Goal: Task Accomplishment & Management: Manage account settings

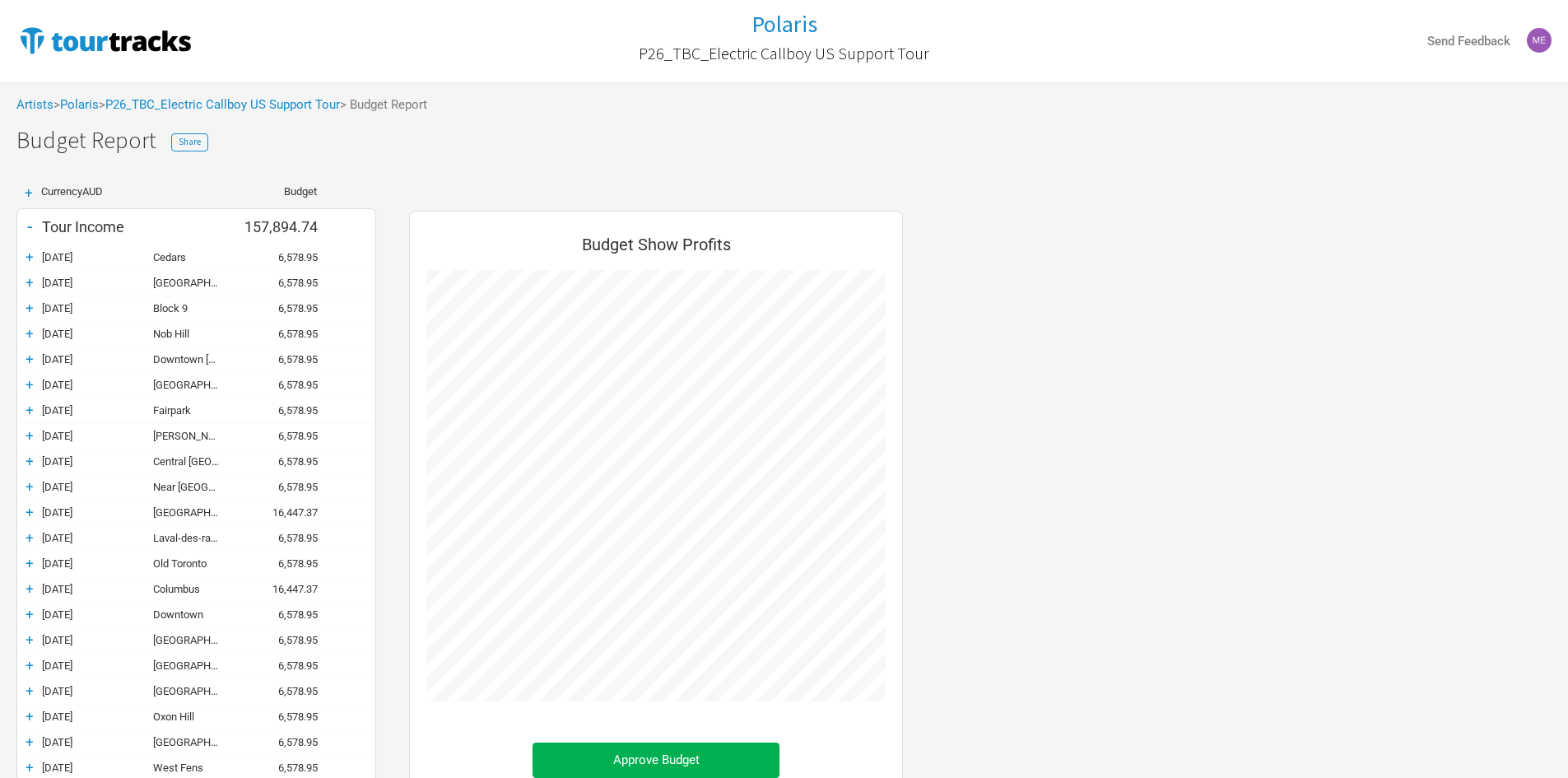
scroll to position [992, 526]
click at [74, 34] on img at bounding box center [105, 40] width 178 height 33
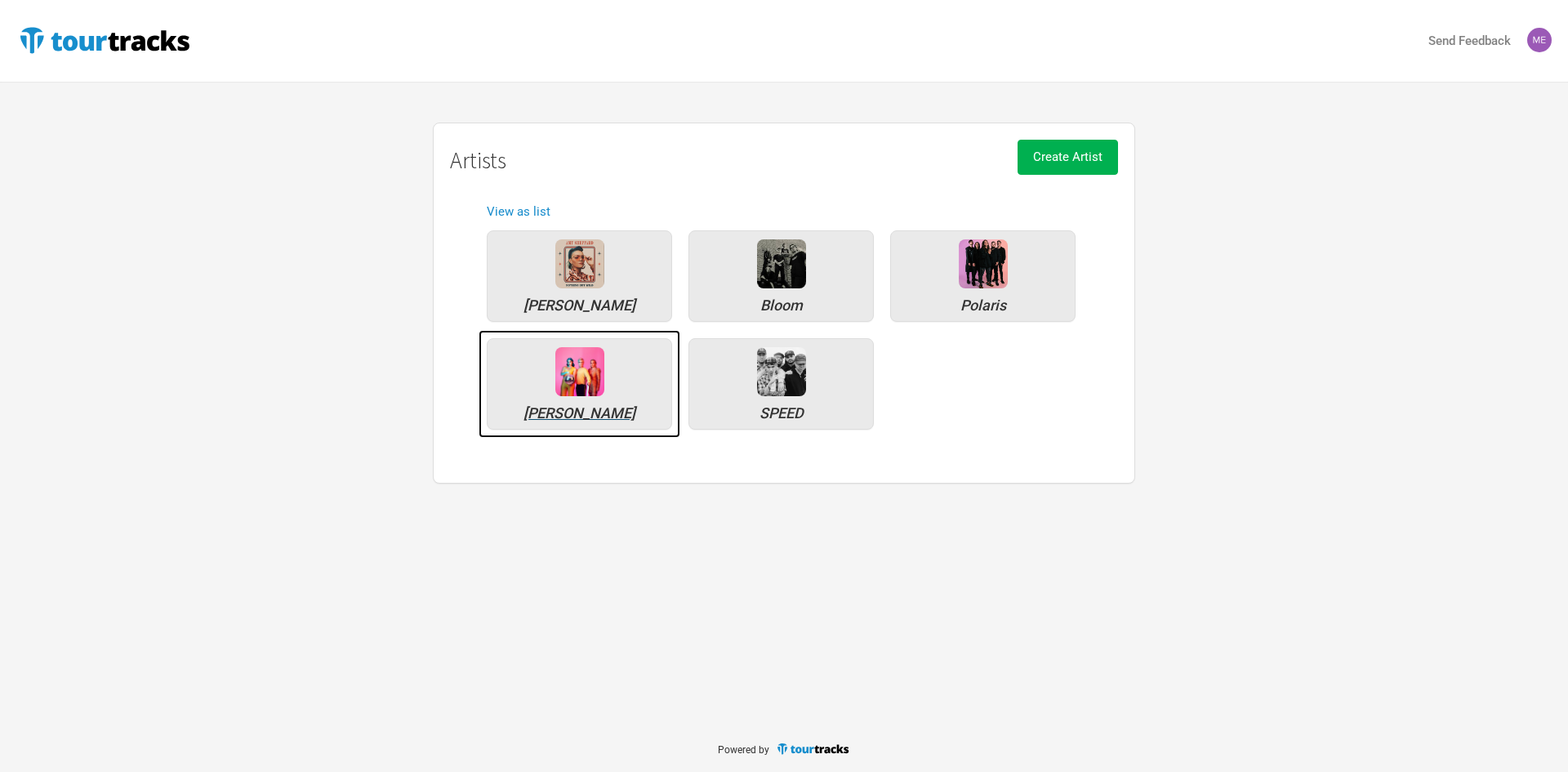
click at [569, 369] on img at bounding box center [580, 371] width 49 height 49
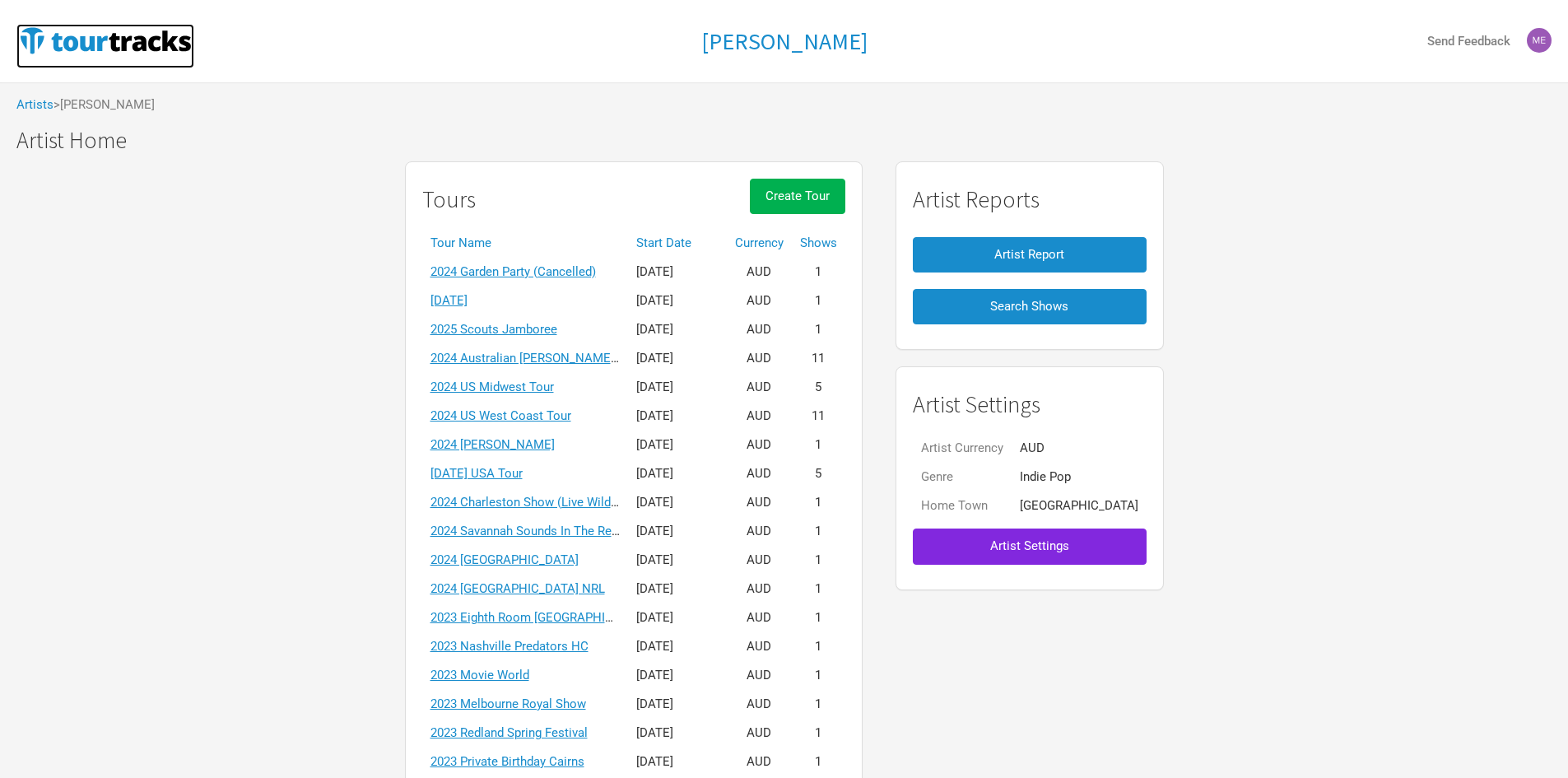
click at [91, 32] on img at bounding box center [105, 40] width 178 height 33
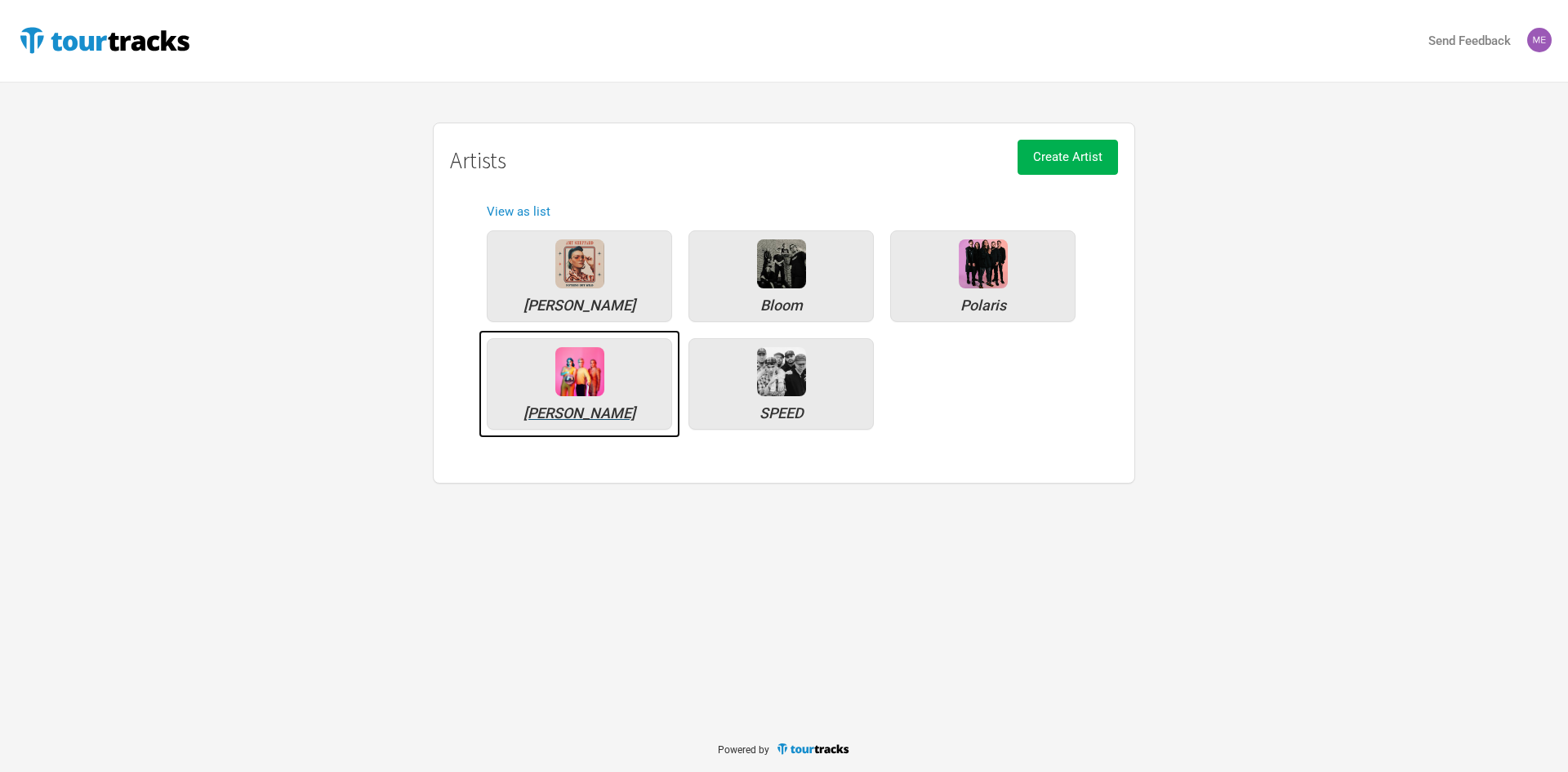
click at [571, 380] on img at bounding box center [580, 371] width 49 height 49
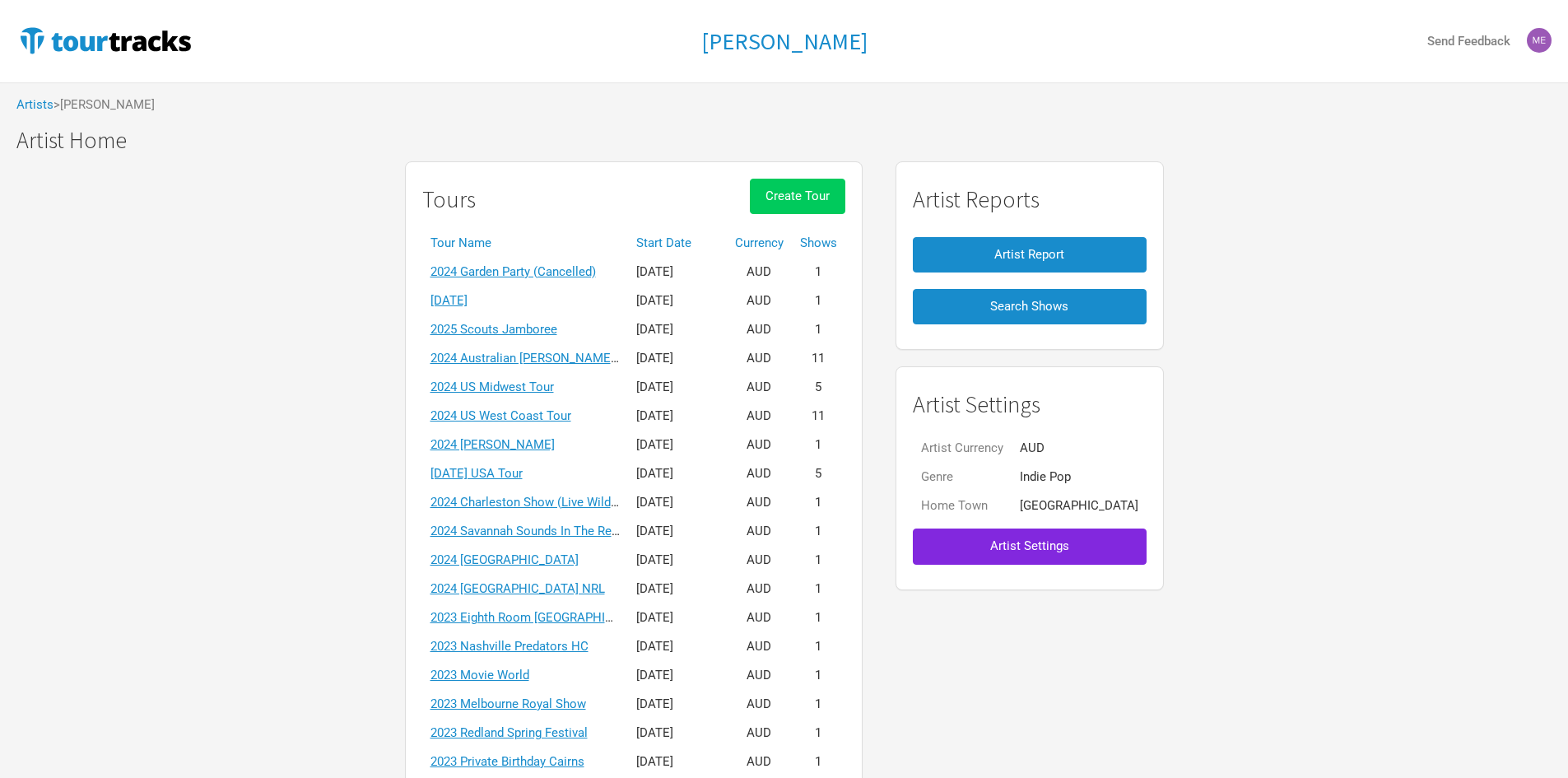
click at [811, 187] on button "Create Tour" at bounding box center [797, 196] width 95 height 35
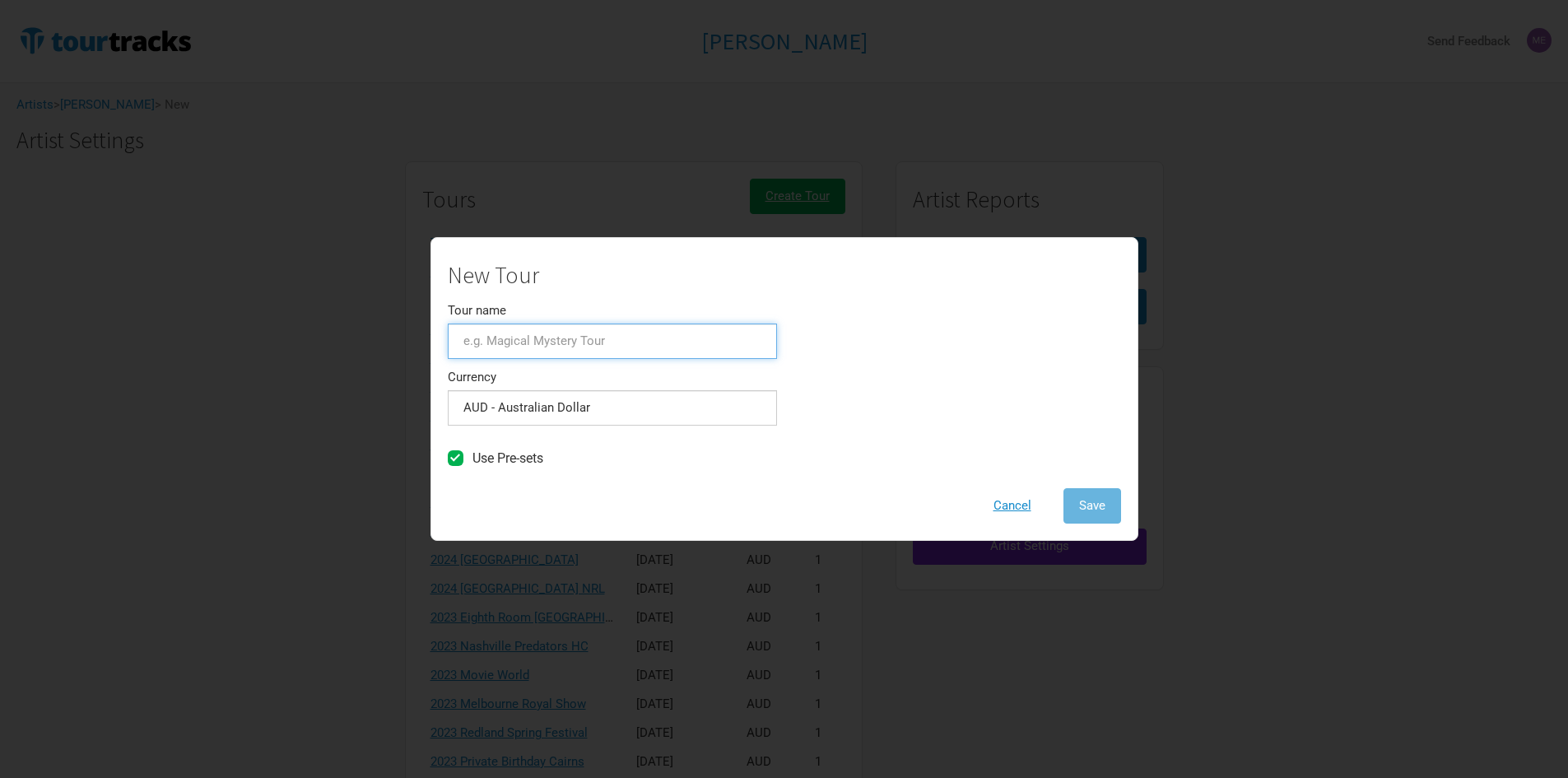
click at [687, 356] on input "Tour name" at bounding box center [612, 341] width 329 height 35
click at [802, 364] on div "New Tour Tour name Currency AUD - Australian Dollar 1 selection Use Pre-sets Ca…" at bounding box center [784, 393] width 674 height 261
click at [655, 334] on input "Tour name" at bounding box center [612, 341] width 329 height 35
type input "Savannah Sounds Carnivale"
click at [1088, 503] on span "Save" at bounding box center [1092, 505] width 26 height 15
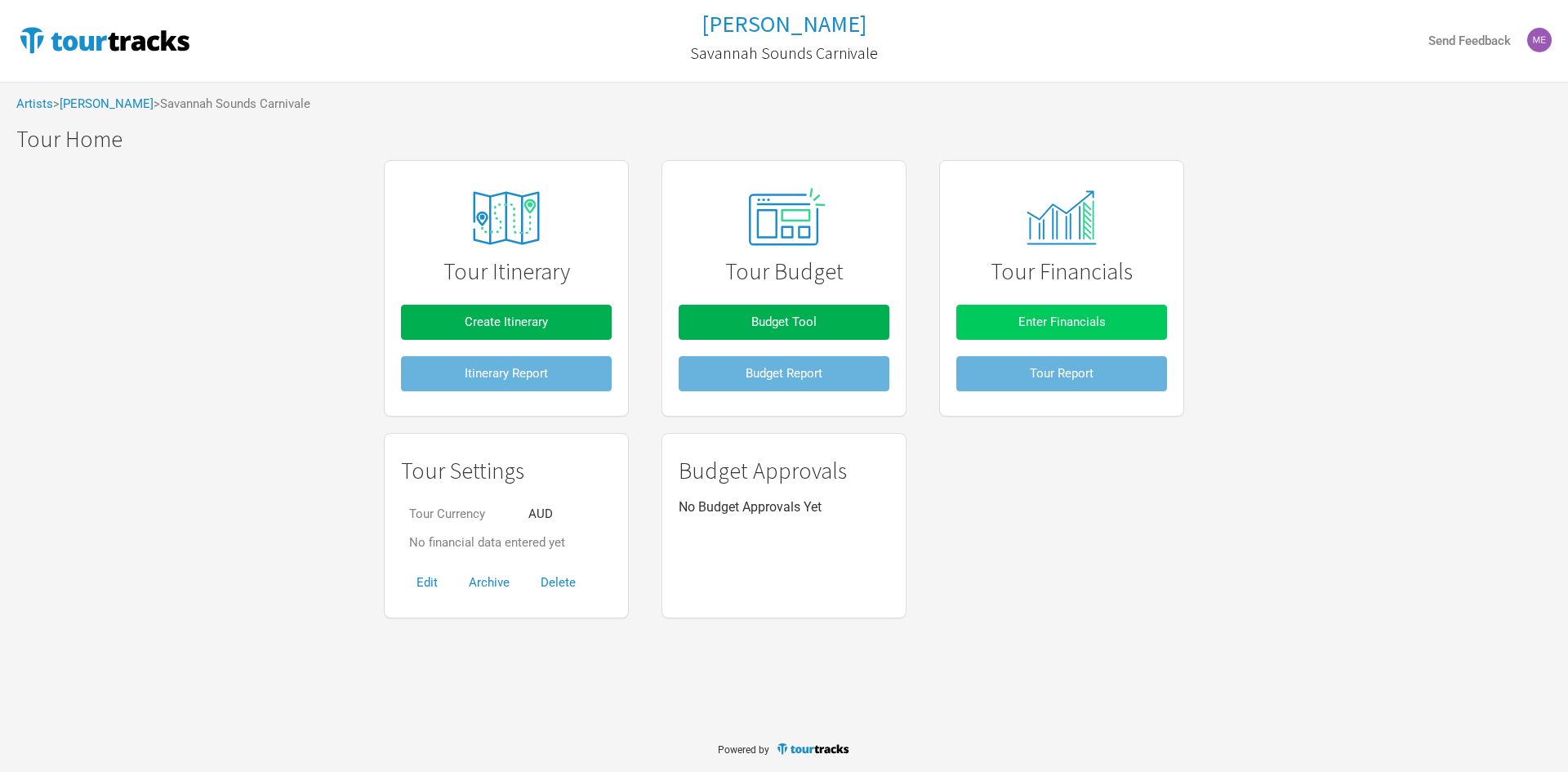
click at [1021, 322] on span "Enter Financials" at bounding box center [1062, 322] width 88 height 15
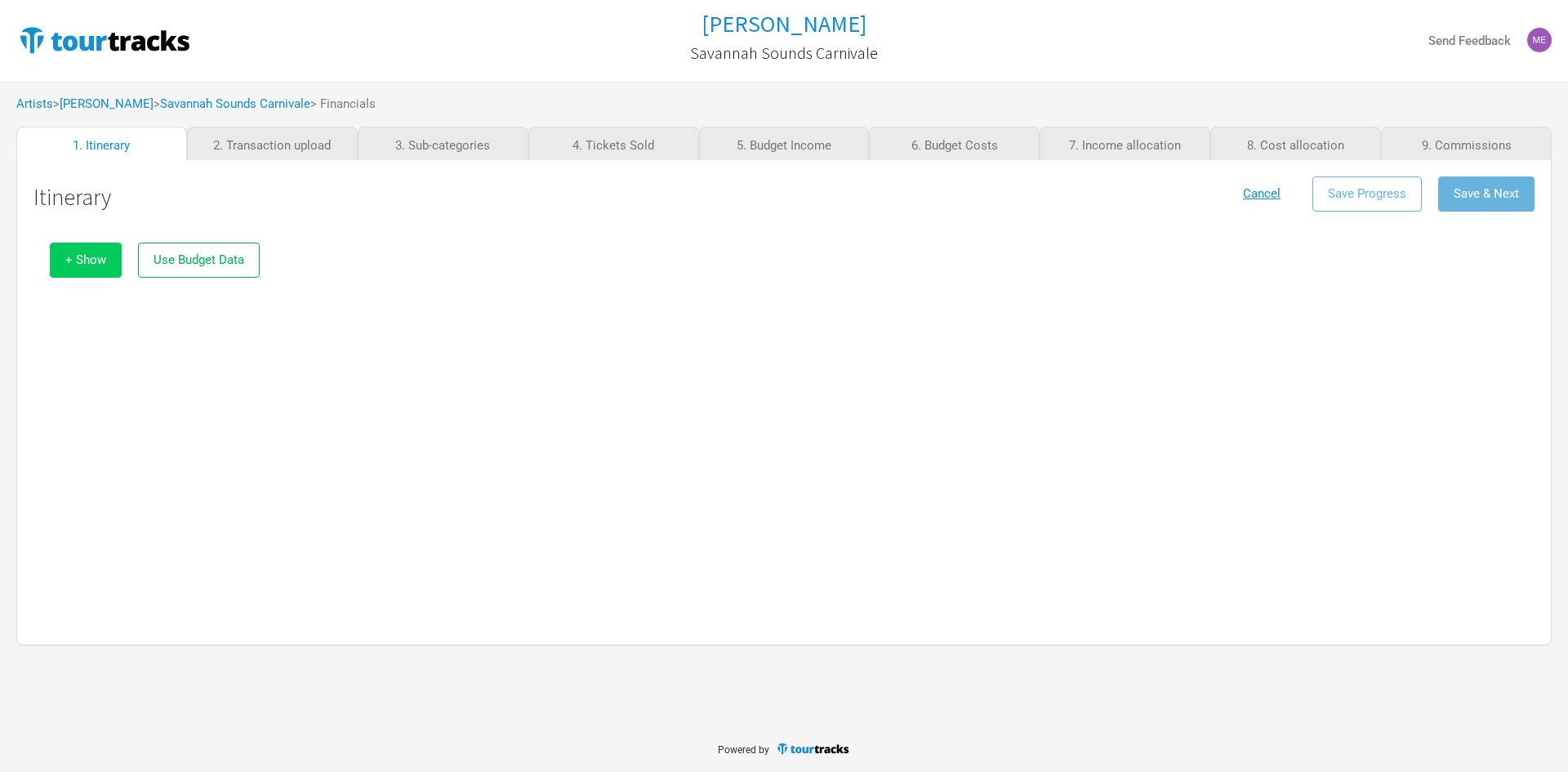
drag, startPoint x: 97, startPoint y: 258, endPoint x: 118, endPoint y: 294, distance: 41.7
click at [96, 258] on span "+ Show" at bounding box center [85, 259] width 41 height 15
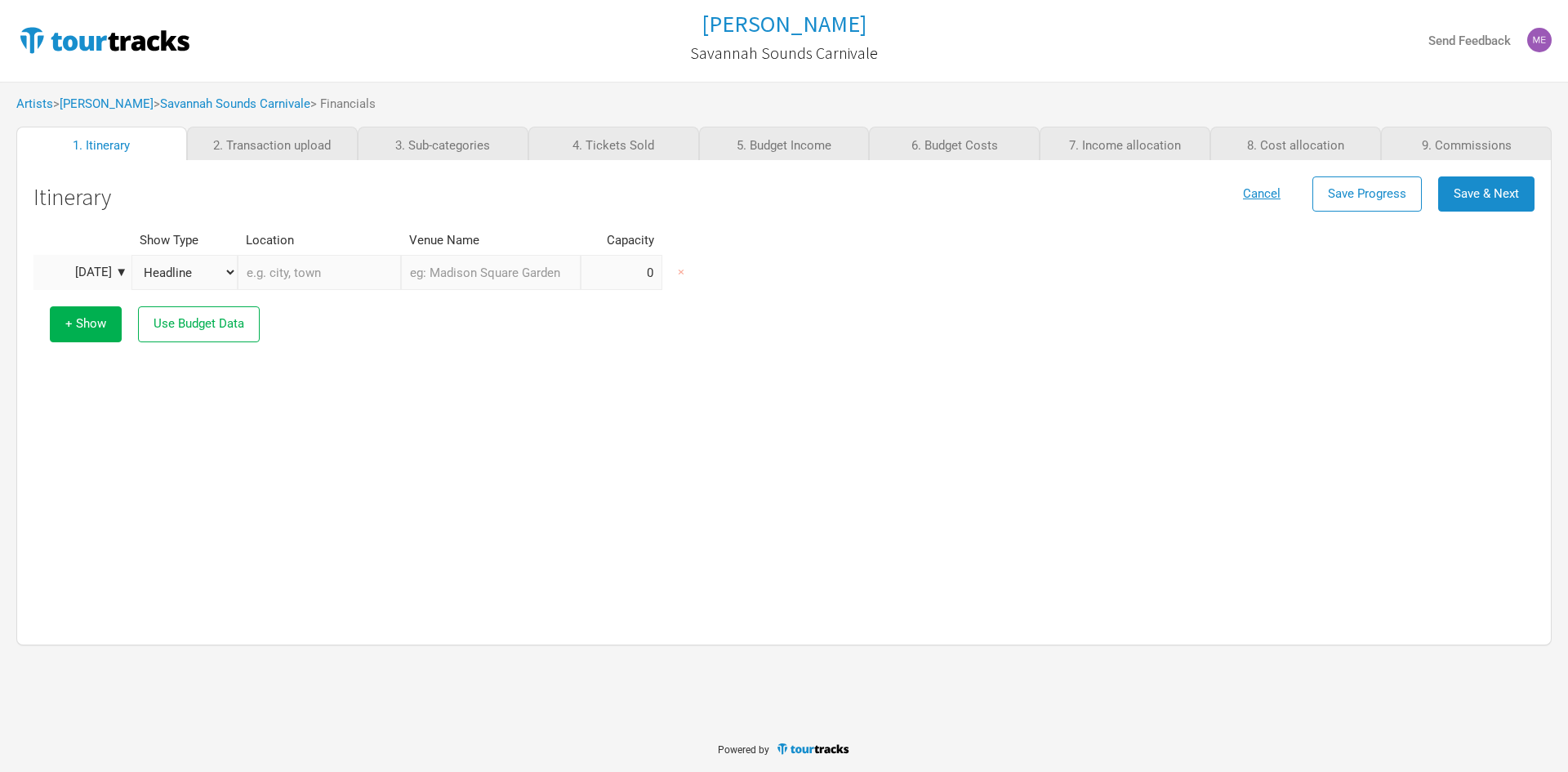
click at [102, 271] on div "[DATE] ▼" at bounding box center [82, 272] width 90 height 12
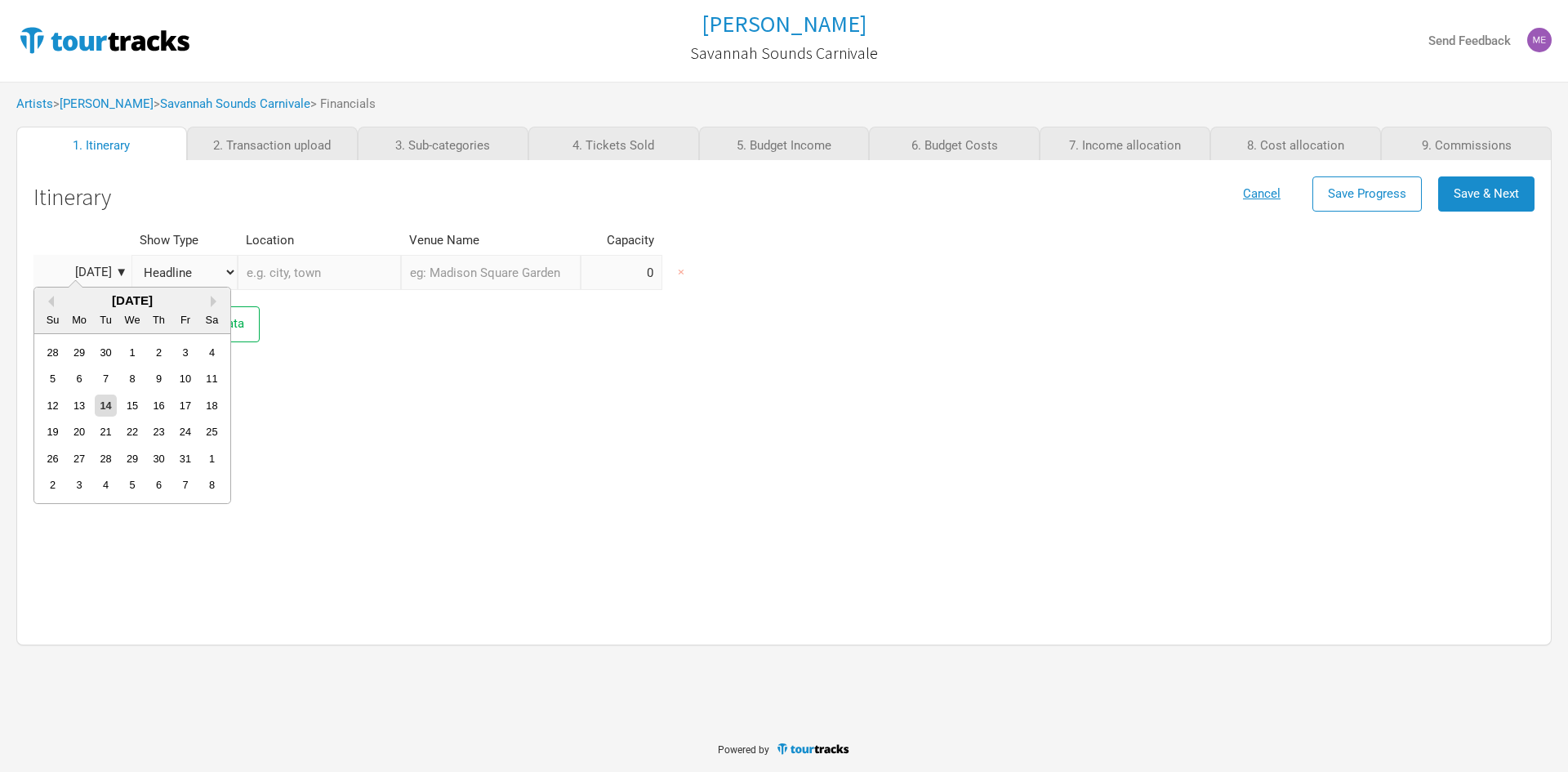
click at [54, 303] on div "[DATE]" at bounding box center [132, 300] width 196 height 12
click at [50, 301] on button "Previous Month" at bounding box center [48, 301] width 11 height 11
click at [50, 300] on button "Previous Month" at bounding box center [48, 301] width 11 height 11
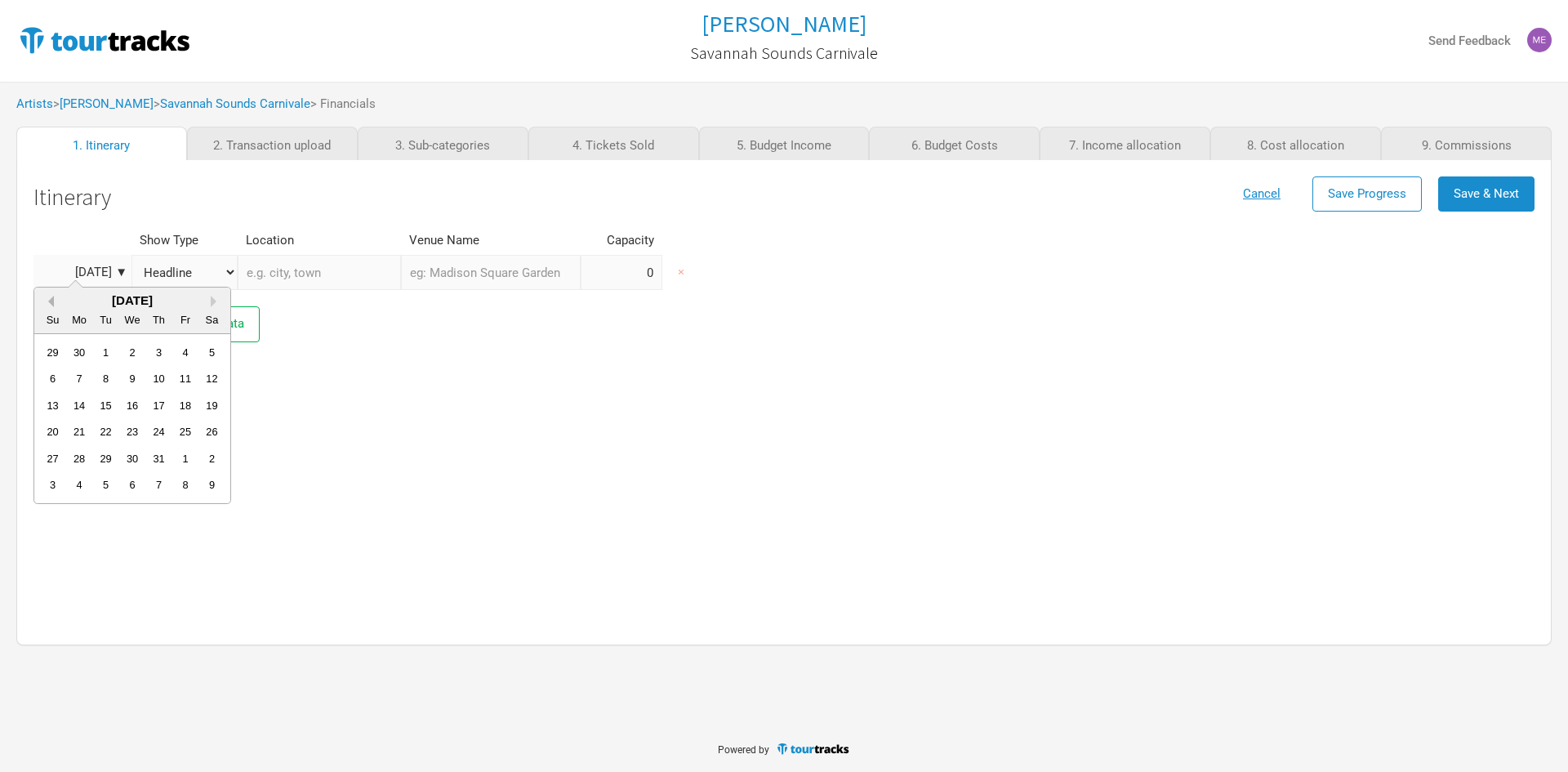
click at [50, 300] on button "Previous Month" at bounding box center [48, 301] width 11 height 11
click at [60, 456] on div "25" at bounding box center [52, 458] width 22 height 22
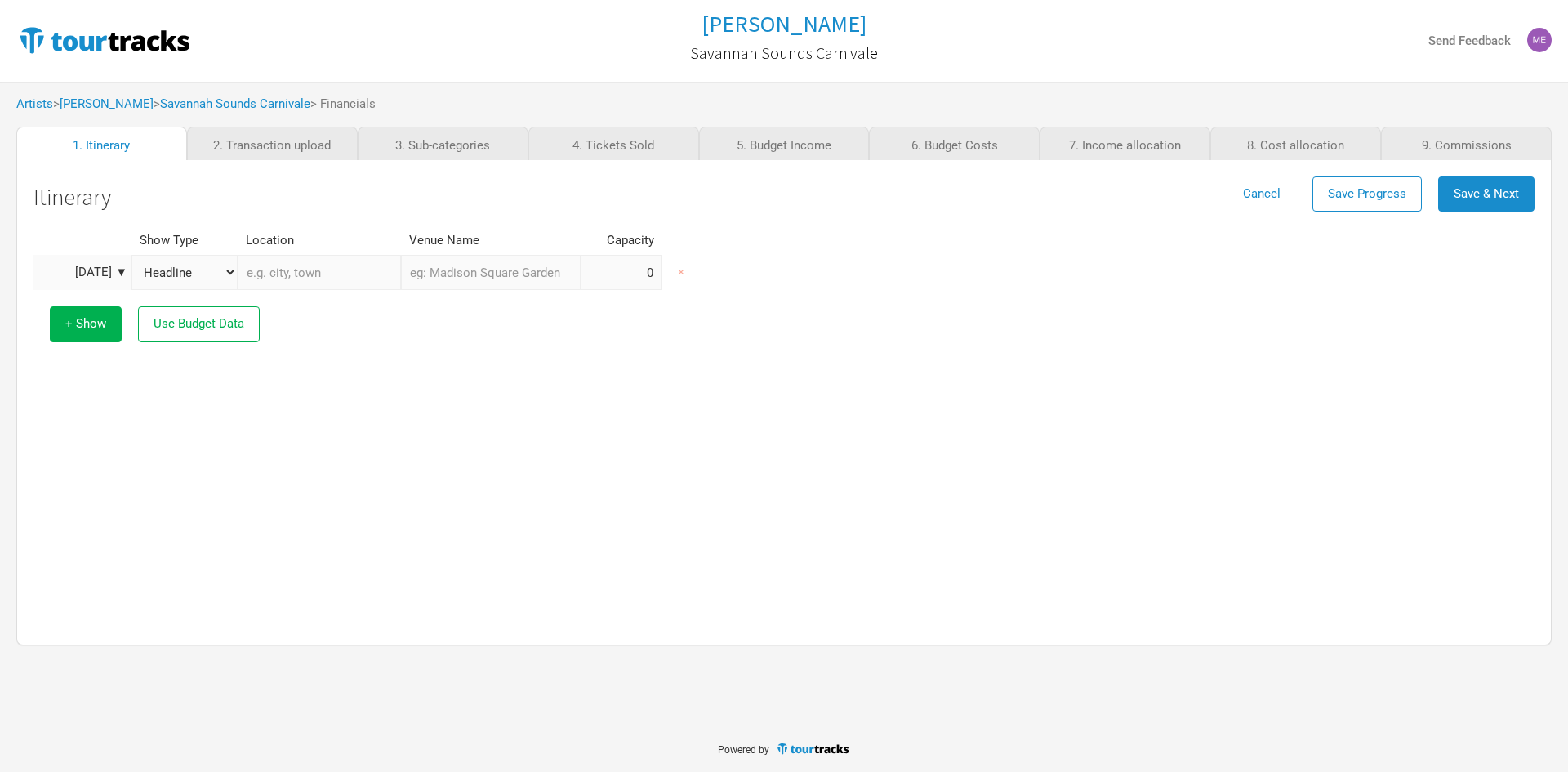
click at [304, 264] on input "text" at bounding box center [319, 272] width 163 height 35
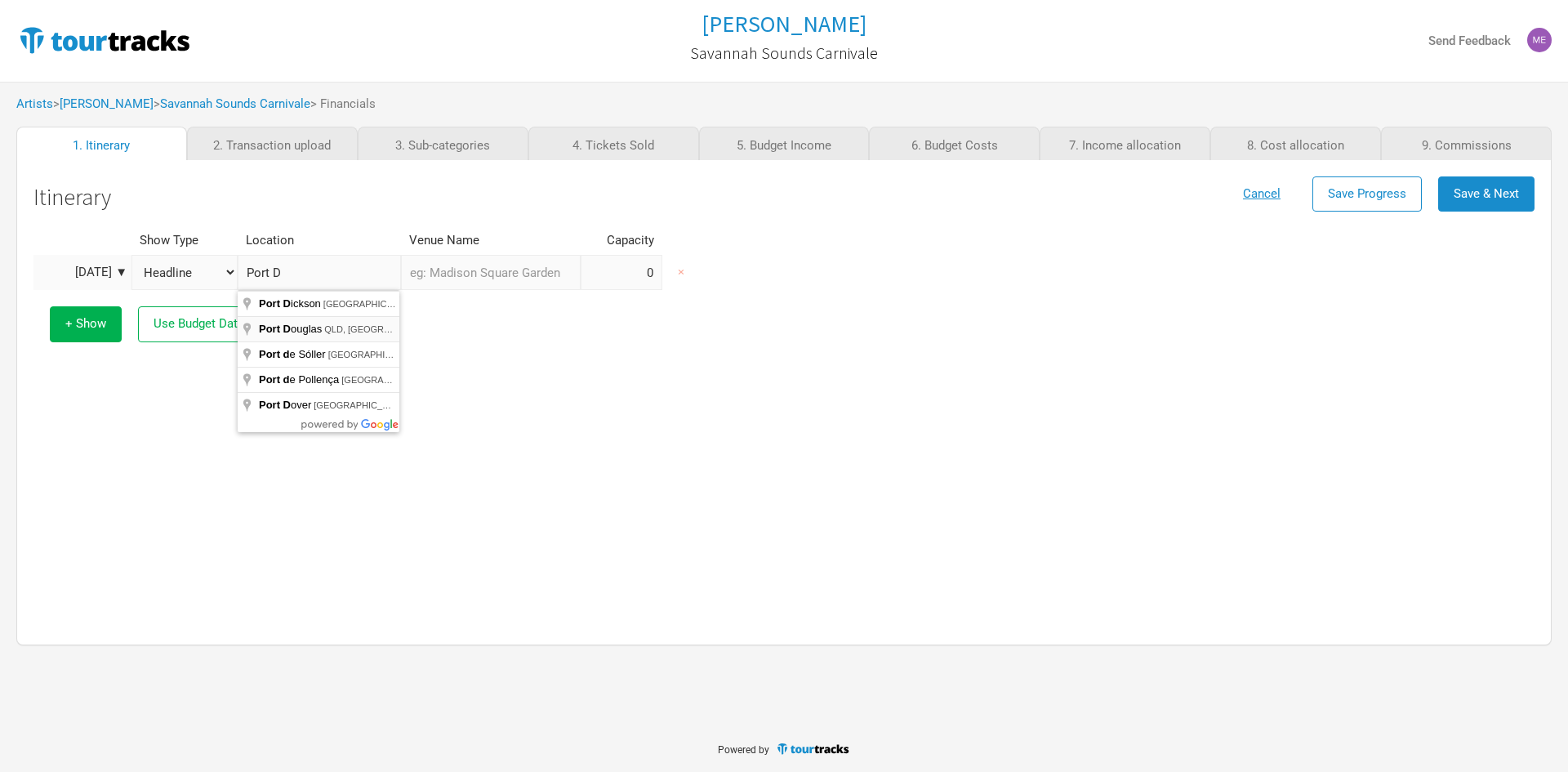
type input "[GEOGRAPHIC_DATA][PERSON_NAME], [GEOGRAPHIC_DATA]"
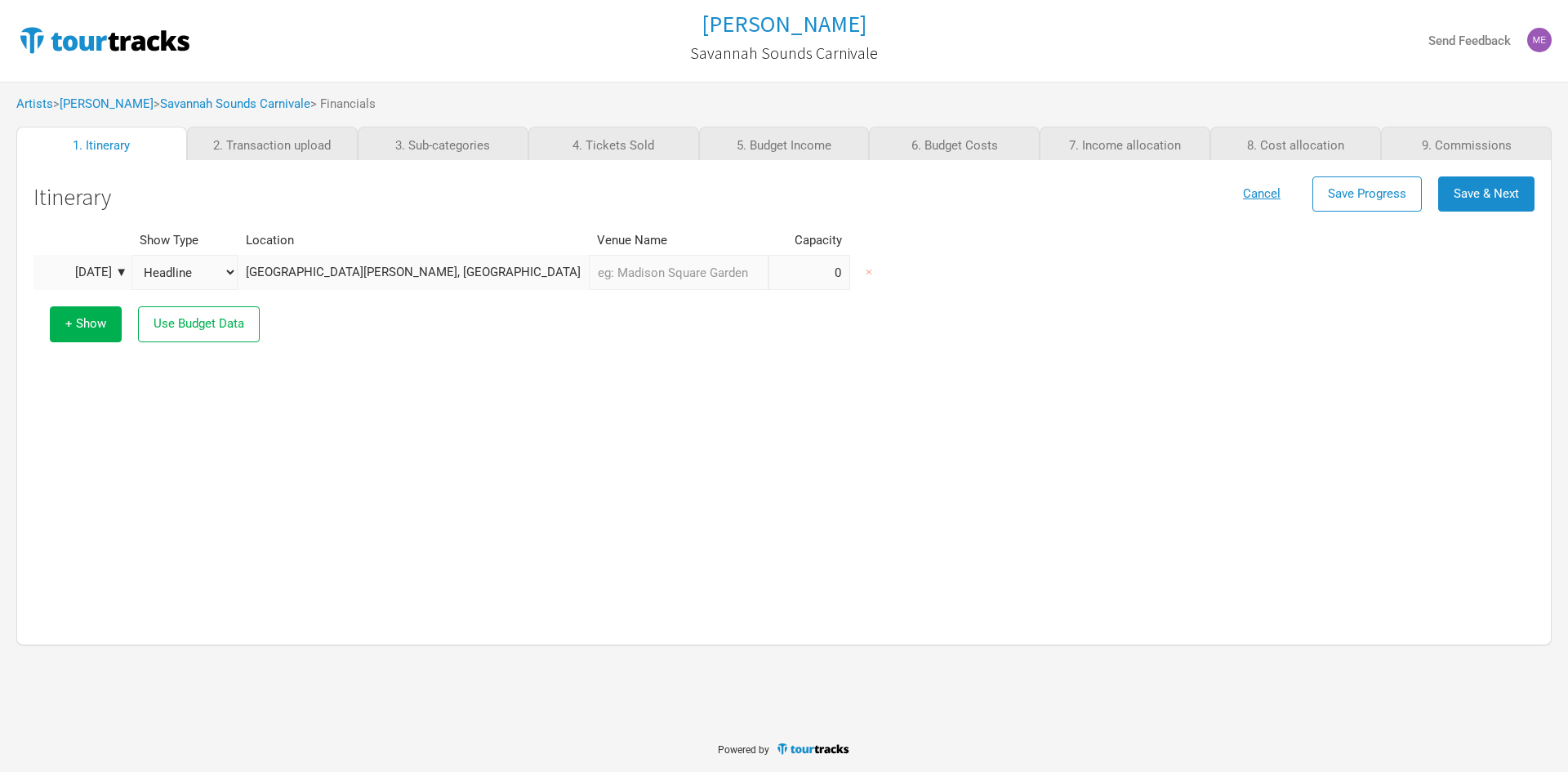
click at [588, 275] on input "text" at bounding box center [678, 272] width 180 height 35
click at [588, 274] on input "Savannah Sounds in the Reef" at bounding box center [678, 272] width 180 height 35
drag, startPoint x: 510, startPoint y: 269, endPoint x: 594, endPoint y: 277, distance: 84.4
click at [599, 270] on tr "[DATE] ▼ Headline Festival Corporate Support DJ Set Other [GEOGRAPHIC_DATA][PER…" at bounding box center [472, 272] width 877 height 35
type input "Savannah Sounds Carnivale"
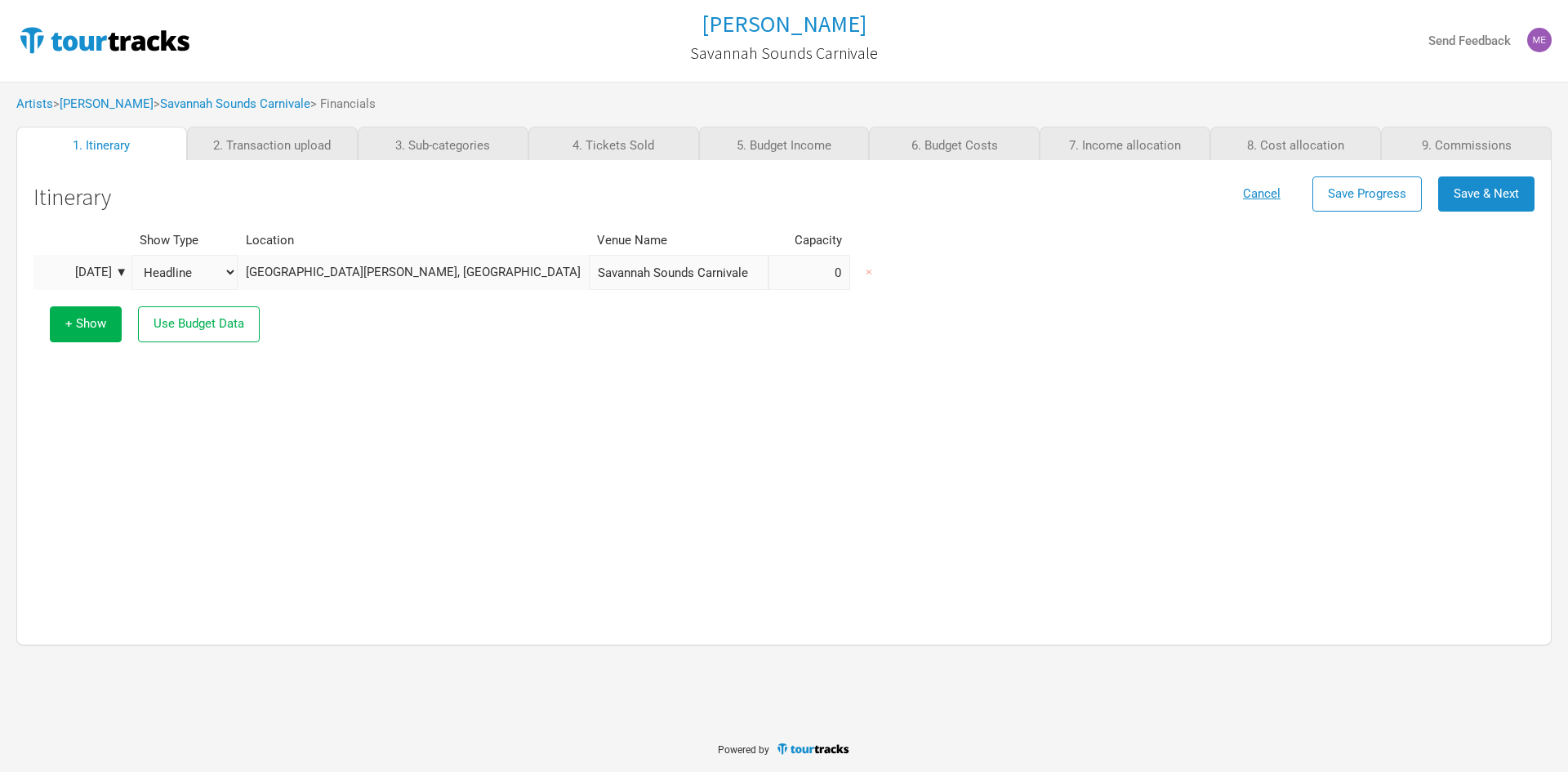
click at [496, 351] on div "+ Show Use Budget Data" at bounding box center [784, 324] width 1485 height 68
click at [1495, 193] on span "Save & Next" at bounding box center [1486, 193] width 65 height 15
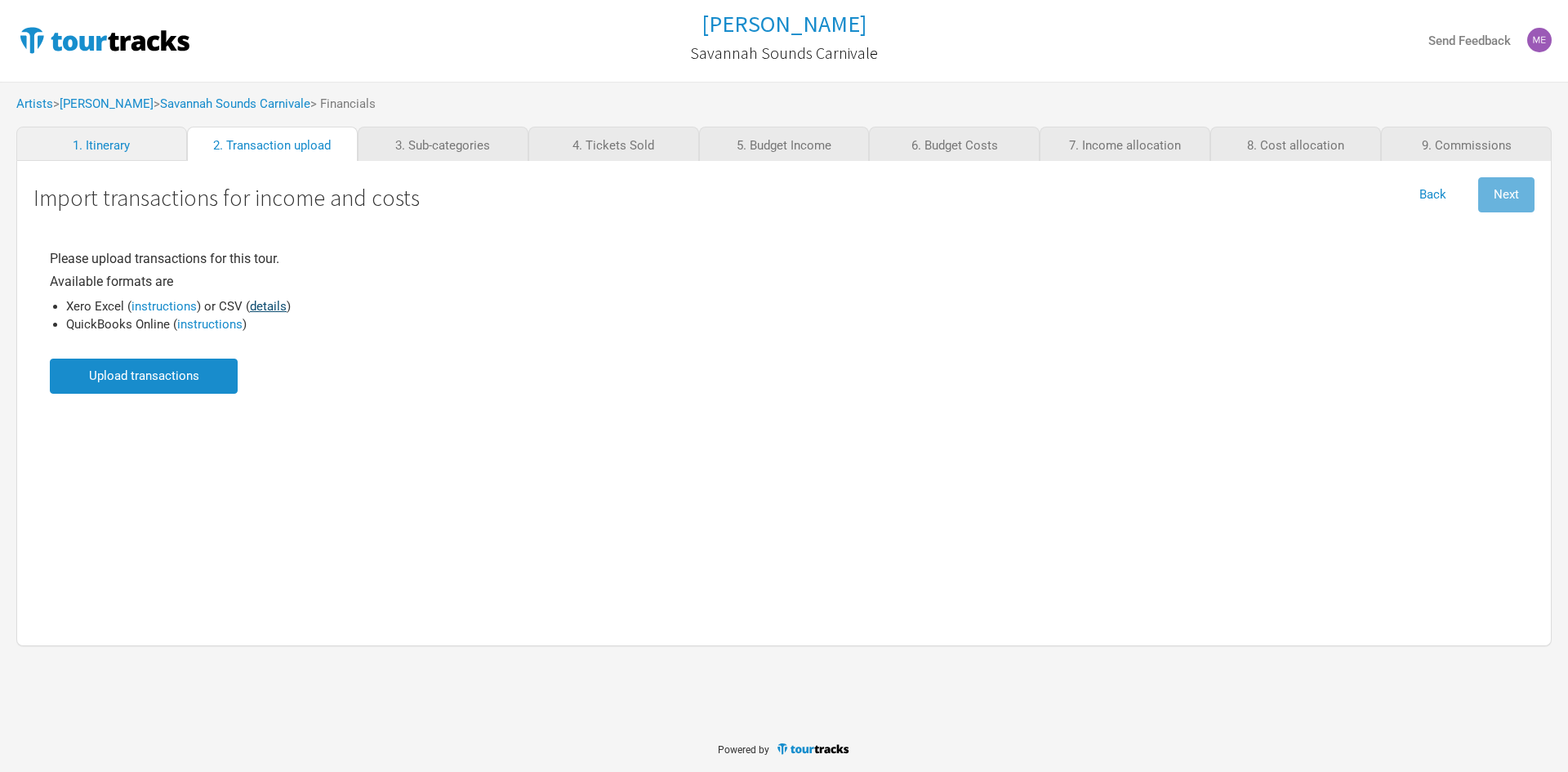
click at [257, 309] on link "details" at bounding box center [269, 306] width 37 height 15
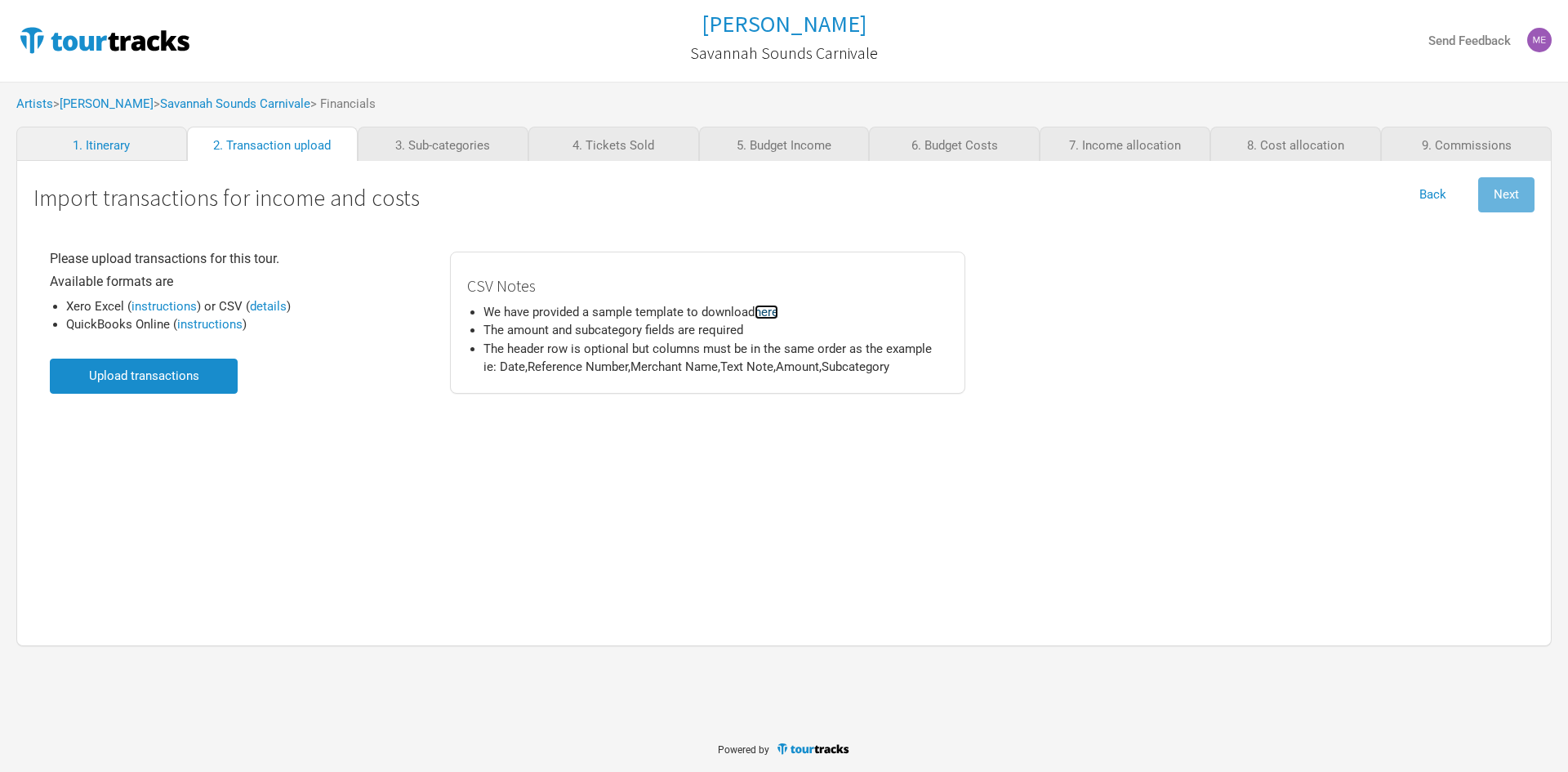
click at [773, 309] on link "here" at bounding box center [766, 311] width 23 height 15
click at [131, 378] on input "file" at bounding box center [143, 376] width 188 height 35
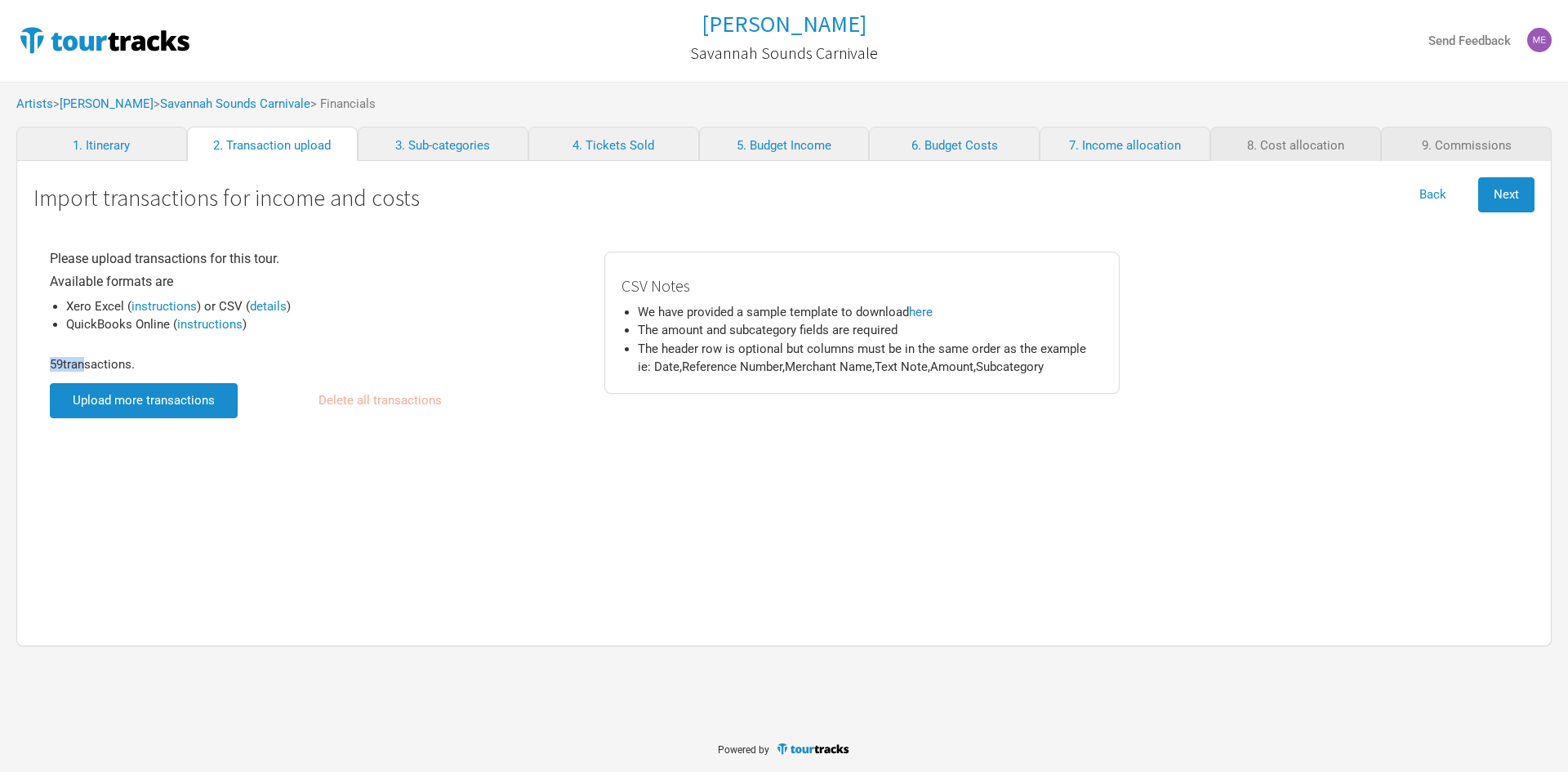
drag, startPoint x: 50, startPoint y: 363, endPoint x: 87, endPoint y: 364, distance: 37.0
click at [82, 363] on div "59 transactions." at bounding box center [286, 371] width 473 height 24
click at [130, 363] on div "59 transactions." at bounding box center [286, 371] width 473 height 24
click at [1520, 189] on button "Next" at bounding box center [1506, 195] width 56 height 35
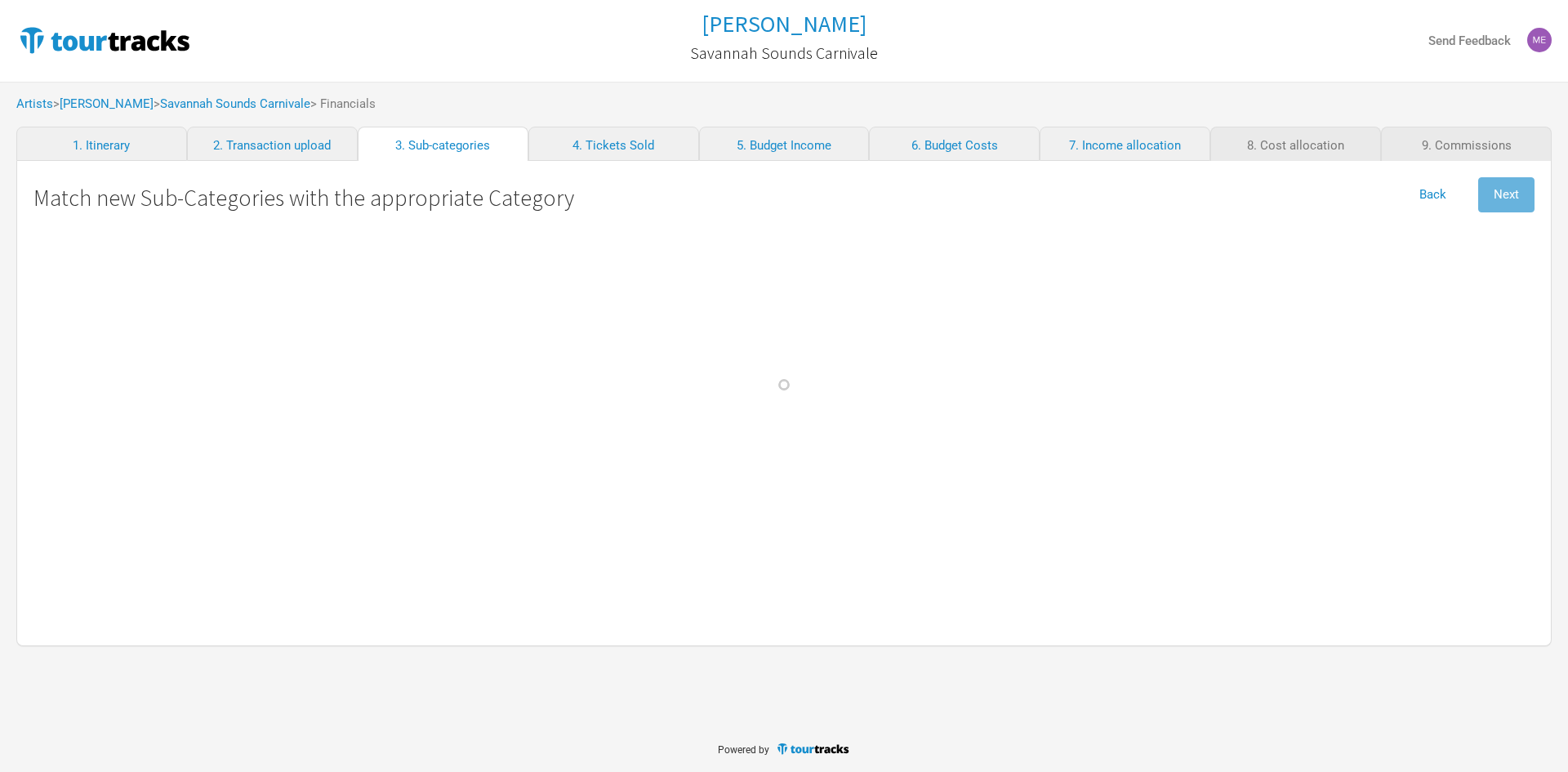
select select "Travel"
select Gordon "Personnel"
select Bovino "Personnel"
select Commission "Commissions"
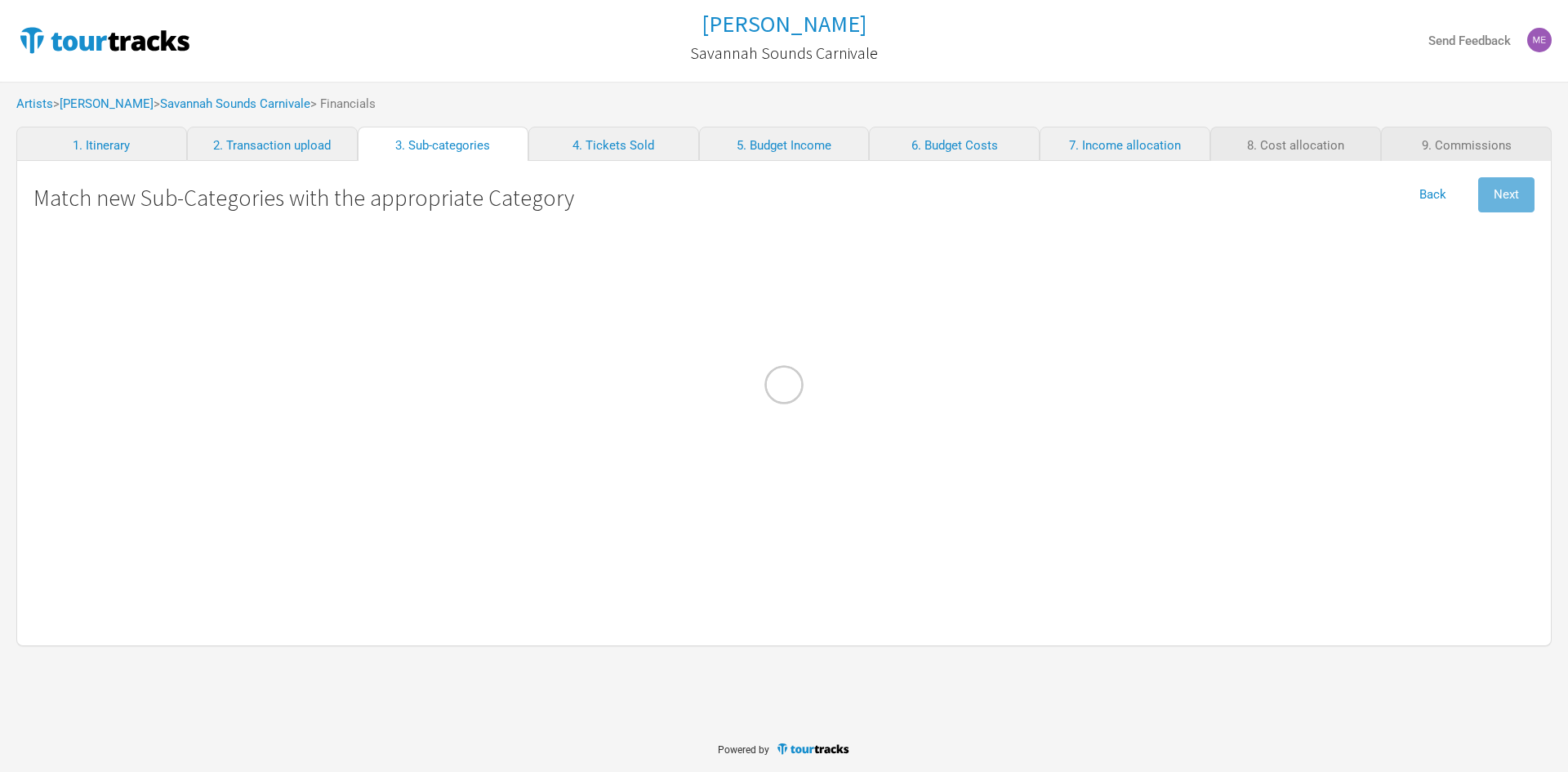
select Management "Admin"
select Hire "Travel"
select Fuel "Travel"
select Commission "Commissions"
select Income "Merch Income"
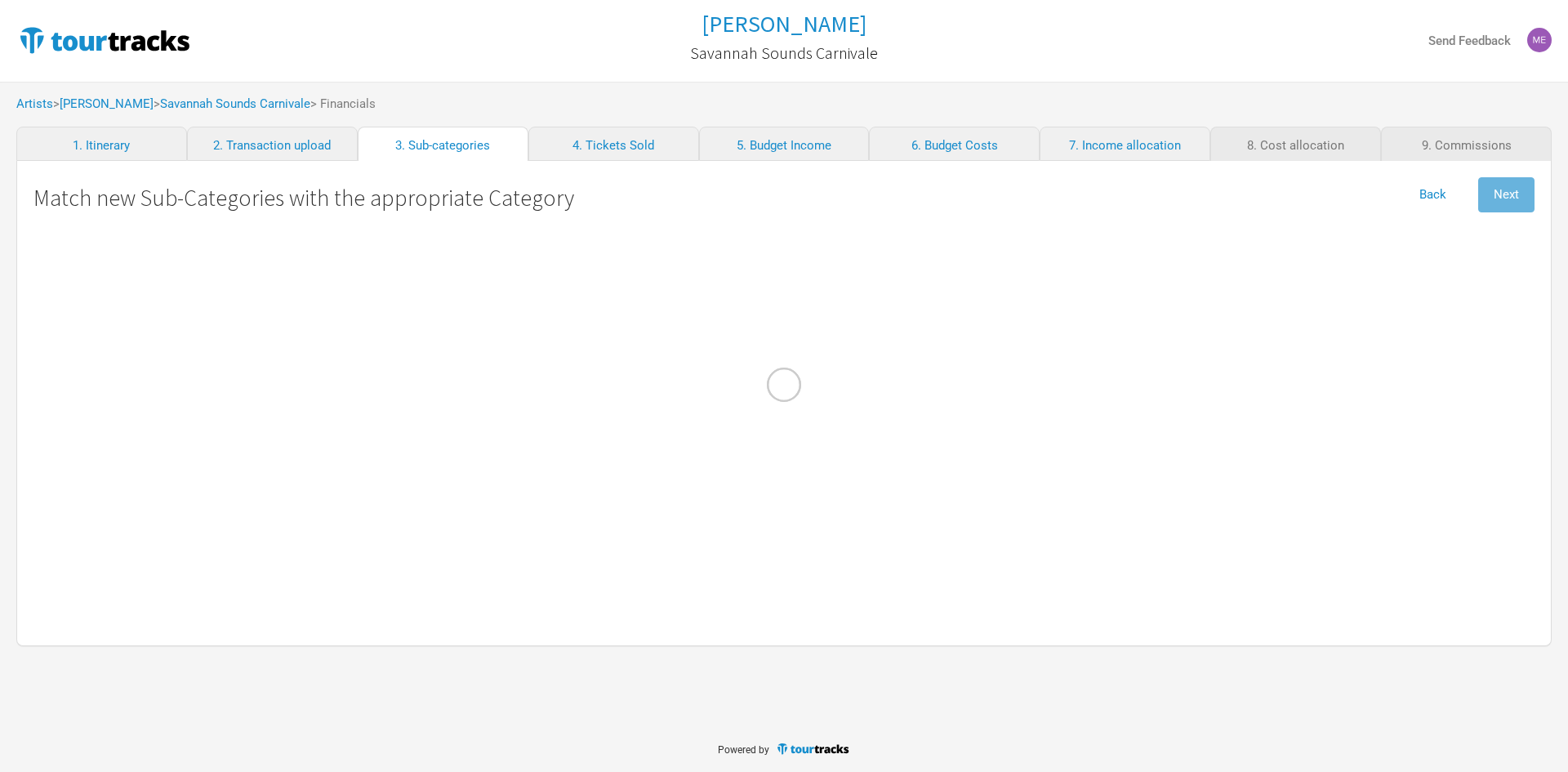
select Consumables "Show Costs"
select Fares "Travel"
select Income "Performance"
select FOH "Personnel"
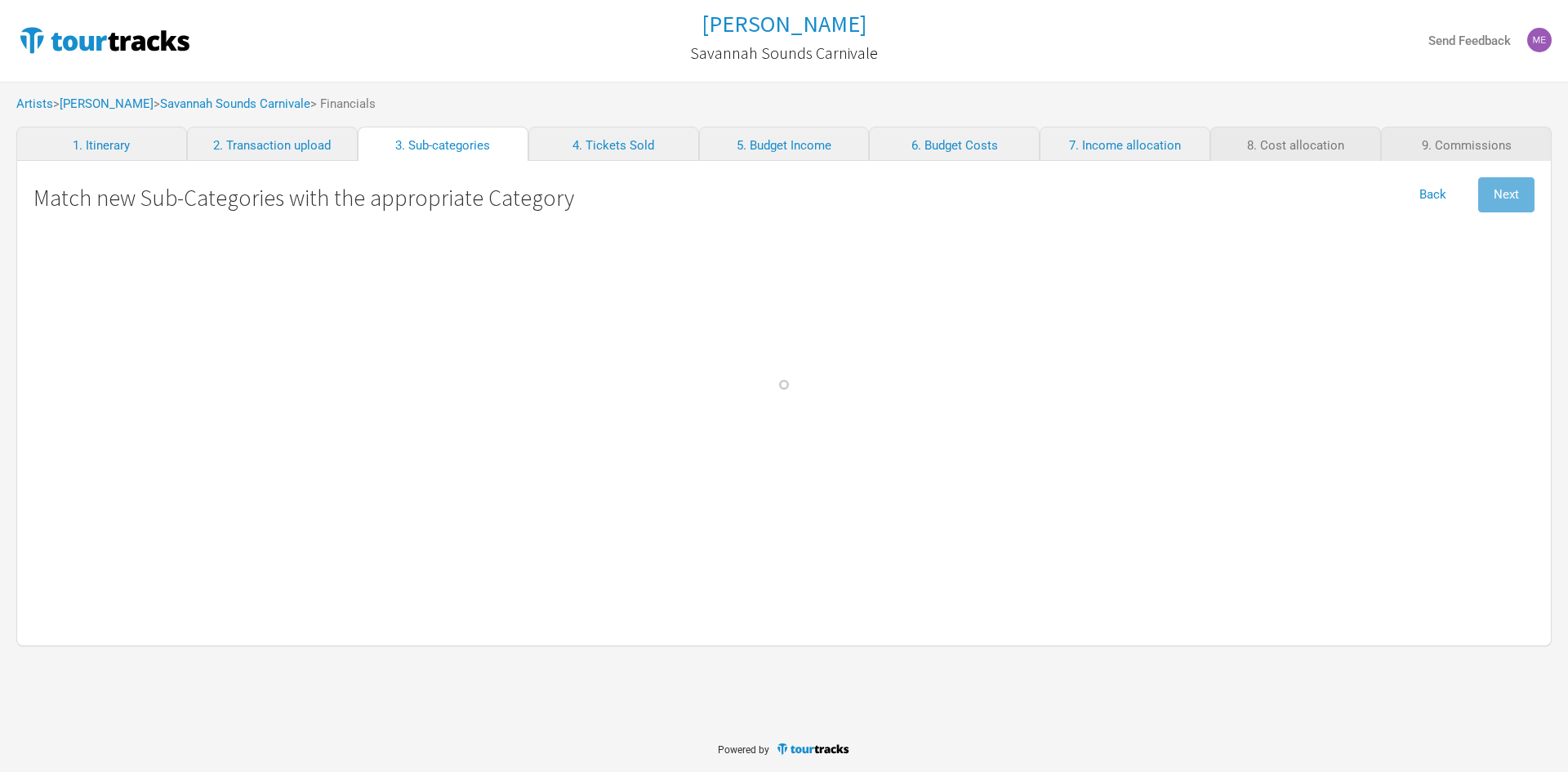
select Clothes "Show Costs"
select Technician "Personnel"
select Contractors "Personnel"
select Payable "Personnel"
select select "Travel"
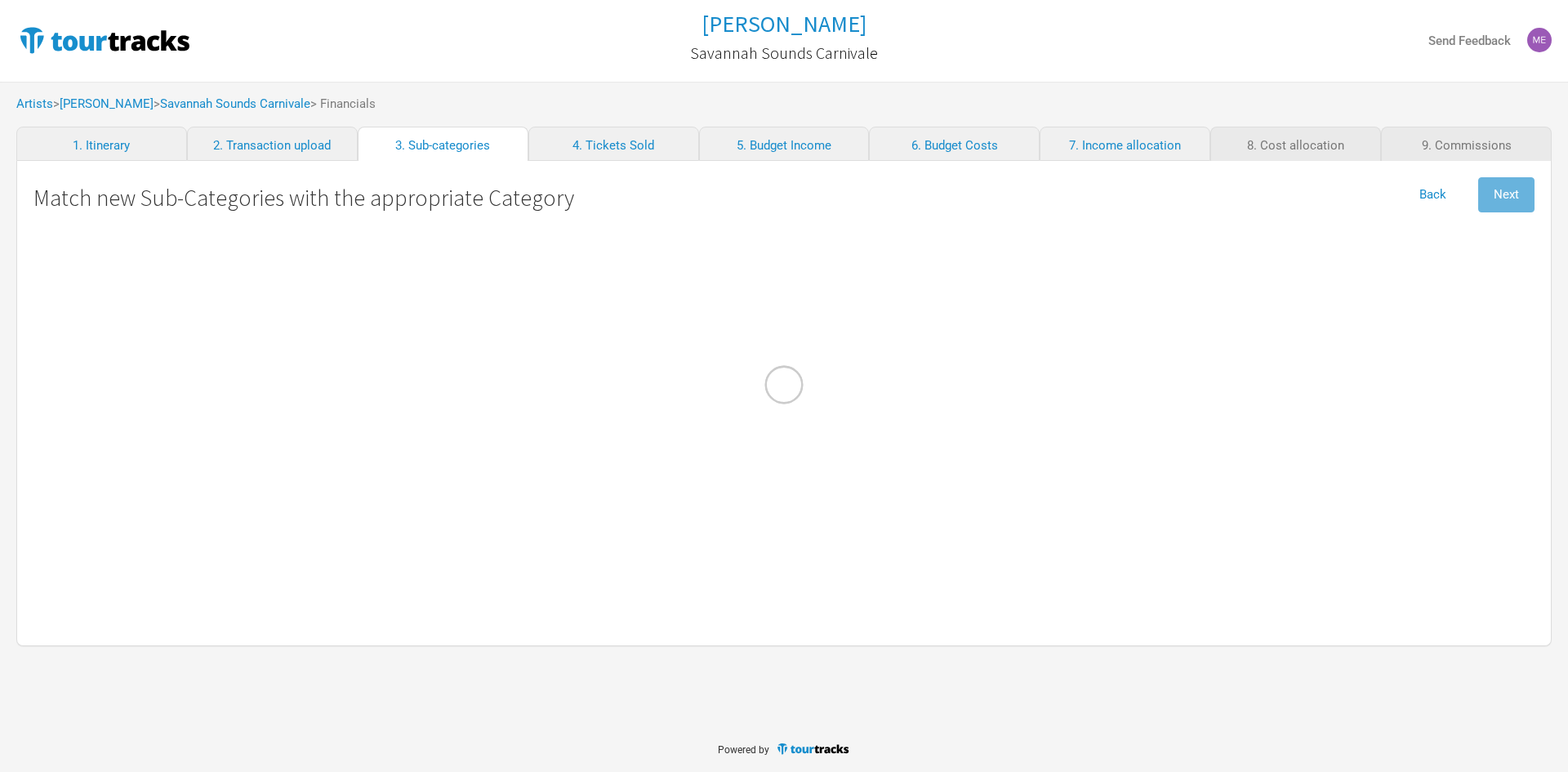
select Meals "Travel"
select Salaries "Personnel"
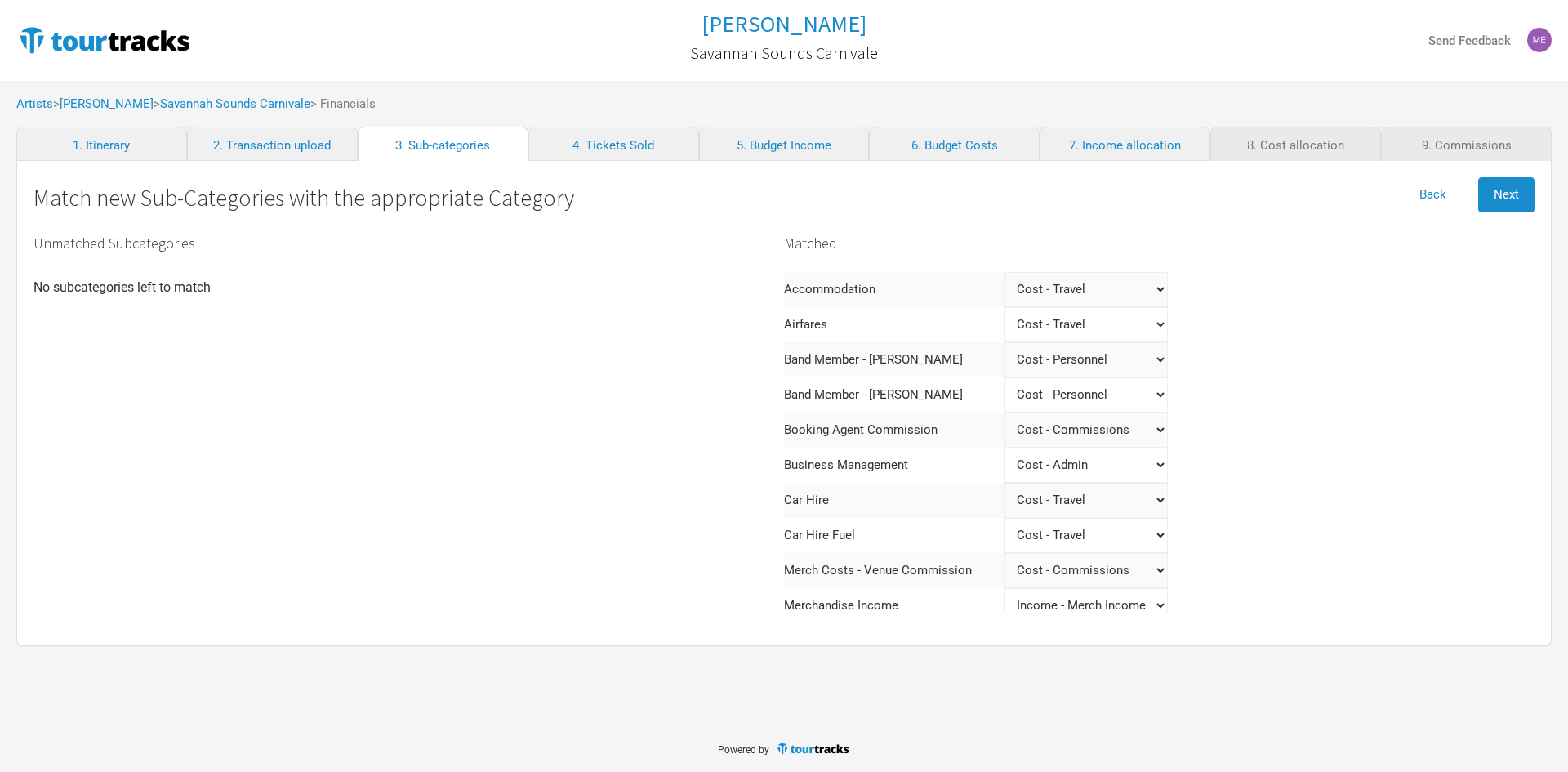
click at [127, 266] on div "Unmatched Subcategories No subcategories left to match" at bounding box center [409, 636] width 751 height 818
drag, startPoint x: 53, startPoint y: 292, endPoint x: 183, endPoint y: 267, distance: 132.4
click at [185, 267] on div "Unmatched Subcategories No subcategories left to match" at bounding box center [409, 636] width 751 height 818
click at [149, 296] on div "Unmatched Subcategories No subcategories left to match" at bounding box center [409, 636] width 751 height 818
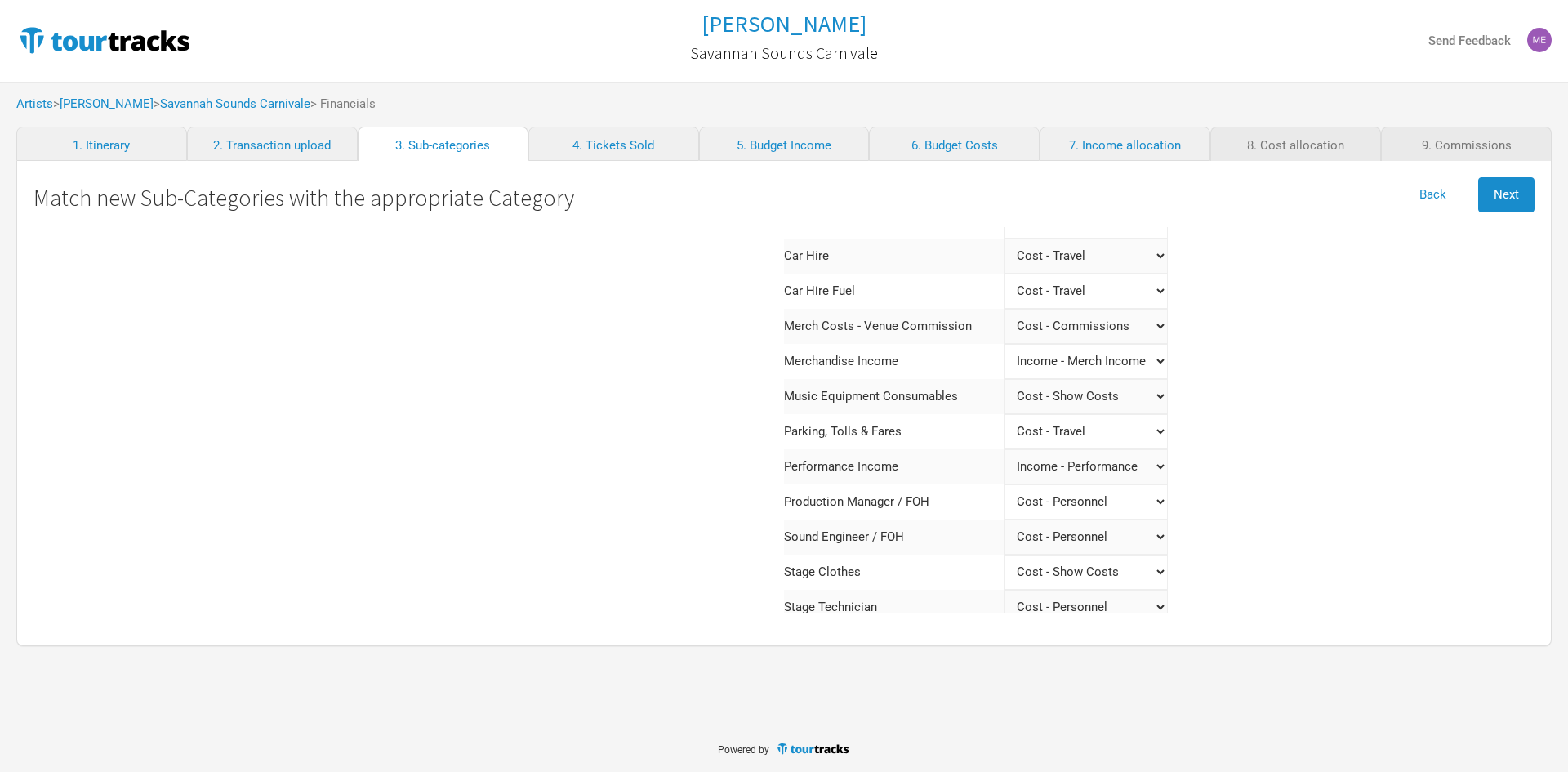
scroll to position [245, 0]
click at [1060, 331] on Commission "Select a category Income - Performance Income - Other Income Cost - Show Costs …" at bounding box center [1086, 325] width 163 height 35
select Commission "Commissions"
select Commission "Merch Costs"
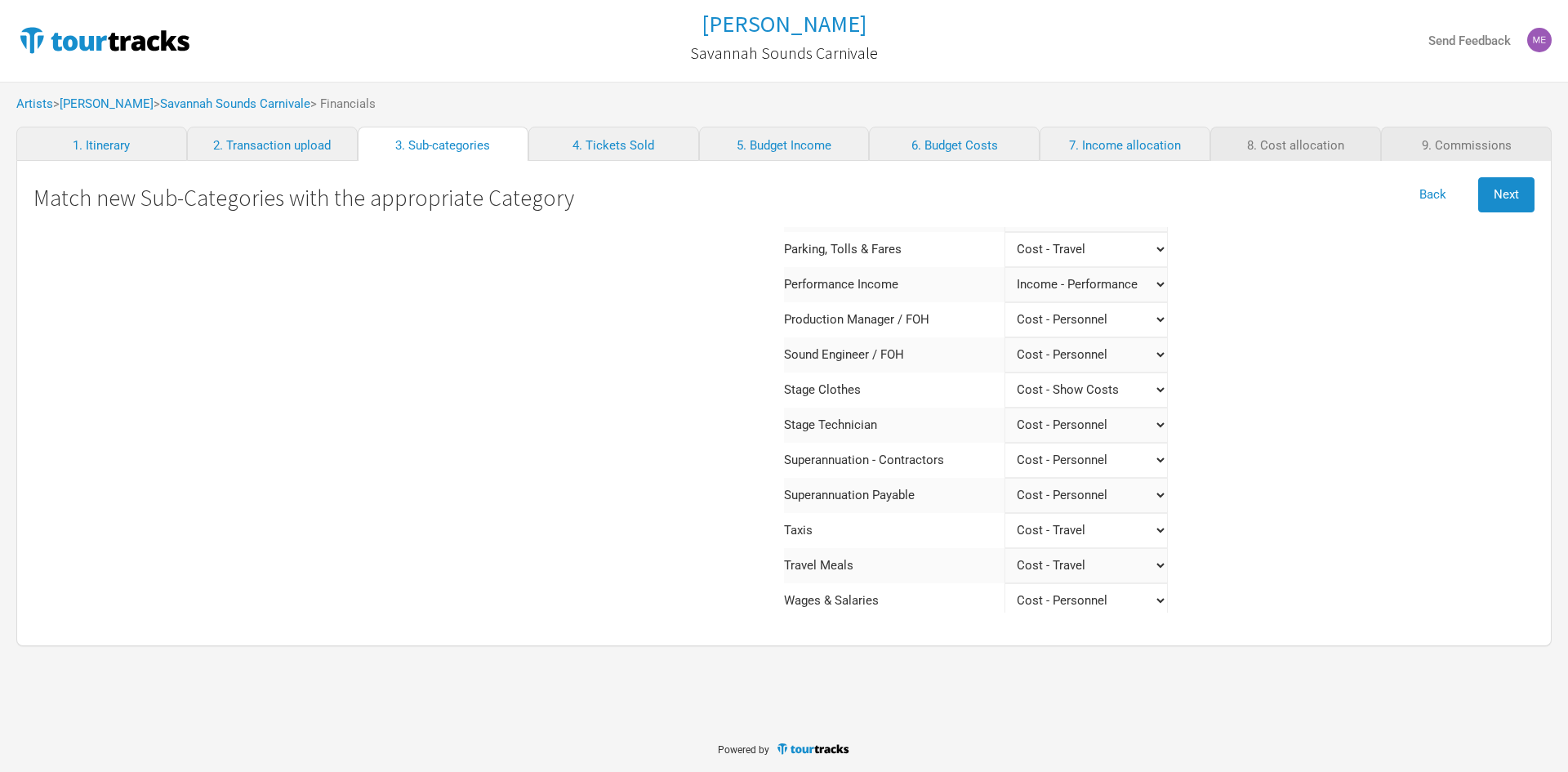
scroll to position [431, 0]
click at [1060, 597] on Salaries "Select a category Income - Performance Income - Other Income Cost - Show Costs …" at bounding box center [1086, 596] width 163 height 35
select Salaries "Personnel"
select Salaries "Admin"
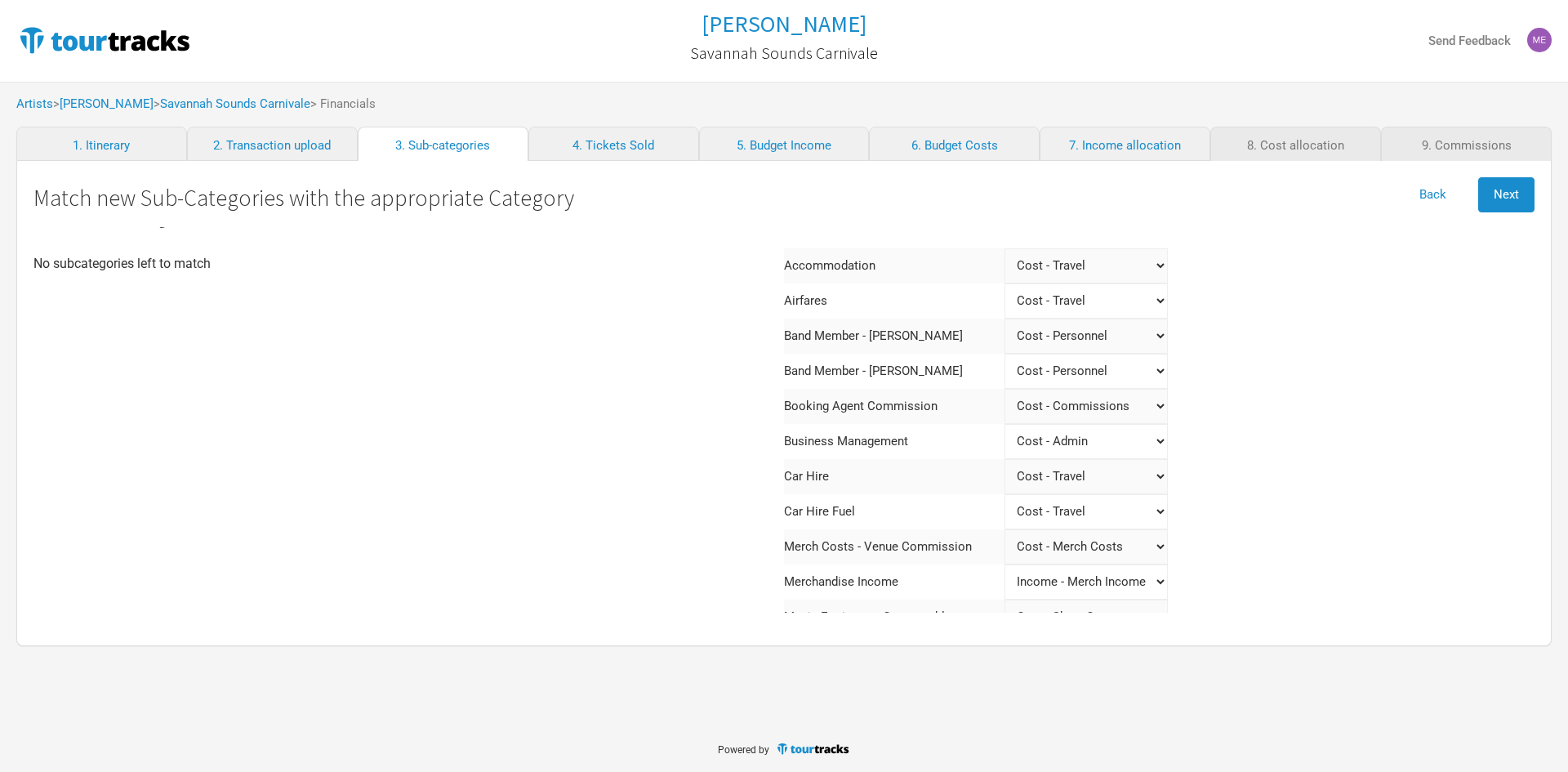
scroll to position [23, 0]
click at [1519, 187] on button "Next" at bounding box center [1506, 195] width 56 height 35
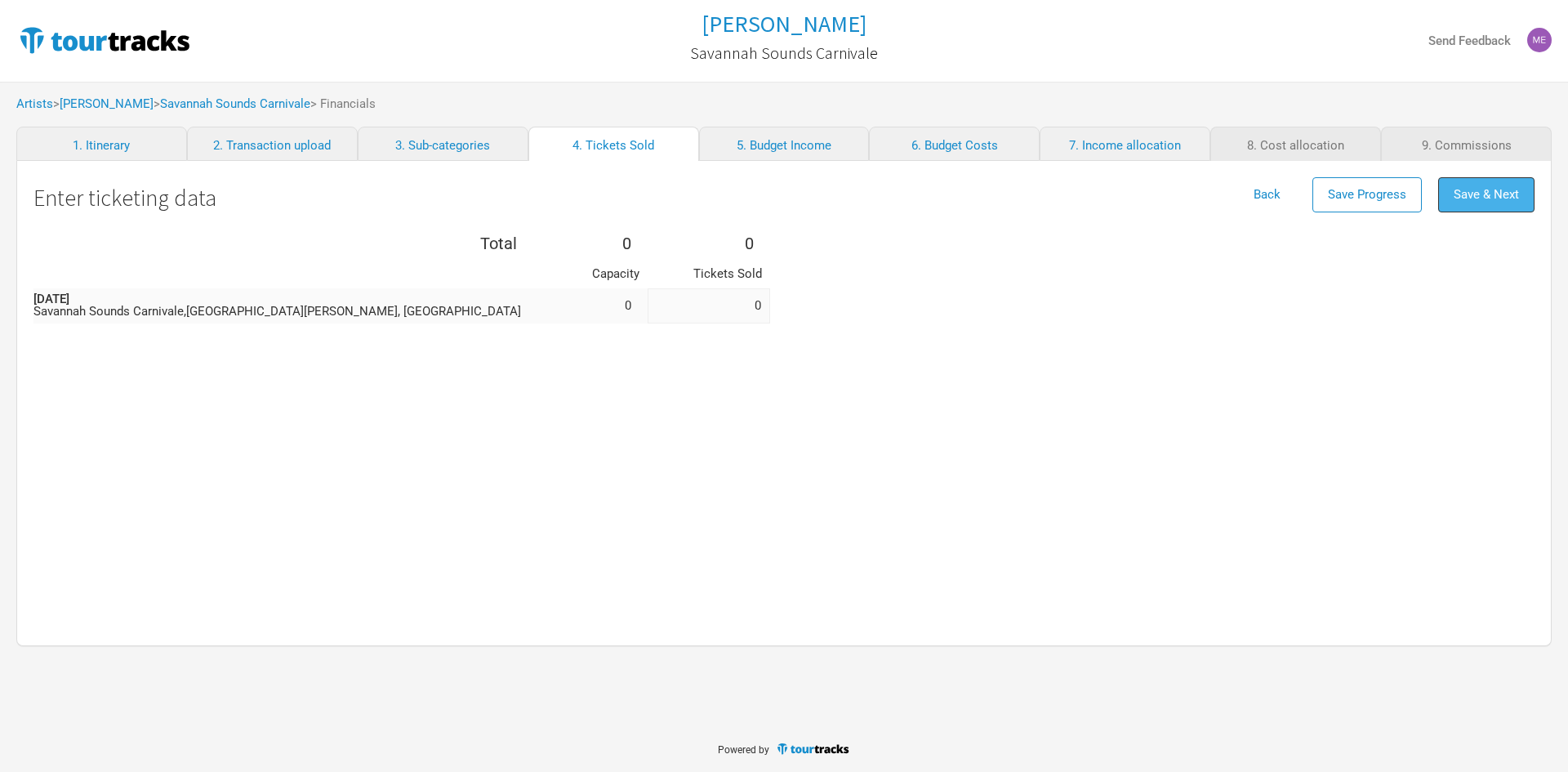
click at [1472, 203] on button "Save & Next" at bounding box center [1486, 195] width 96 height 35
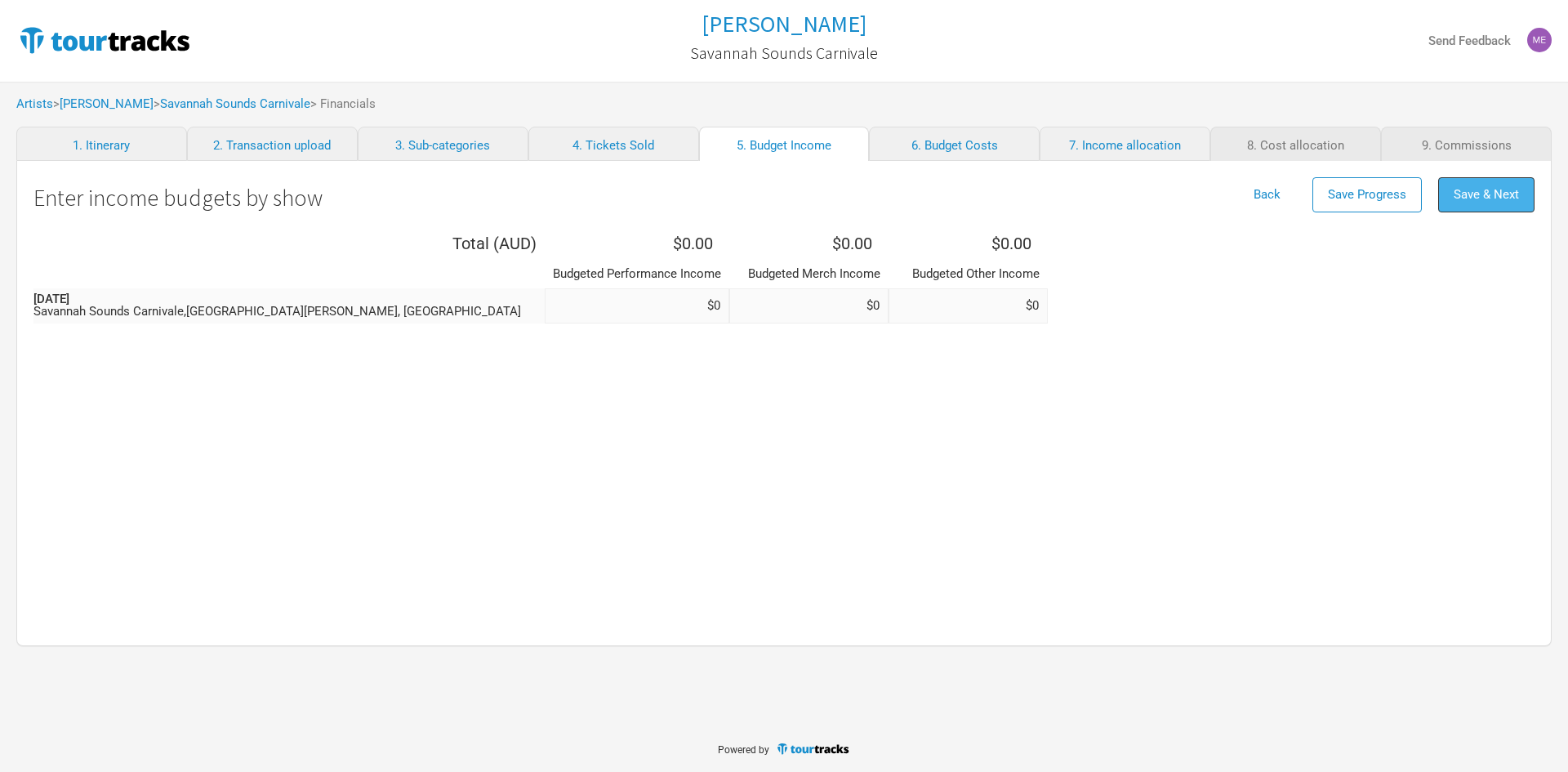
click at [1499, 201] on span "Save & Next" at bounding box center [1486, 194] width 65 height 15
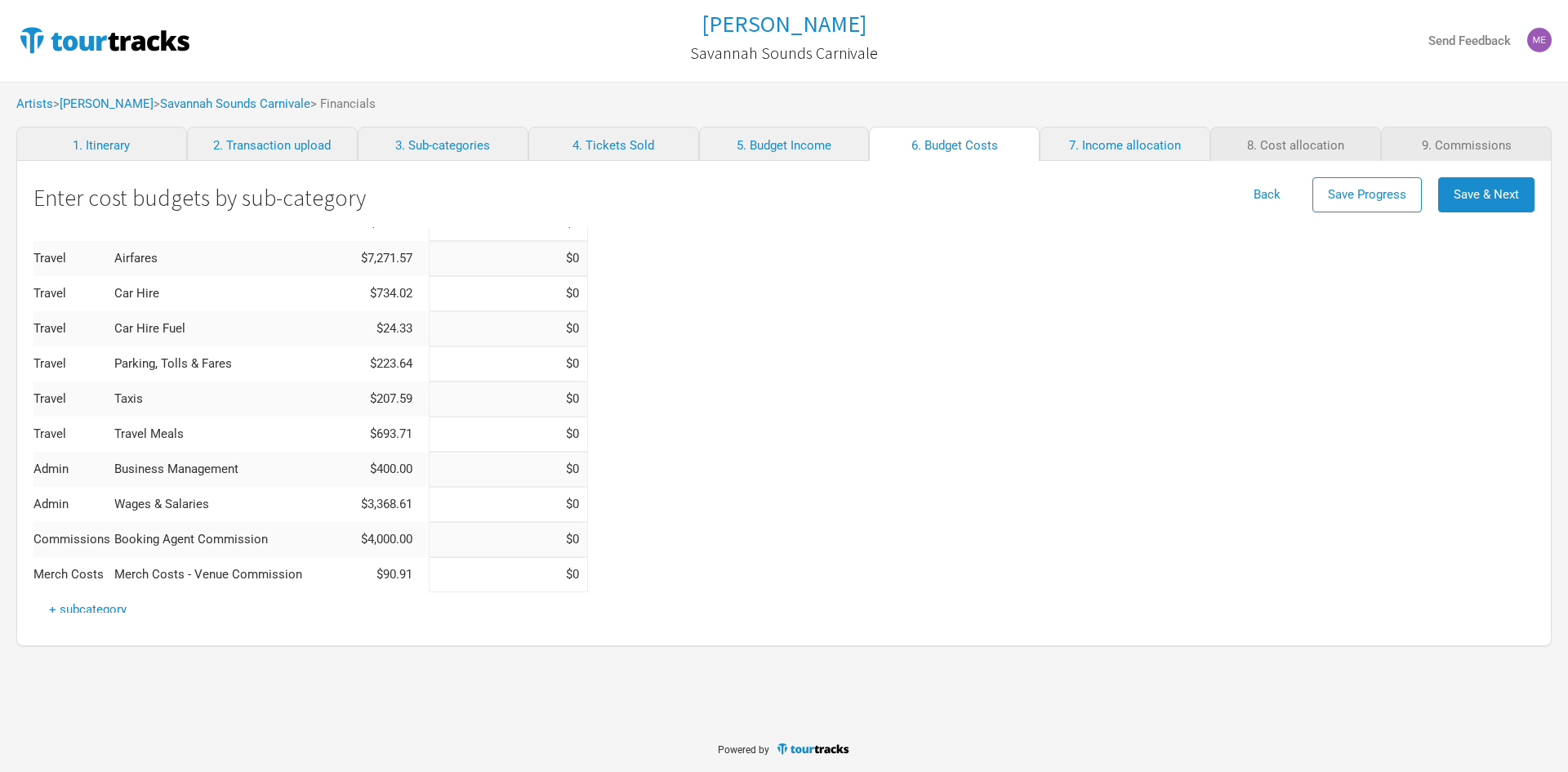
scroll to position [413, 0]
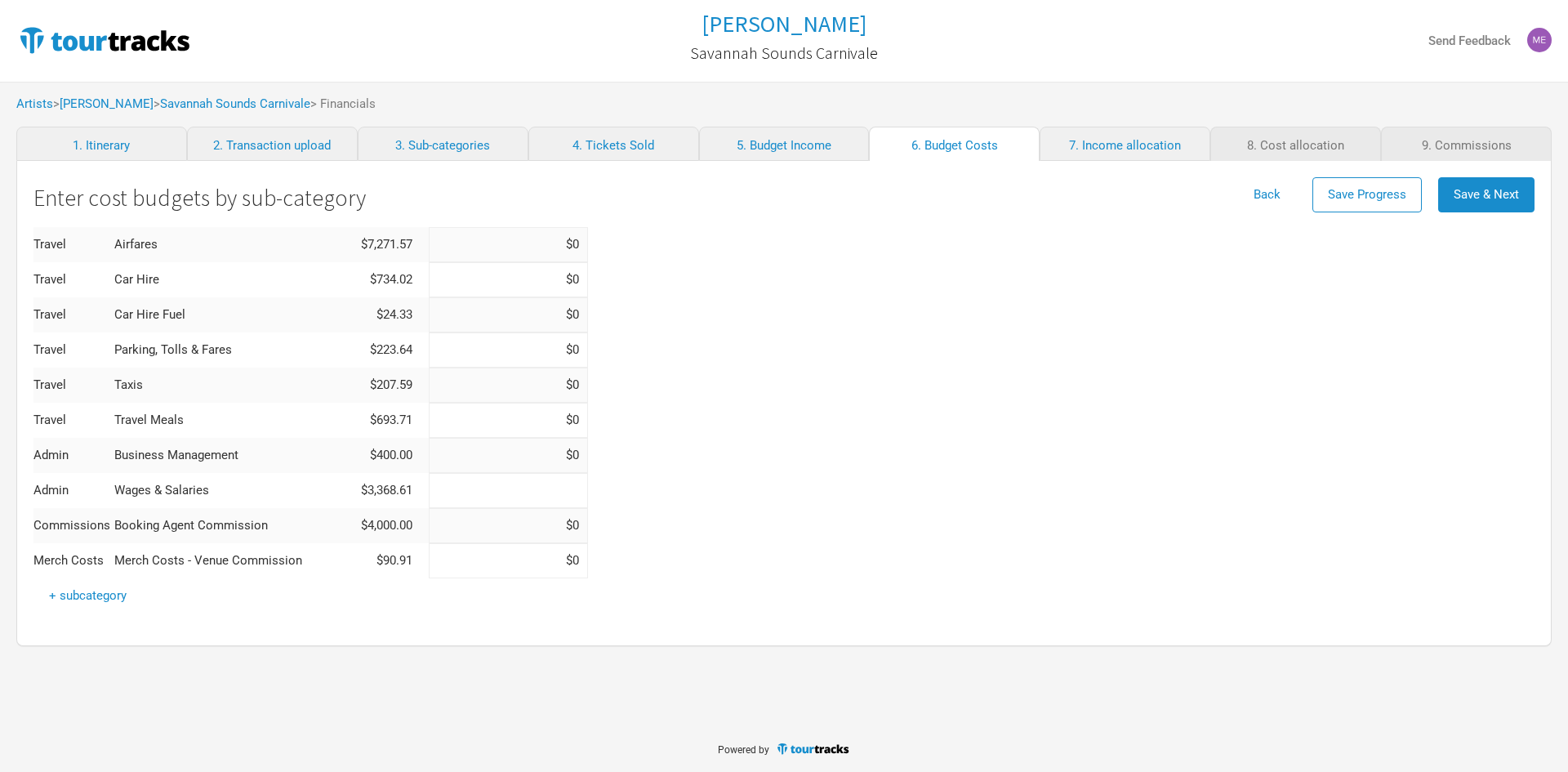
click at [475, 482] on input at bounding box center [508, 490] width 159 height 35
type input "$0"
click at [615, 460] on div "Total ( AUD ) $27,469.75 $0.00 Category Actual Budgeted Show Costs Music Equipm…" at bounding box center [784, 214] width 1501 height 799
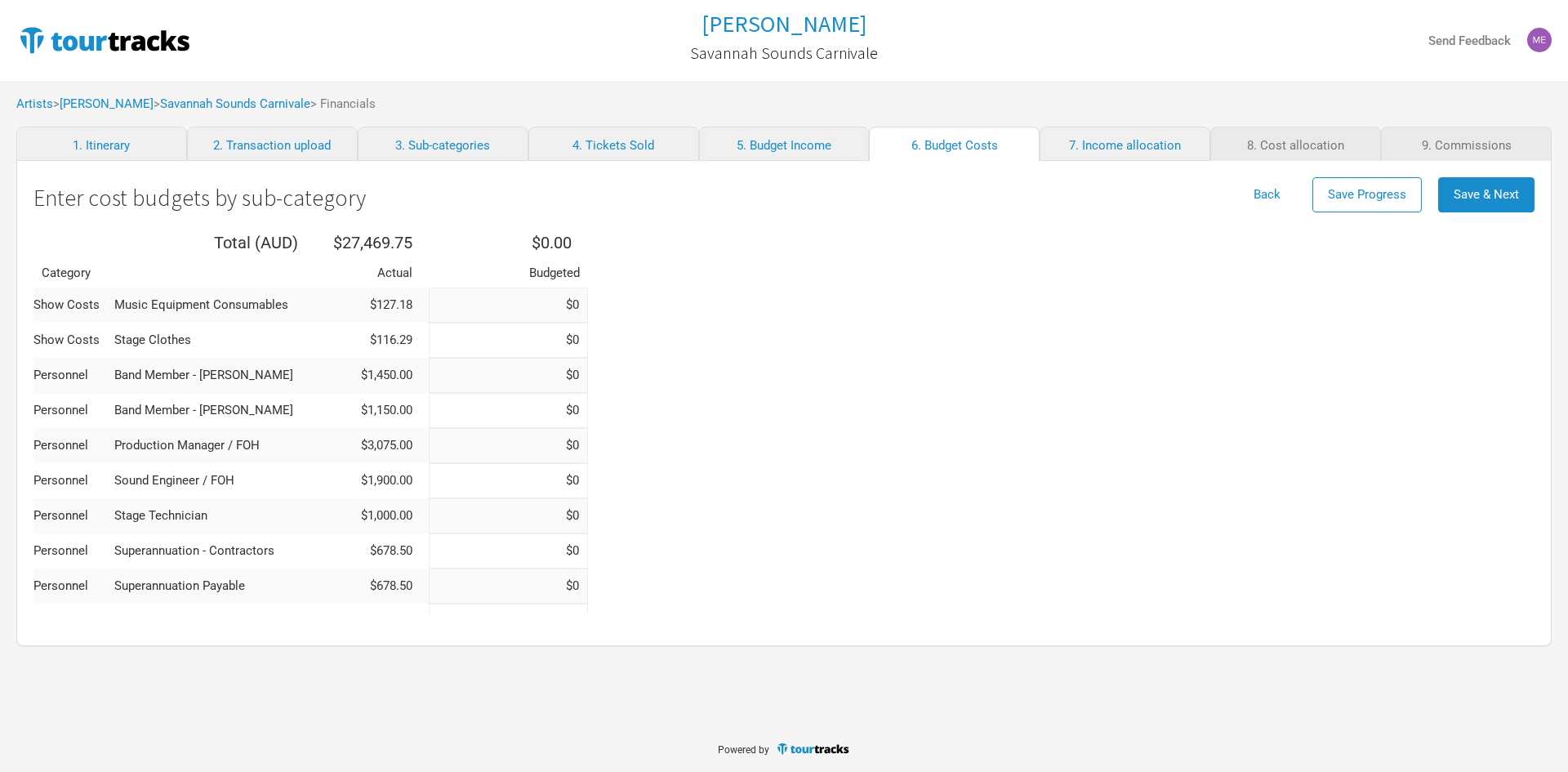
scroll to position [0, 0]
click at [1511, 195] on span "Save & Next" at bounding box center [1486, 194] width 65 height 15
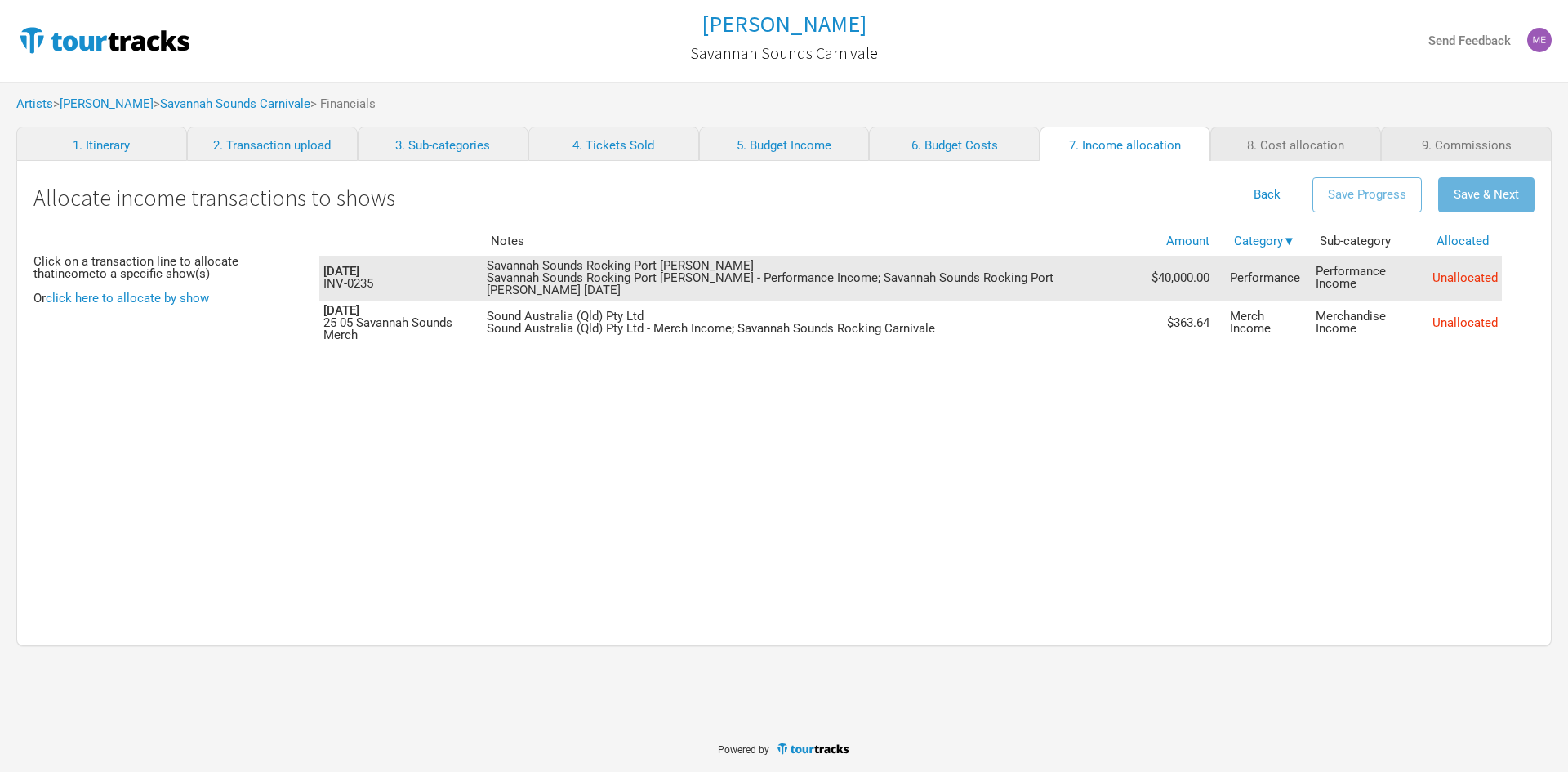
click at [1015, 276] on td "Savannah Sounds Rocking Port [PERSON_NAME] Savannah Sounds Rocking Port [PERSON…" at bounding box center [814, 278] width 665 height 45
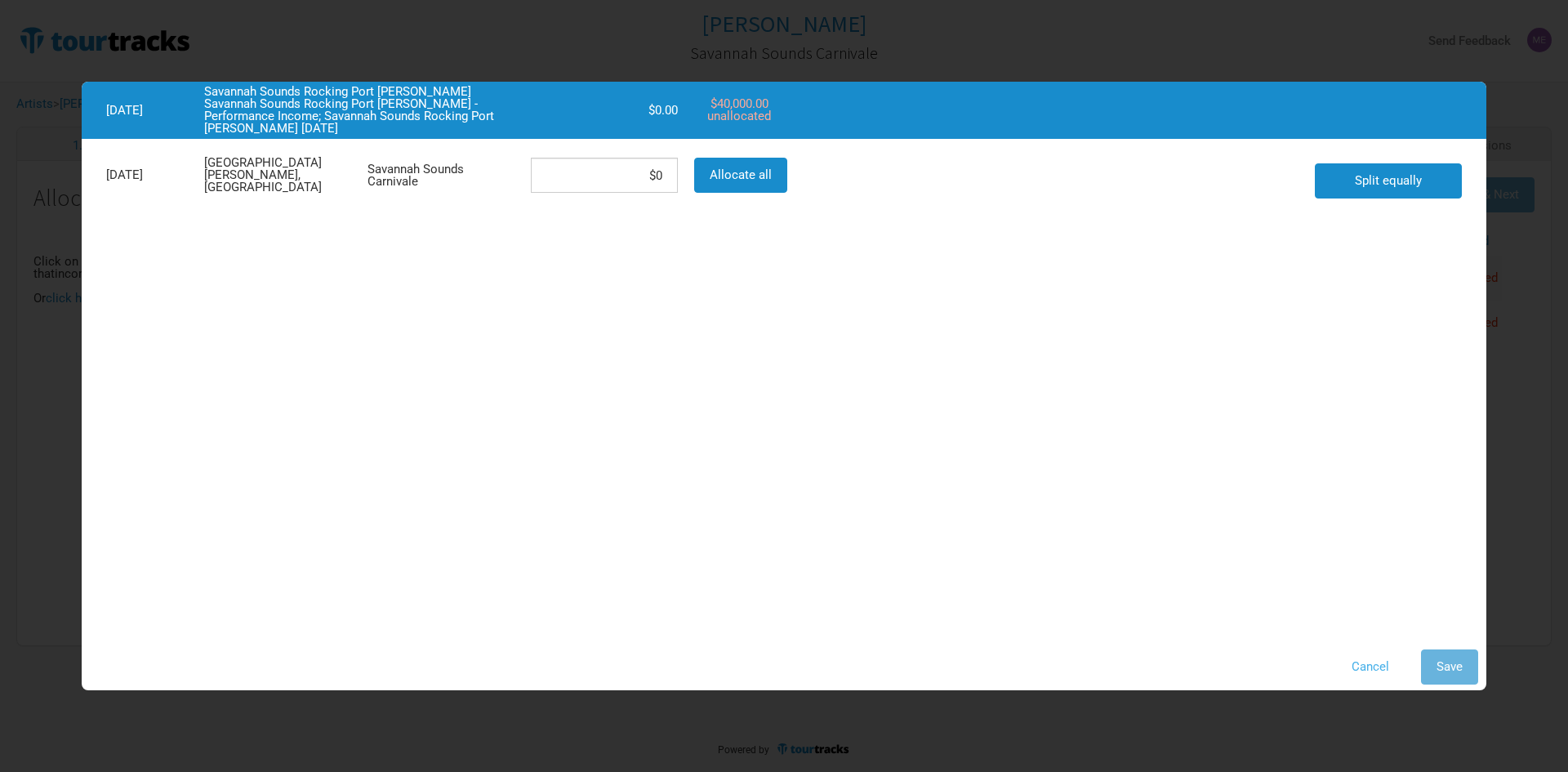
click at [1368, 664] on button "Cancel" at bounding box center [1370, 667] width 69 height 35
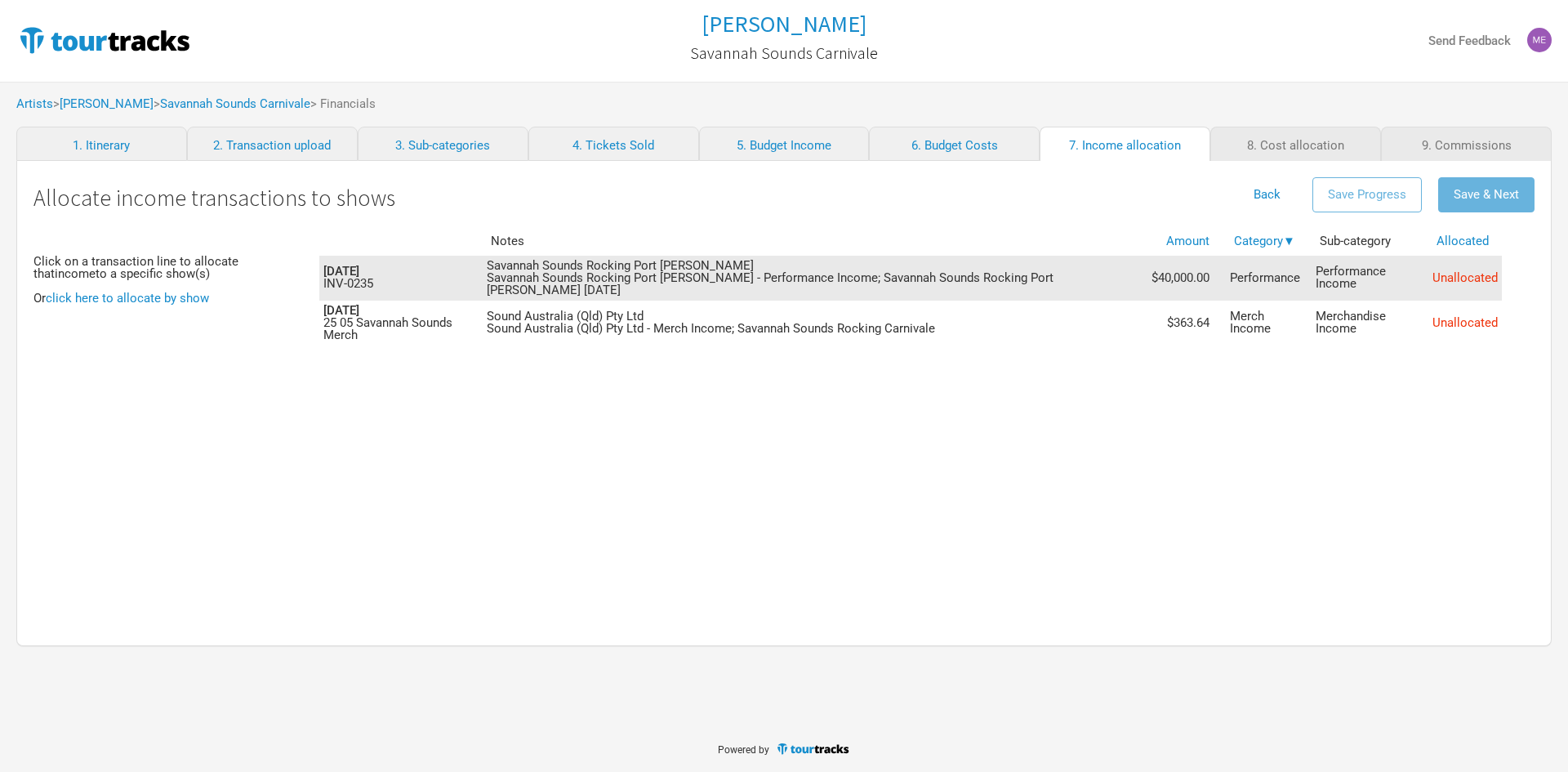
click at [978, 267] on td "Savannah Sounds Rocking Port [PERSON_NAME] Savannah Sounds Rocking Port [PERSON…" at bounding box center [814, 278] width 665 height 45
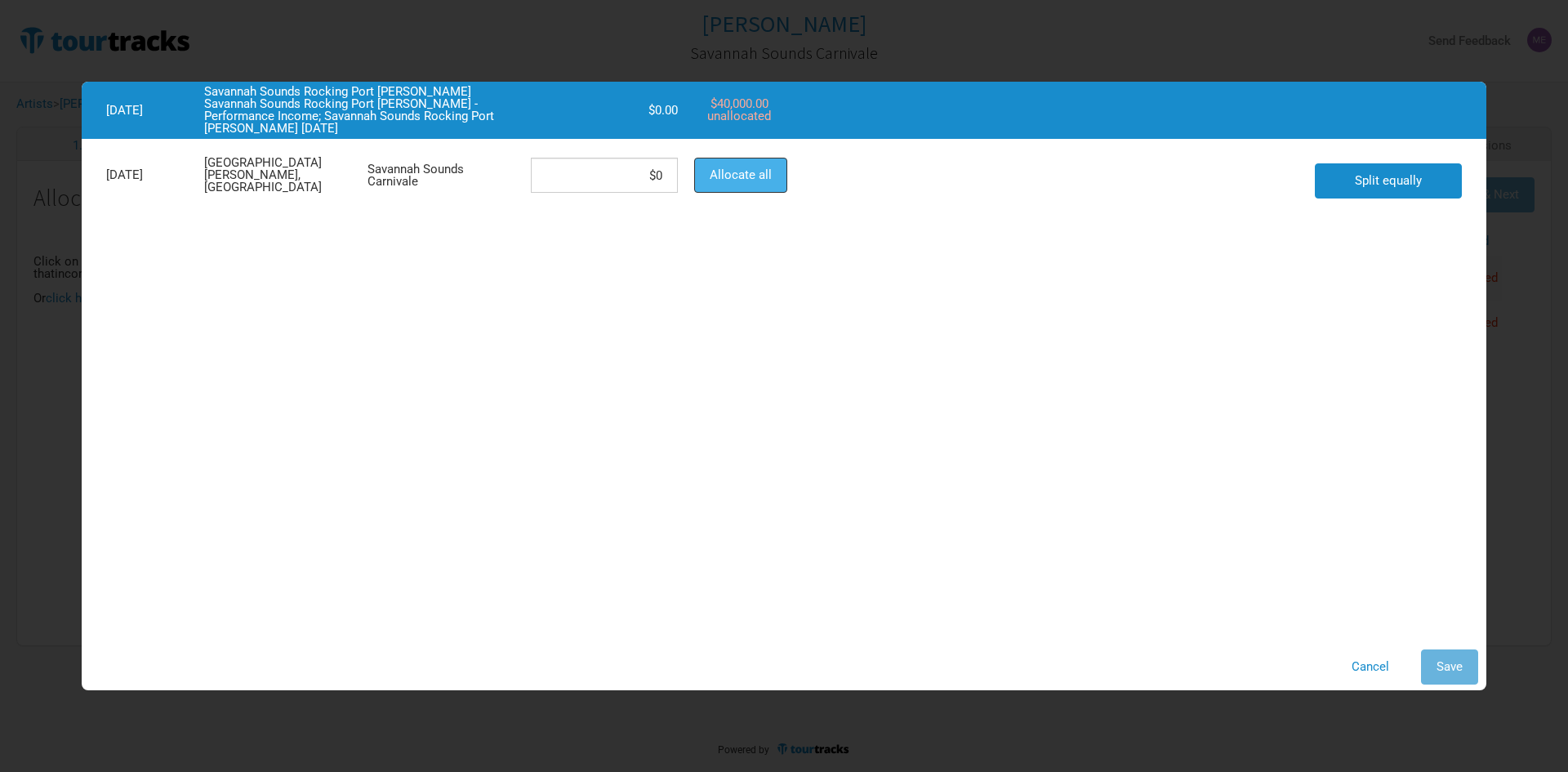
click at [746, 175] on span "Allocate all" at bounding box center [741, 175] width 62 height 15
type input "$40,000"
click at [1455, 661] on span "Save" at bounding box center [1450, 666] width 26 height 15
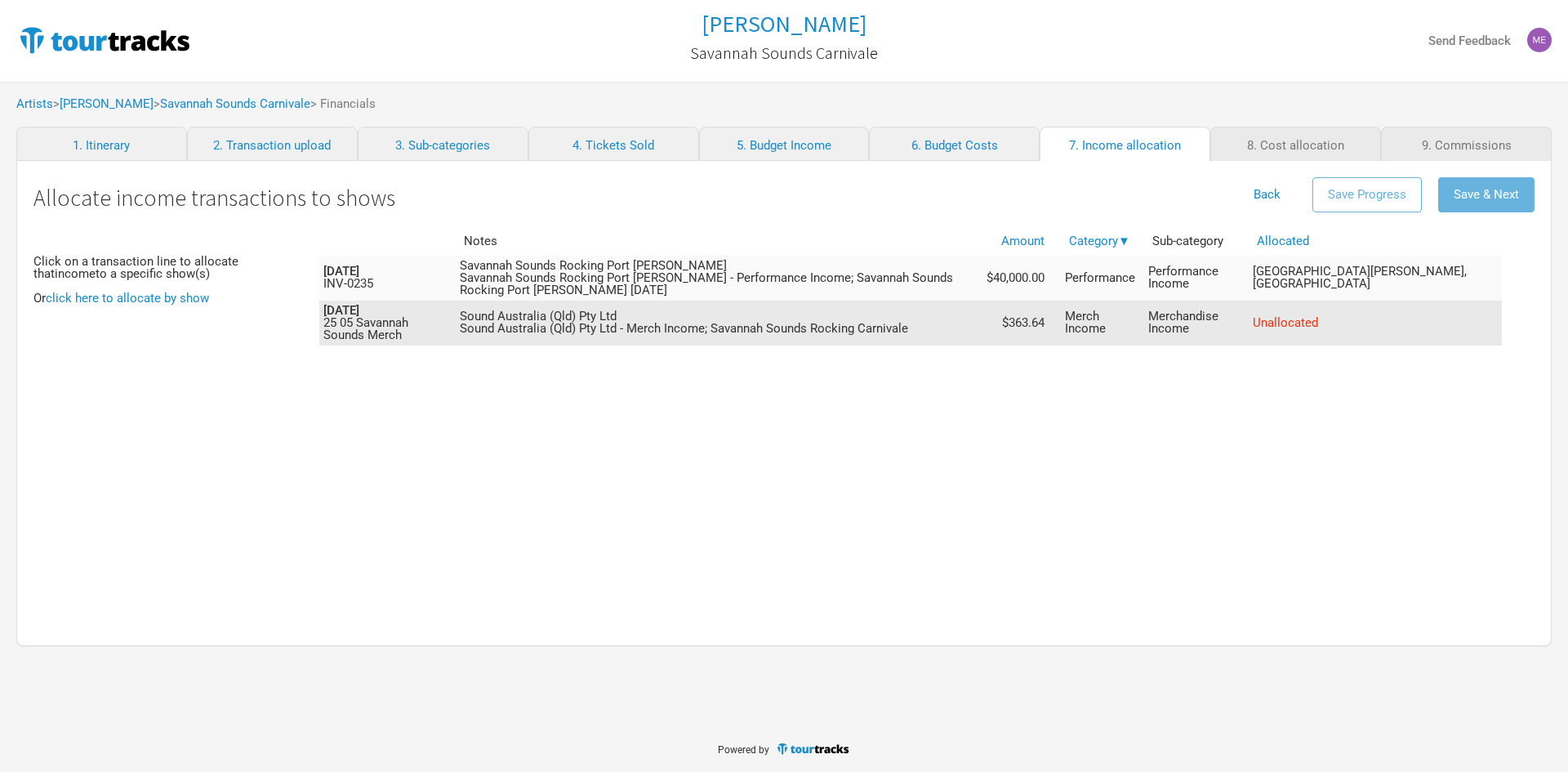
click at [964, 326] on td "Sound Australia (Qld) Pty Ltd Sound [GEOGRAPHIC_DATA] (Qld) Pty Ltd - Merch Inc…" at bounding box center [719, 323] width 527 height 45
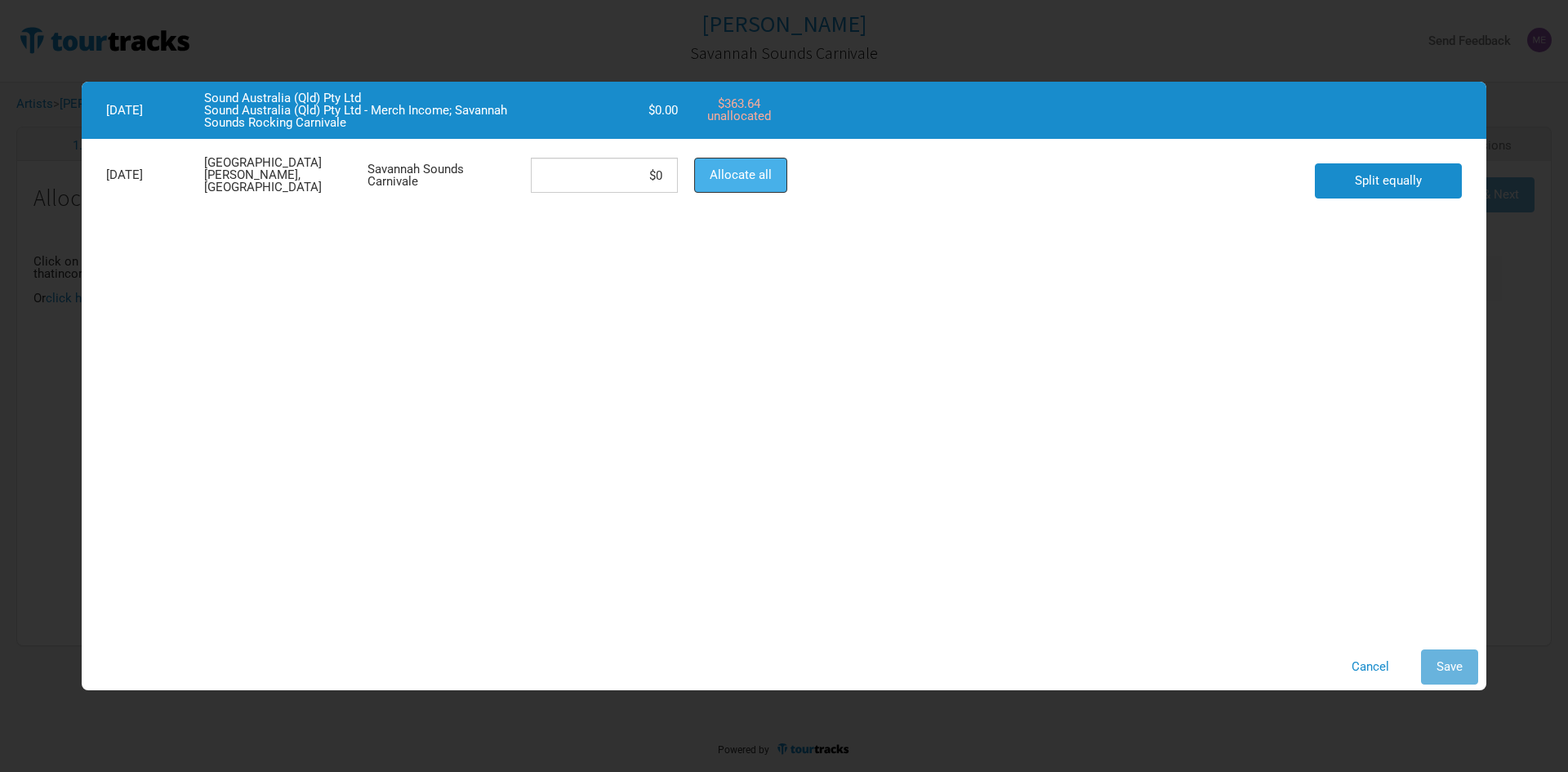
click at [767, 172] on span "Allocate all" at bounding box center [741, 175] width 62 height 15
type input "$363.64"
click at [1467, 661] on button "Save" at bounding box center [1450, 667] width 57 height 35
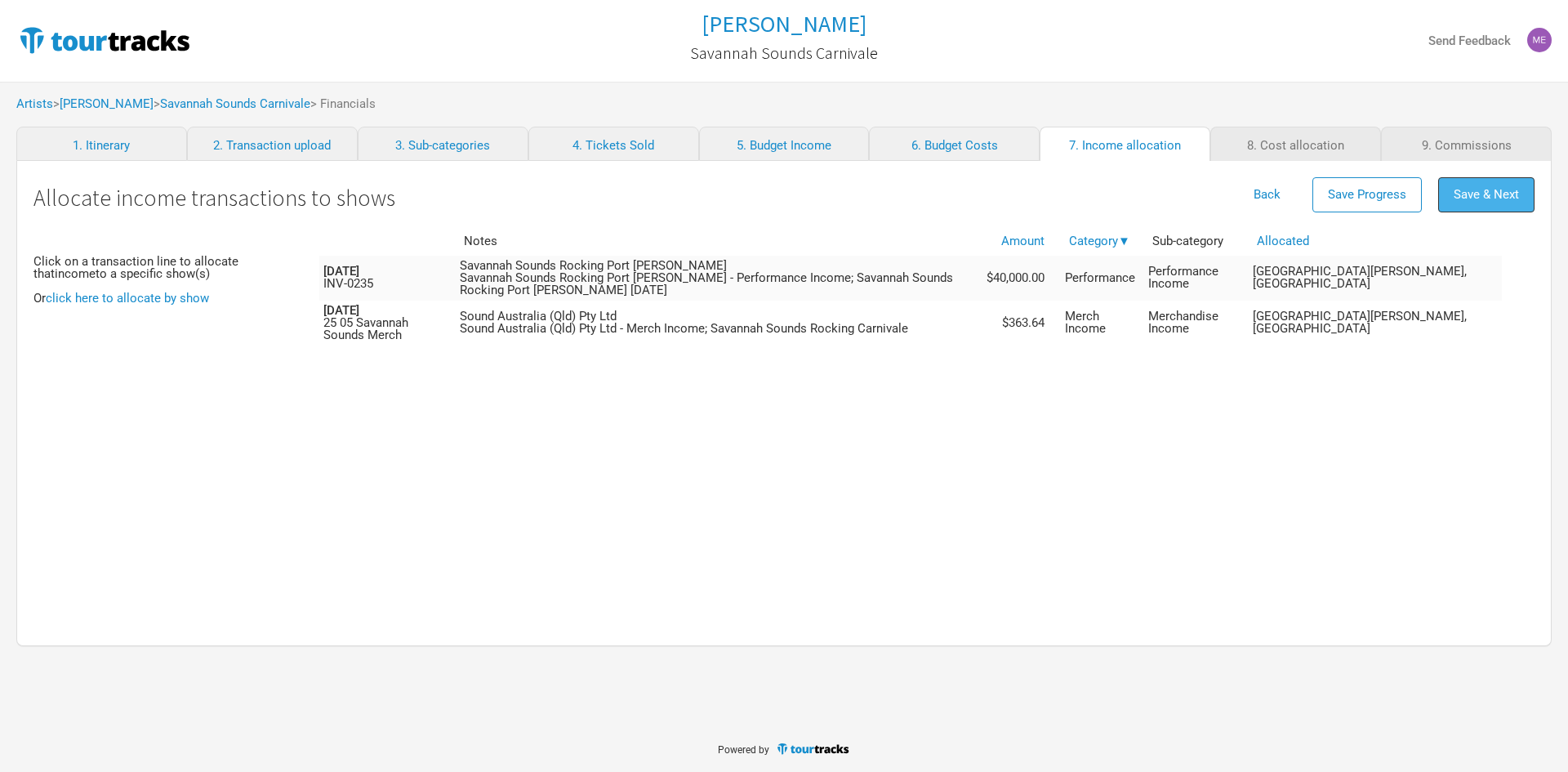
click at [1485, 191] on span "Save & Next" at bounding box center [1486, 194] width 65 height 15
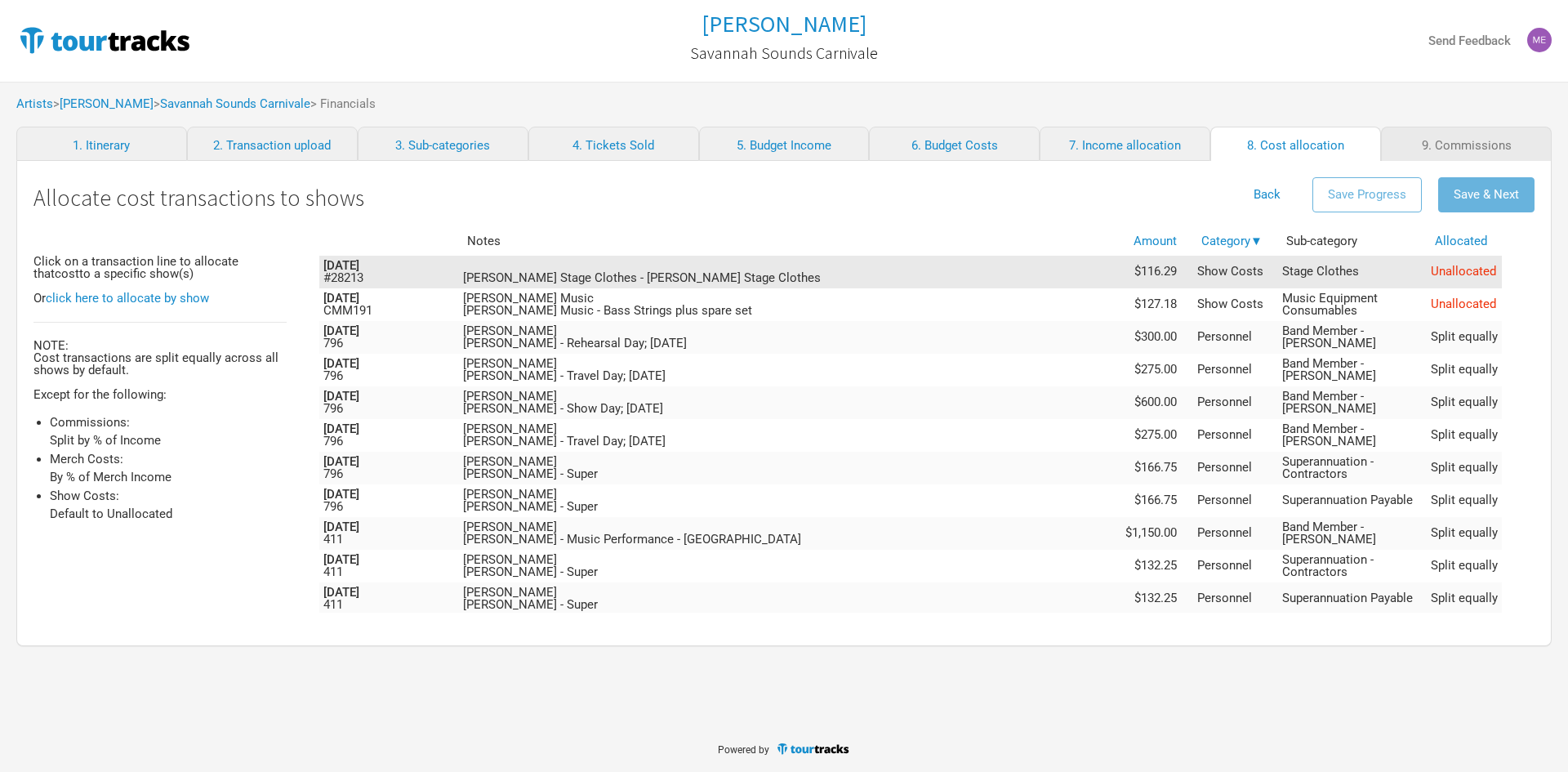
click at [738, 271] on td "[PERSON_NAME] Stage Clothes - [PERSON_NAME] Stage Clothes" at bounding box center [789, 272] width 661 height 33
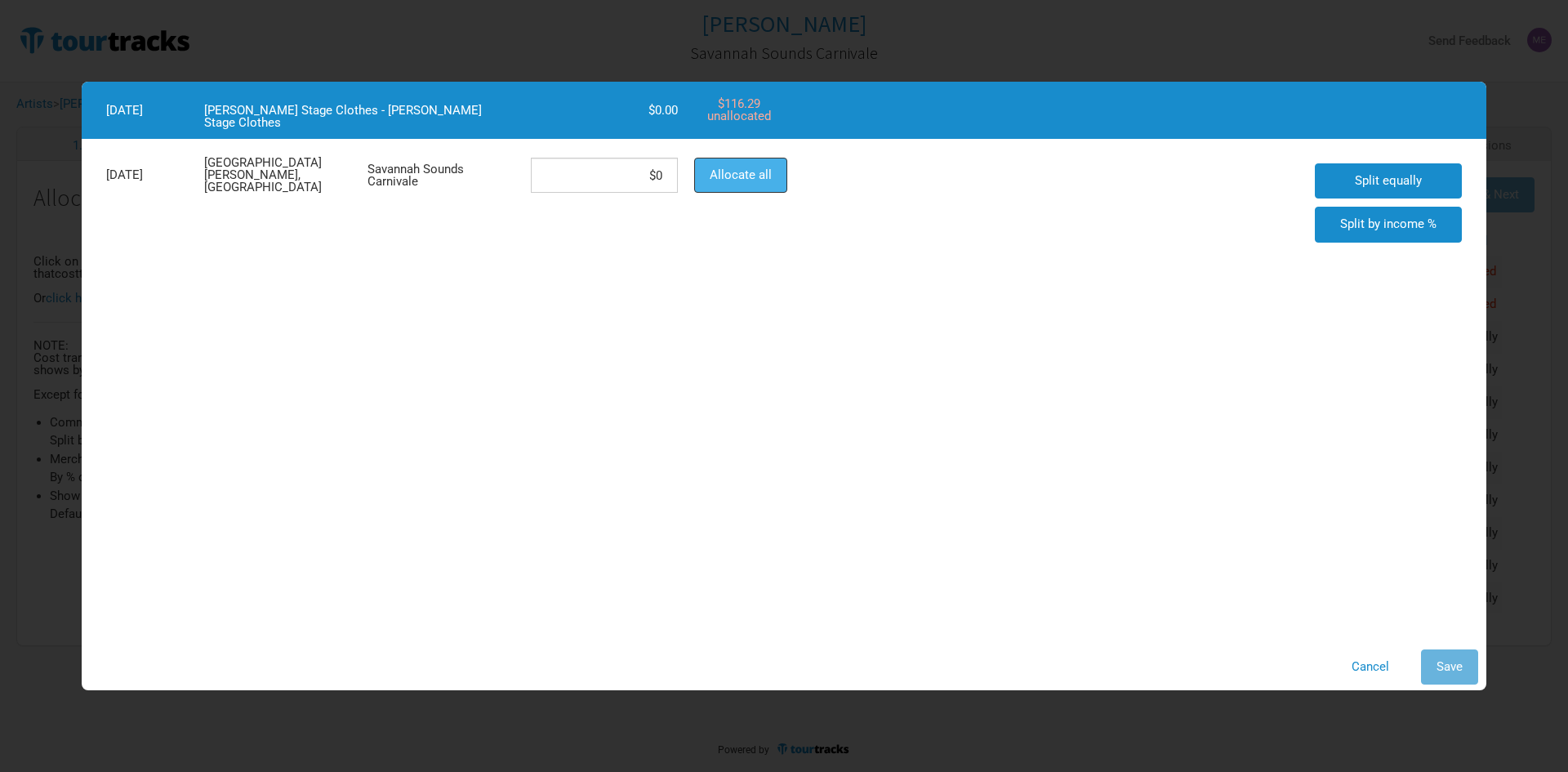
click at [719, 169] on span "Allocate all" at bounding box center [741, 175] width 62 height 15
type input "$116.29"
click at [1457, 666] on span "Save" at bounding box center [1450, 666] width 26 height 15
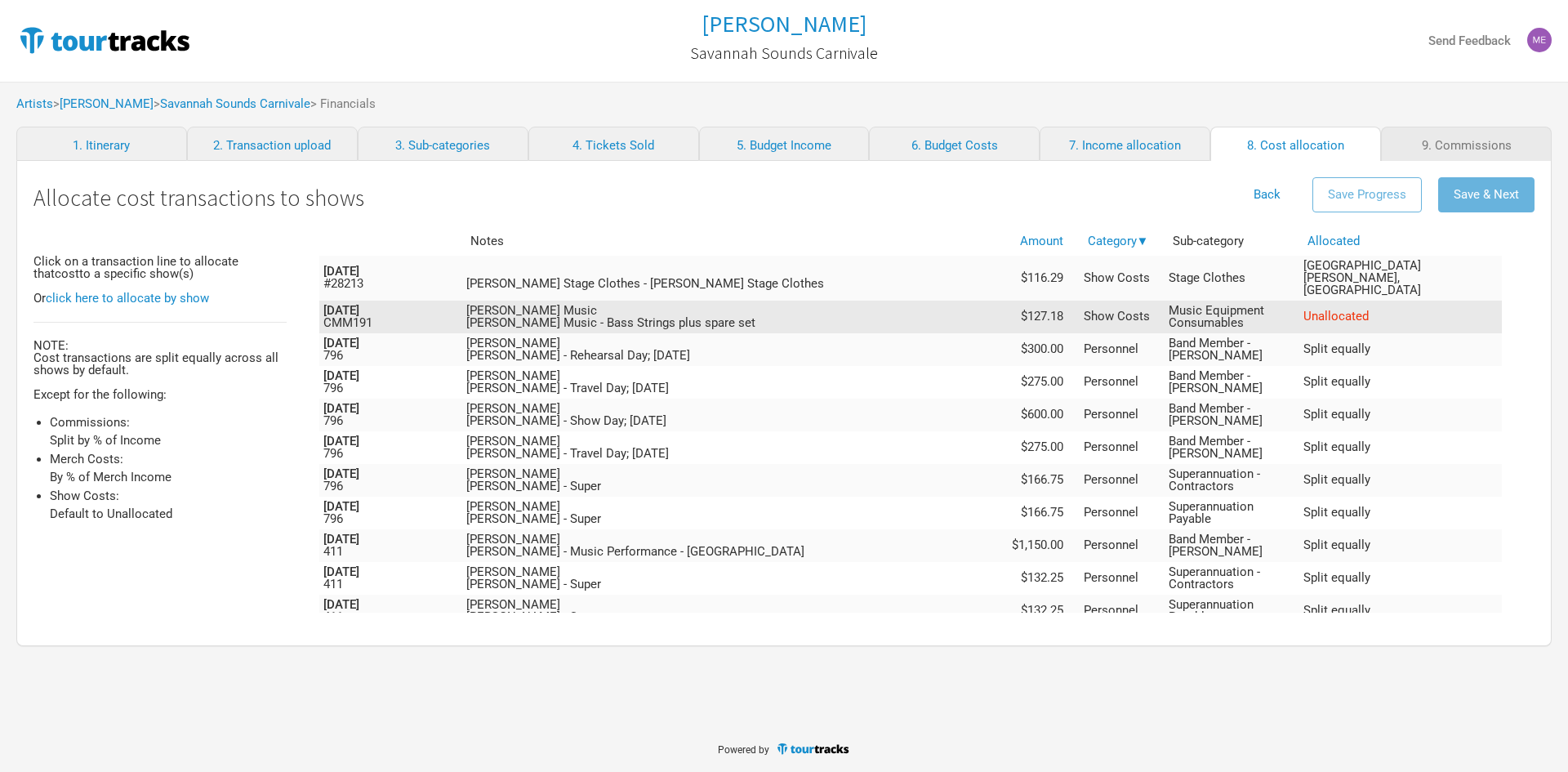
click at [847, 301] on td "[PERSON_NAME] Music [PERSON_NAME] Music - Bass Strings plus spare set" at bounding box center [734, 317] width 543 height 33
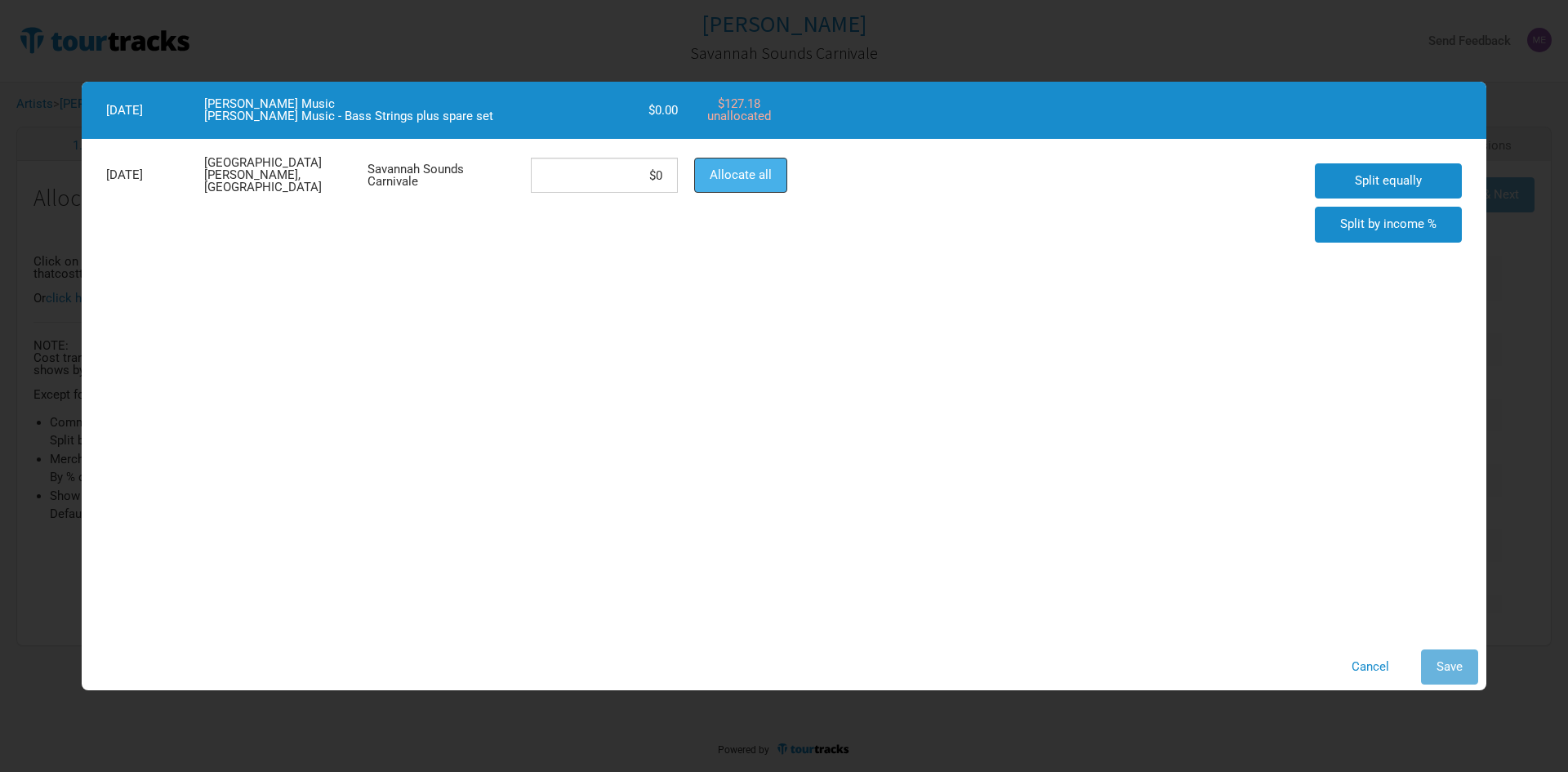
drag, startPoint x: 714, startPoint y: 176, endPoint x: 1023, endPoint y: 529, distance: 469.1
click at [717, 176] on span "Allocate all" at bounding box center [741, 175] width 62 height 15
type input "$127.18"
click at [1452, 670] on span "Save" at bounding box center [1450, 666] width 26 height 15
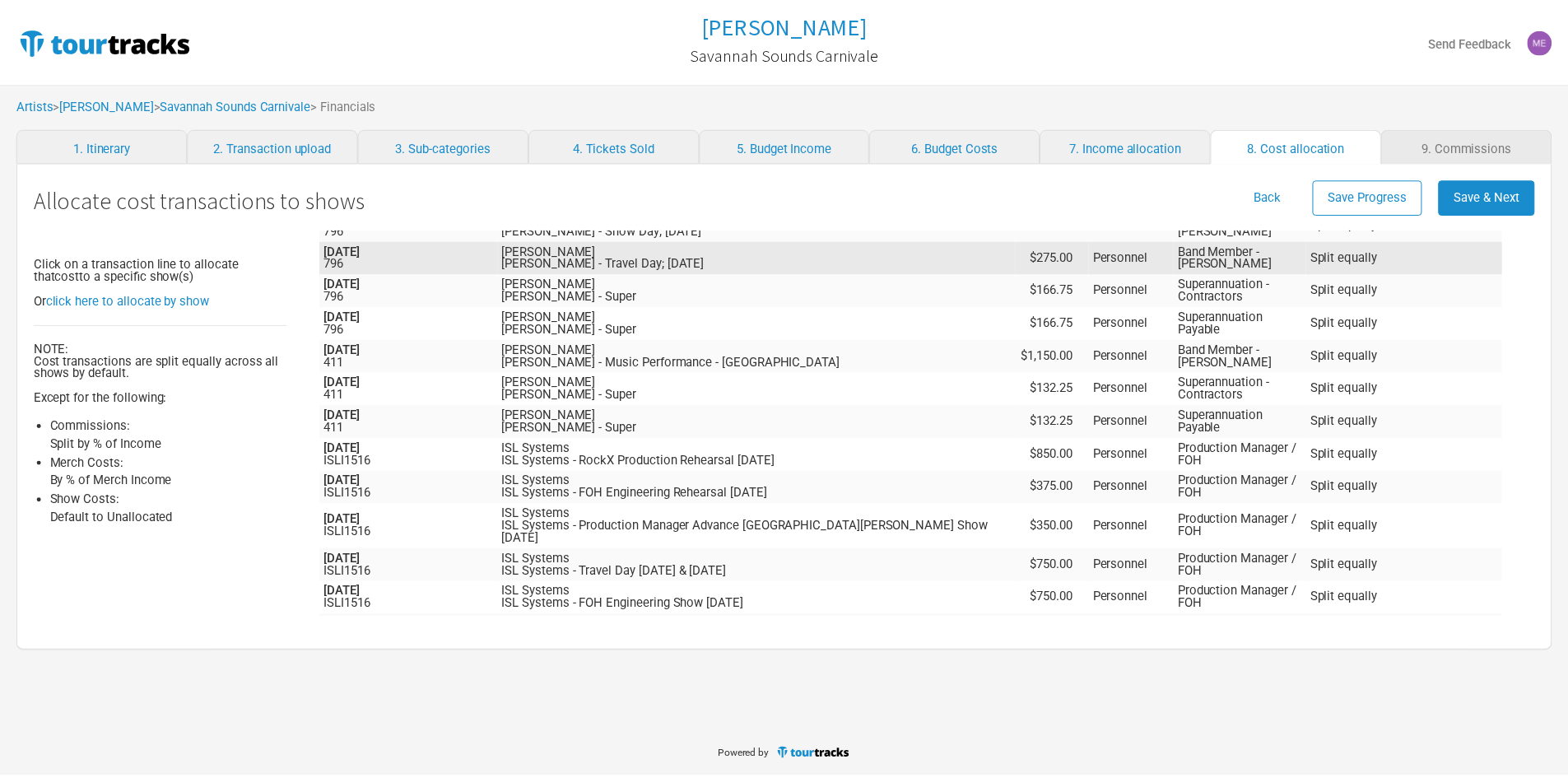
scroll to position [39, 0]
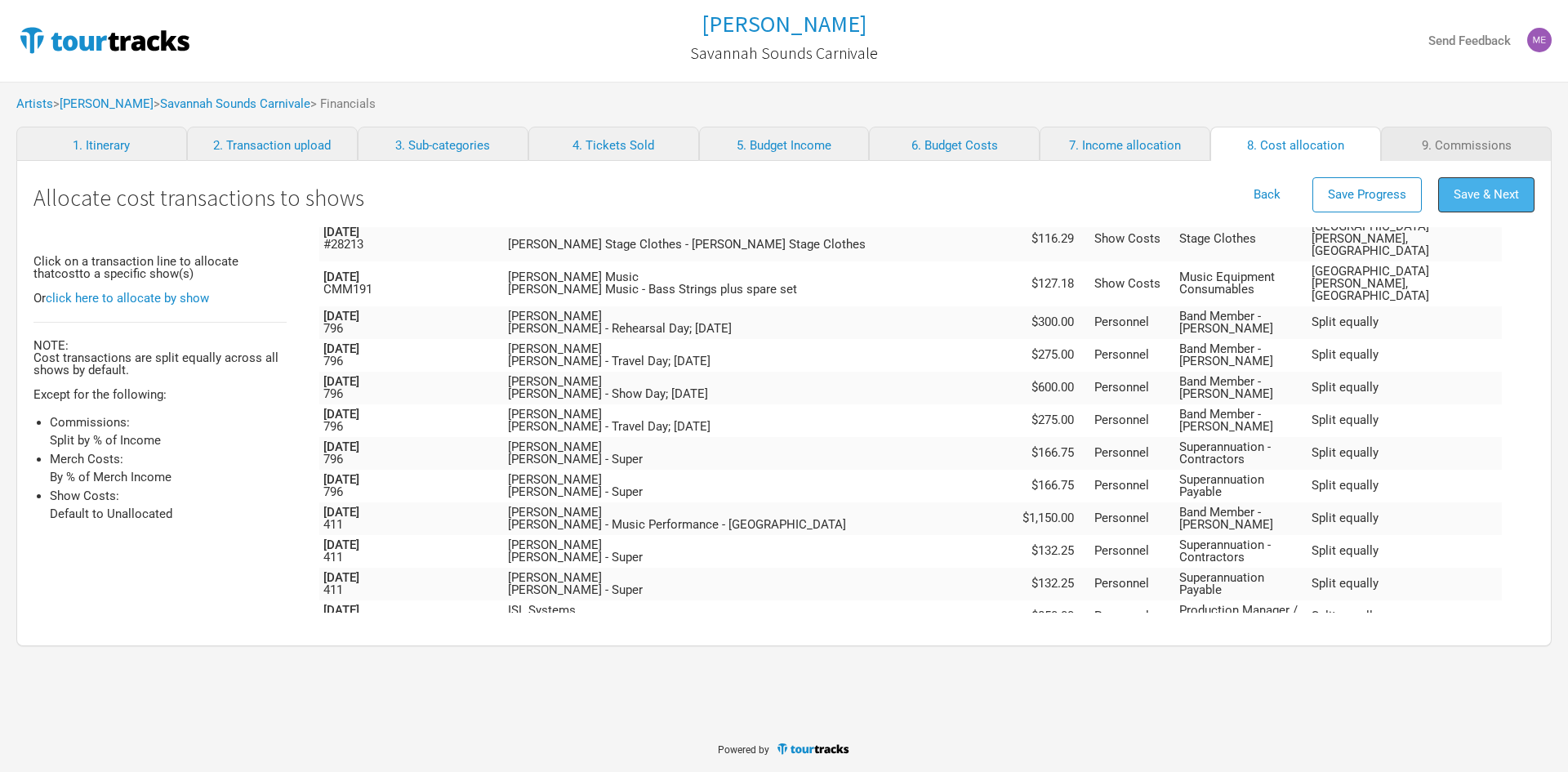
click at [1484, 192] on span "Save & Next" at bounding box center [1486, 194] width 65 height 15
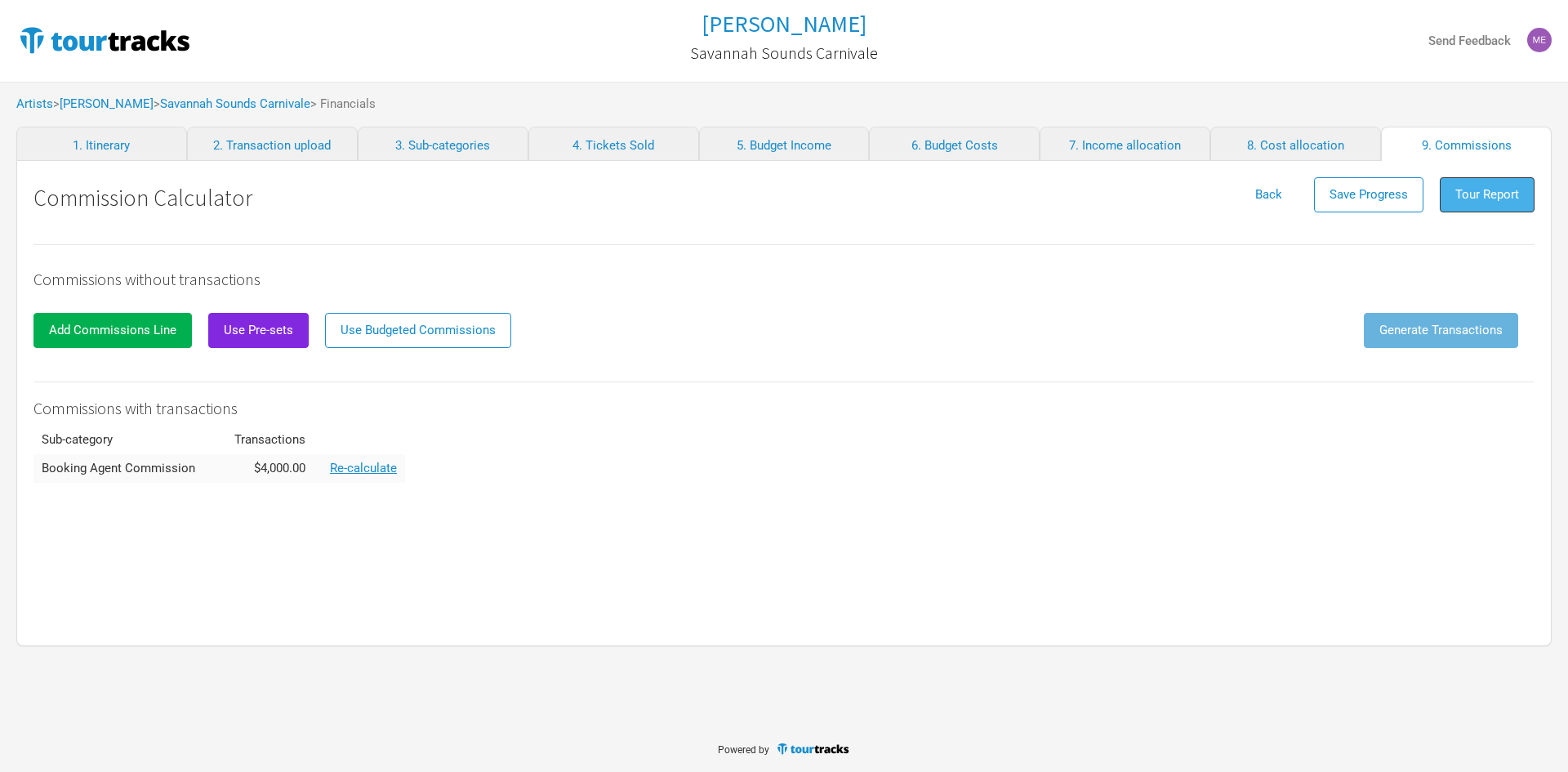
click at [1476, 193] on span "Tour Report" at bounding box center [1486, 194] width 63 height 15
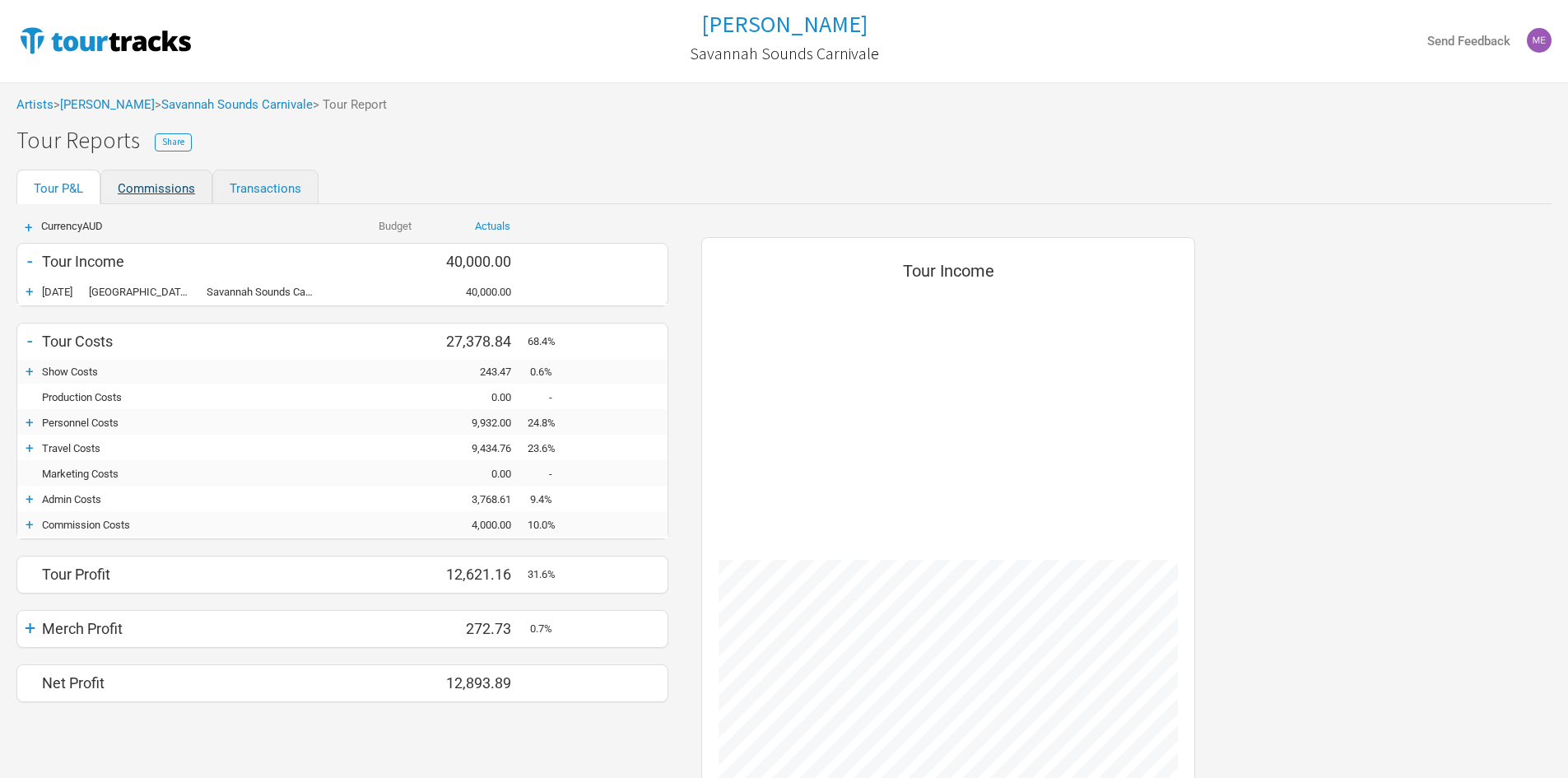
scroll to position [666, 526]
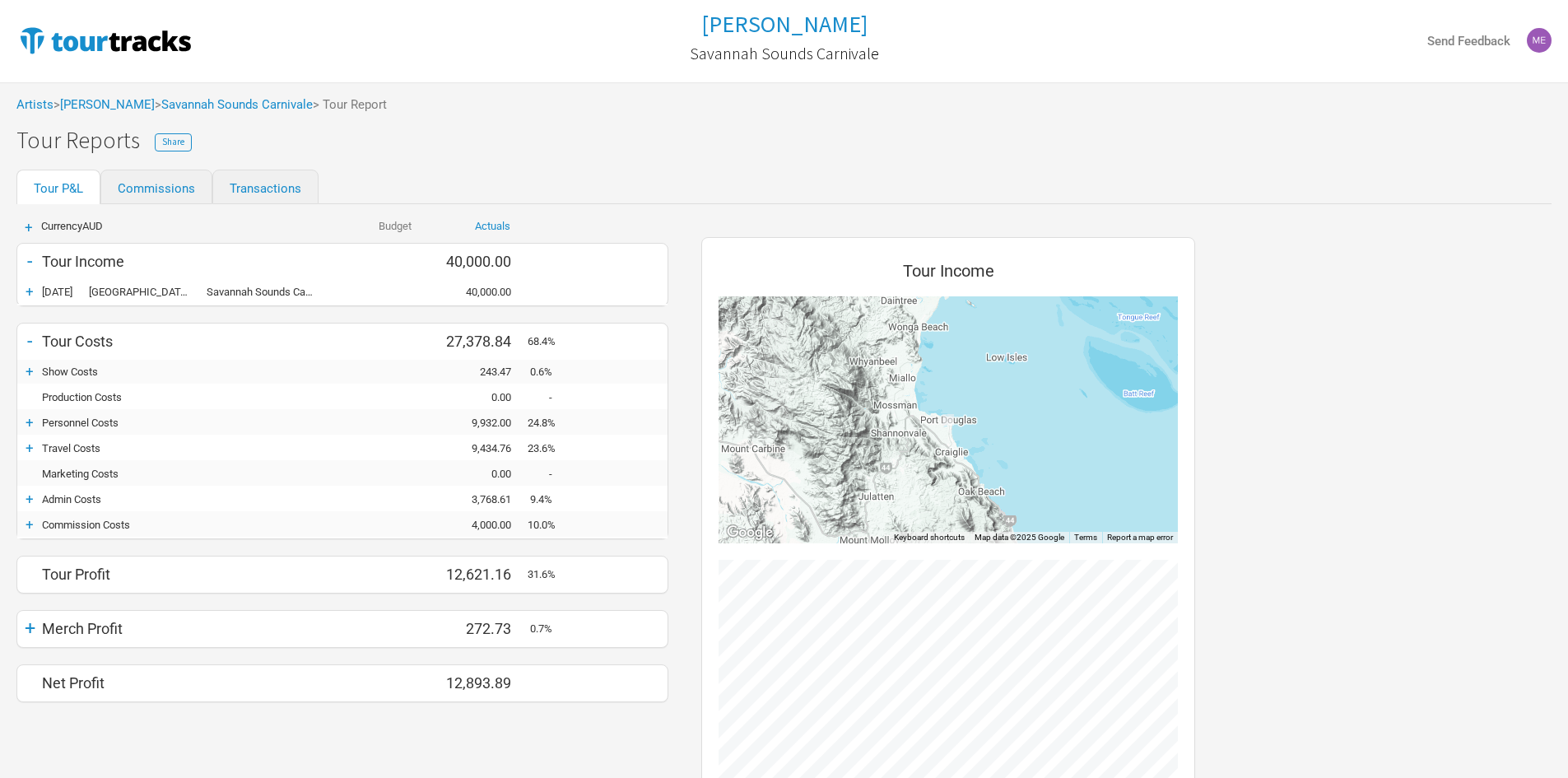
click at [32, 371] on div "+" at bounding box center [30, 371] width 25 height 17
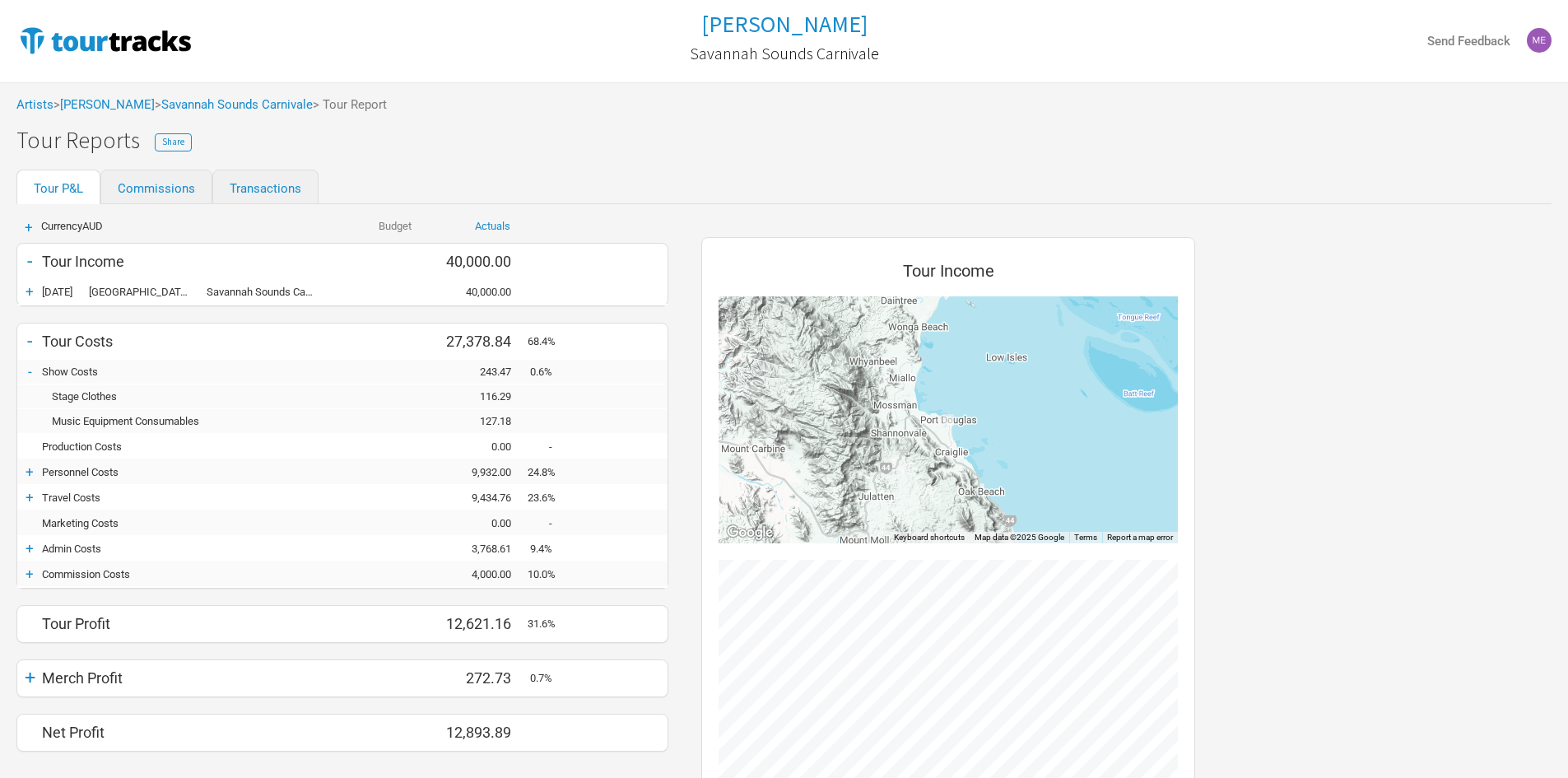
click at [32, 371] on div "-" at bounding box center [30, 371] width 25 height 17
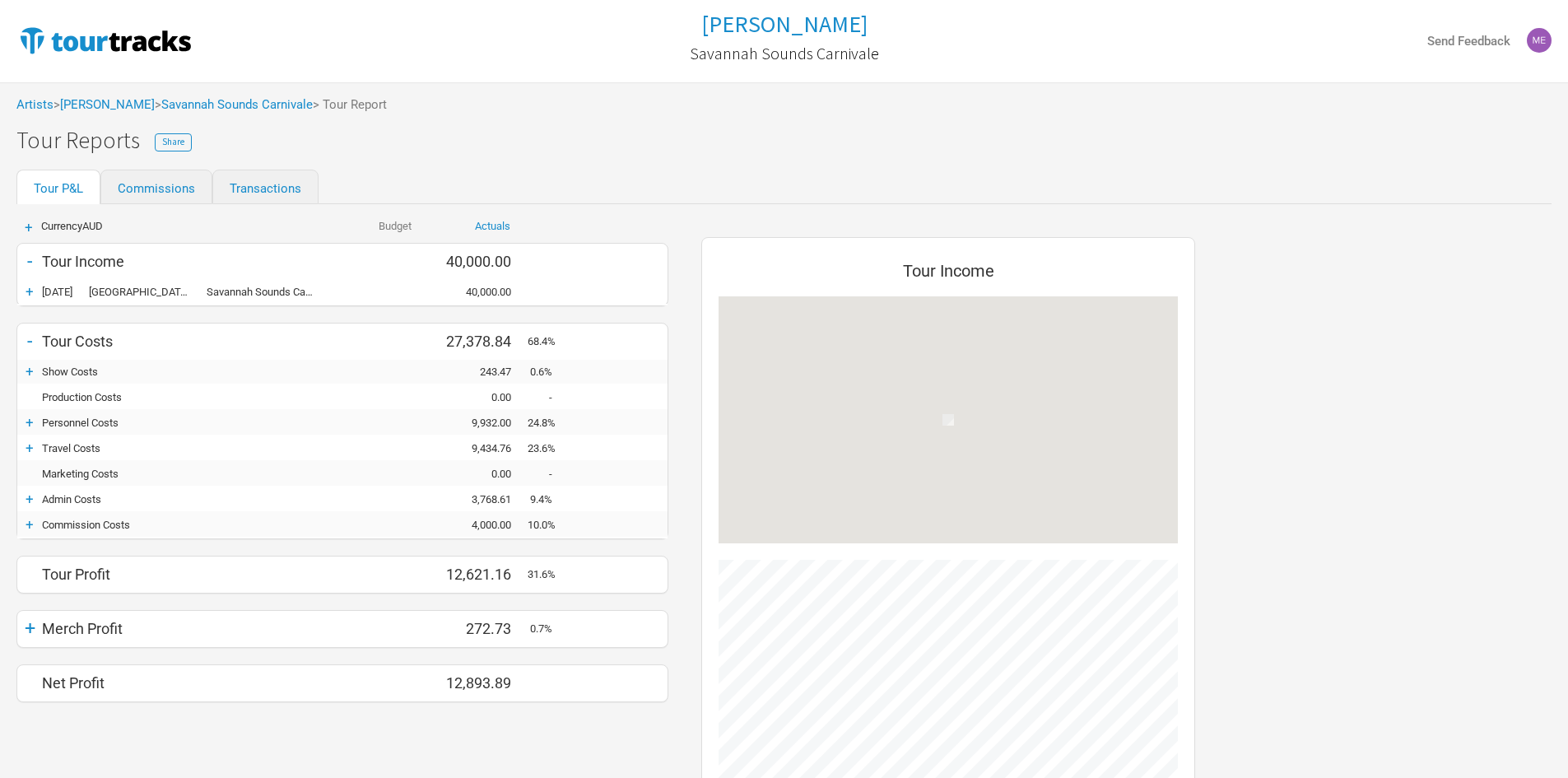
click at [32, 371] on div "+" at bounding box center [30, 371] width 25 height 17
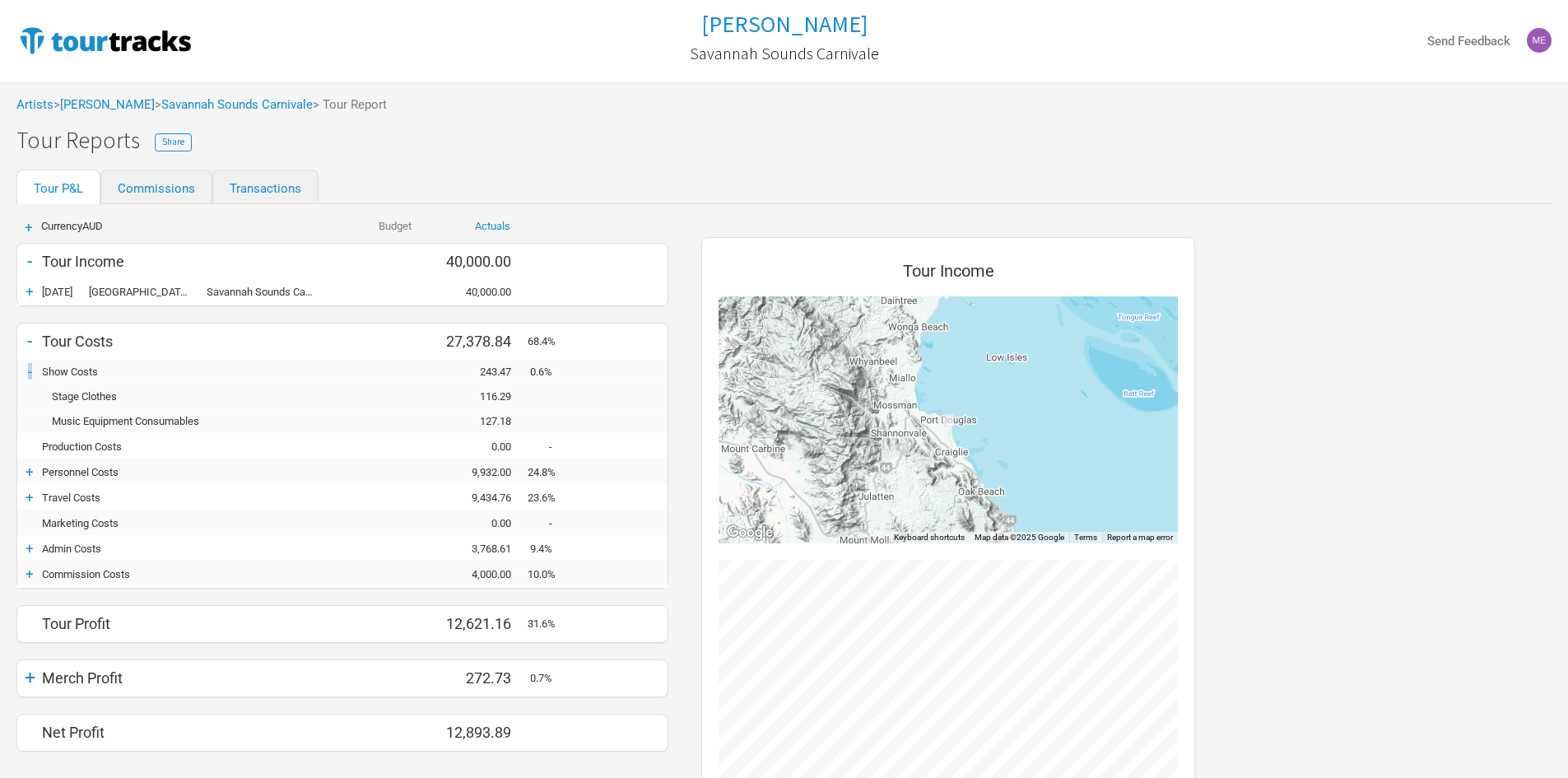
click at [32, 371] on div "-" at bounding box center [30, 371] width 25 height 17
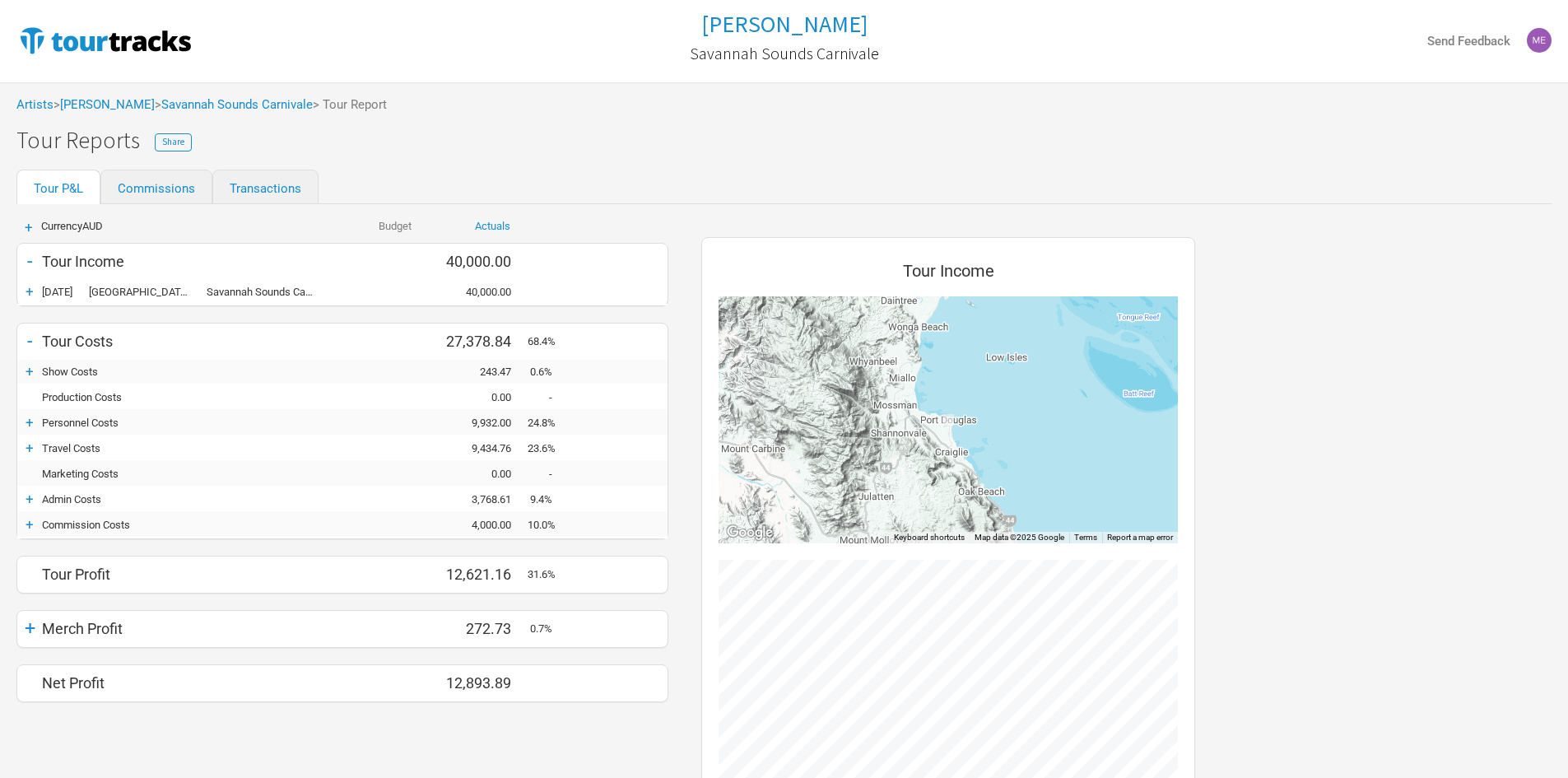
click at [33, 422] on div "+" at bounding box center [30, 422] width 25 height 17
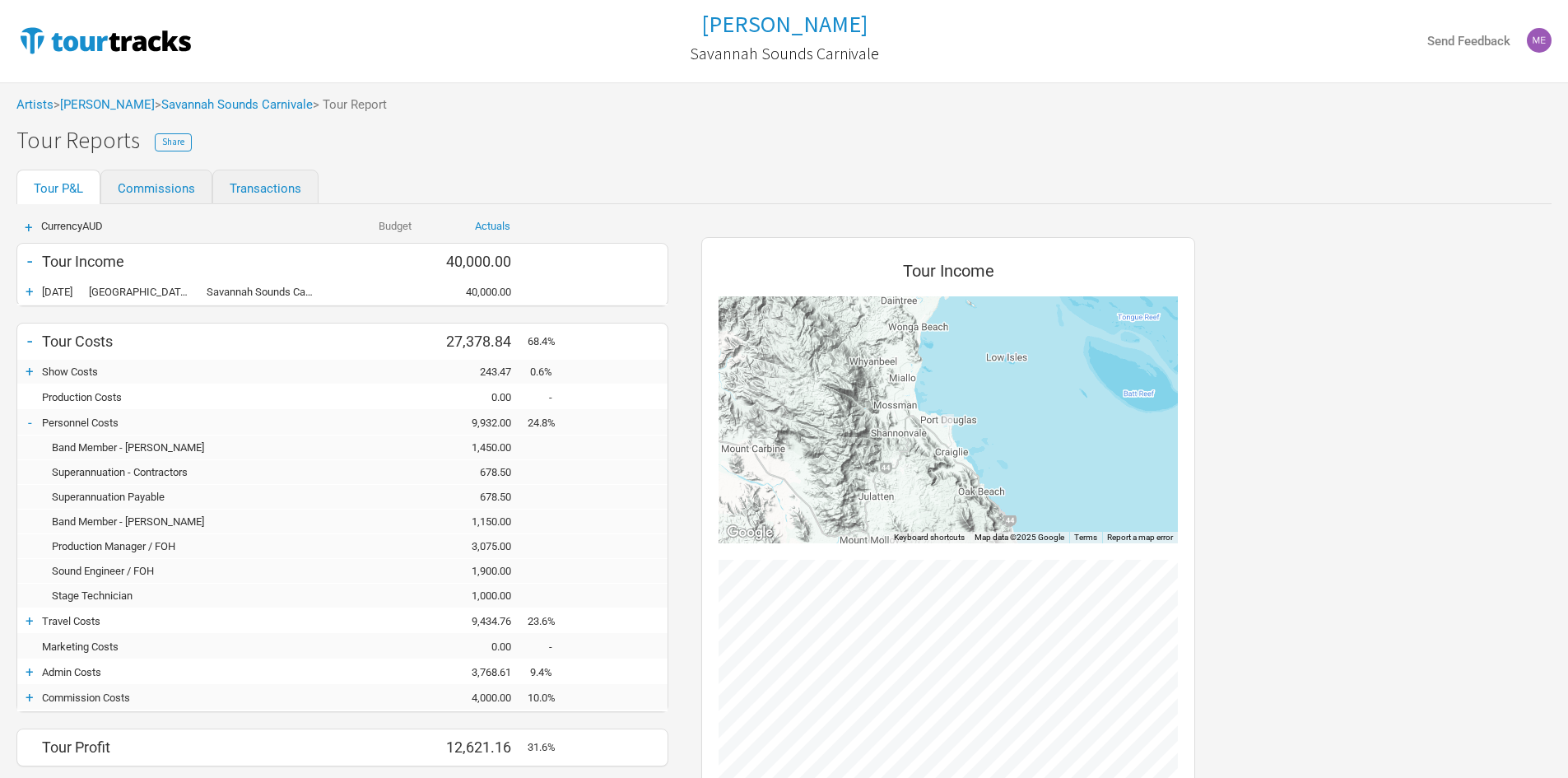
click at [33, 422] on div "-" at bounding box center [30, 422] width 25 height 17
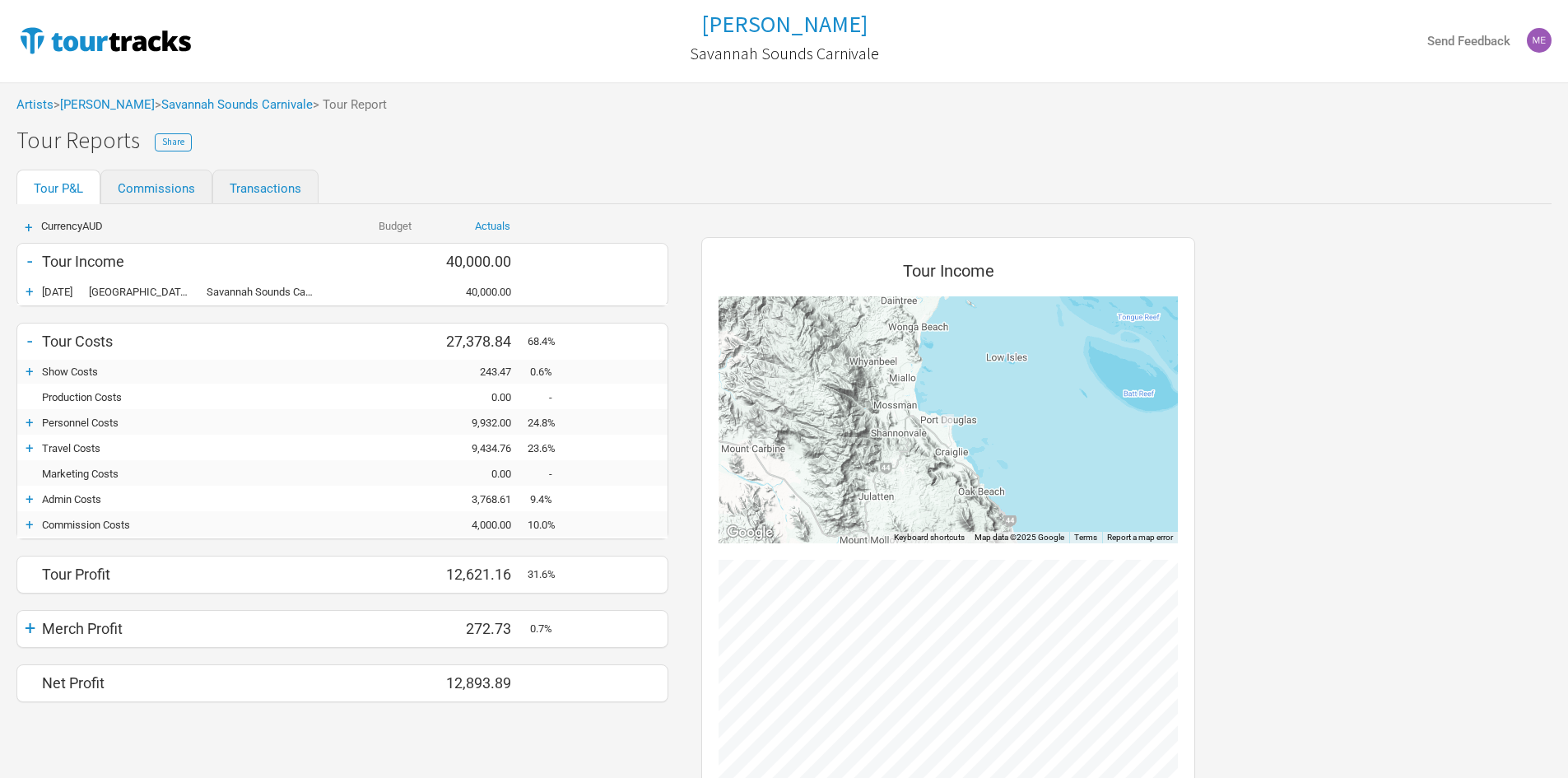
click at [33, 422] on div "+" at bounding box center [30, 422] width 25 height 17
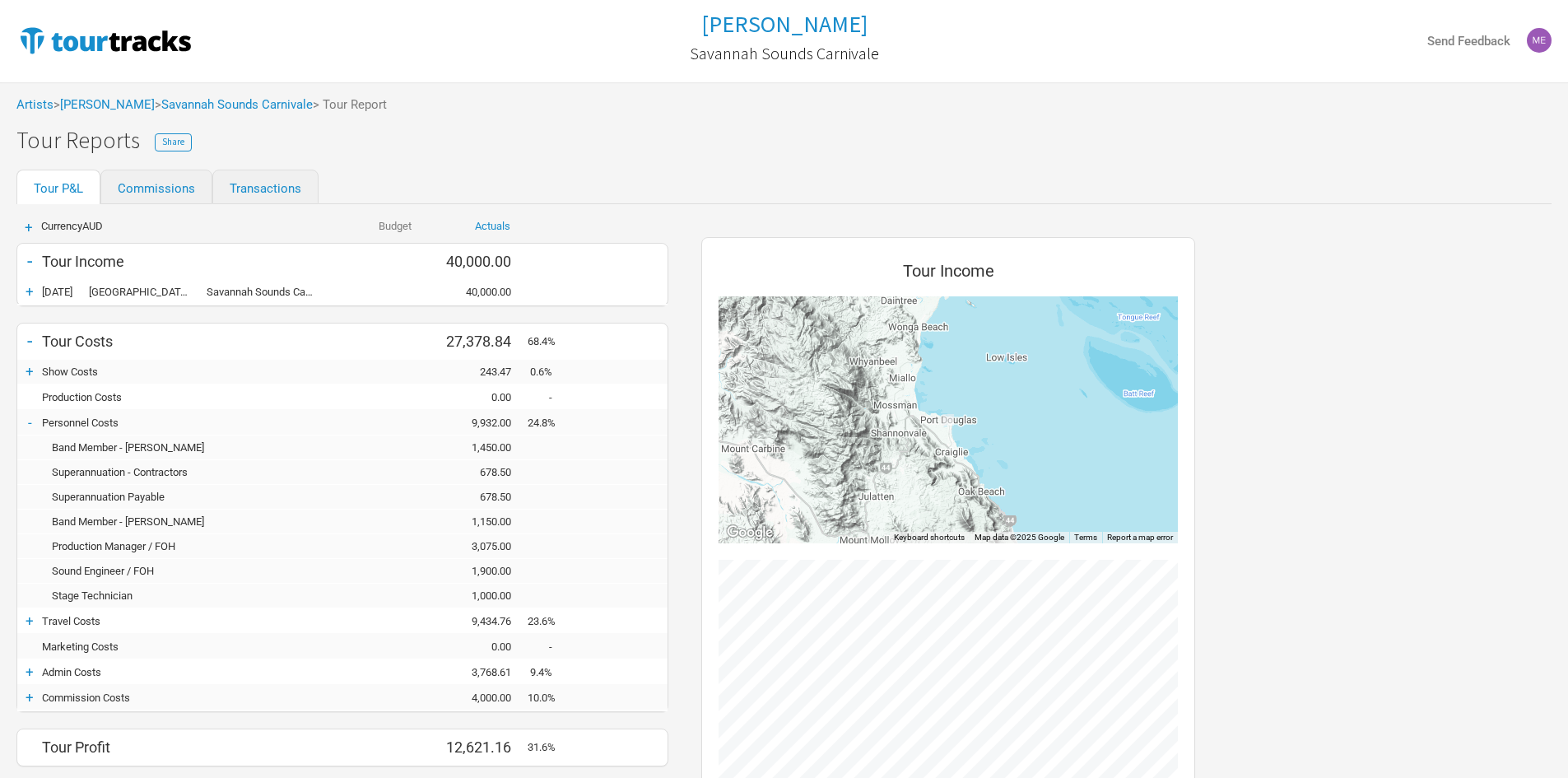
click at [32, 421] on div "-" at bounding box center [30, 422] width 25 height 17
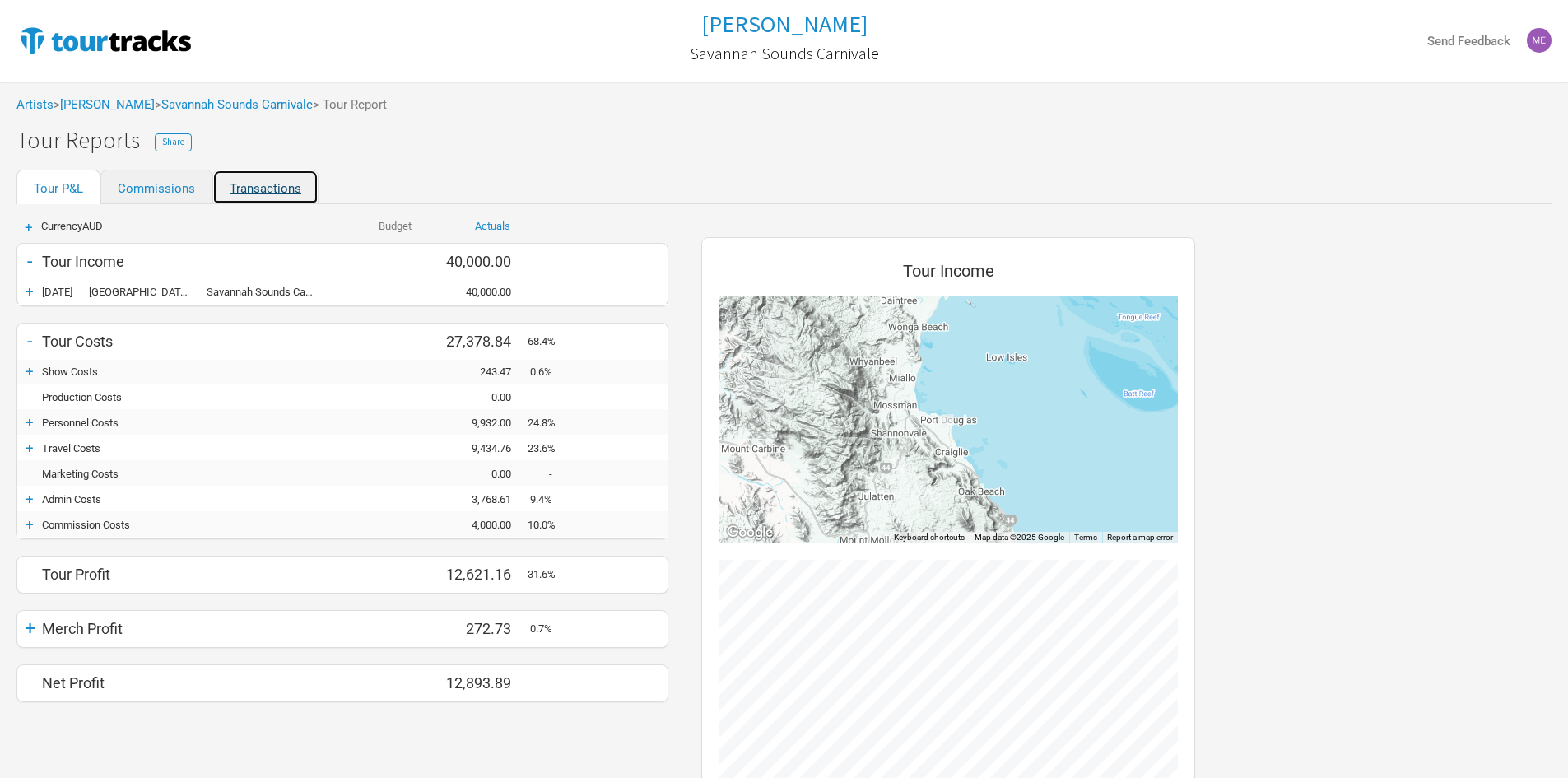
click at [250, 187] on link "Transactions" at bounding box center [265, 187] width 106 height 34
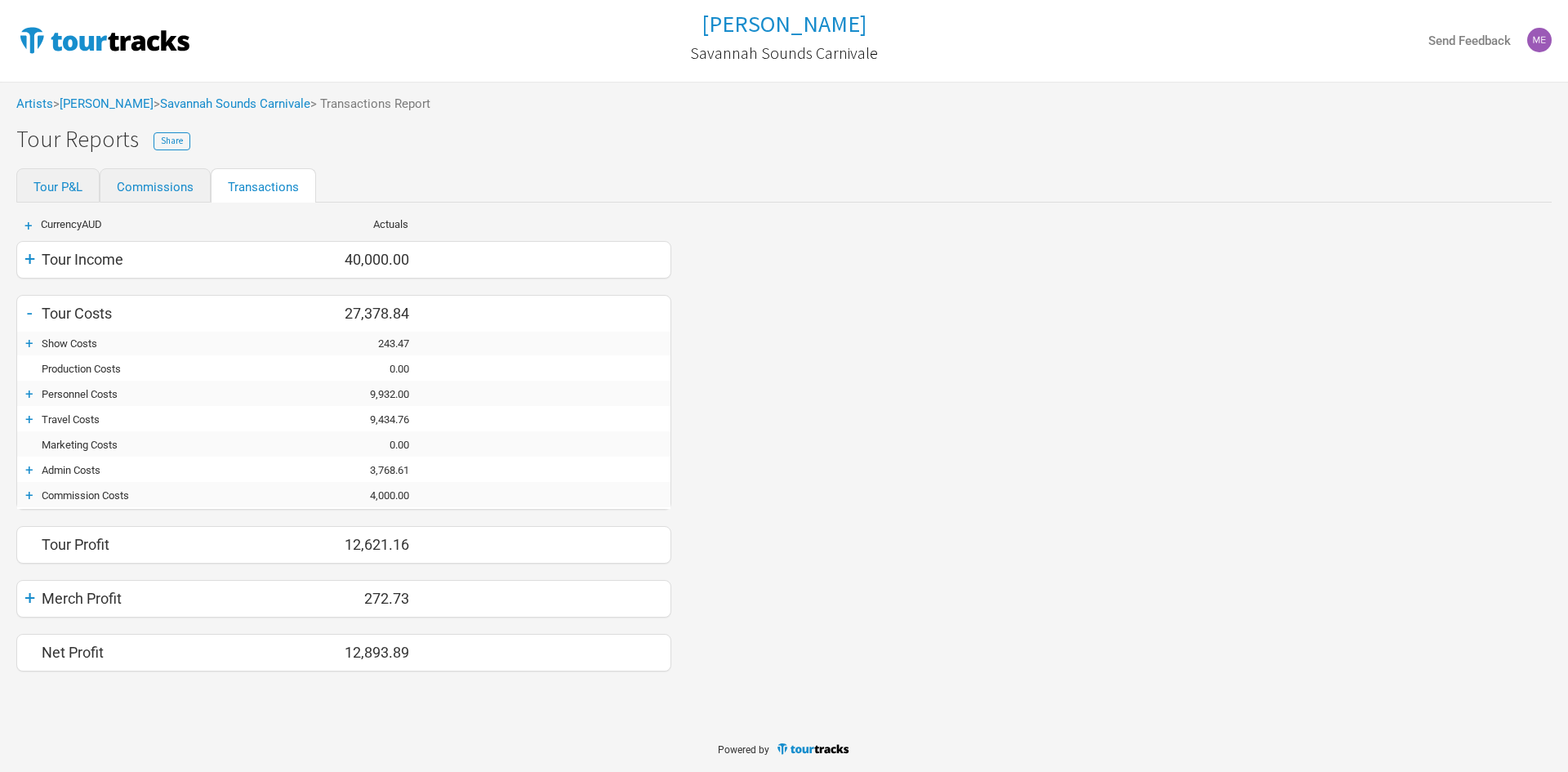
click at [30, 342] on div "+" at bounding box center [30, 343] width 24 height 17
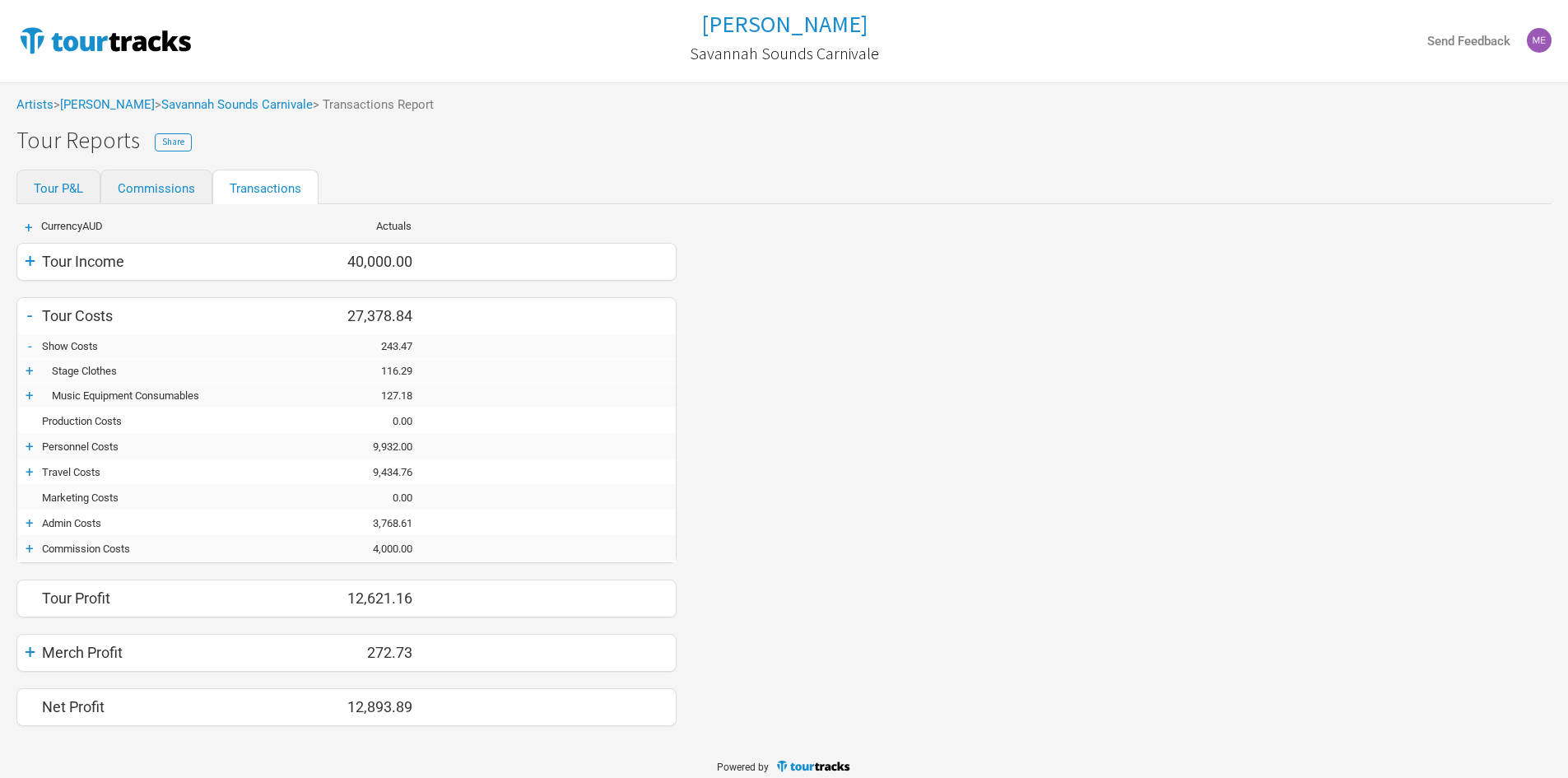
click at [33, 370] on div "+" at bounding box center [30, 370] width 25 height 17
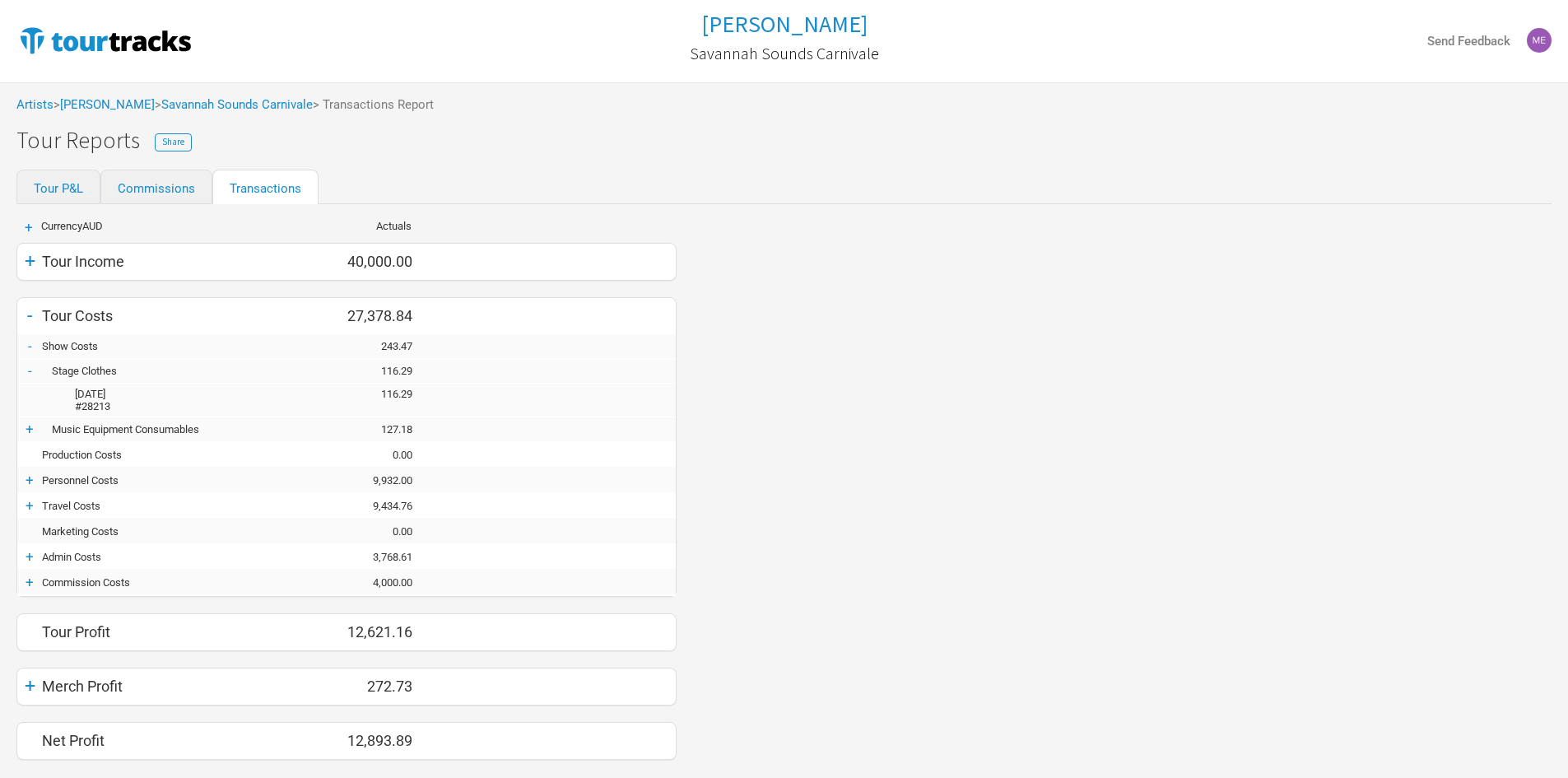
click at [27, 428] on div "+" at bounding box center [30, 428] width 25 height 17
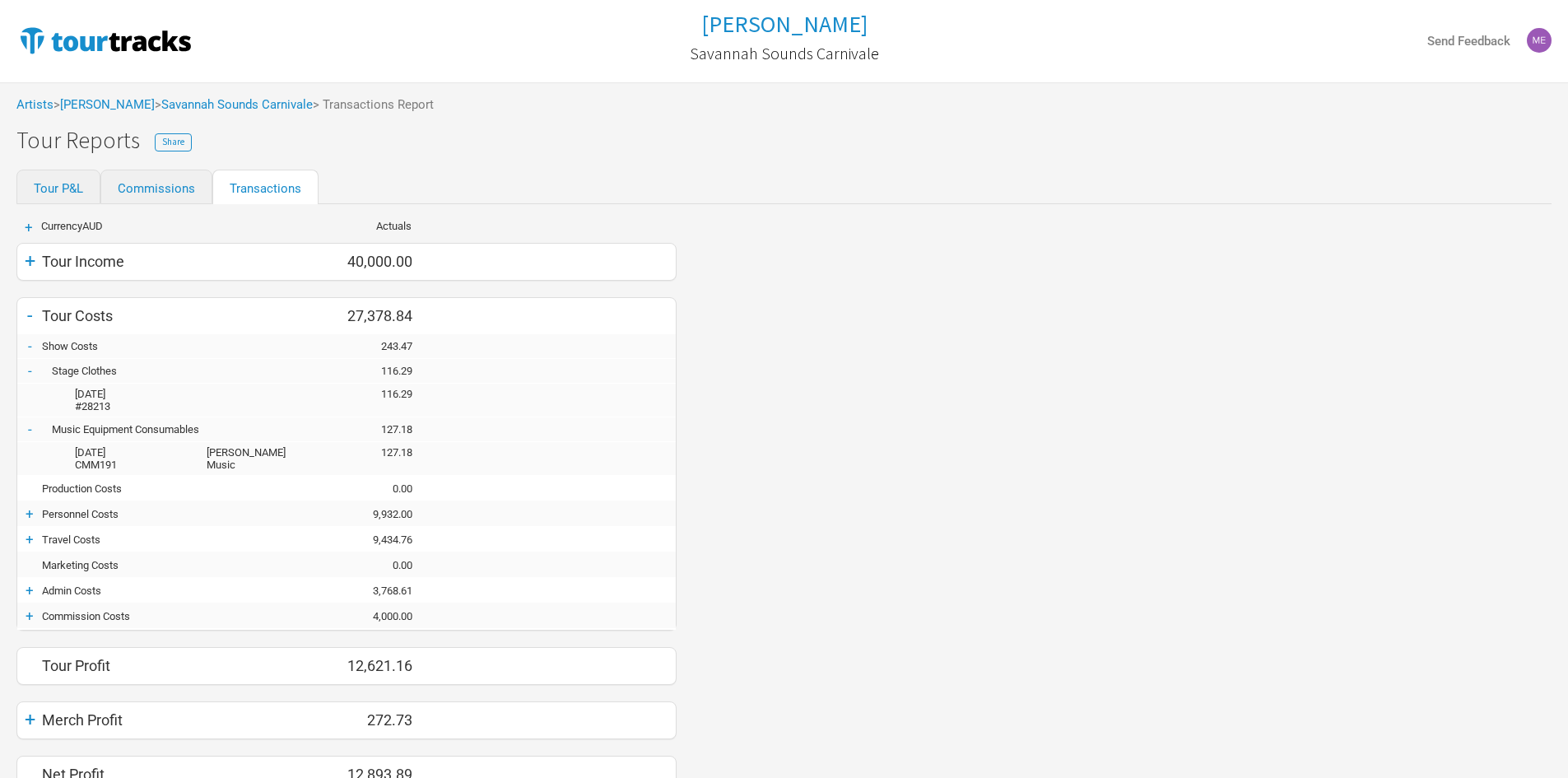
click at [26, 514] on div "+" at bounding box center [30, 513] width 25 height 17
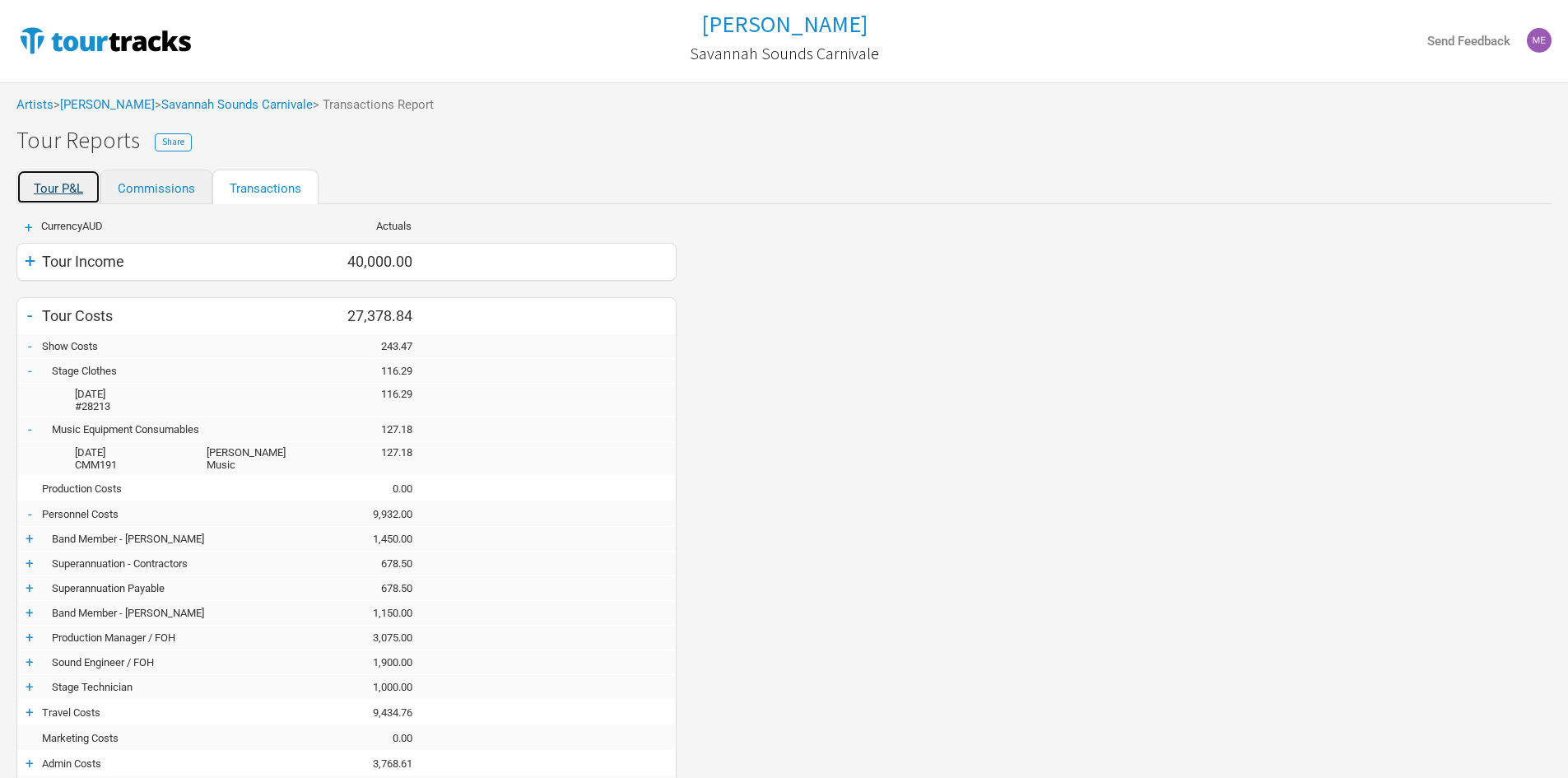
click at [67, 193] on link "Tour P&L" at bounding box center [59, 187] width 84 height 34
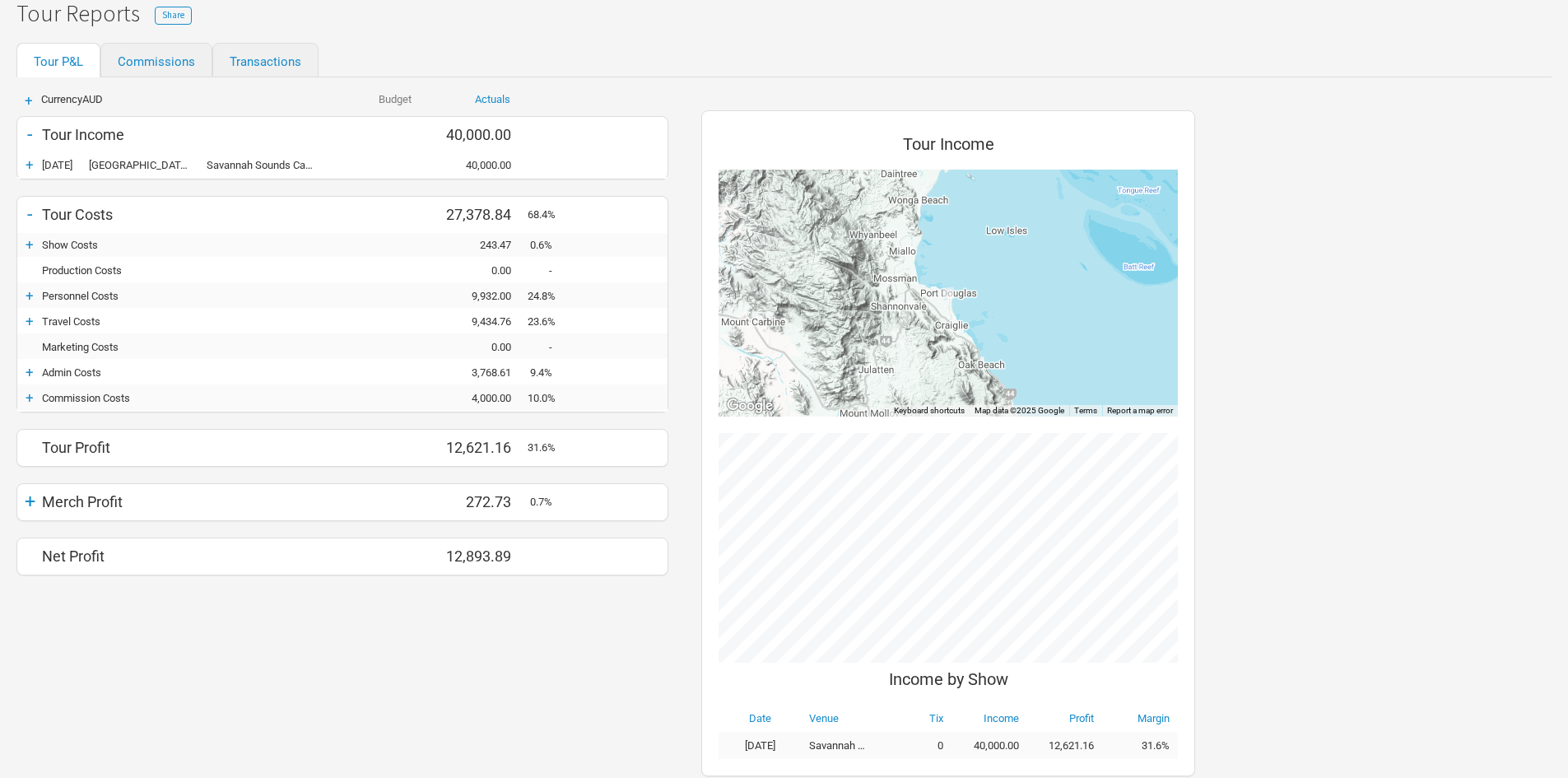
scroll to position [98, 0]
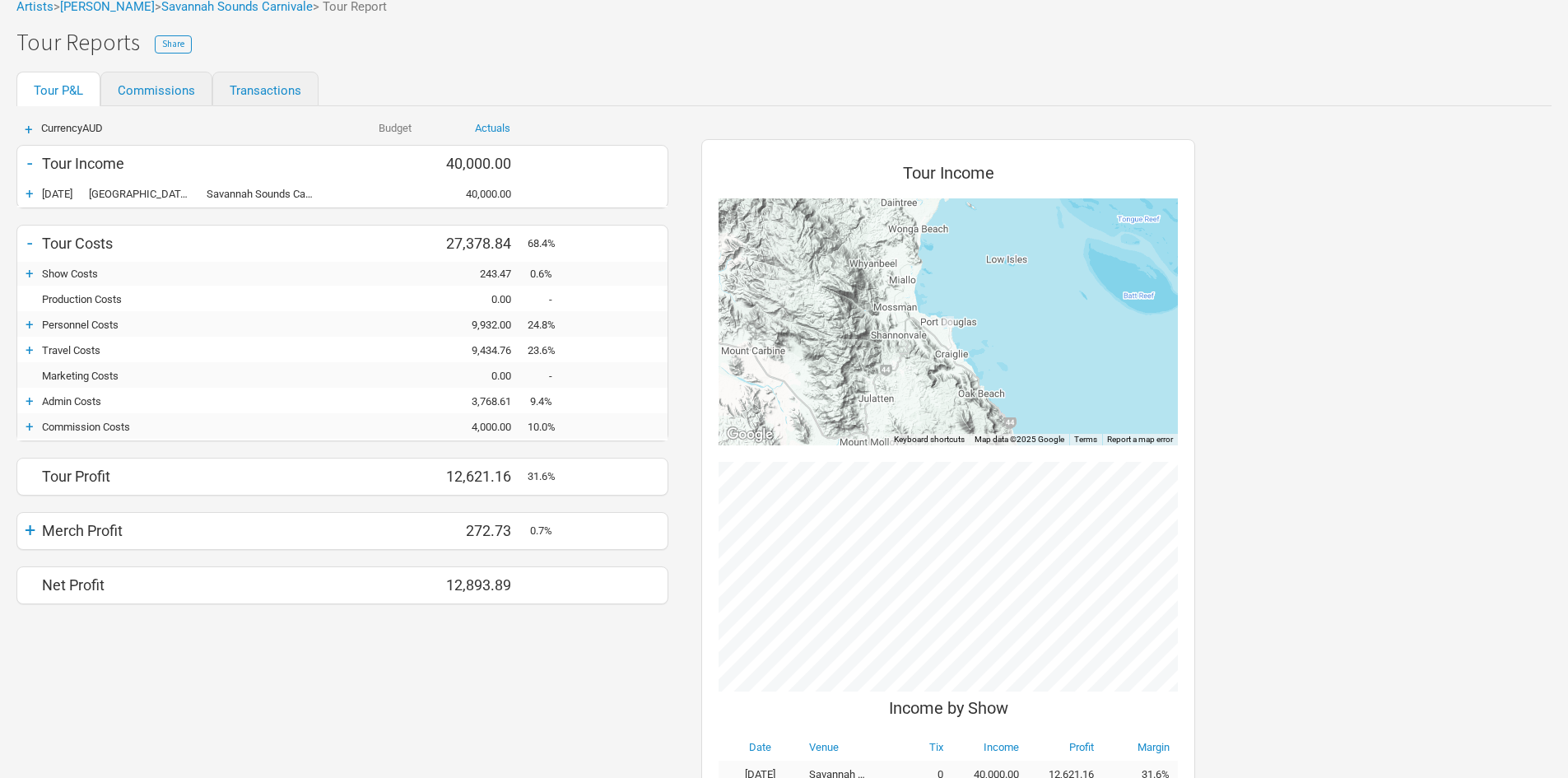
click at [34, 527] on div "+" at bounding box center [30, 530] width 25 height 23
click at [32, 321] on div "+" at bounding box center [30, 324] width 25 height 17
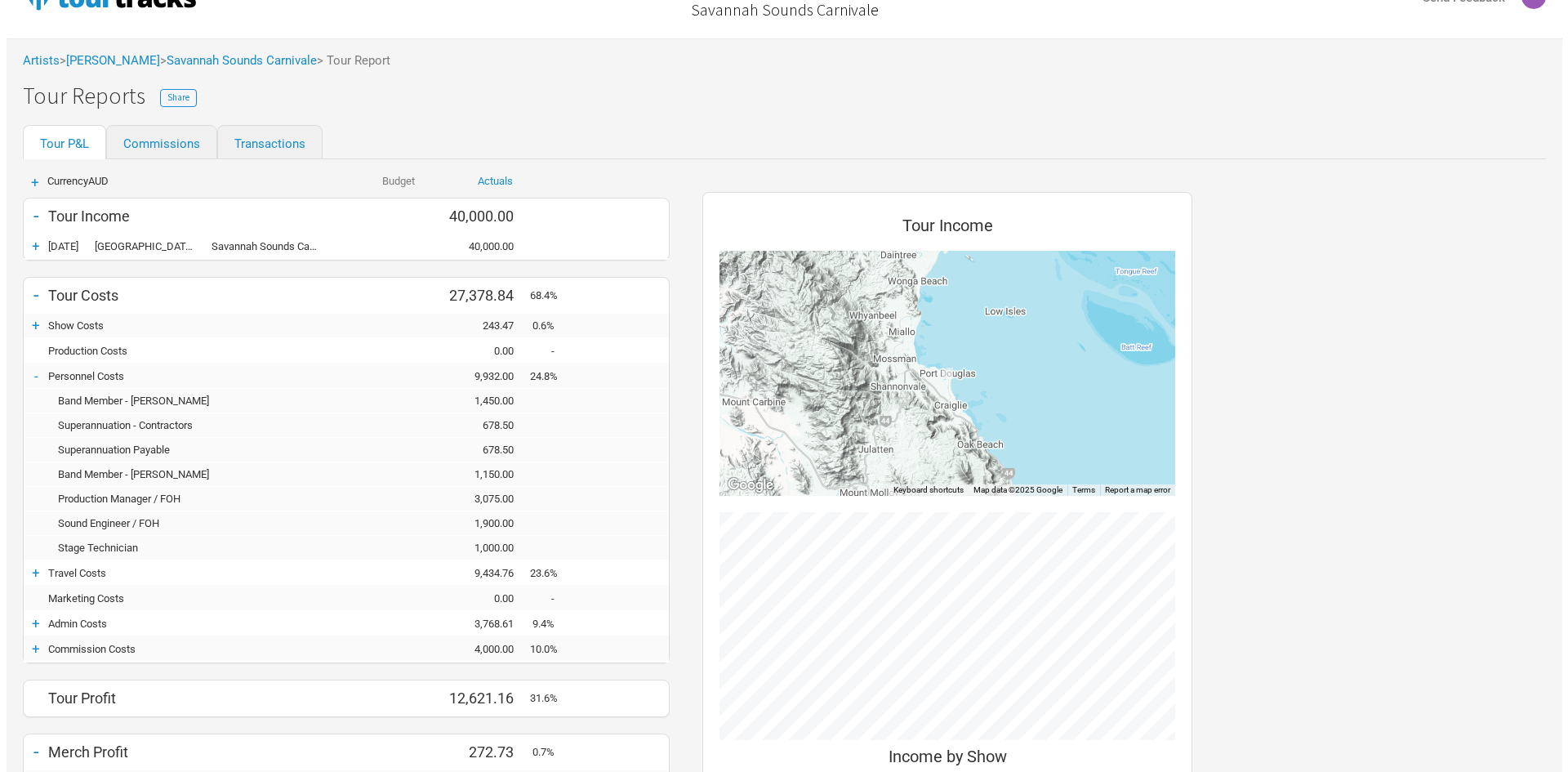
scroll to position [0, 0]
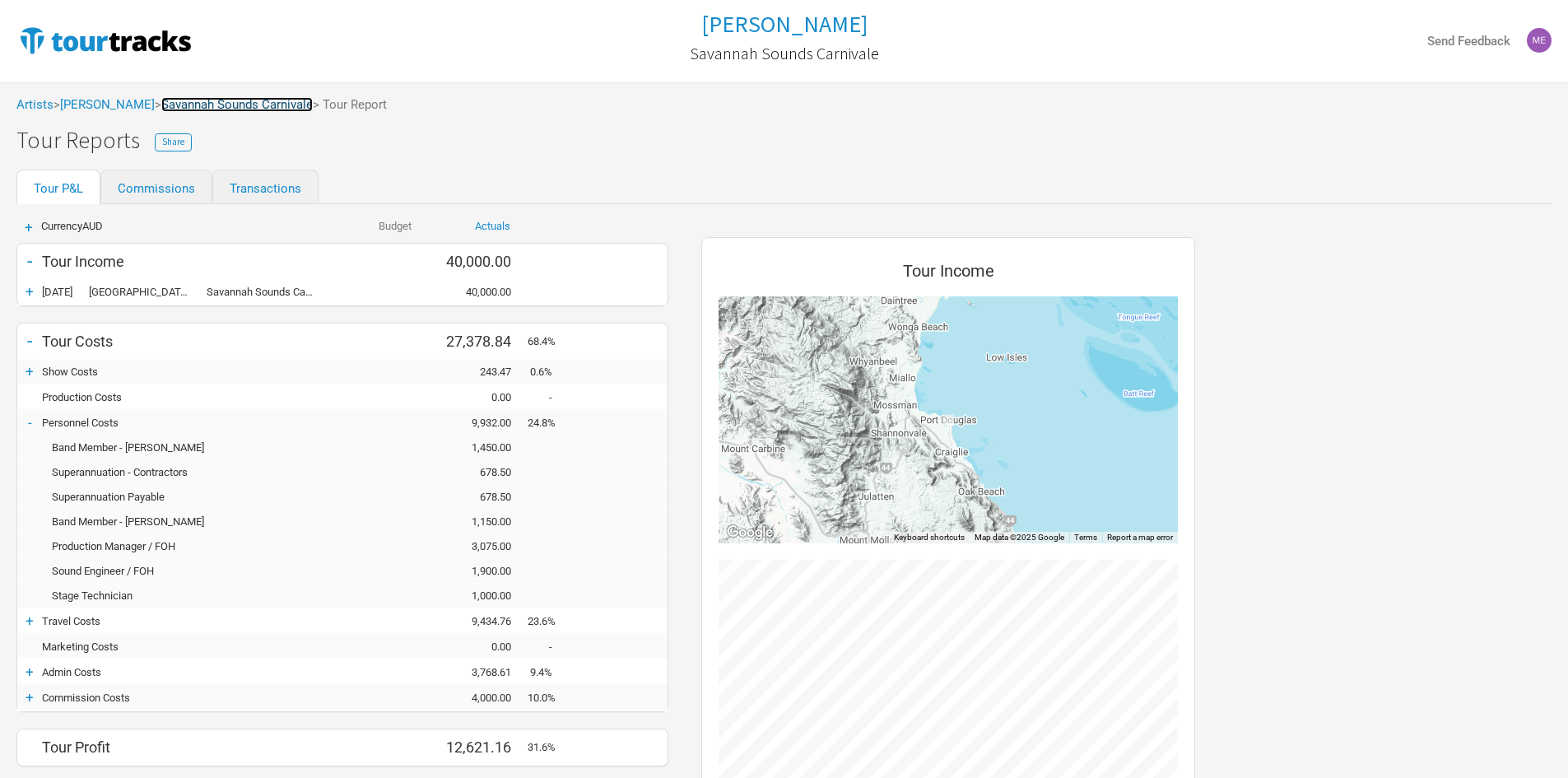
click at [256, 104] on link "Savannah Sounds Carnivale" at bounding box center [237, 104] width 152 height 15
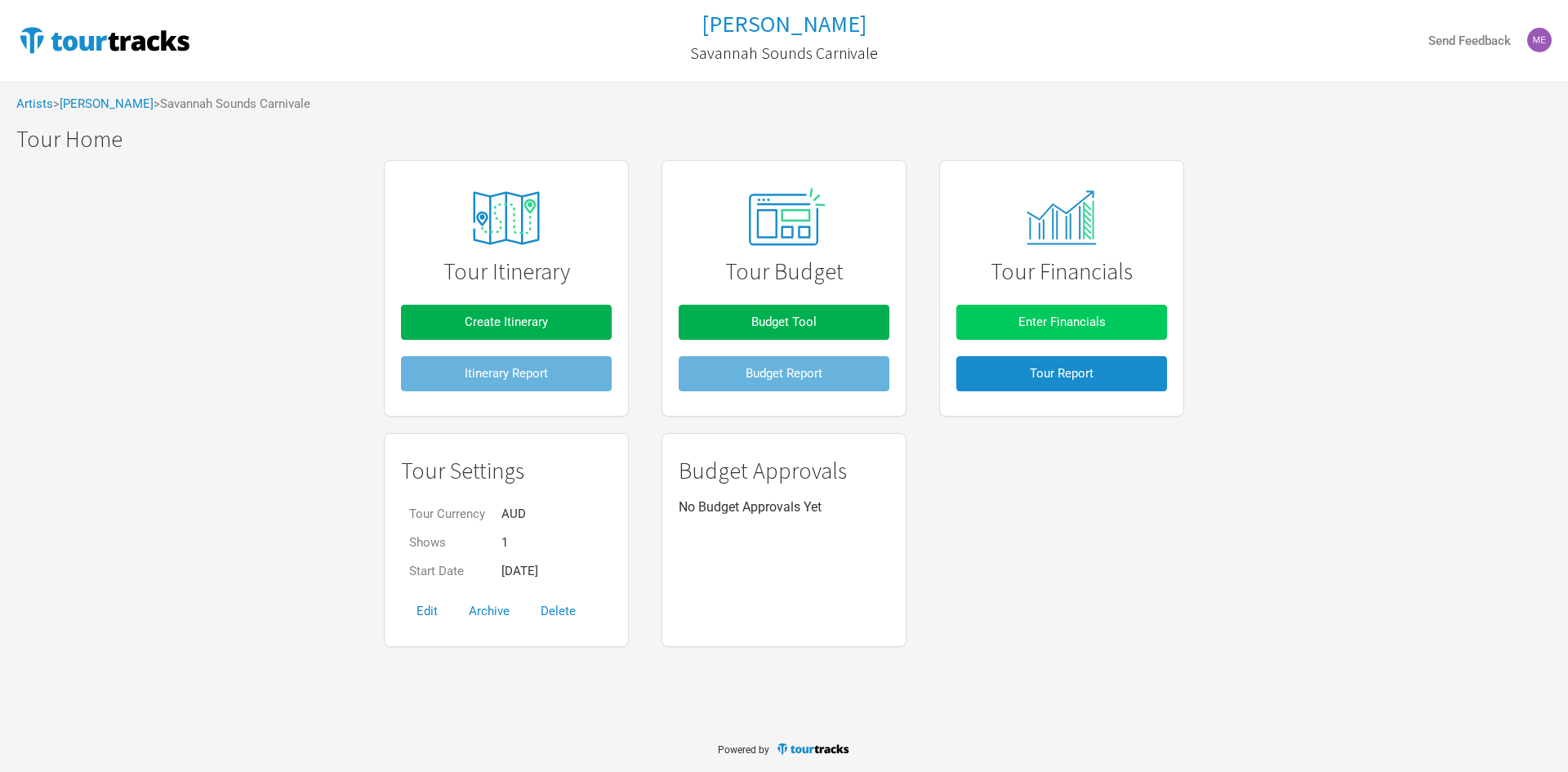
drag, startPoint x: 254, startPoint y: 103, endPoint x: 997, endPoint y: 329, distance: 776.6
click at [997, 329] on button "Enter Financials" at bounding box center [1061, 322] width 210 height 35
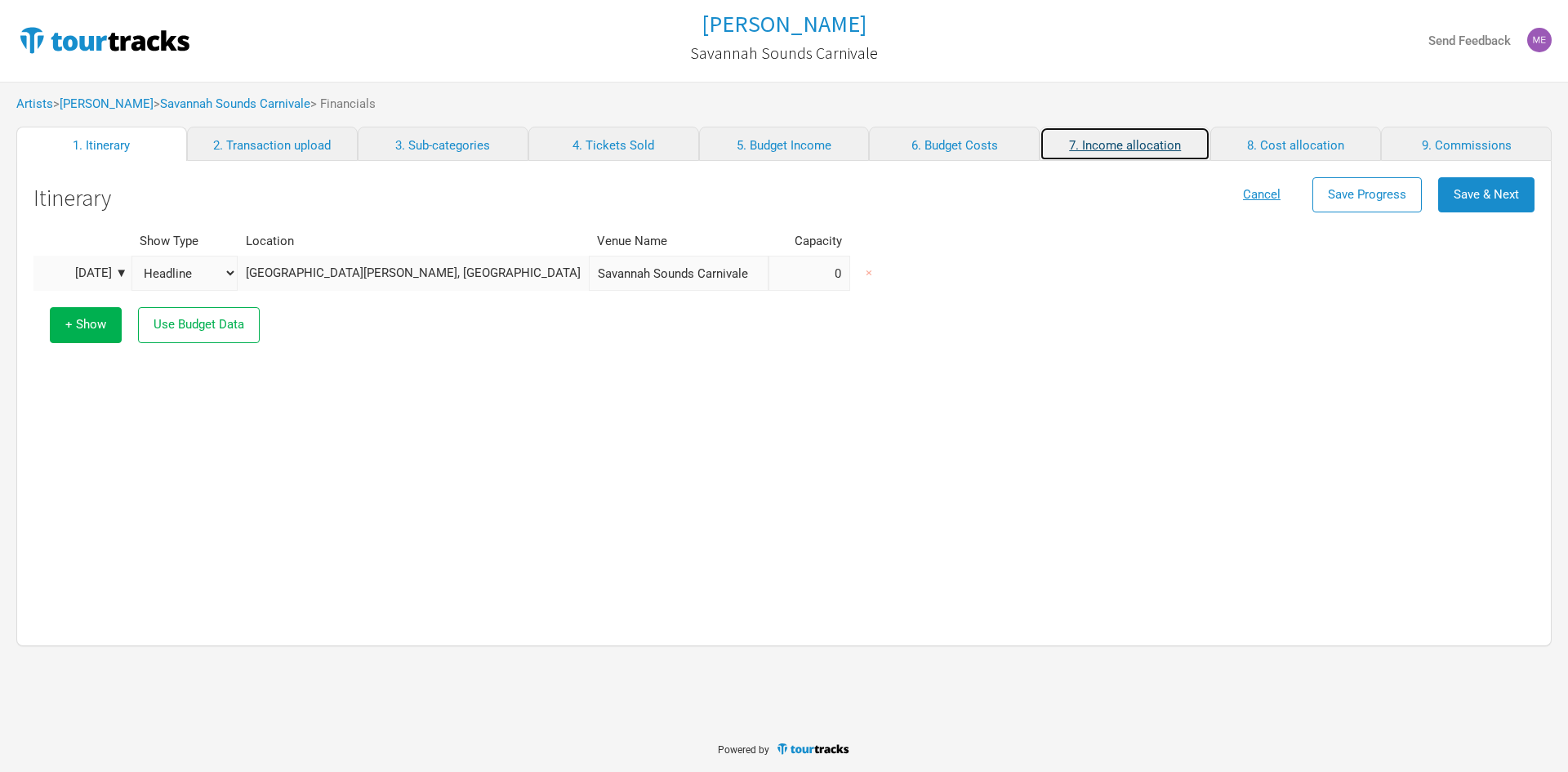
click at [1133, 142] on link "7. Income allocation" at bounding box center [1125, 143] width 170 height 34
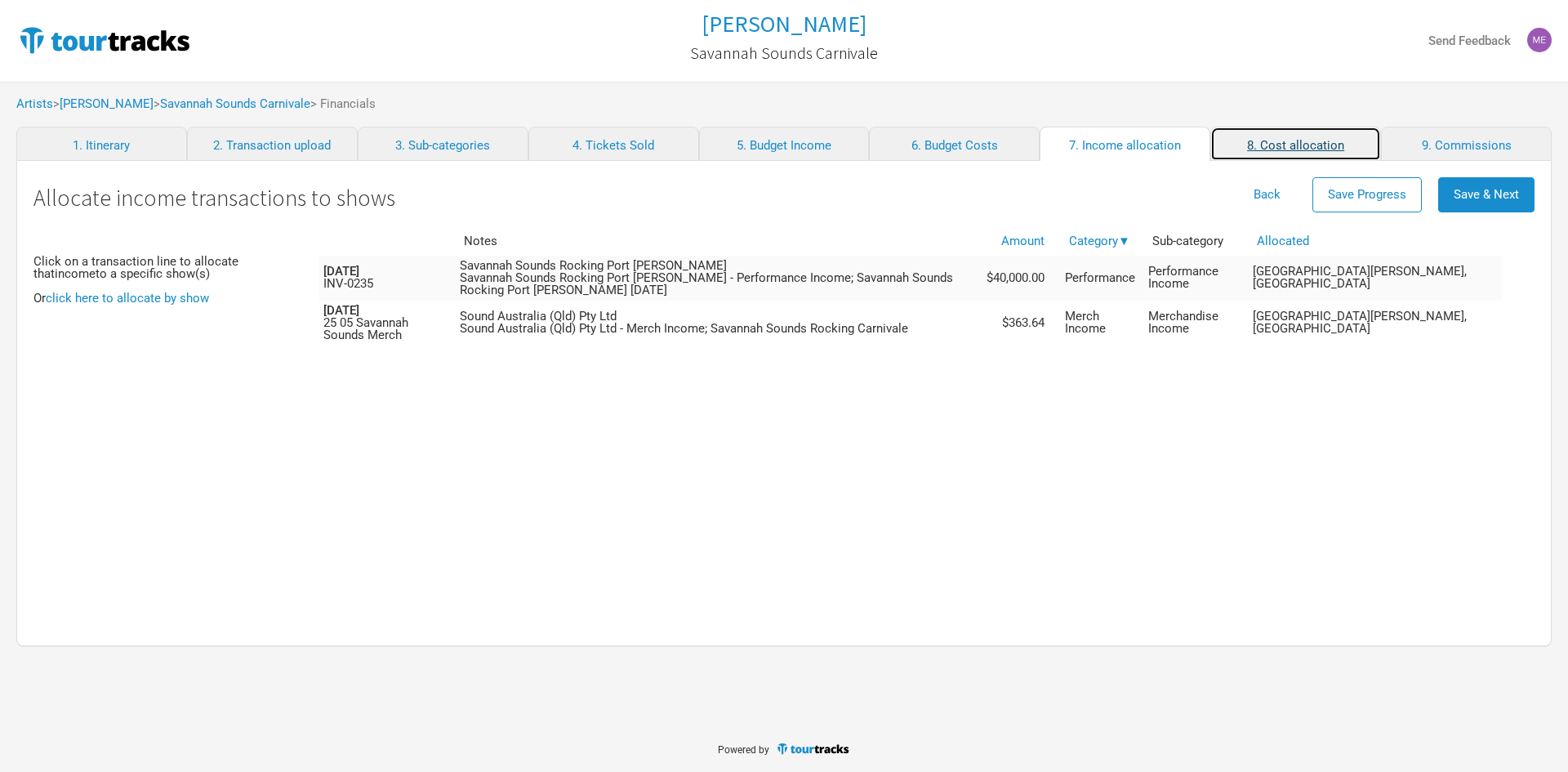
click at [1259, 140] on link "8. Cost allocation" at bounding box center [1296, 143] width 170 height 34
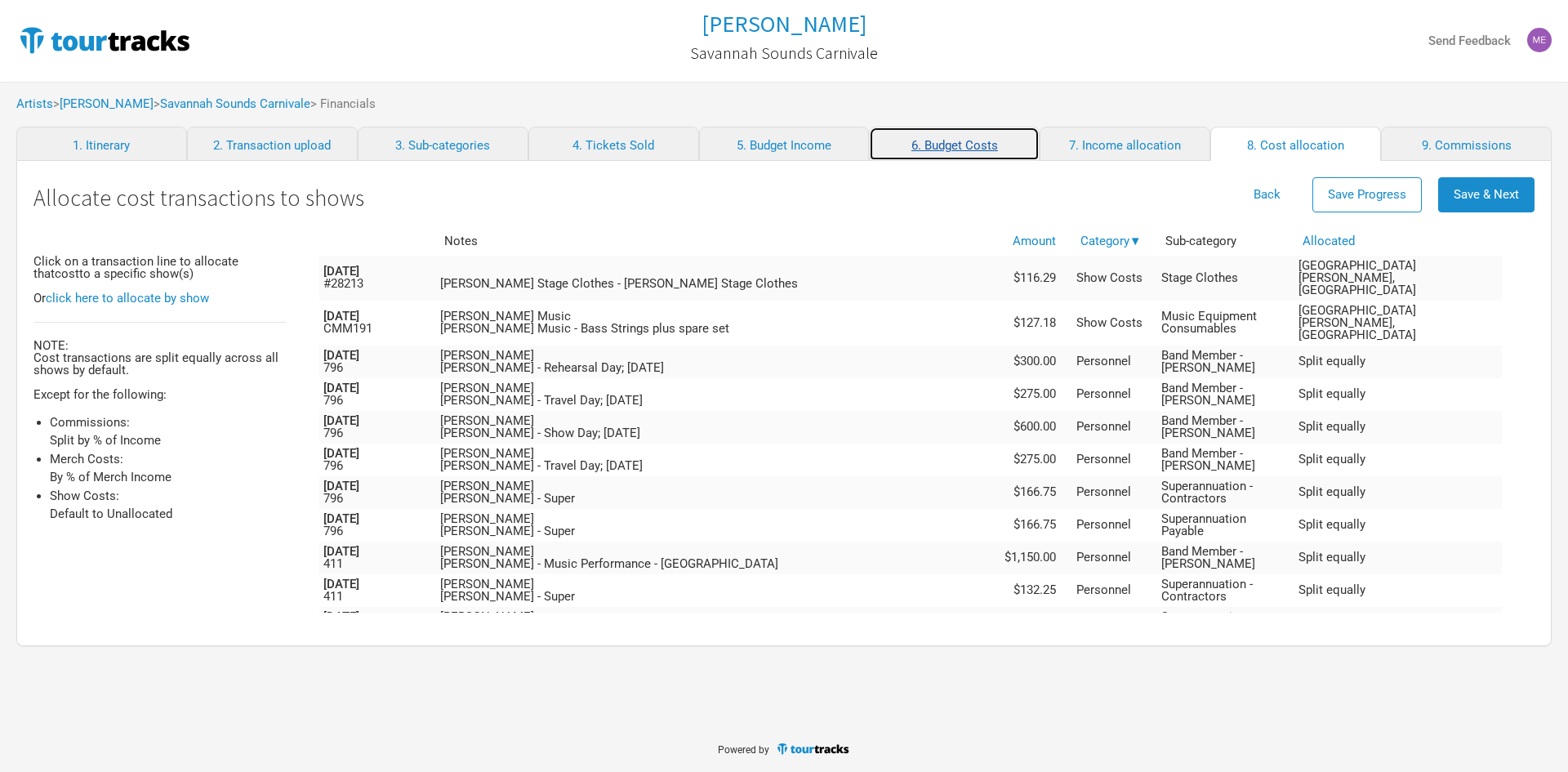
click at [950, 144] on link "6. Budget Costs" at bounding box center [954, 143] width 170 height 34
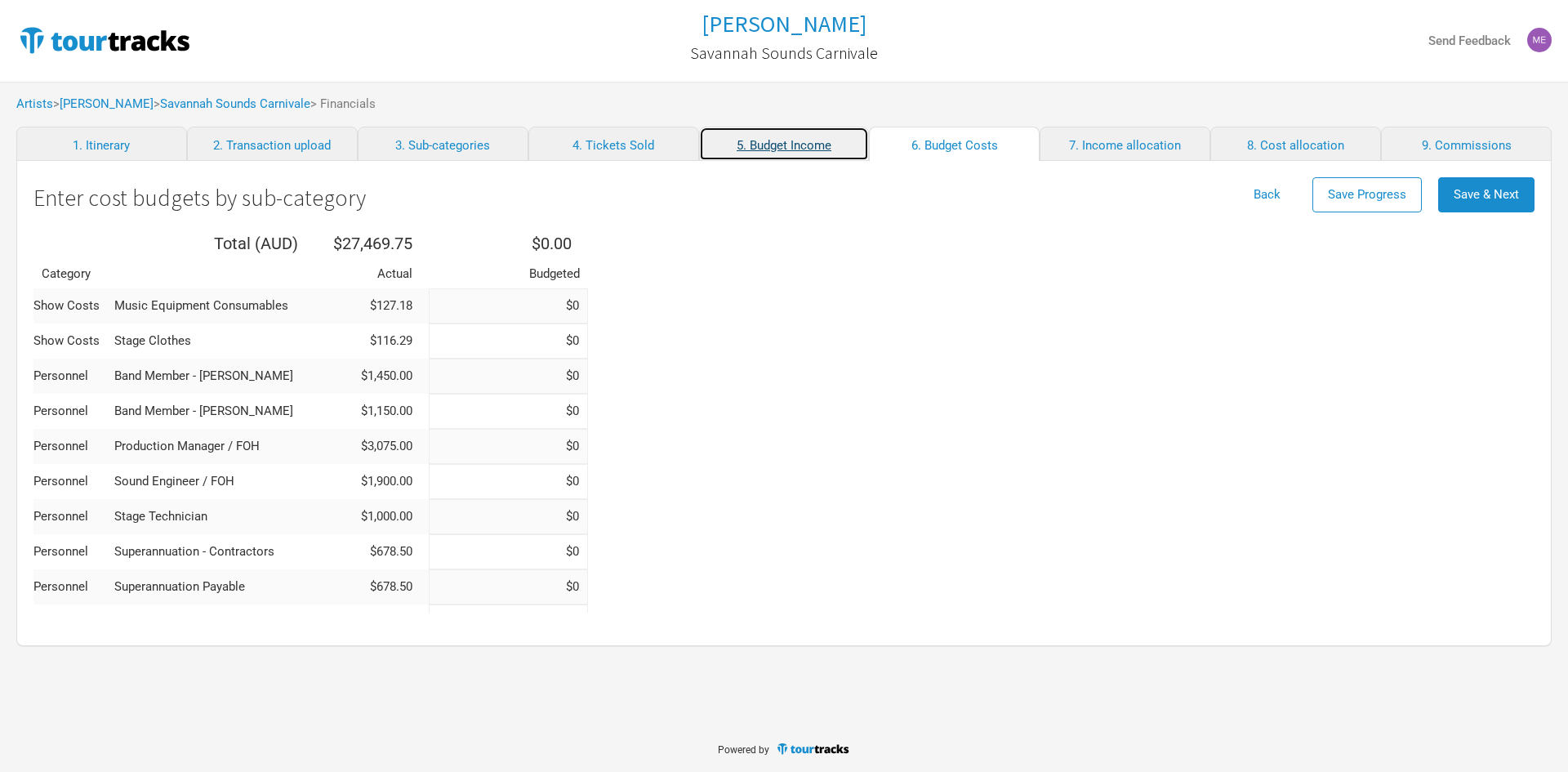
click at [789, 152] on link "5. Budget Income" at bounding box center [784, 143] width 170 height 34
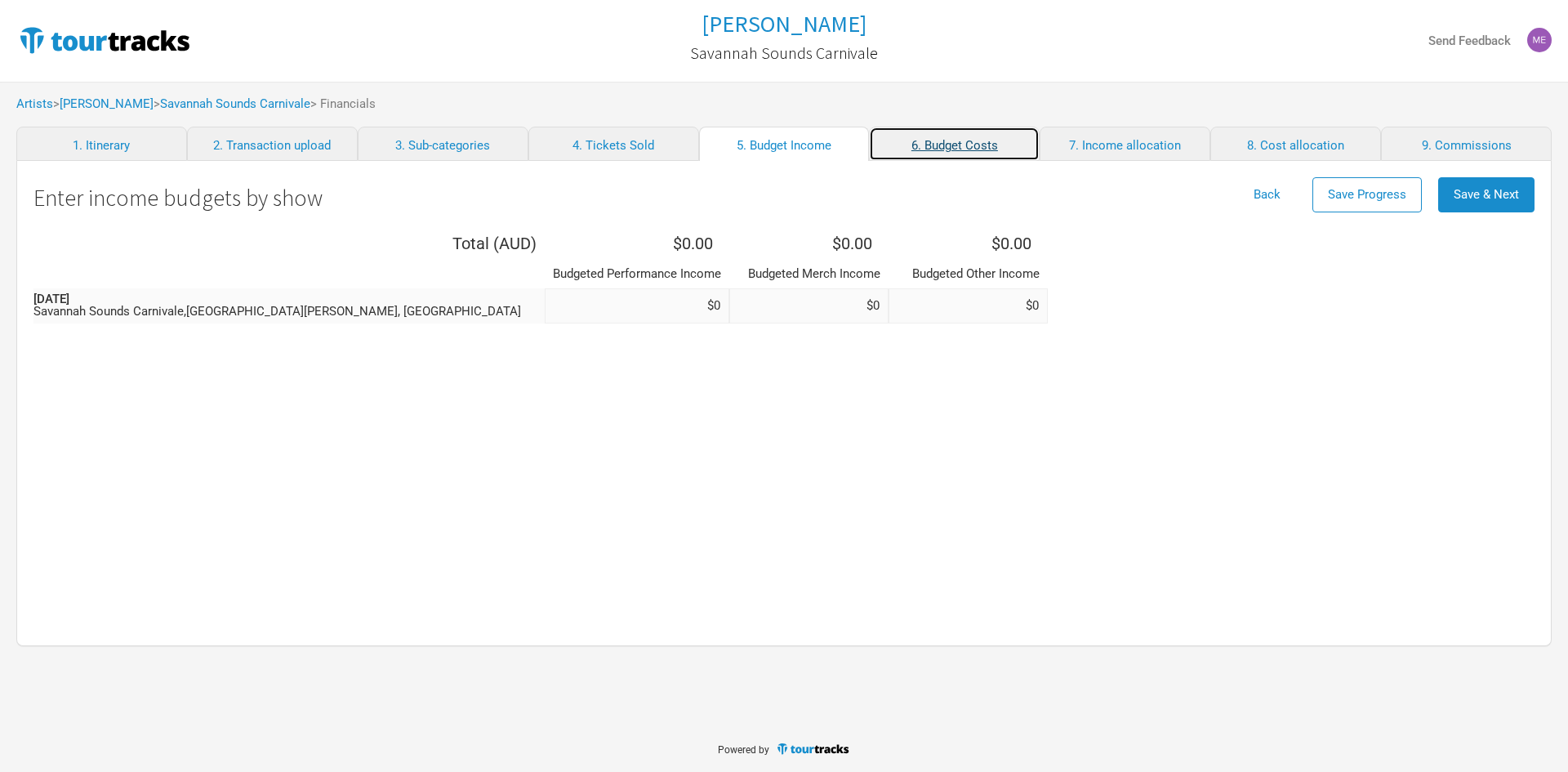
click at [916, 143] on link "6. Budget Costs" at bounding box center [954, 143] width 170 height 34
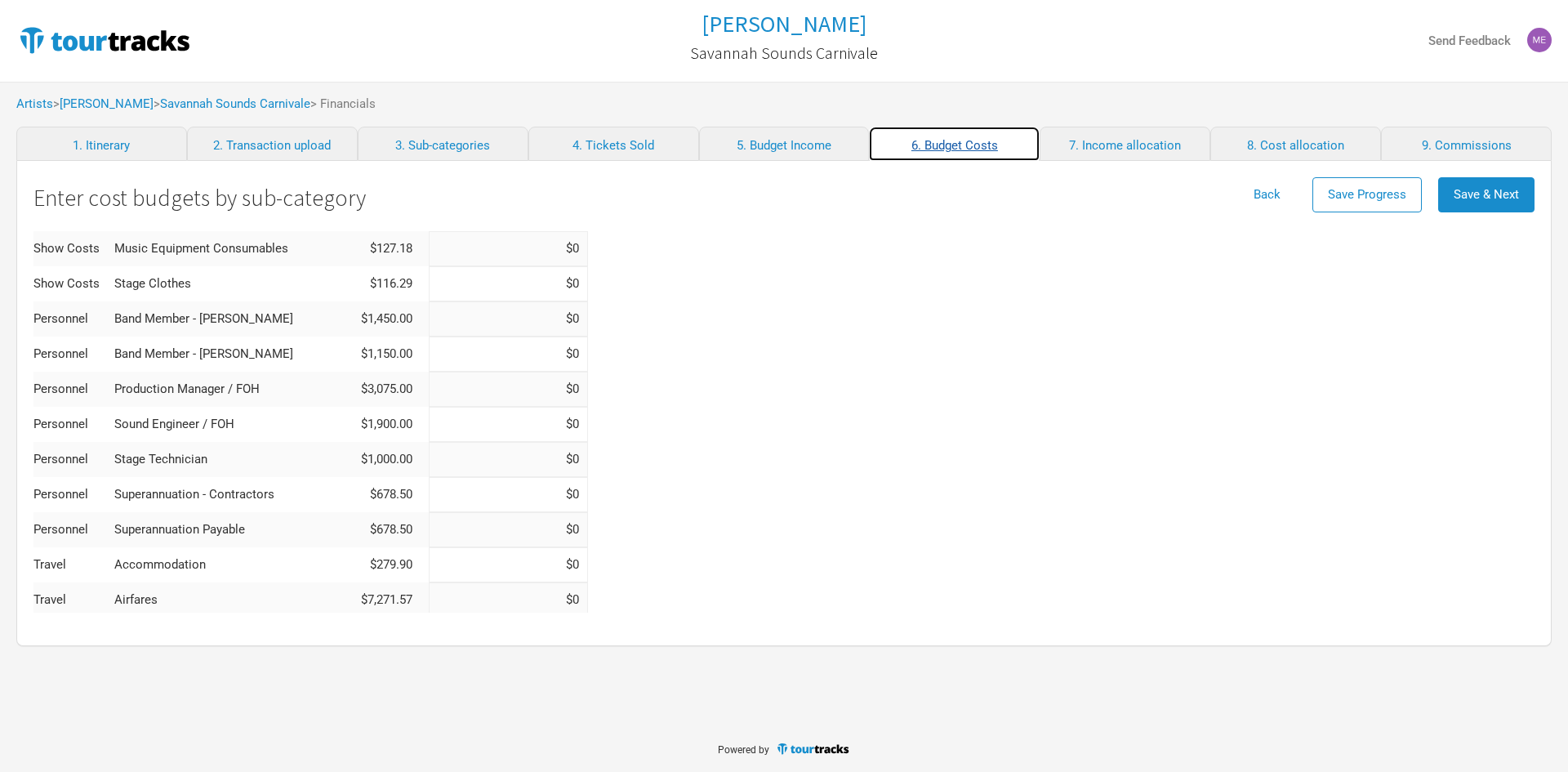
scroll to position [82, 0]
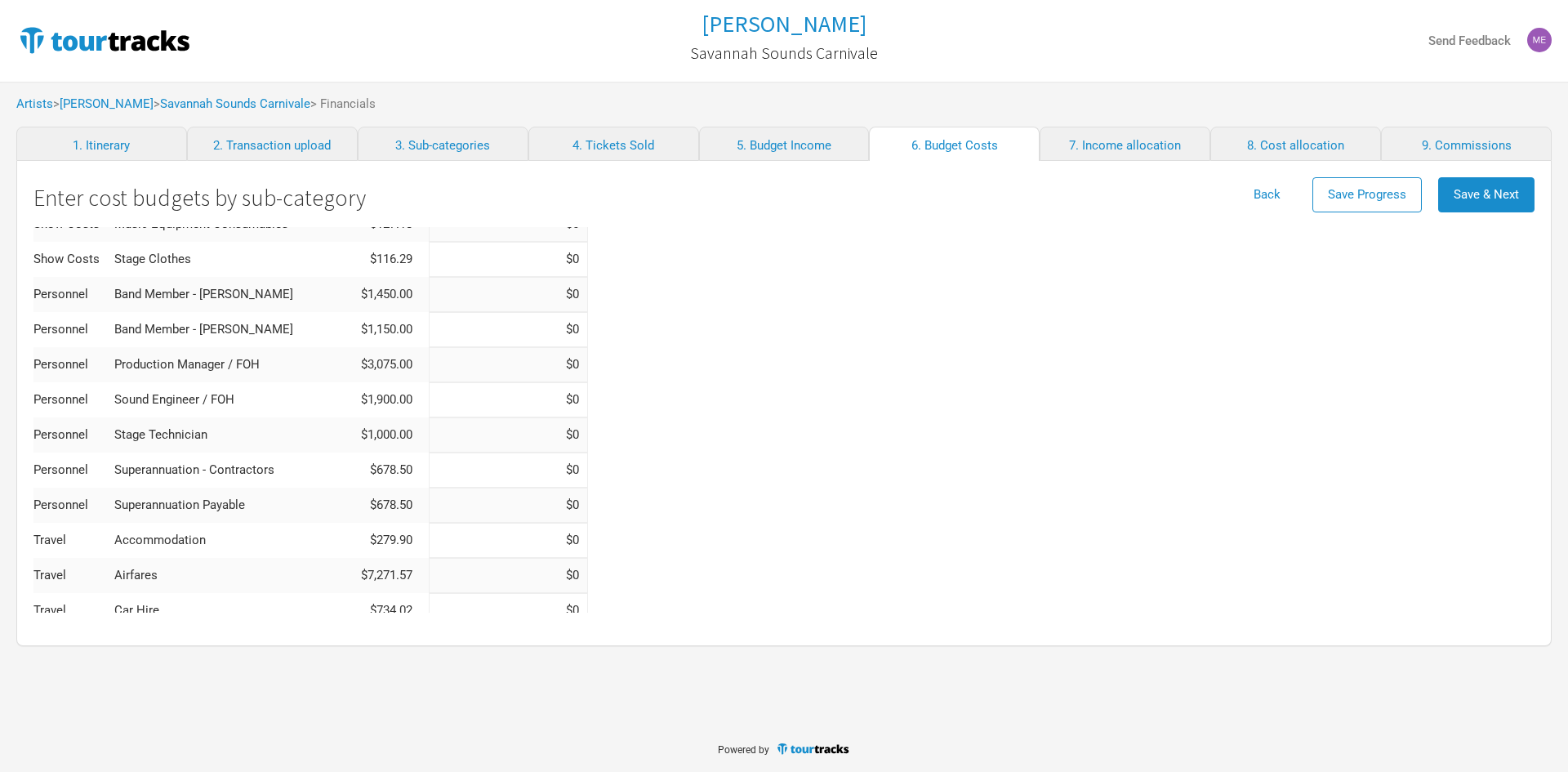
click at [374, 494] on td "$678.50" at bounding box center [367, 505] width 123 height 35
click at [380, 502] on td "$678.50" at bounding box center [367, 505] width 123 height 35
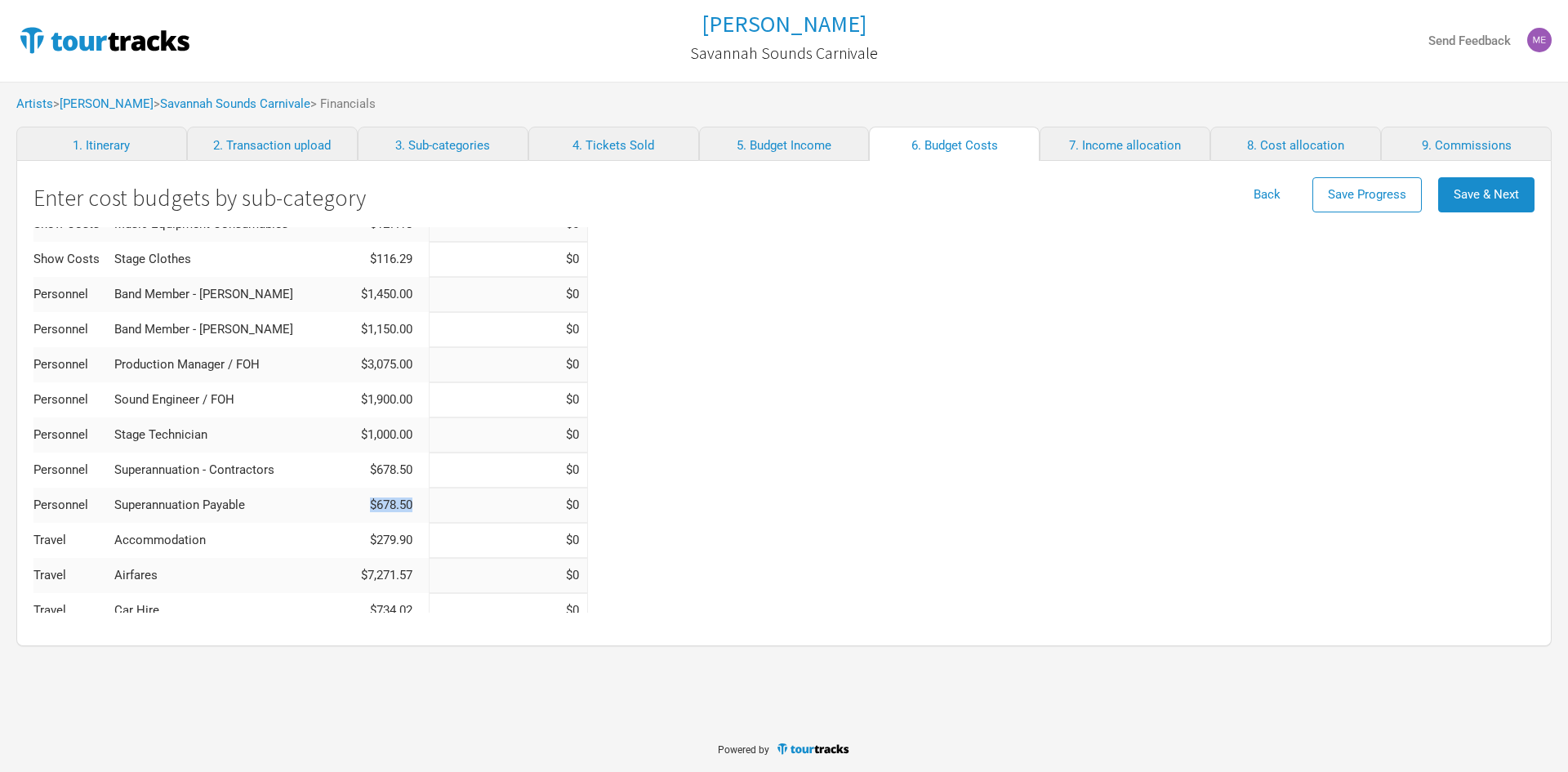
click at [380, 501] on td "$678.50" at bounding box center [367, 505] width 123 height 35
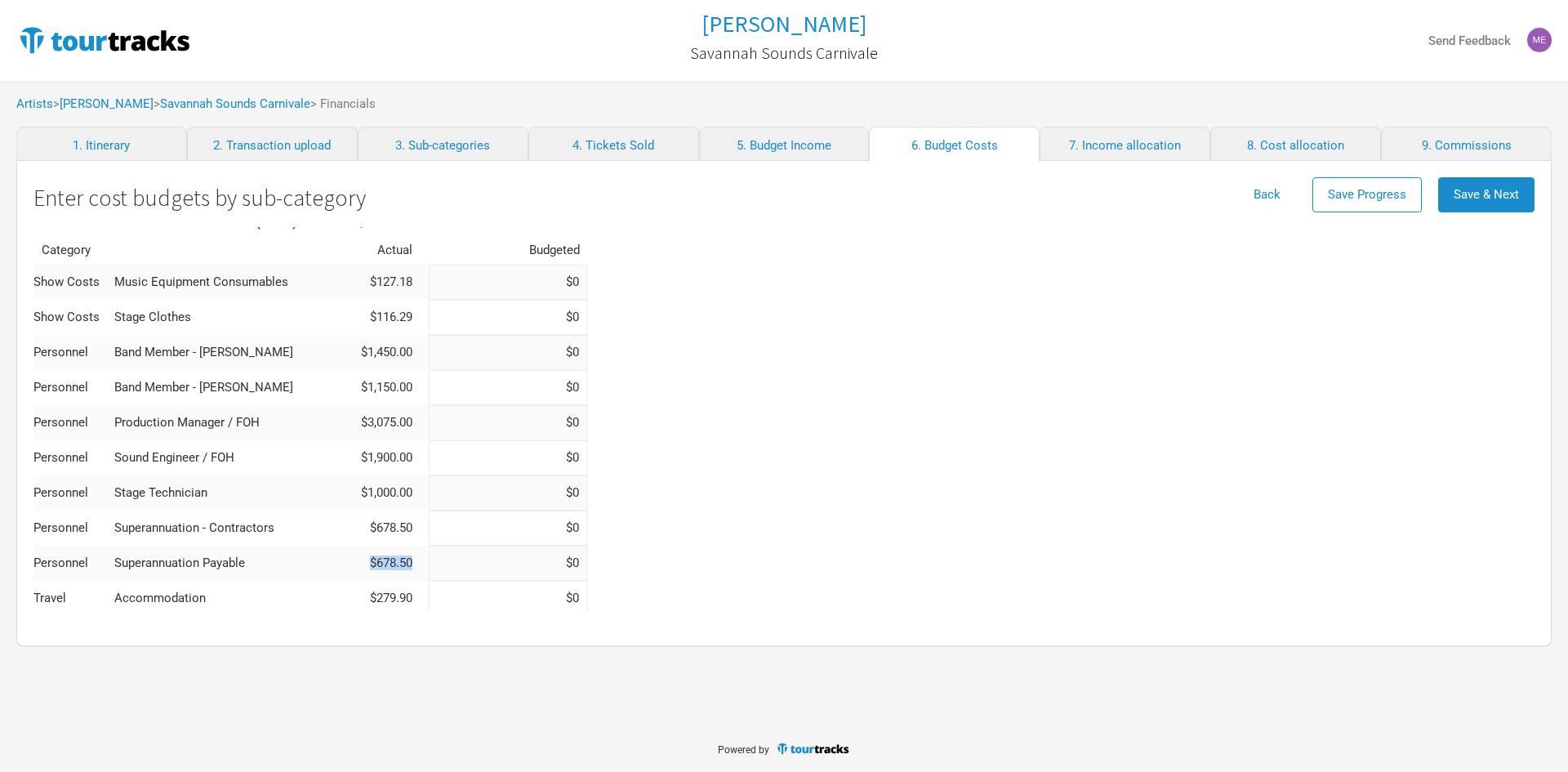
scroll to position [0, 0]
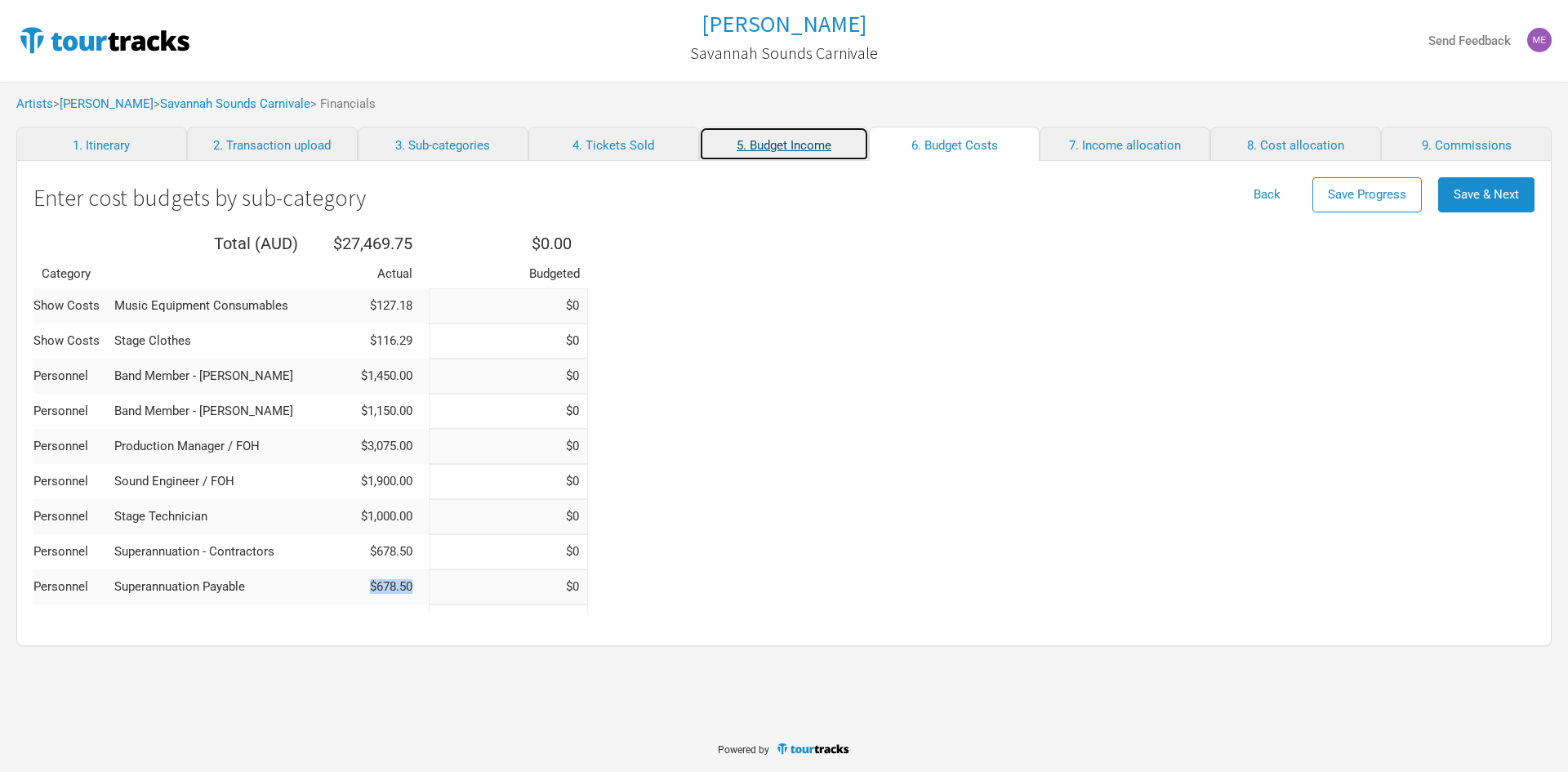
click at [774, 153] on link "5. Budget Income" at bounding box center [784, 143] width 170 height 34
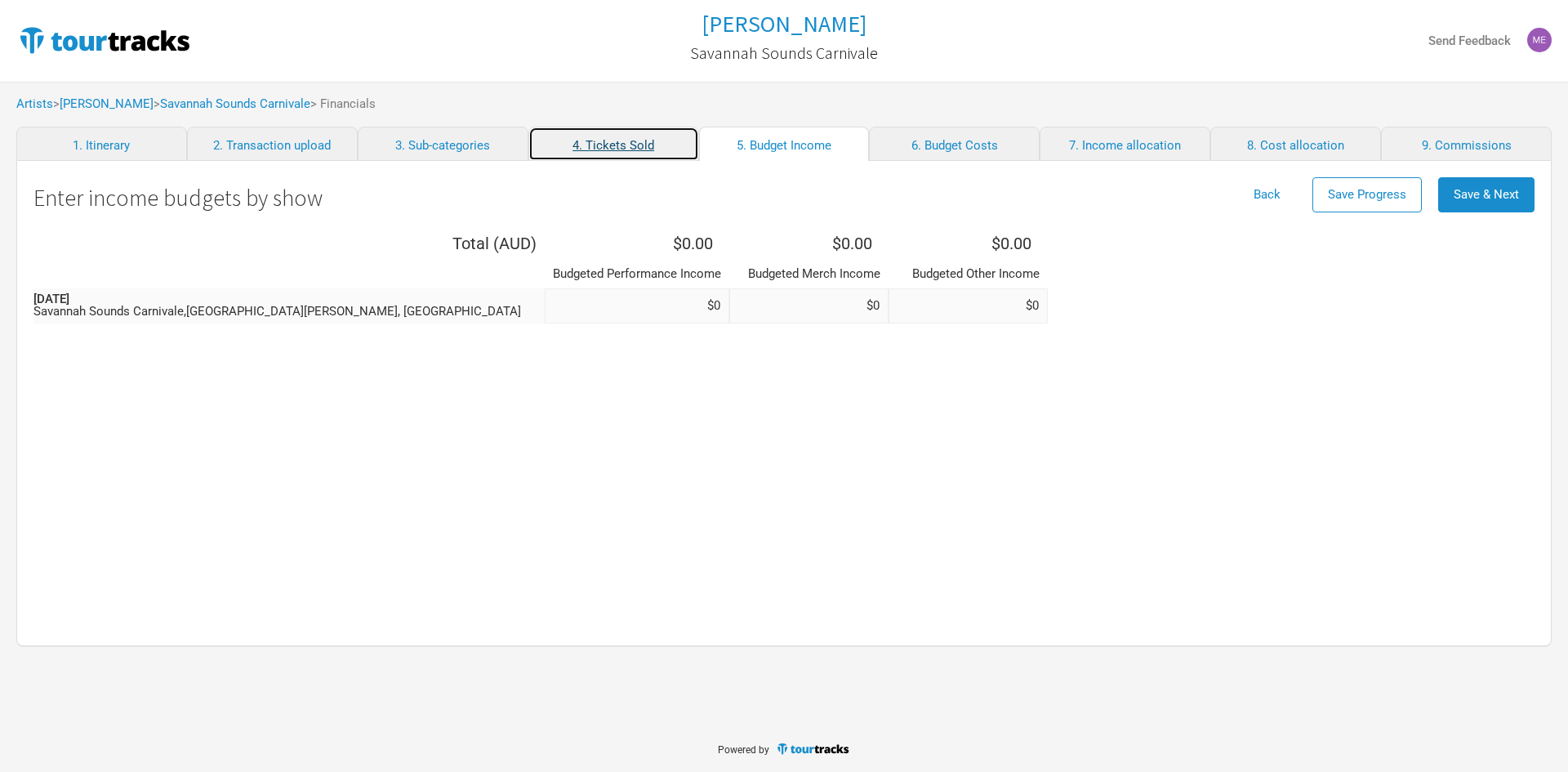
click at [620, 138] on link "4. Tickets Sold" at bounding box center [614, 143] width 170 height 34
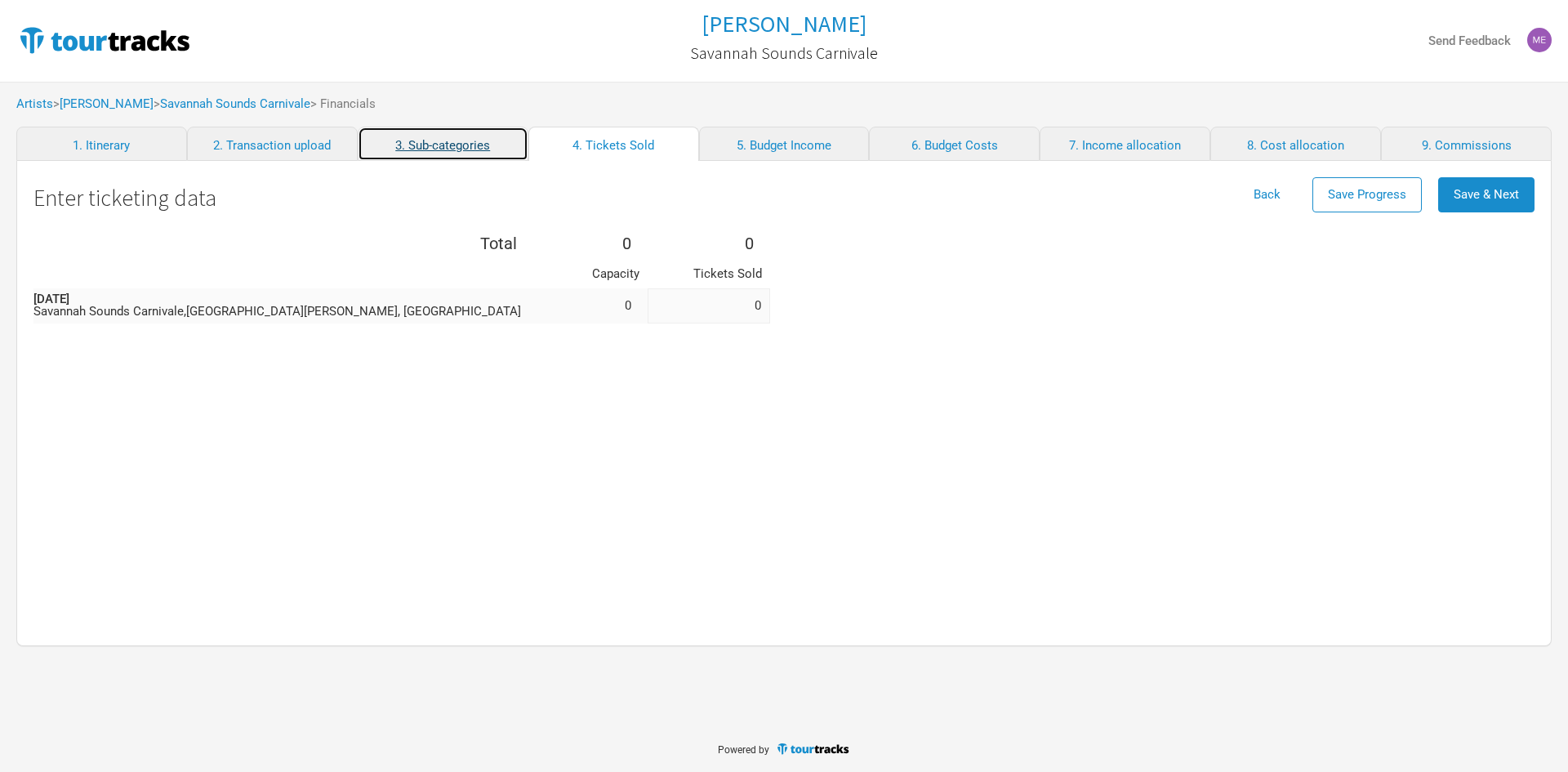
click at [459, 144] on link "3. Sub-categories" at bounding box center [443, 143] width 170 height 34
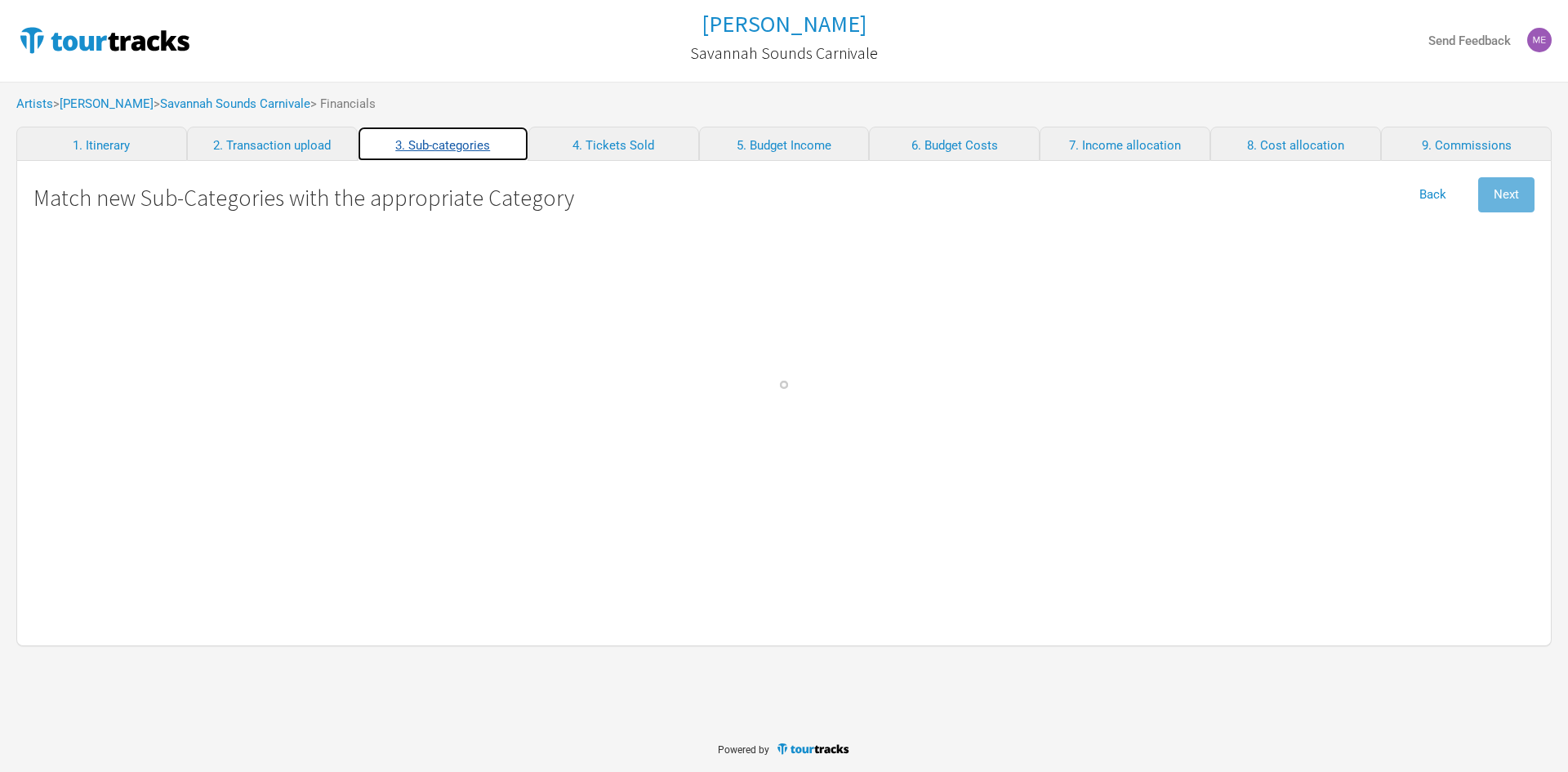
select select "Travel"
select Gordon "Personnel"
select Bovino "Personnel"
select Commission "Commissions"
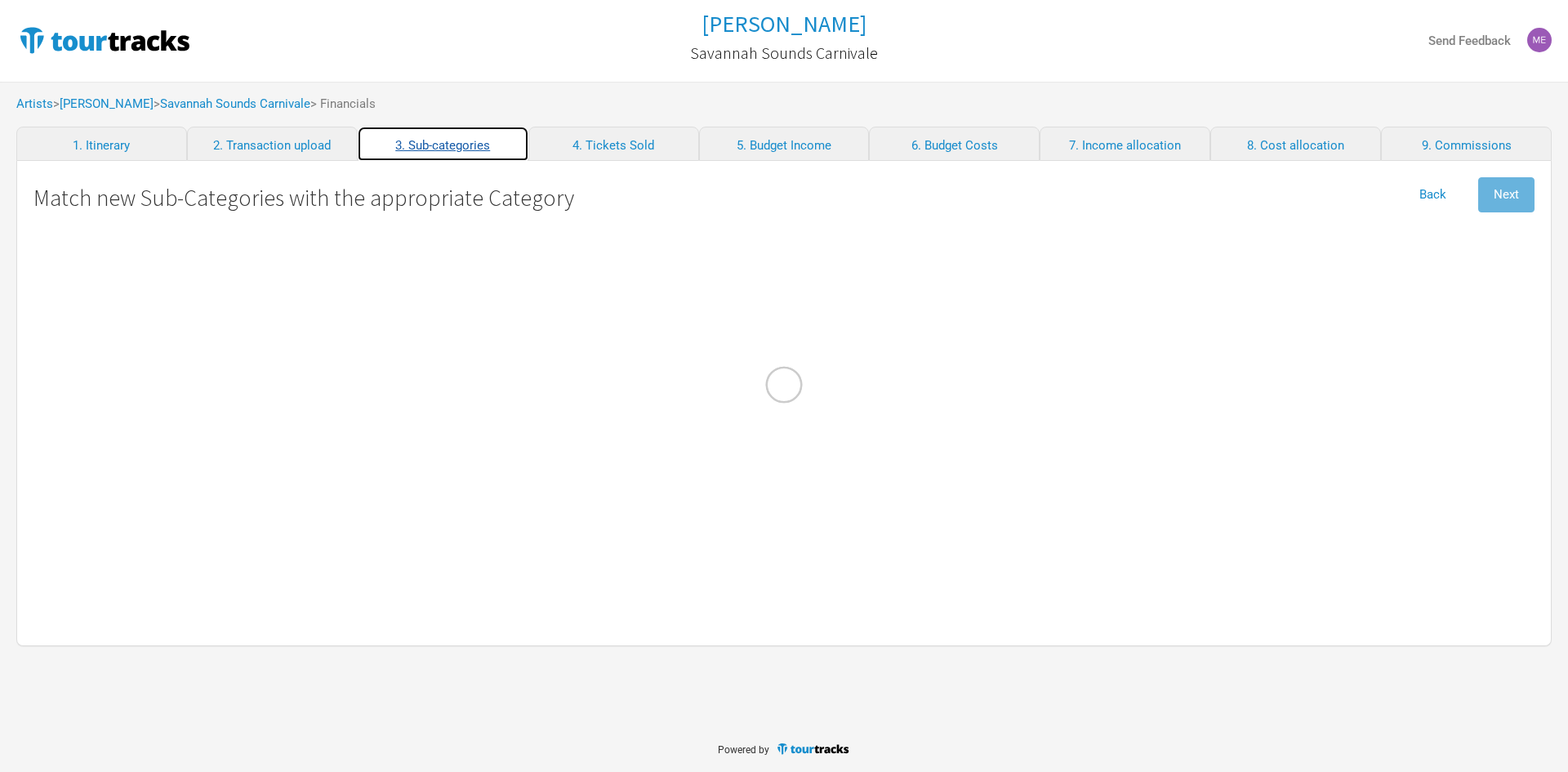
select Management "Admin"
select Hire "Travel"
select Fuel "Travel"
select Commission "Merch Costs"
select Income "Merch Income"
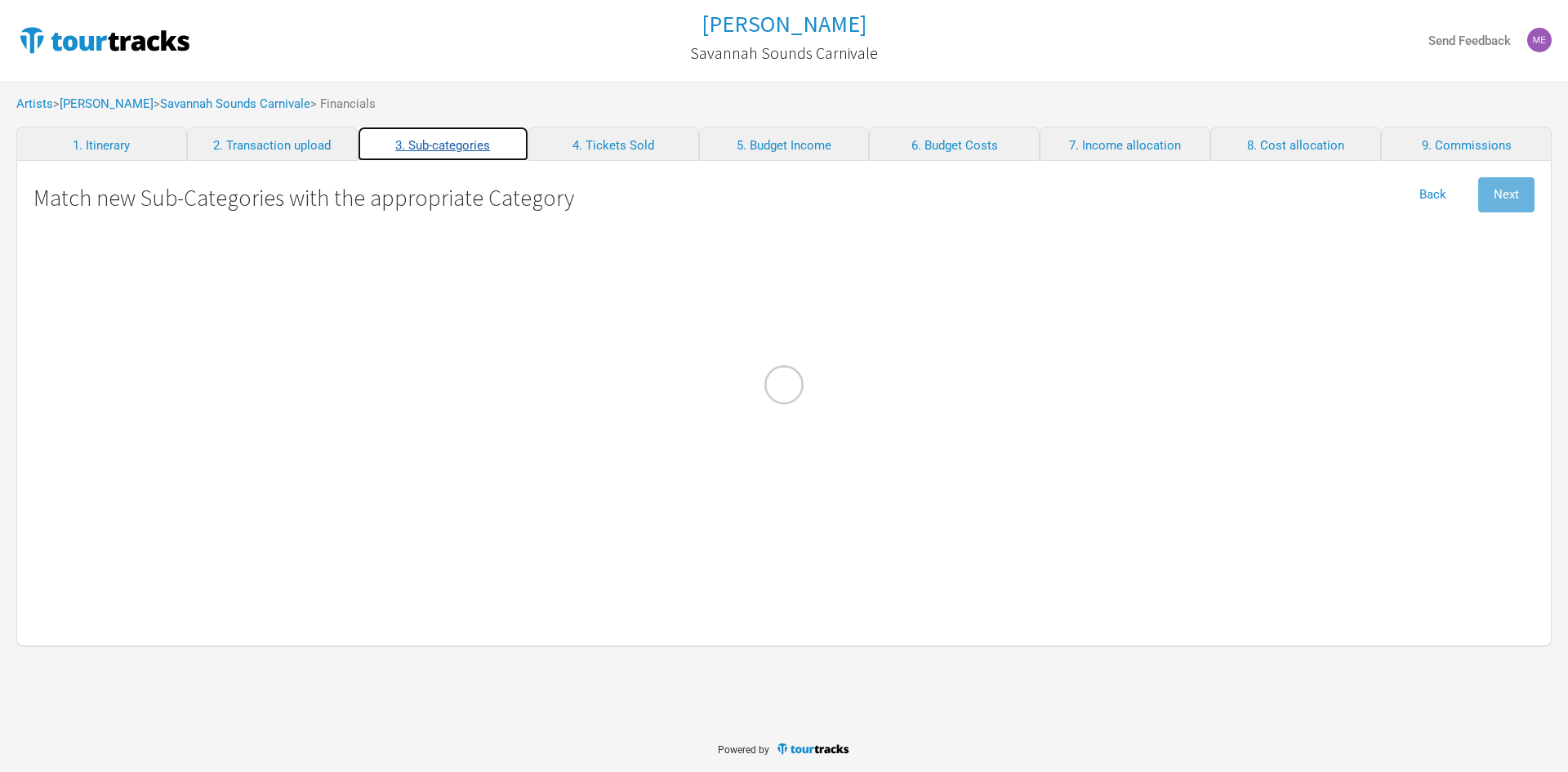
select Consumables "Show Costs"
select Fares "Travel"
select Income "Performance"
select FOH "Personnel"
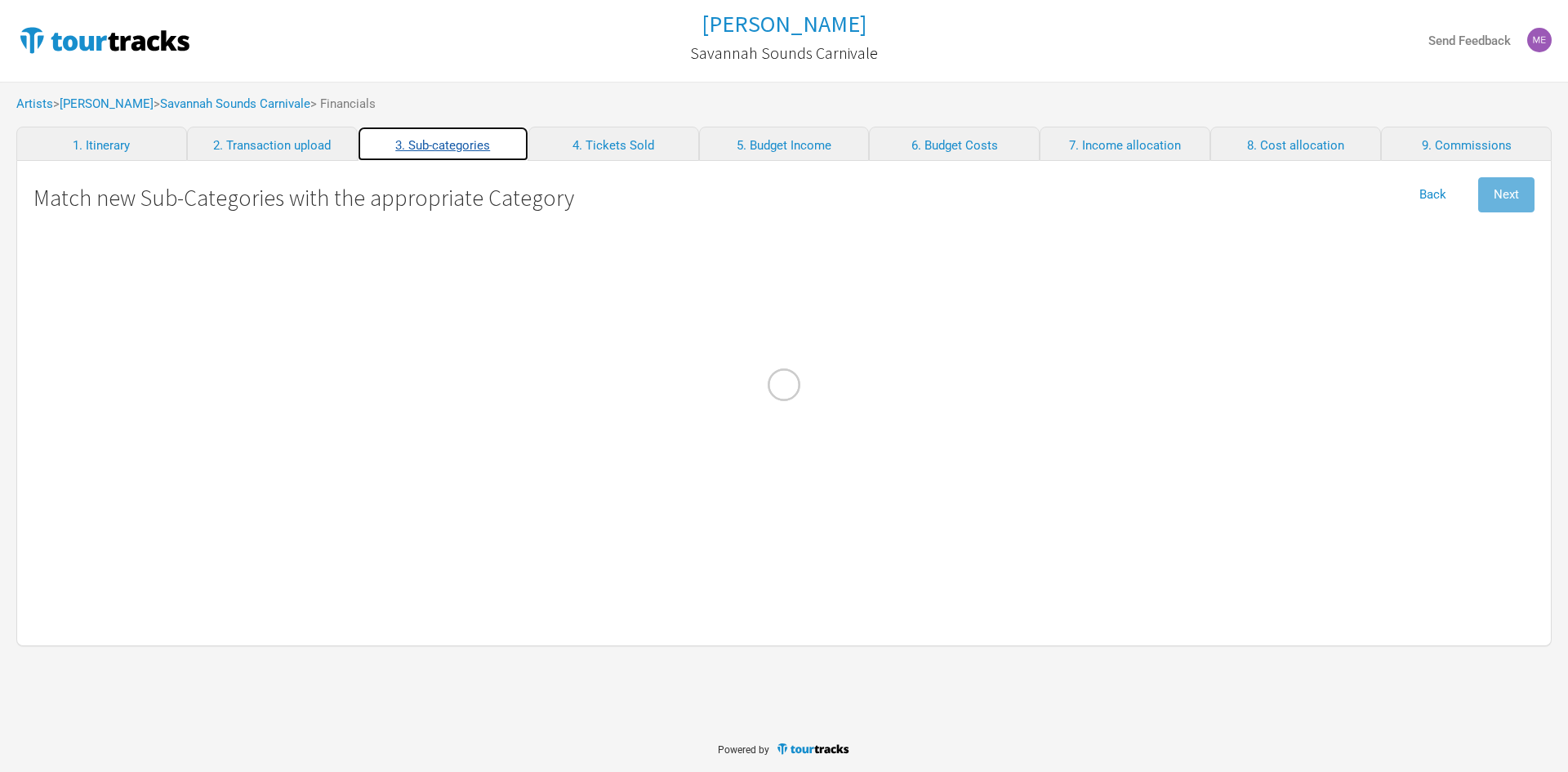
select Clothes "Show Costs"
select Technician "Personnel"
select Contractors "Personnel"
select Payable "Personnel"
select select "Travel"
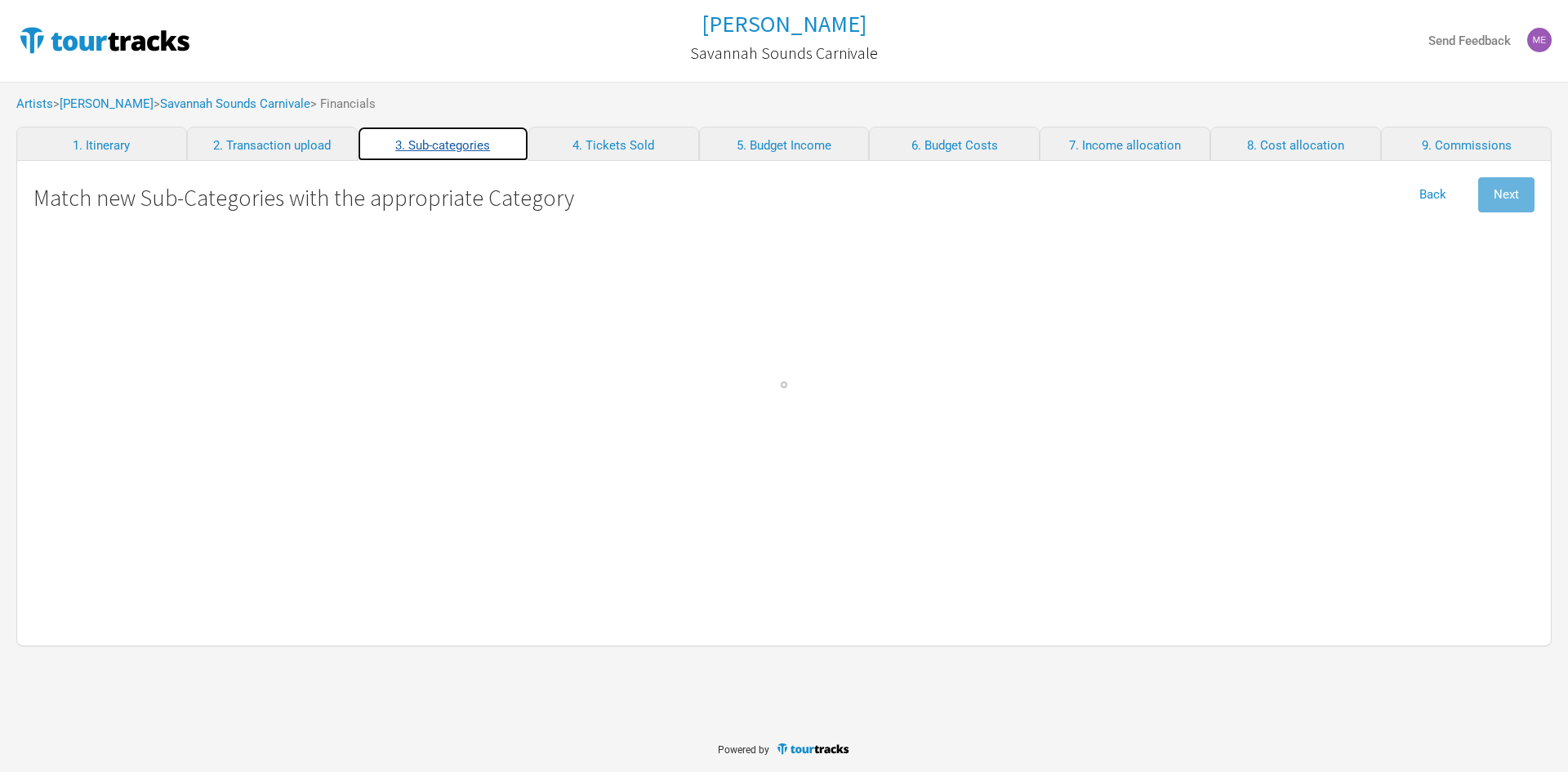
select Meals "Travel"
select Salaries "Admin"
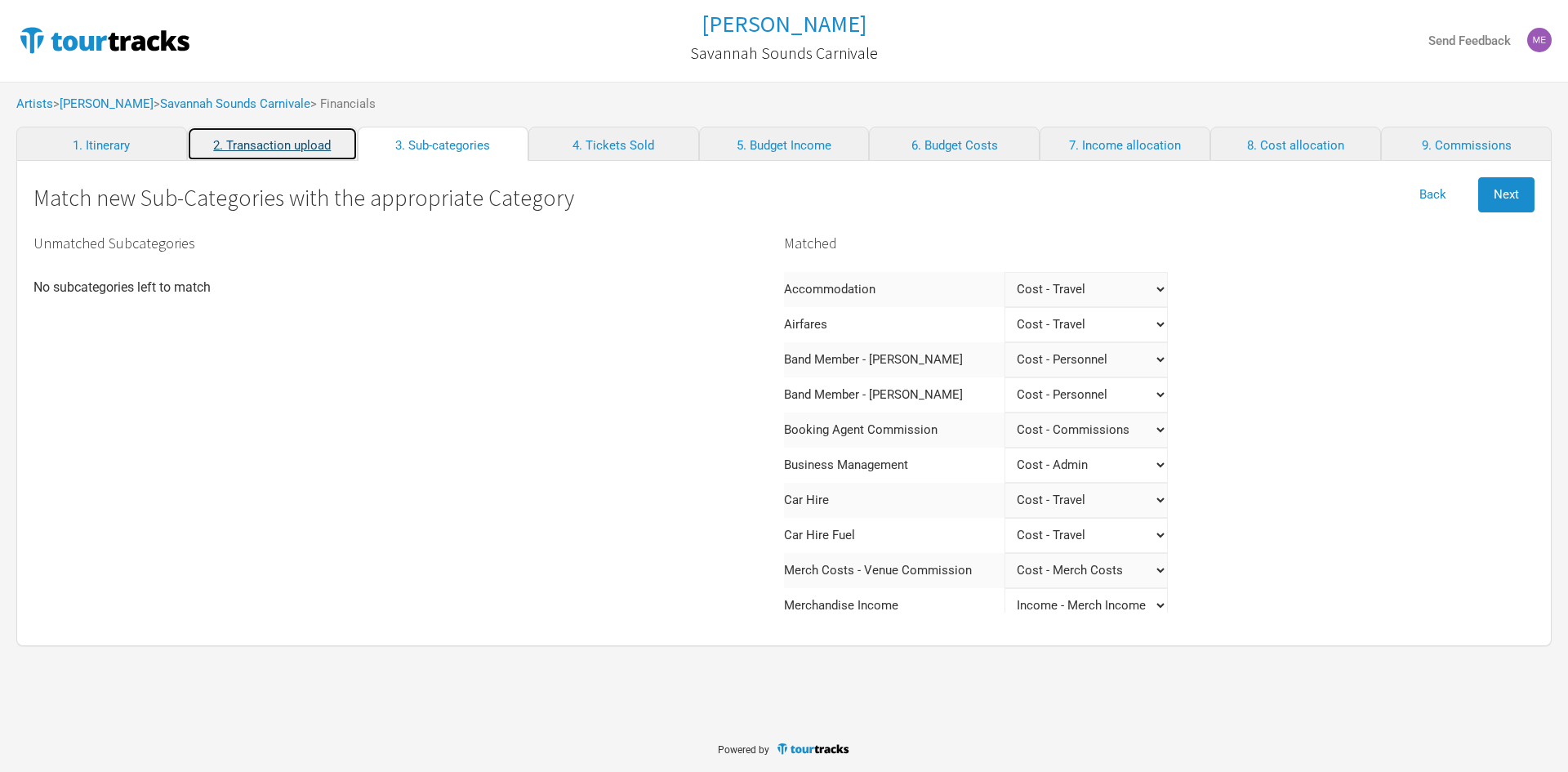
click at [264, 143] on link "2. Transaction upload" at bounding box center [272, 143] width 170 height 34
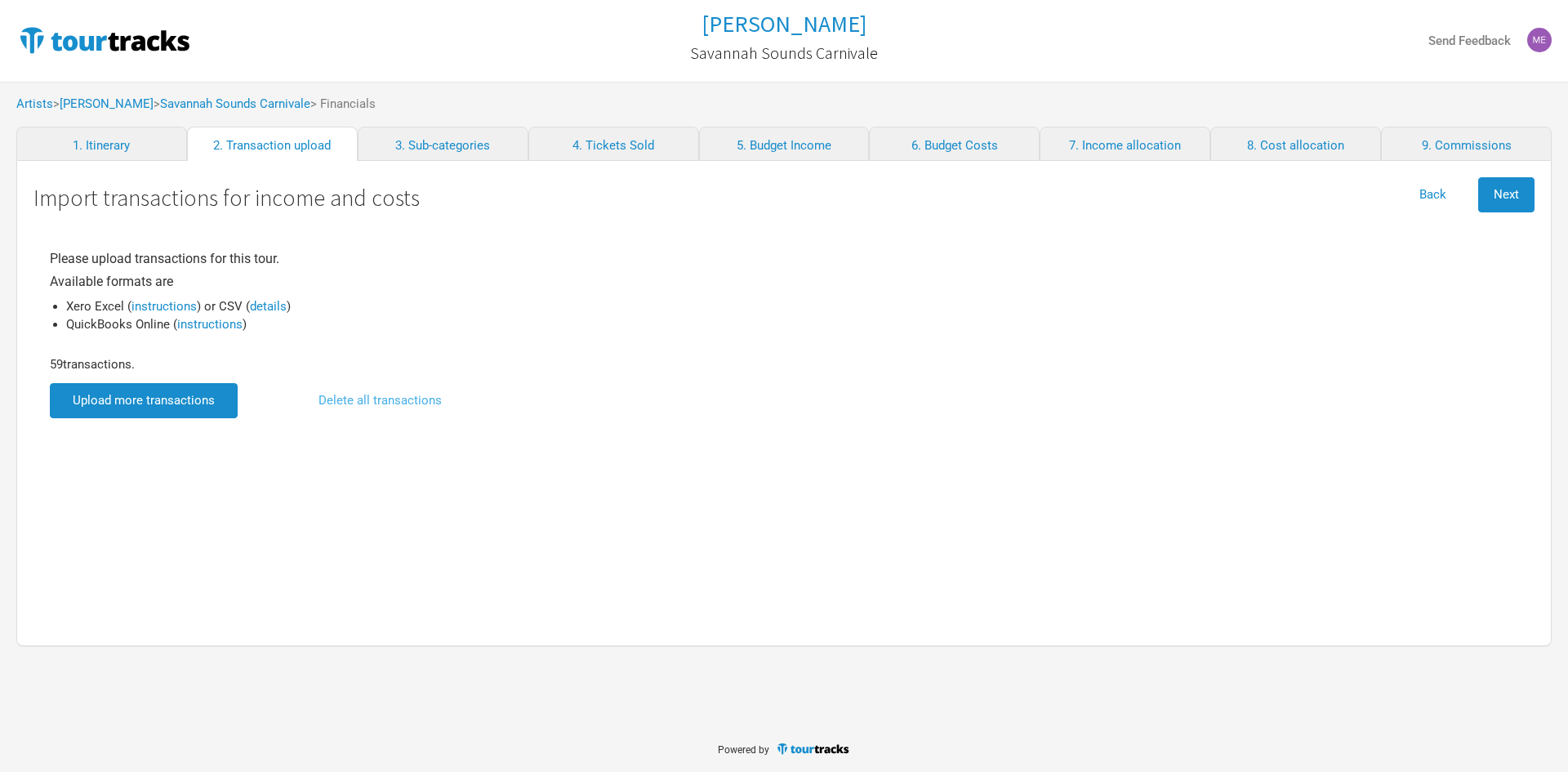
click at [402, 399] on button "Delete all transactions" at bounding box center [381, 401] width 155 height 35
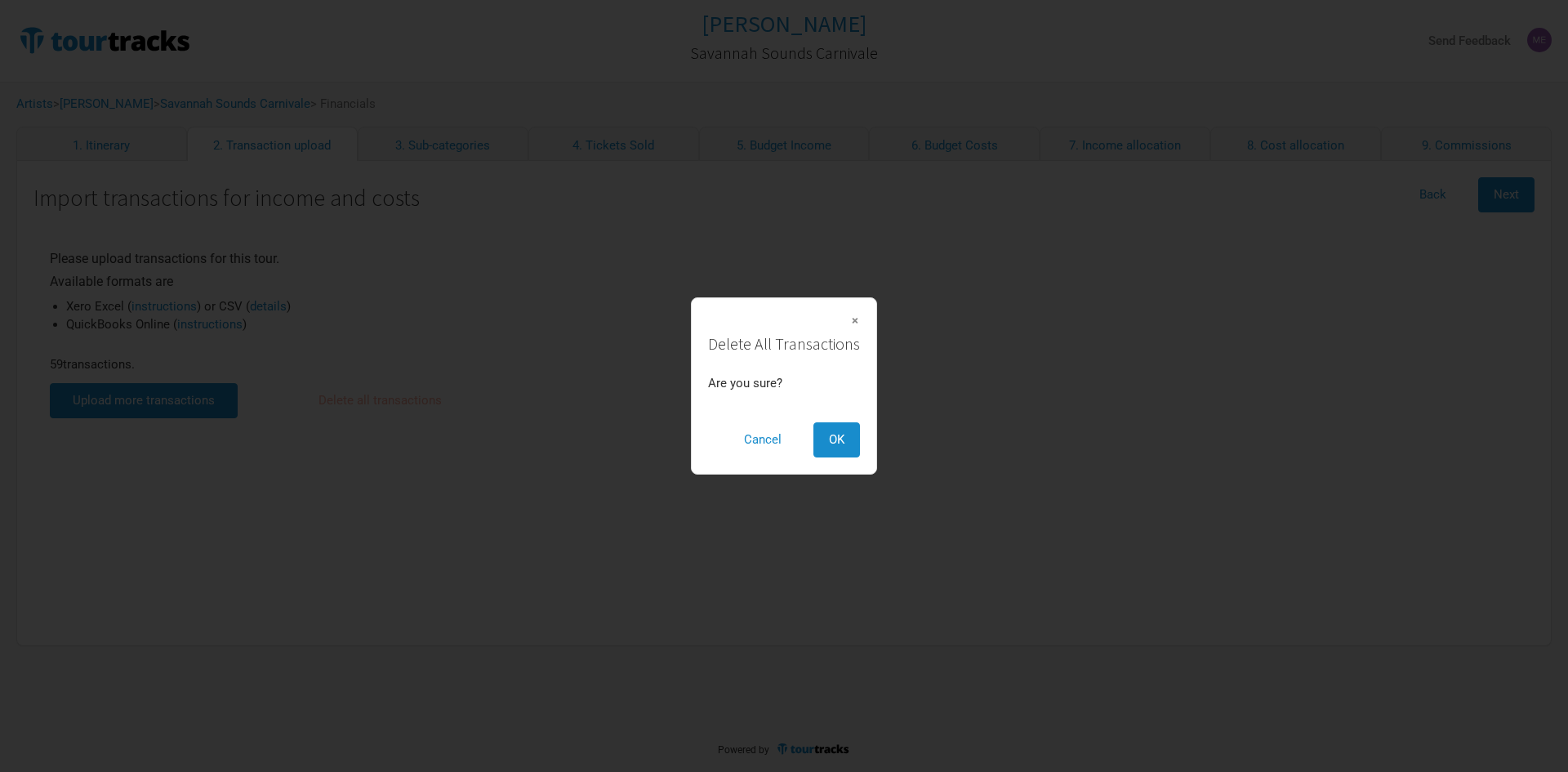
drag, startPoint x: 829, startPoint y: 444, endPoint x: 842, endPoint y: 477, distance: 35.5
click at [830, 445] on span "OK" at bounding box center [837, 439] width 16 height 15
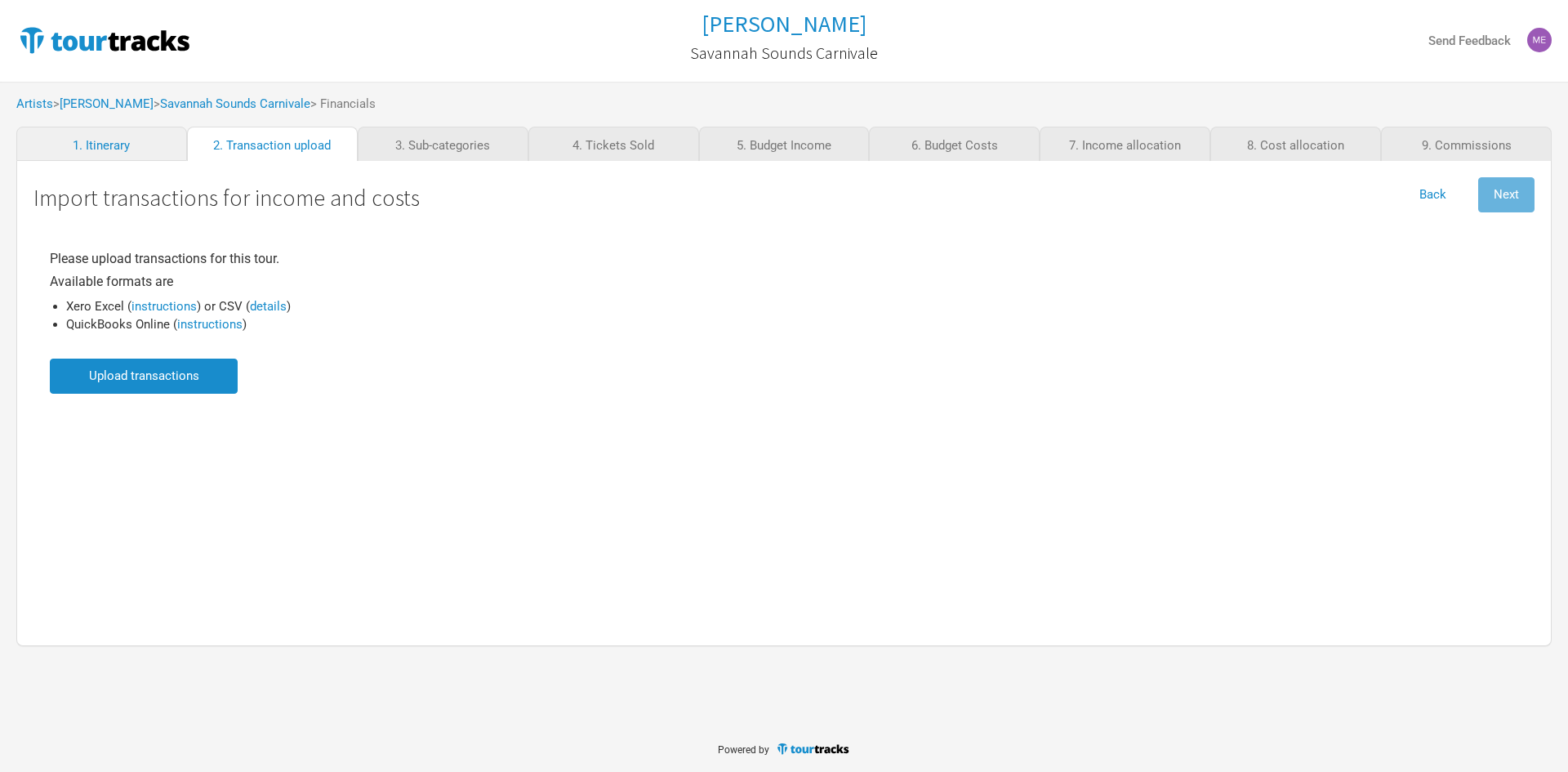
click at [168, 375] on input "file" at bounding box center [143, 376] width 188 height 35
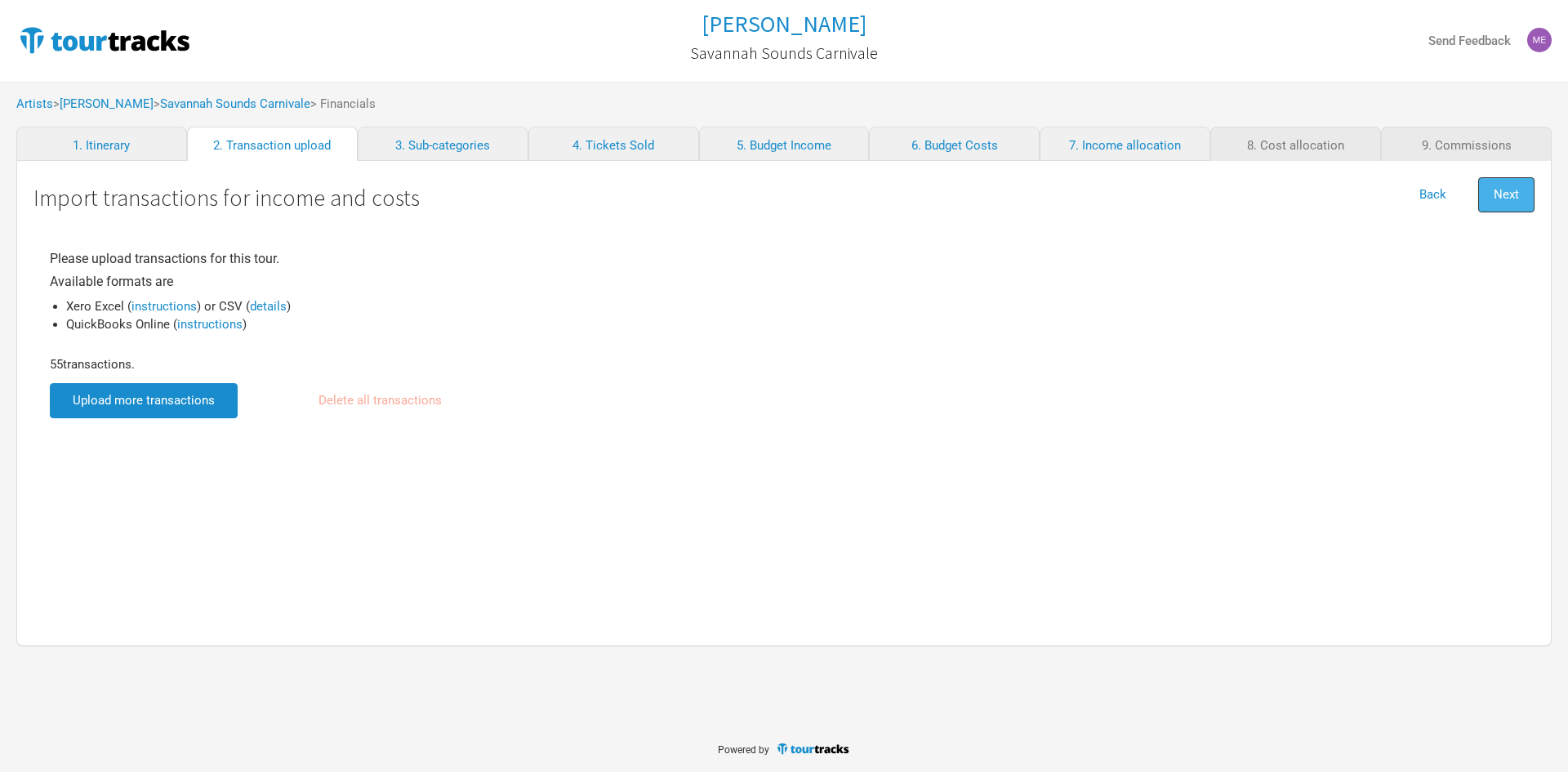
click at [1502, 194] on span "Next" at bounding box center [1506, 194] width 25 height 15
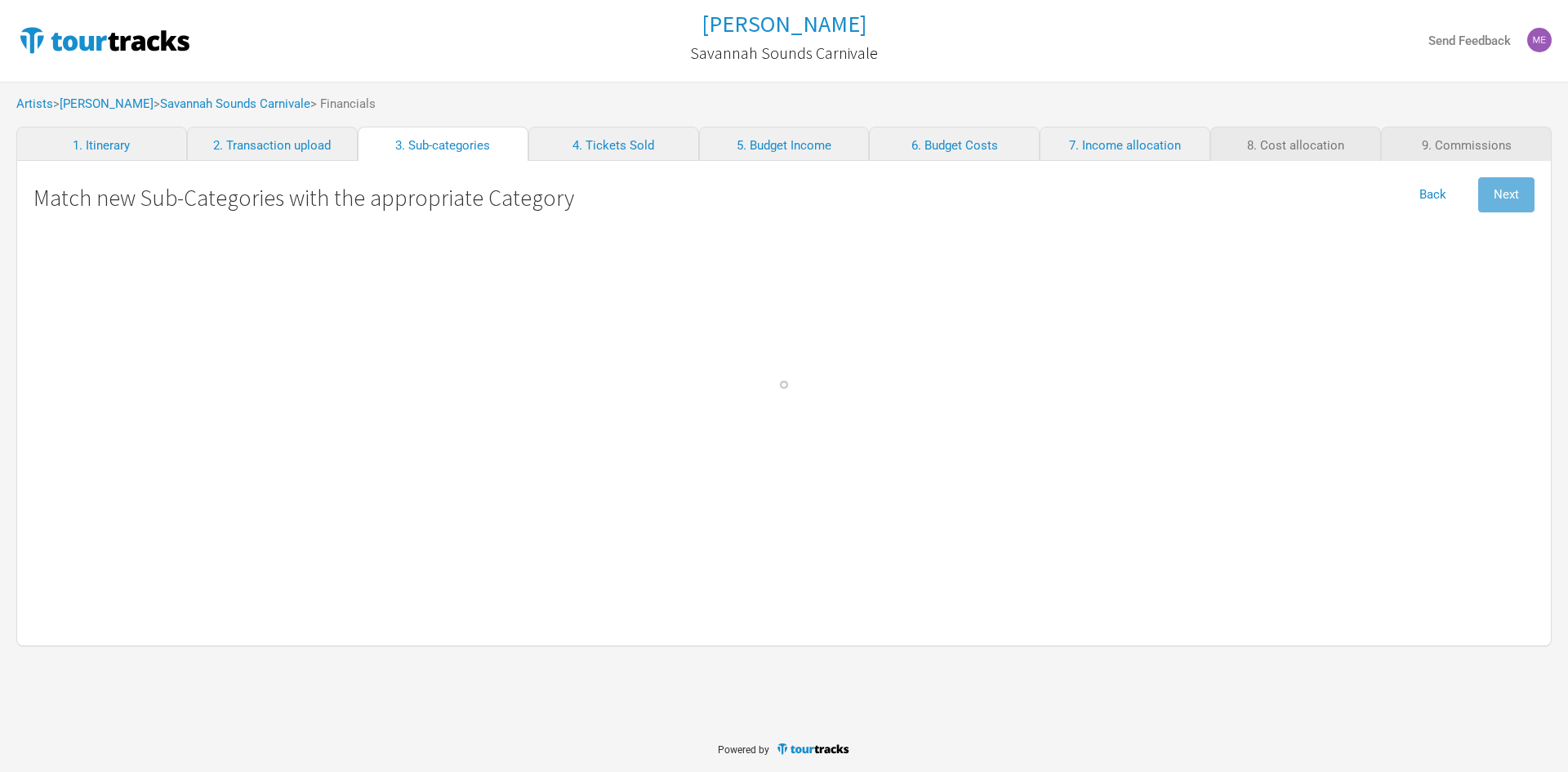
select select "Travel"
select Gordon "Personnel"
select Bovino "Personnel"
select Commission "Commissions"
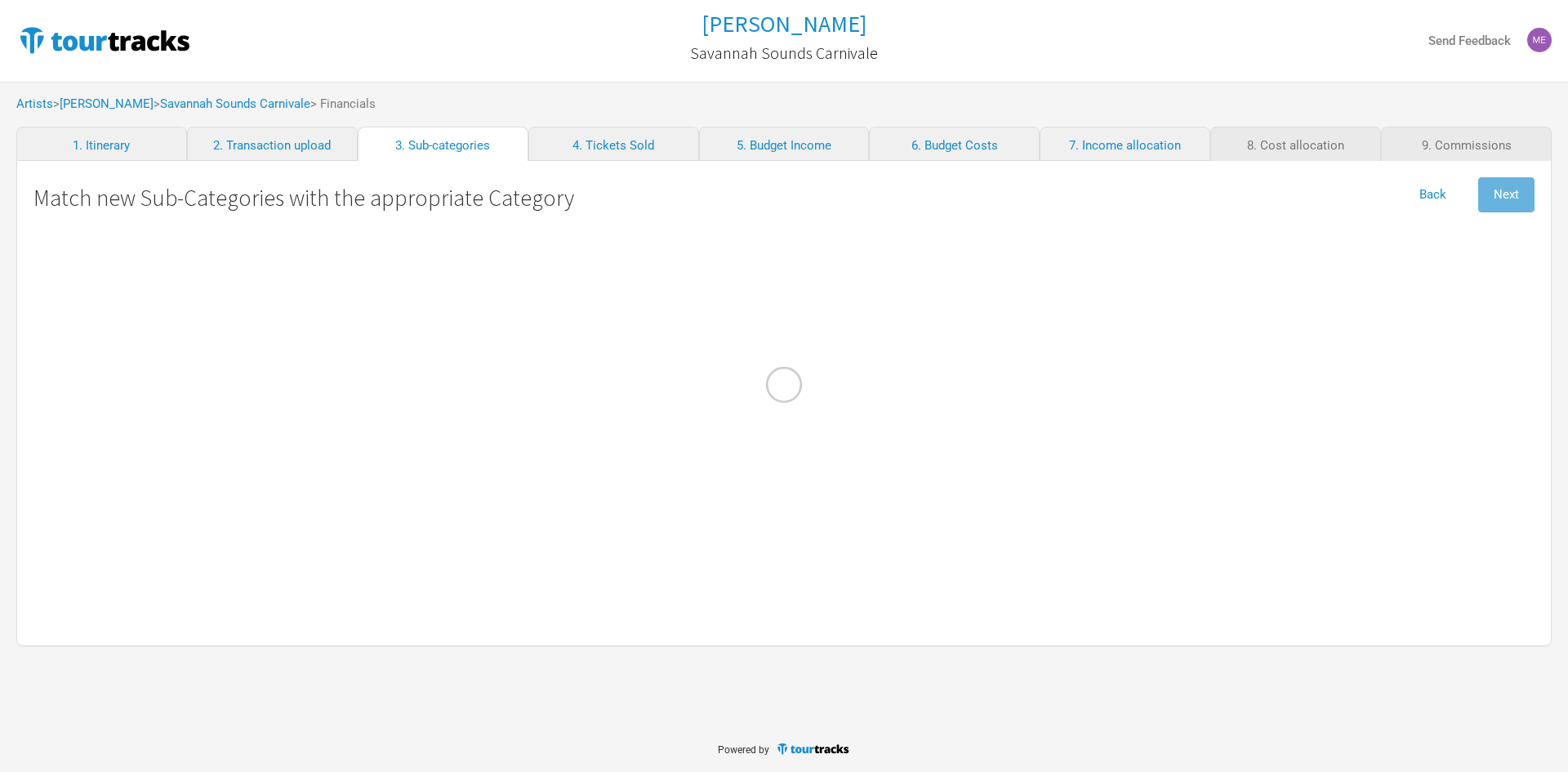
select Management "Admin"
select Hire "Travel"
select Fuel "Travel"
select Commission "Commissions"
select Income "Merch Income"
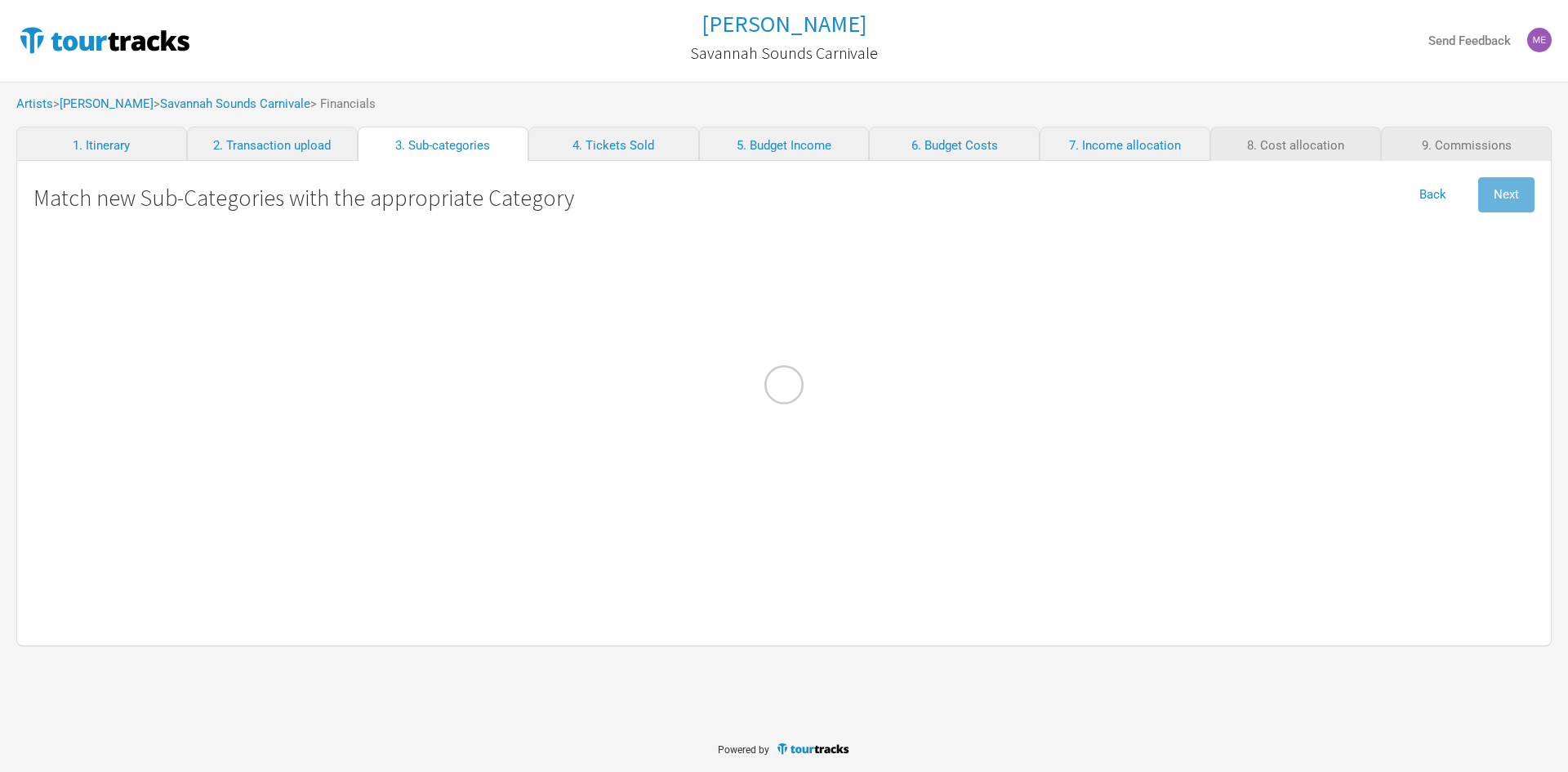
select Consumables "Show Costs"
select Fares "Travel"
select Income "Performance"
select FOH "Personnel"
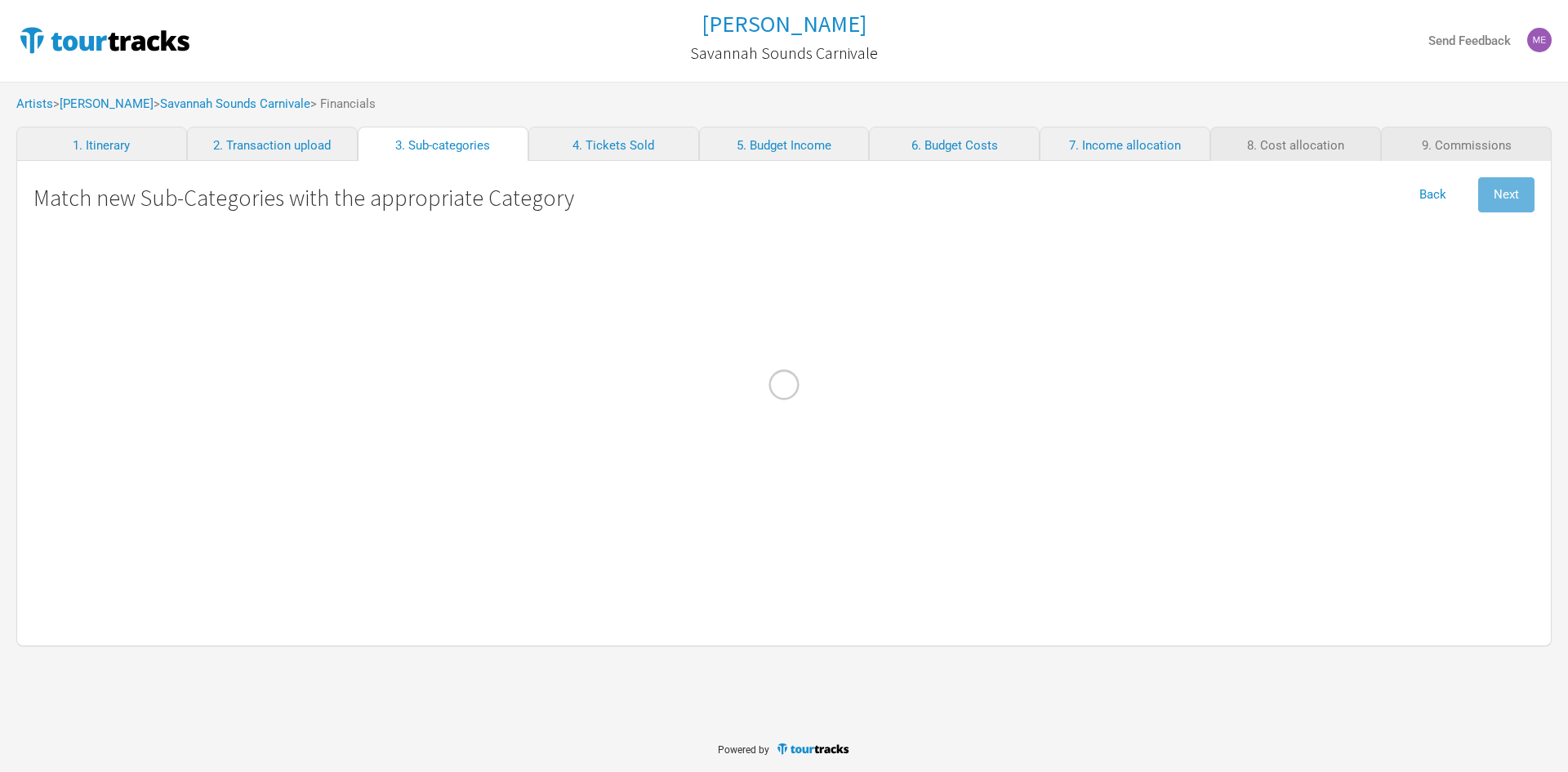
select Clothes "Show Costs"
select Technician "Personnel"
select Contractors "Personnel"
select select "Travel"
select Meals "Travel"
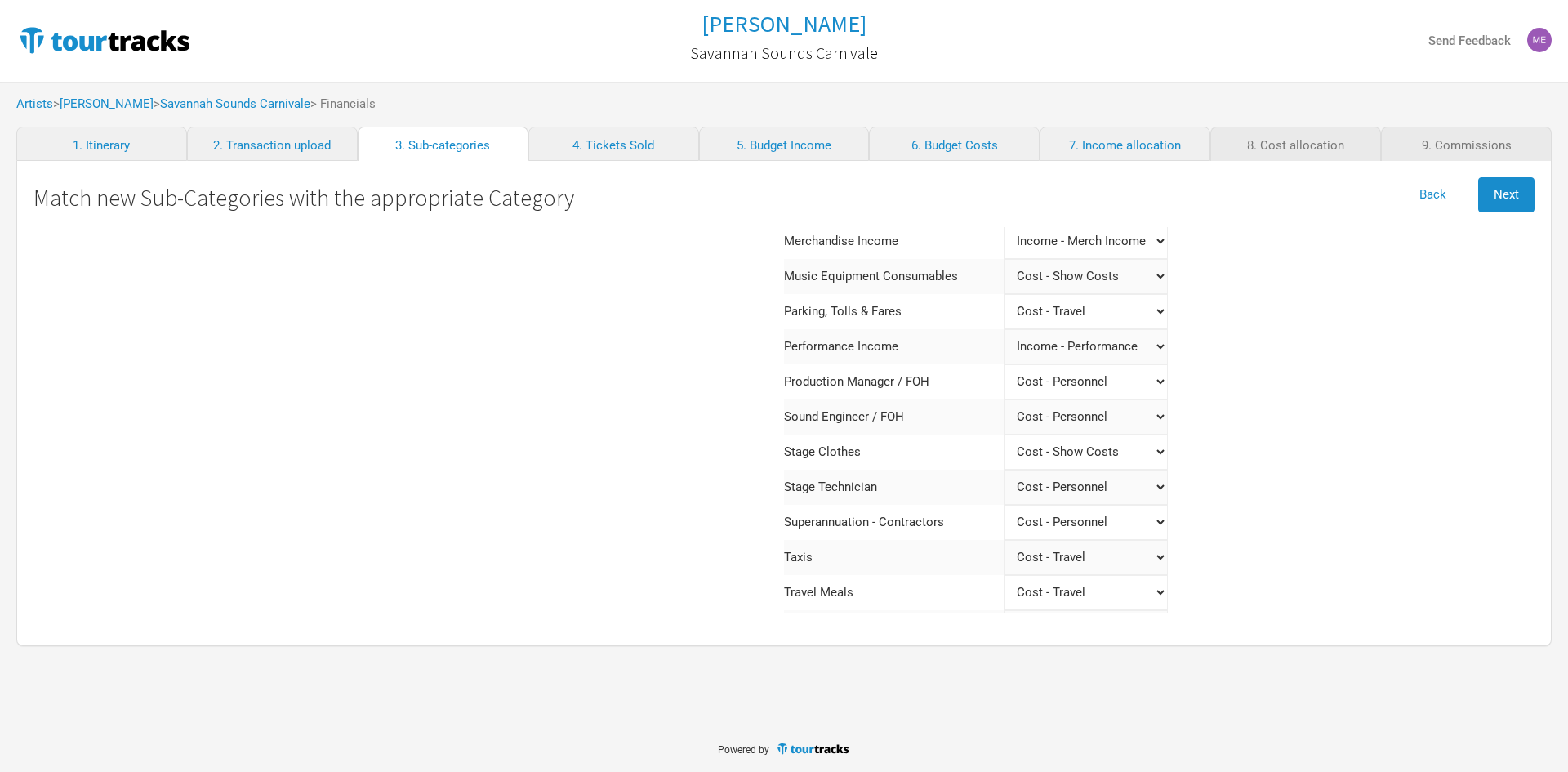
scroll to position [396, 0]
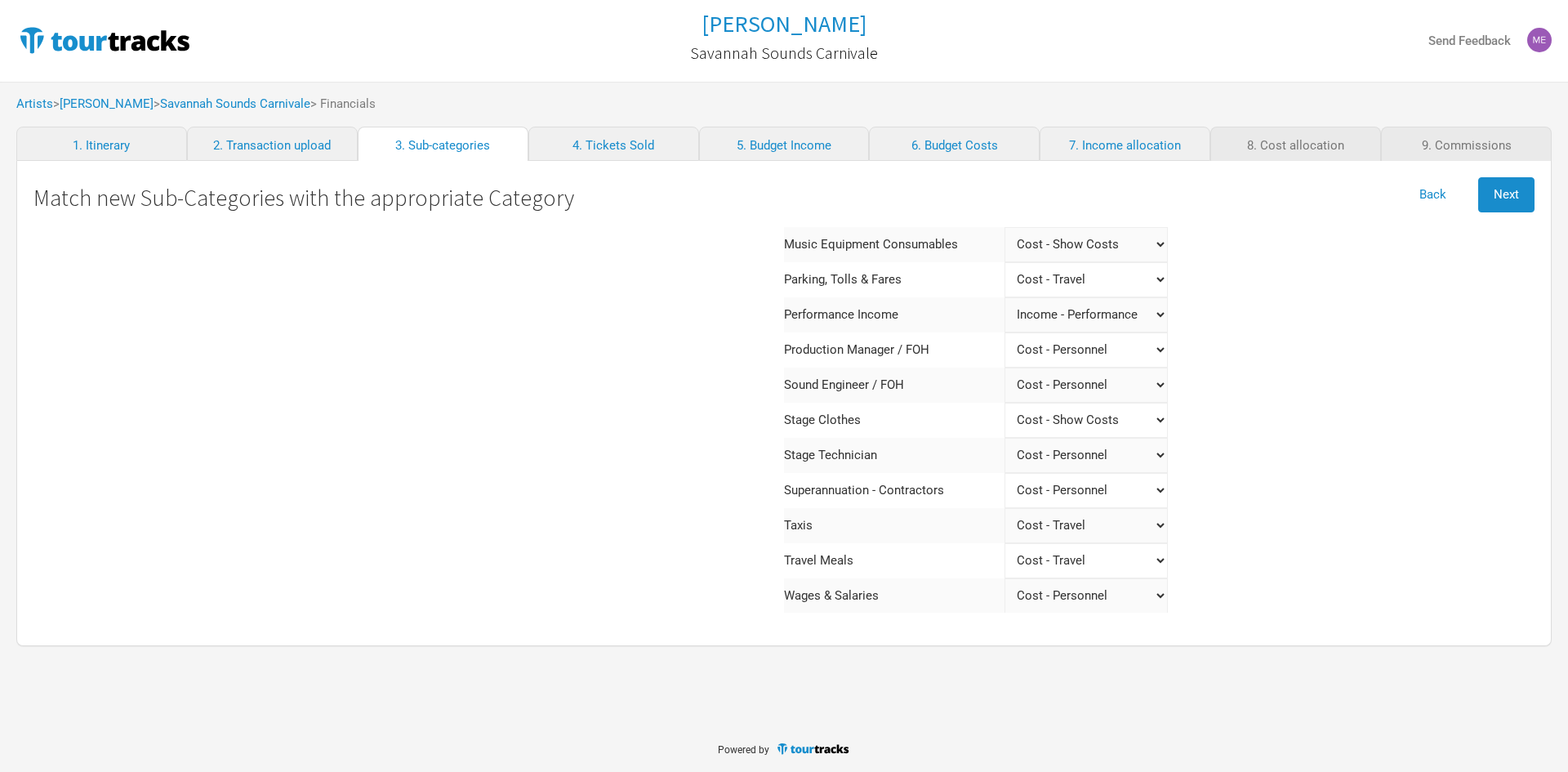
click at [1080, 589] on Salaries "Select a category Income - Performance Income - Other Income Cost - Show Costs …" at bounding box center [1086, 596] width 163 height 35
select Salaries "Personnel"
select Salaries "Admin"
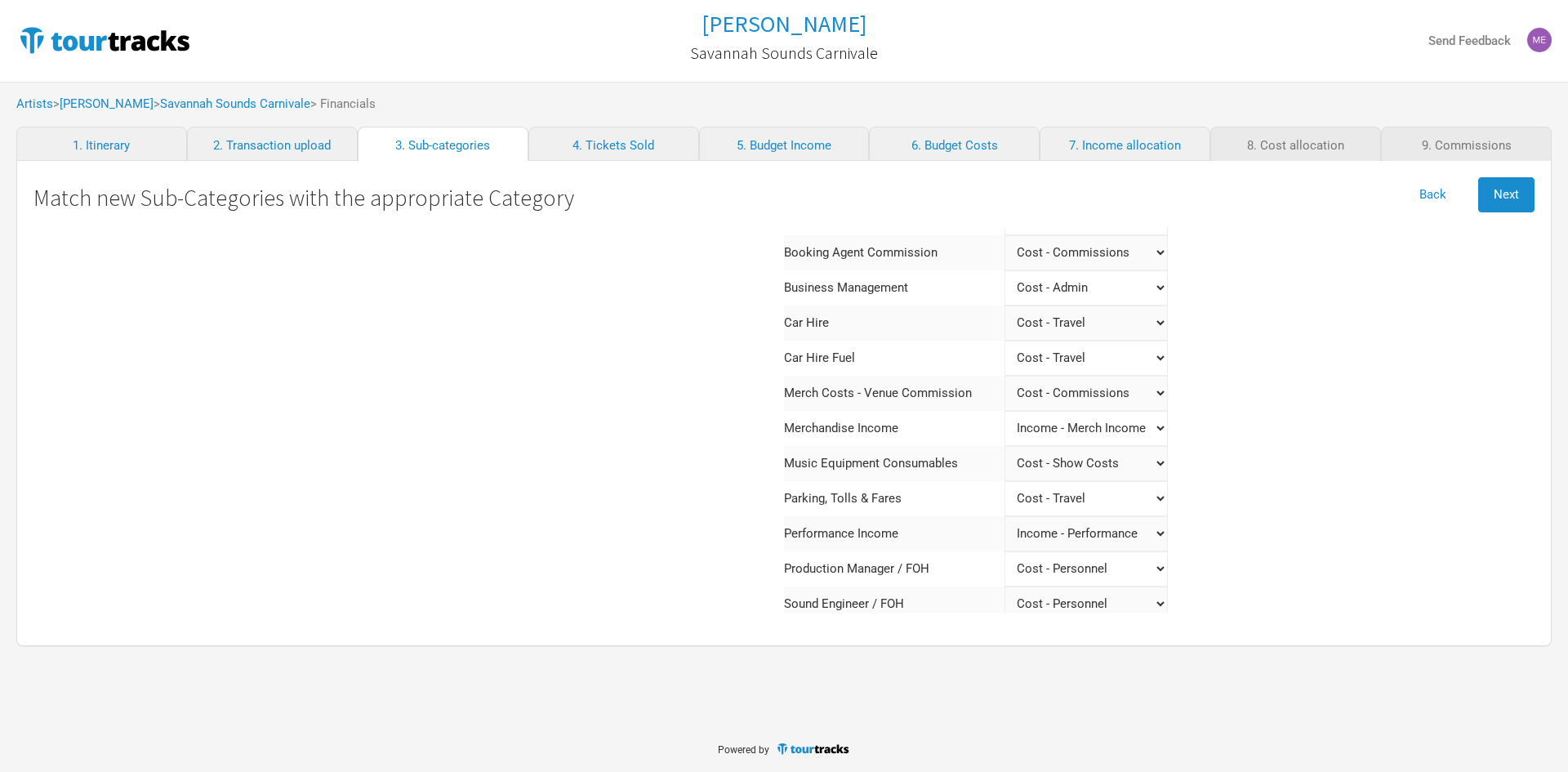
scroll to position [151, 0]
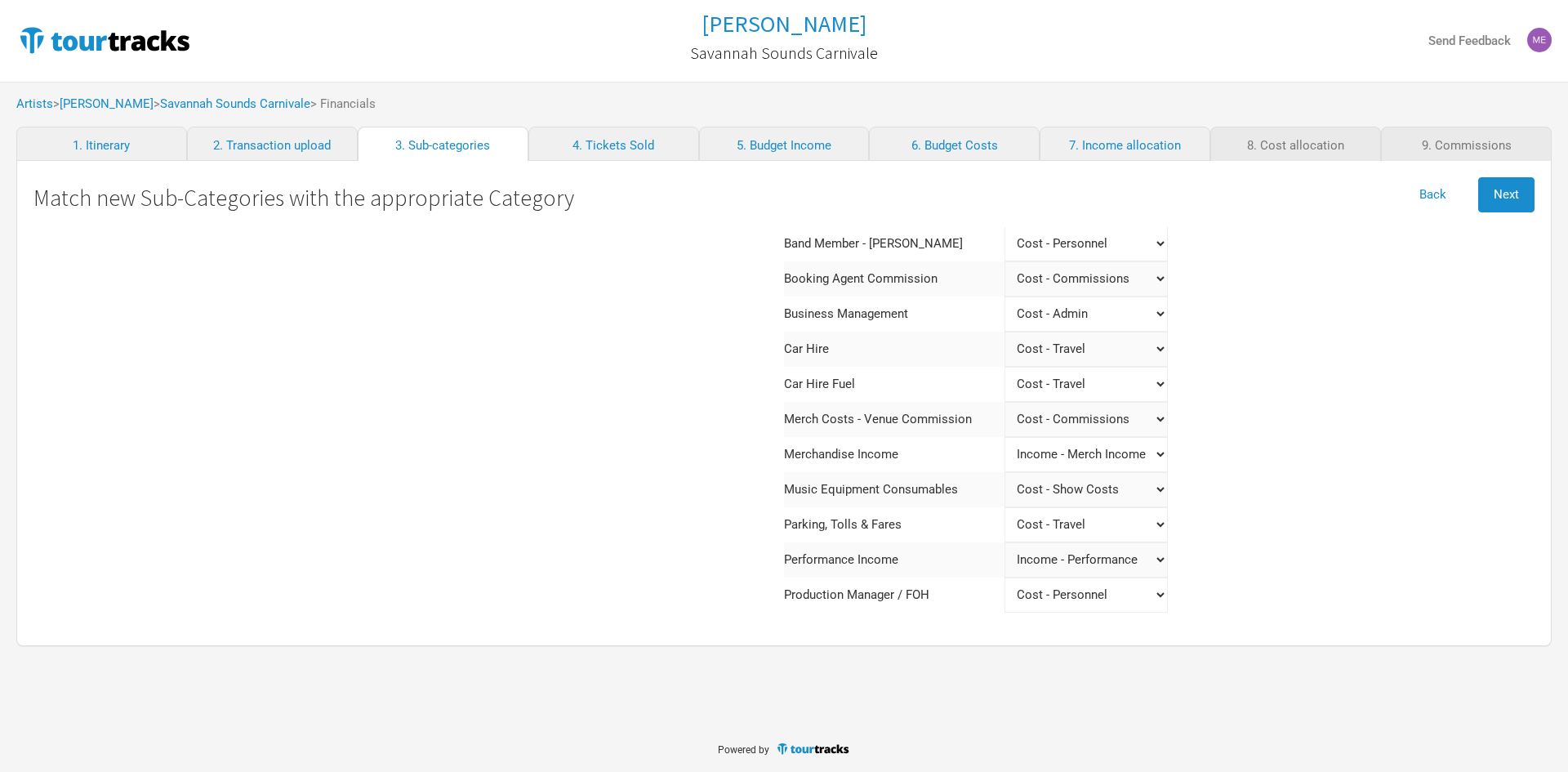
click at [1089, 456] on Income "Select a category Income - Performance Income - Other Income Cost - Show Costs …" at bounding box center [1086, 455] width 163 height 35
click at [1234, 460] on div "Matched Accommodation Select a category Income - Performance Income - Other Inc…" at bounding box center [1159, 467] width 751 height 782
drag, startPoint x: 1081, startPoint y: 416, endPoint x: 1100, endPoint y: 429, distance: 23.0
click at [1081, 416] on Commission "Select a category Income - Performance Income - Other Income Cost - Show Costs …" at bounding box center [1086, 419] width 163 height 35
select Commission "Commissions"
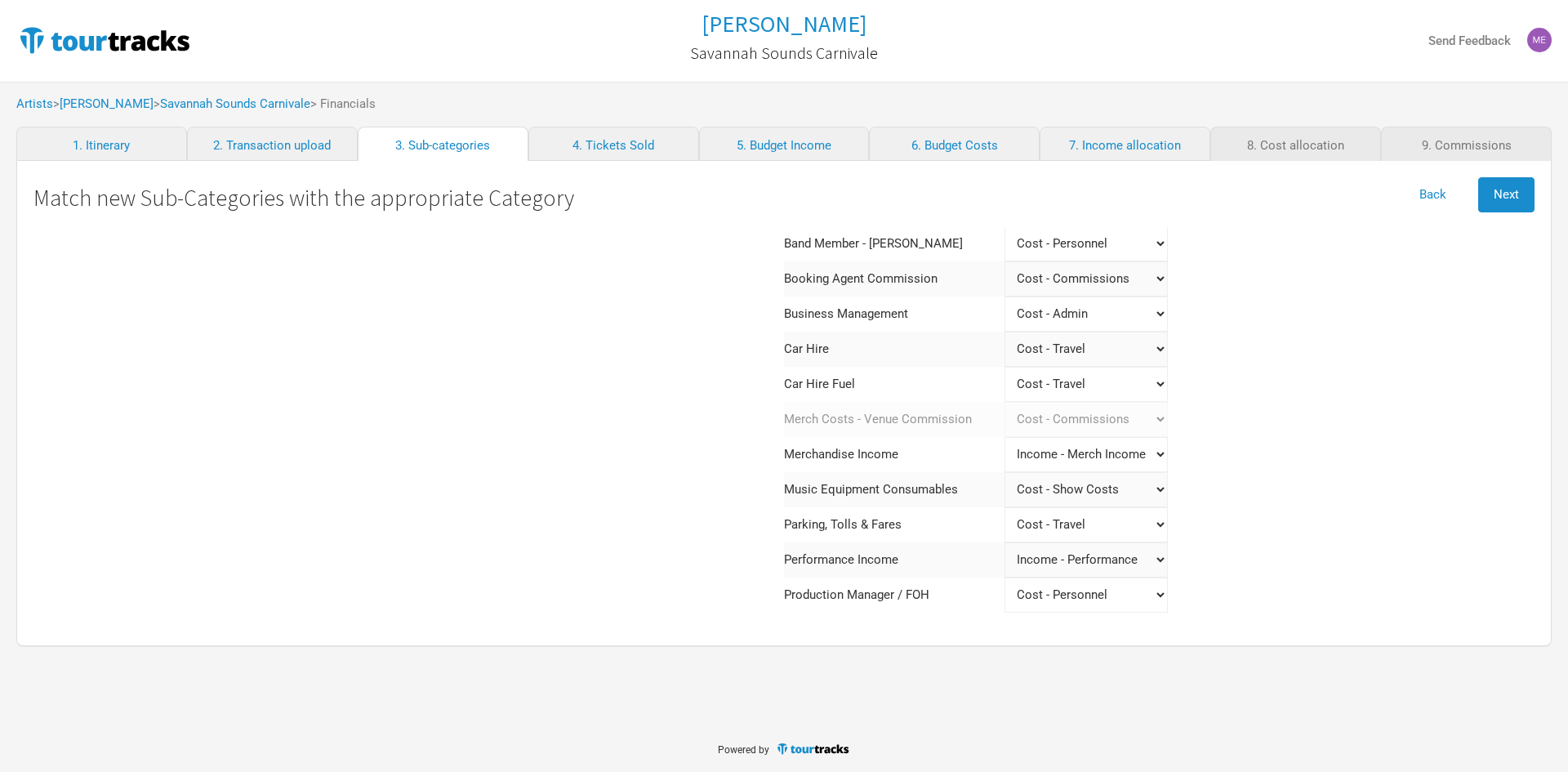
select Commission "Merch Costs"
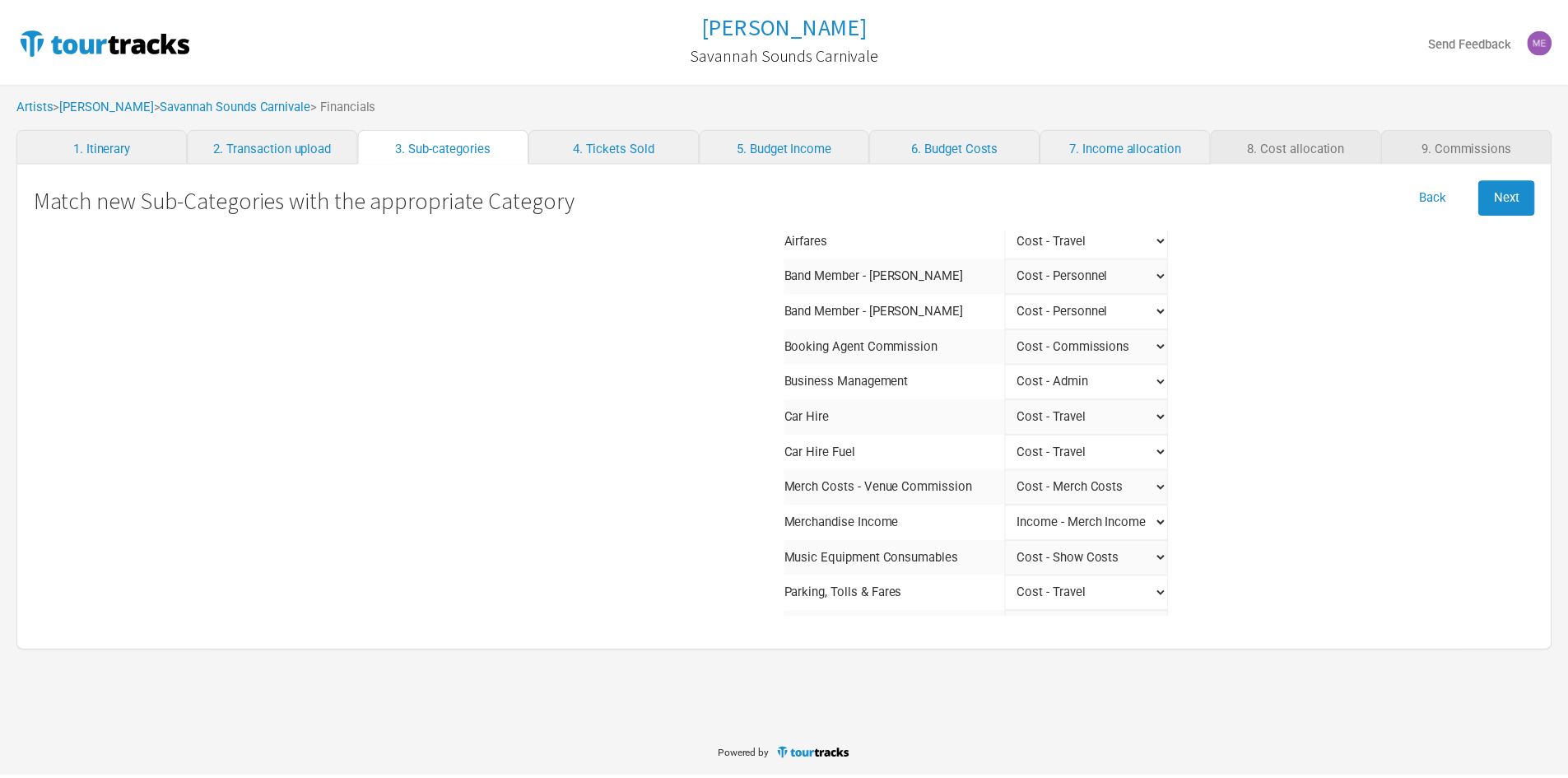
scroll to position [0, 0]
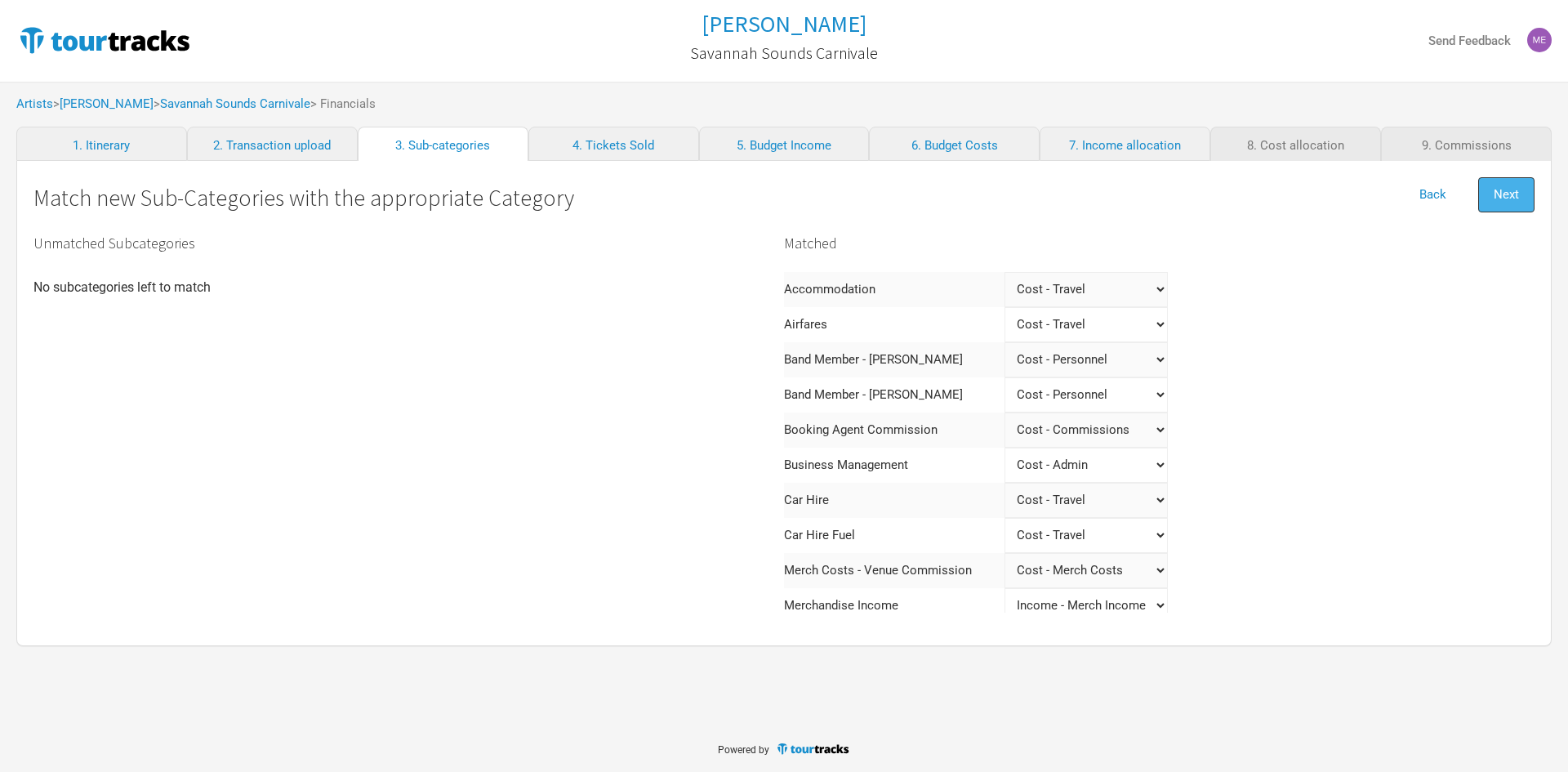
click at [1518, 203] on button "Next" at bounding box center [1506, 195] width 56 height 35
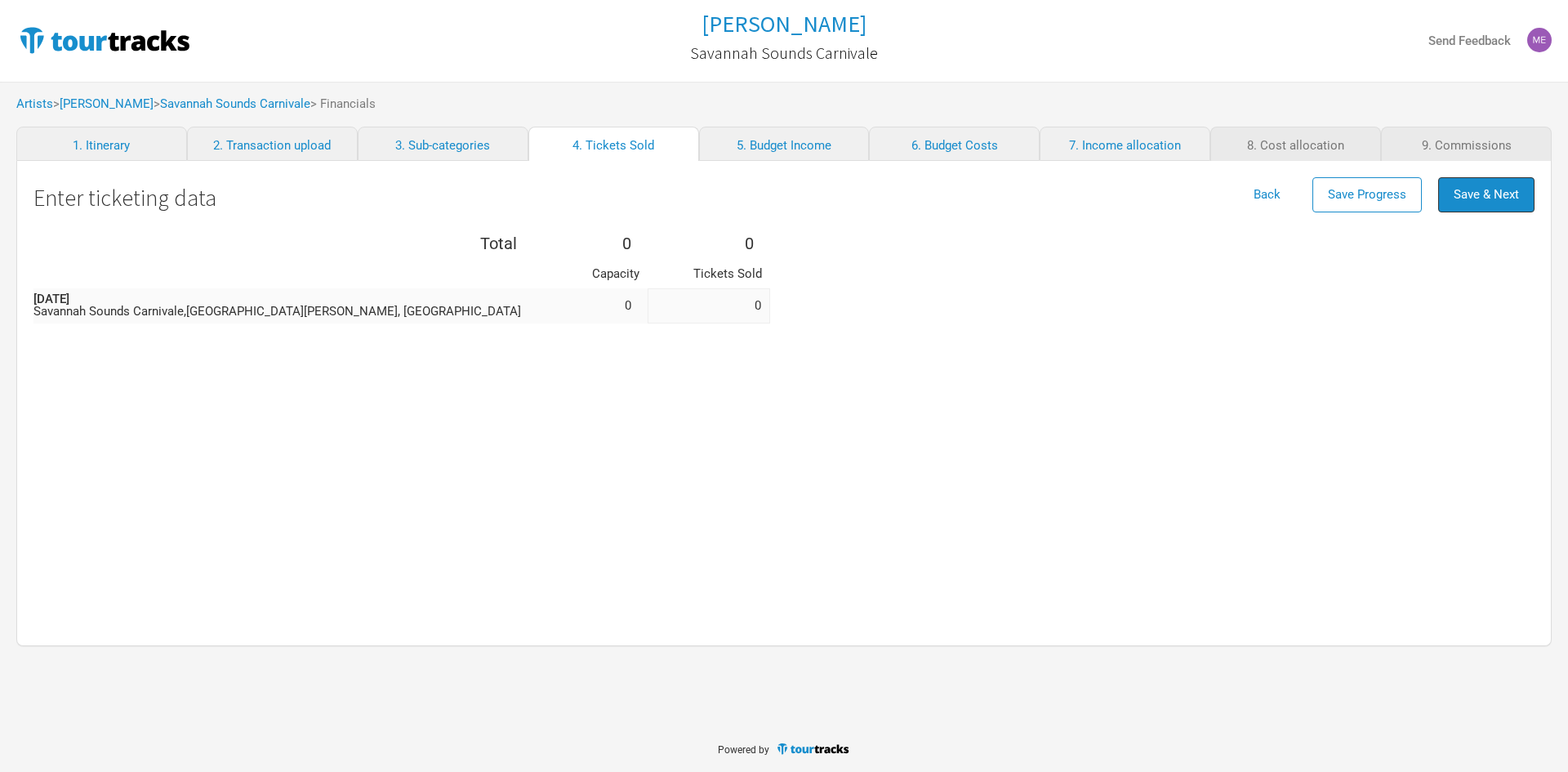
click at [1518, 203] on button "Save & Next" at bounding box center [1486, 195] width 96 height 35
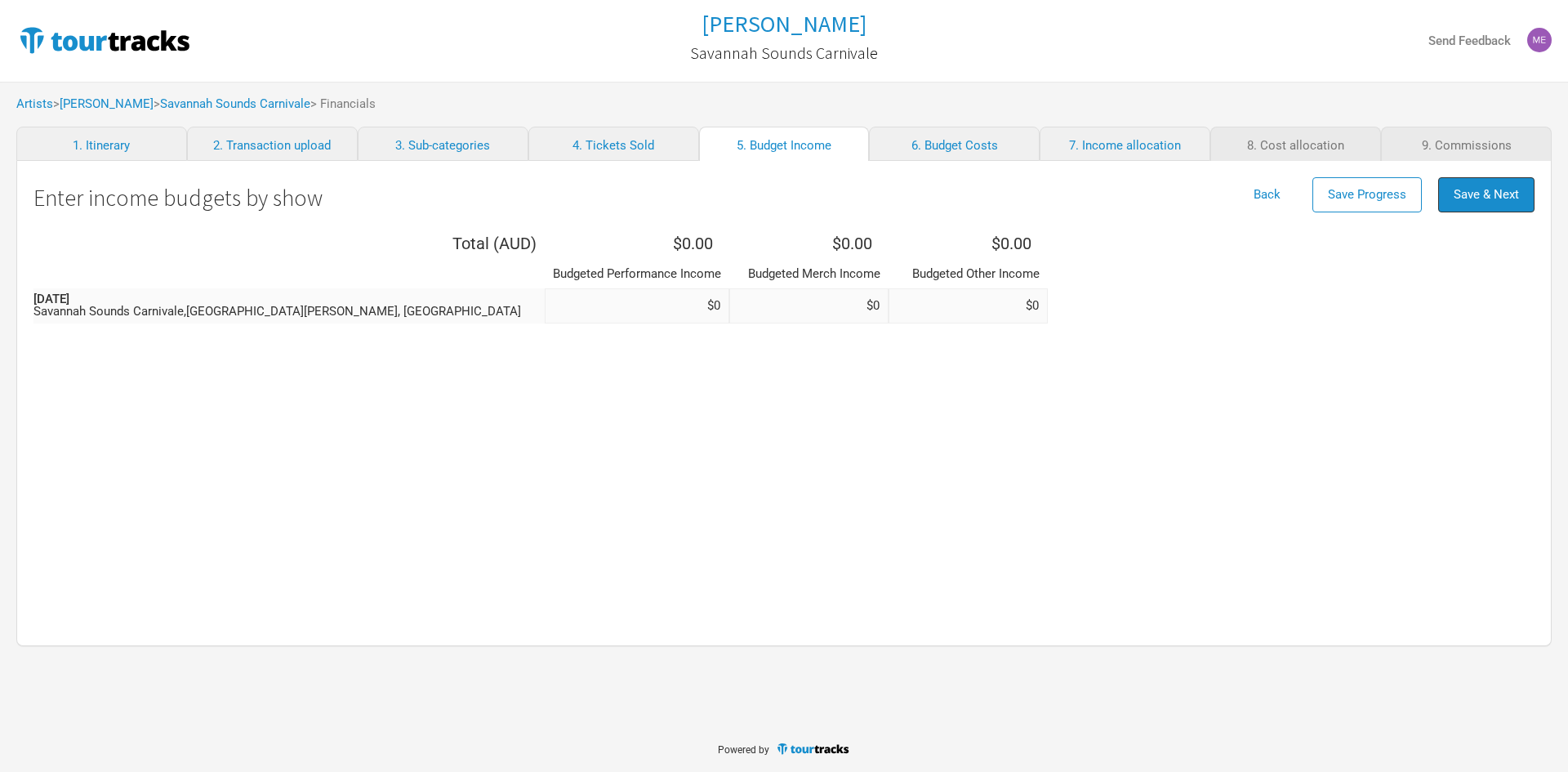
click at [1518, 203] on button "Save & Next" at bounding box center [1486, 195] width 96 height 35
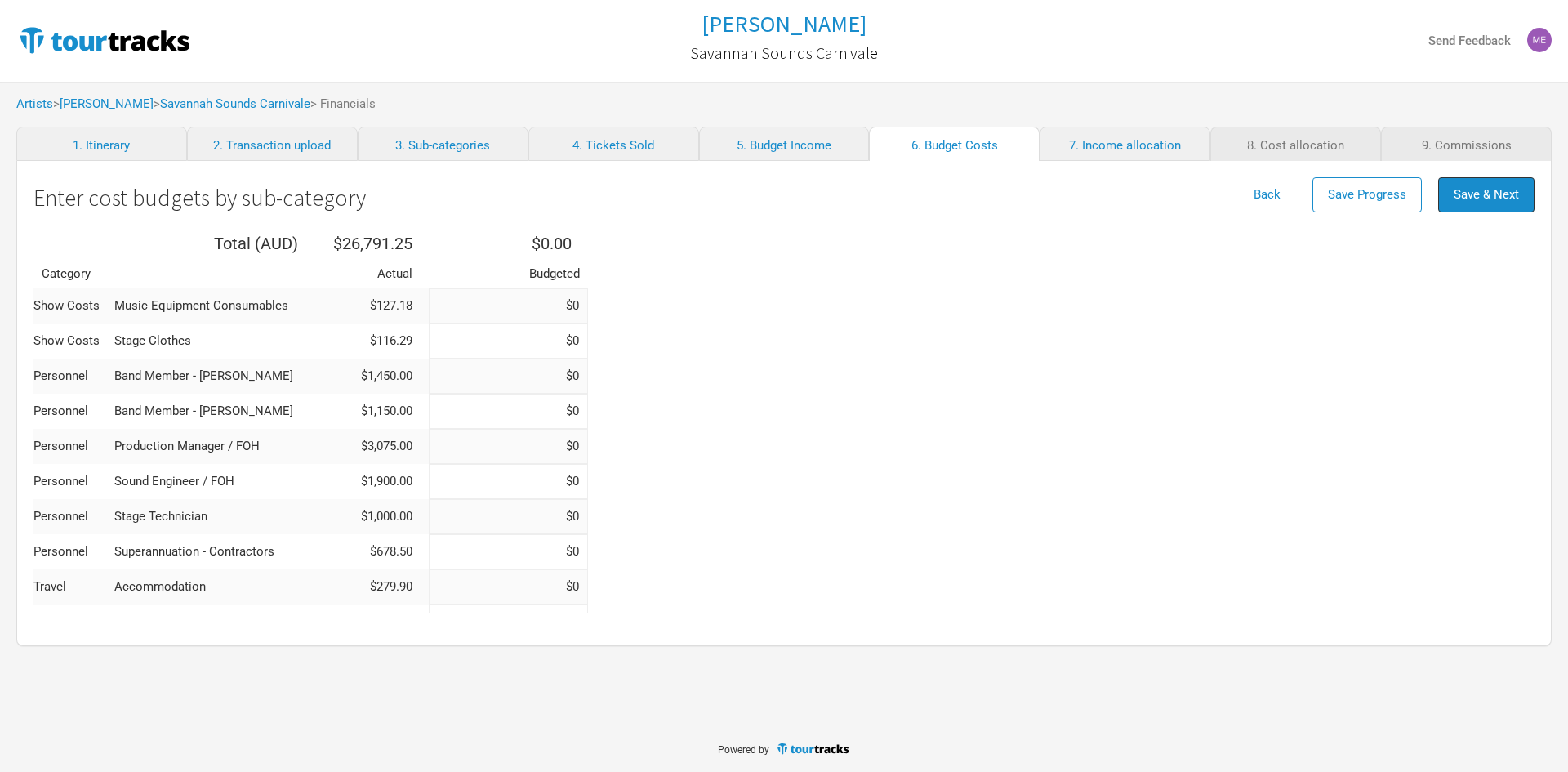
click at [1518, 203] on button "Save & Next" at bounding box center [1486, 195] width 96 height 35
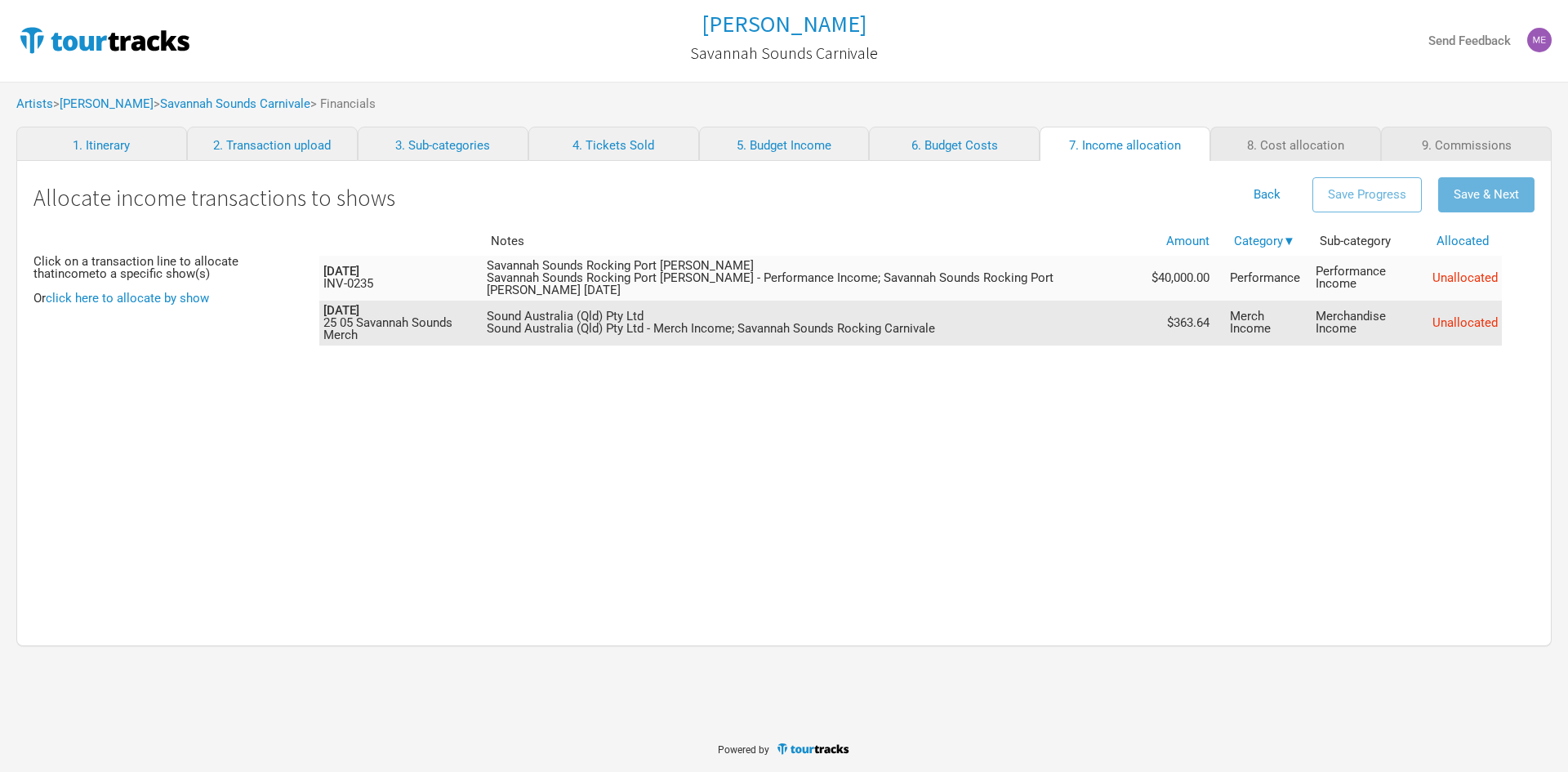
click at [905, 301] on td "Sound Australia (Qld) Pty Ltd Sound [GEOGRAPHIC_DATA] (Qld) Pty Ltd - Merch Inc…" at bounding box center [814, 323] width 665 height 45
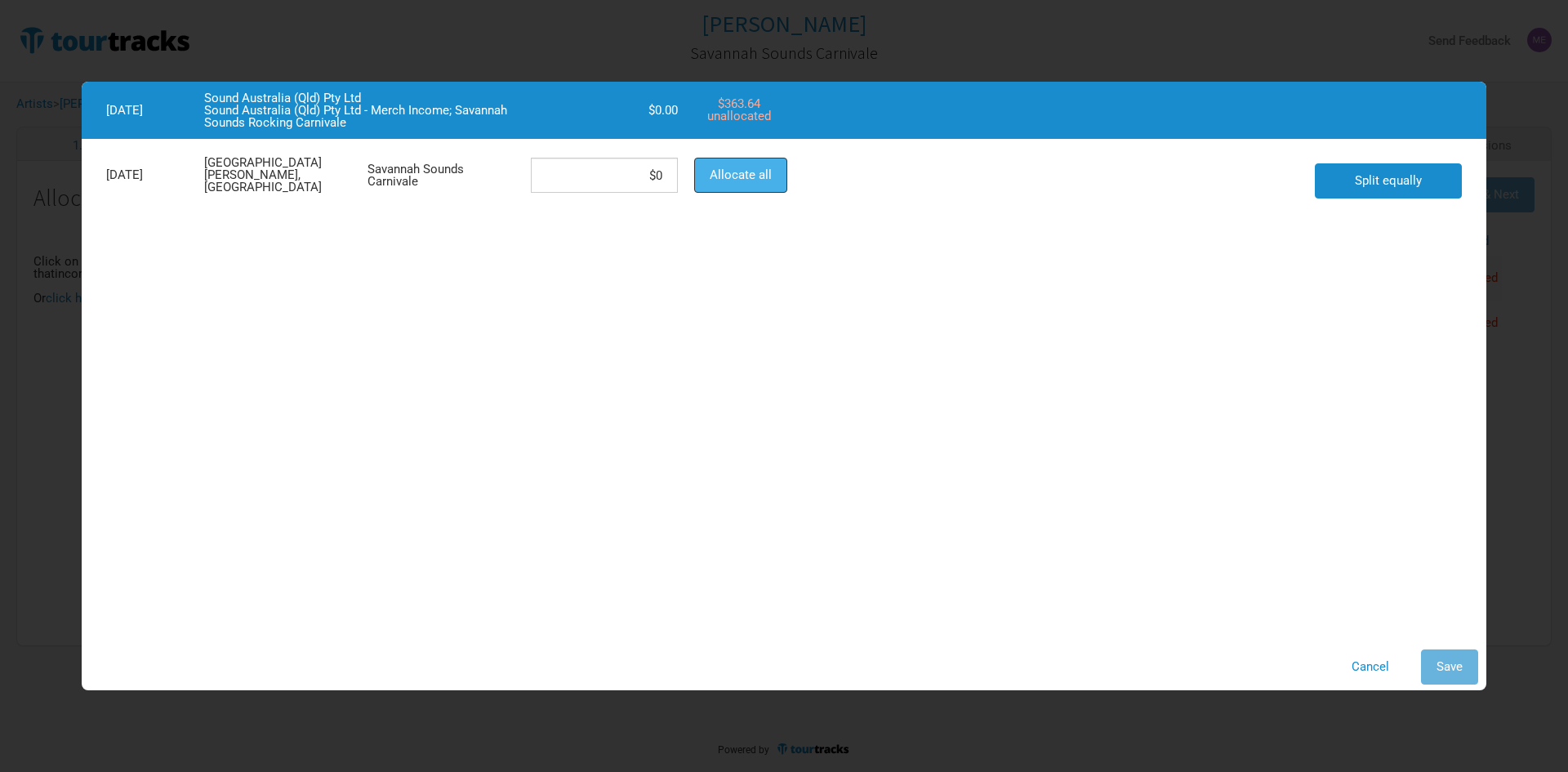
drag, startPoint x: 735, startPoint y: 164, endPoint x: 1007, endPoint y: 366, distance: 338.8
click at [745, 167] on button "Allocate all" at bounding box center [741, 175] width 93 height 35
type input "$363.64"
click at [1450, 659] on span "Save" at bounding box center [1450, 666] width 26 height 15
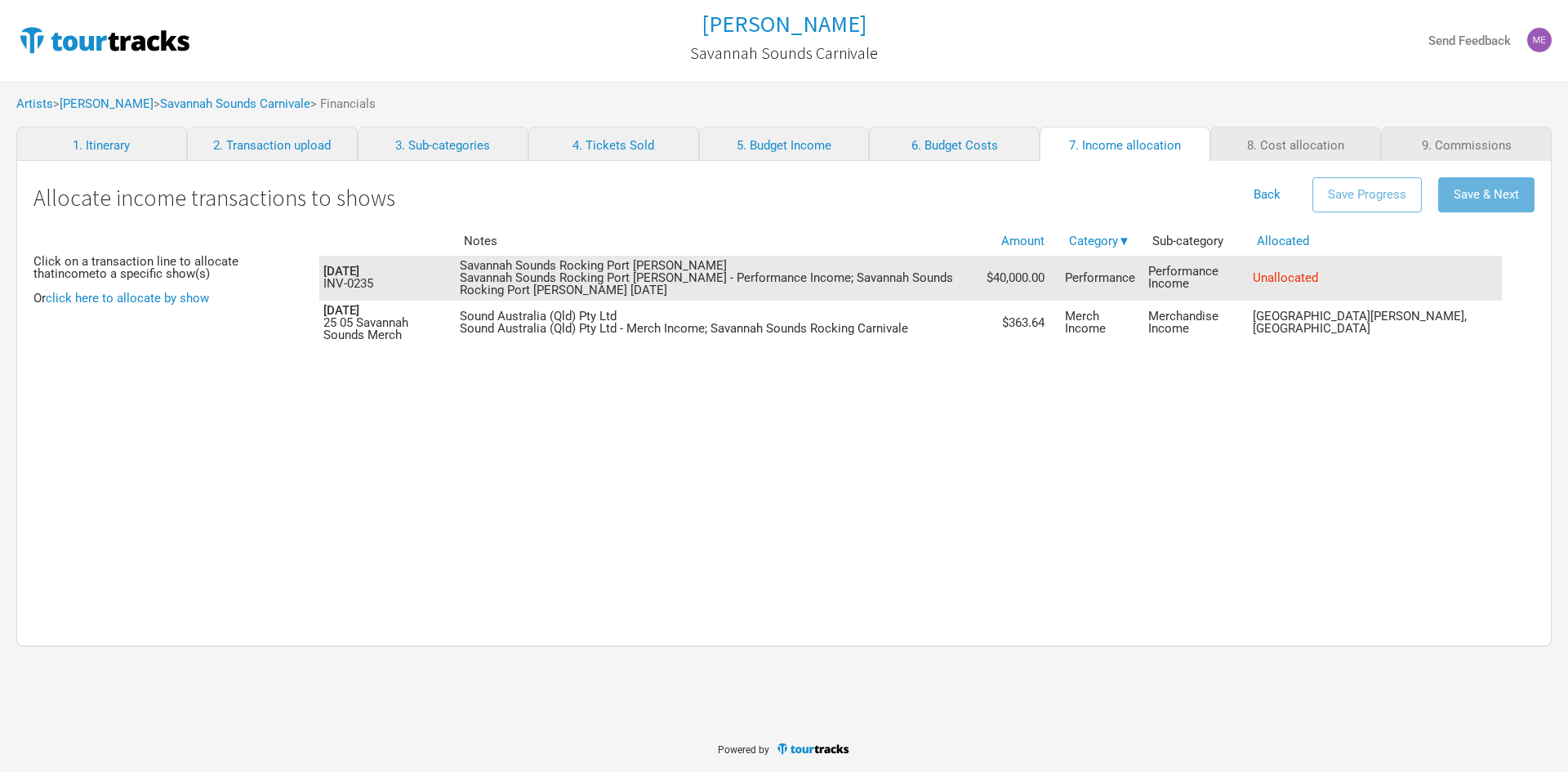
click at [859, 266] on td "Savannah Sounds Rocking Port [PERSON_NAME] Savannah Sounds Rocking Port [PERSON…" at bounding box center [719, 278] width 527 height 45
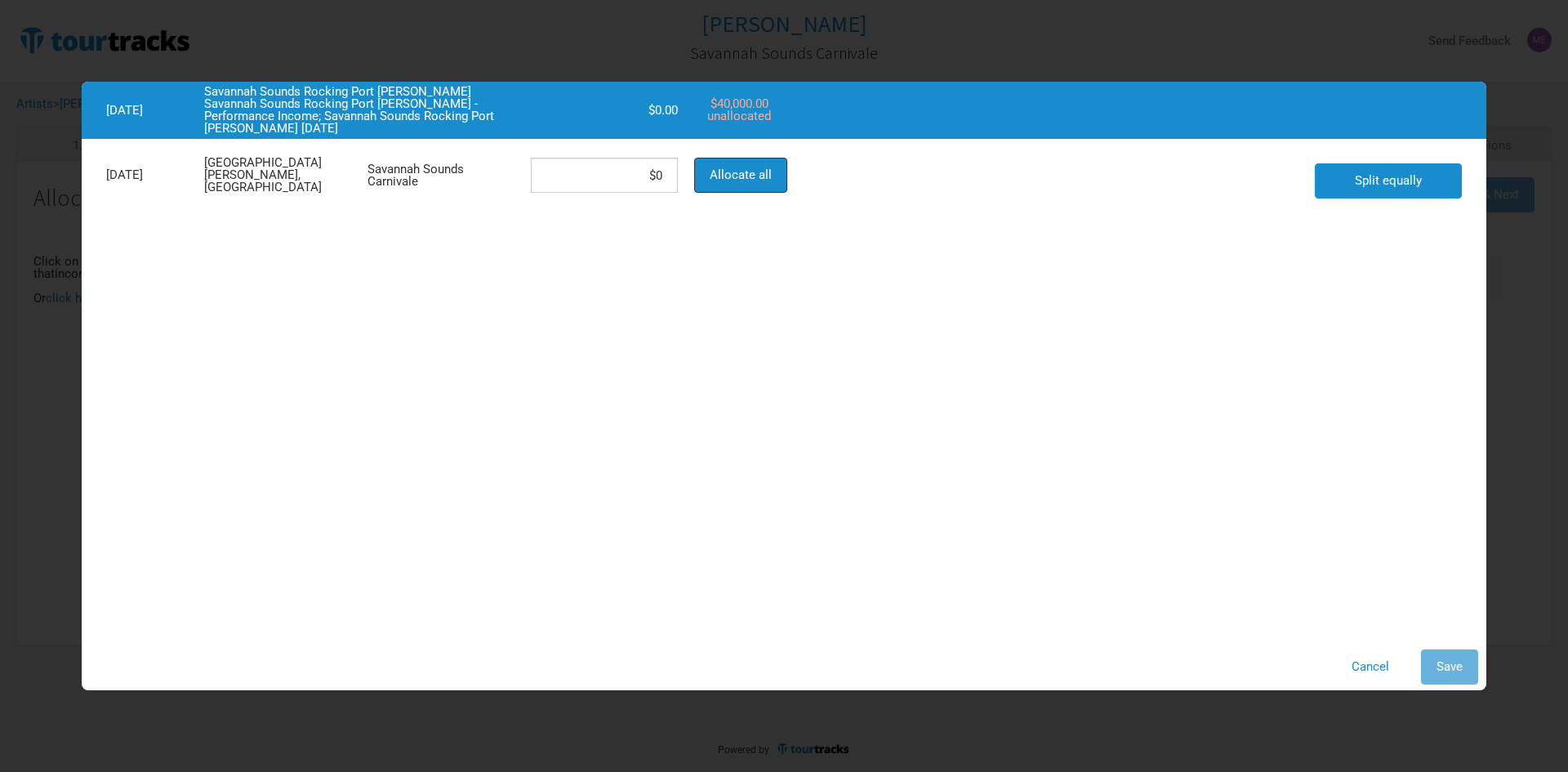
click at [765, 172] on span "Allocate all" at bounding box center [741, 175] width 62 height 15
type input "$40,000"
click at [1458, 662] on span "Save" at bounding box center [1450, 666] width 26 height 15
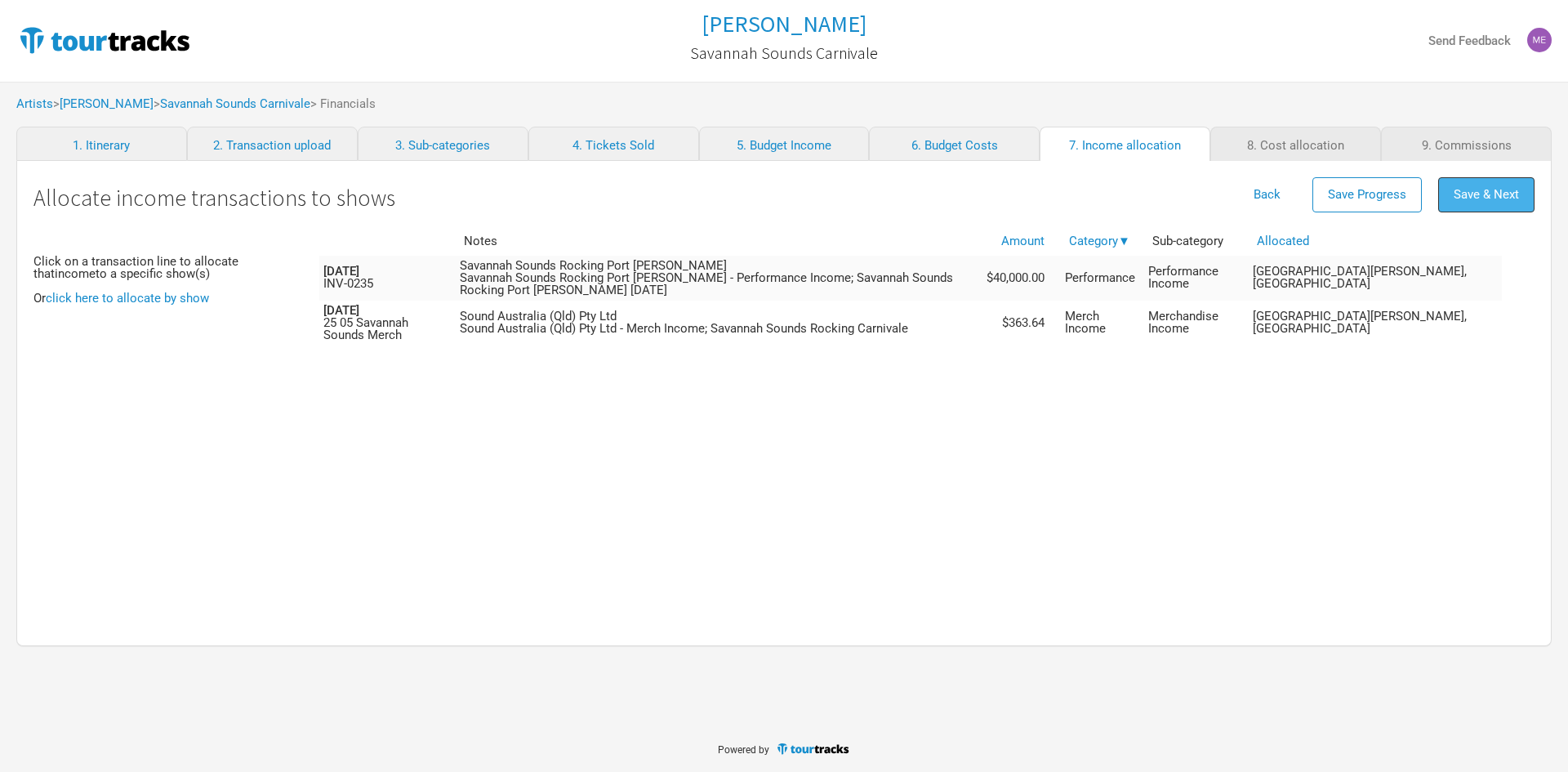
click at [1472, 200] on span "Save & Next" at bounding box center [1486, 194] width 65 height 15
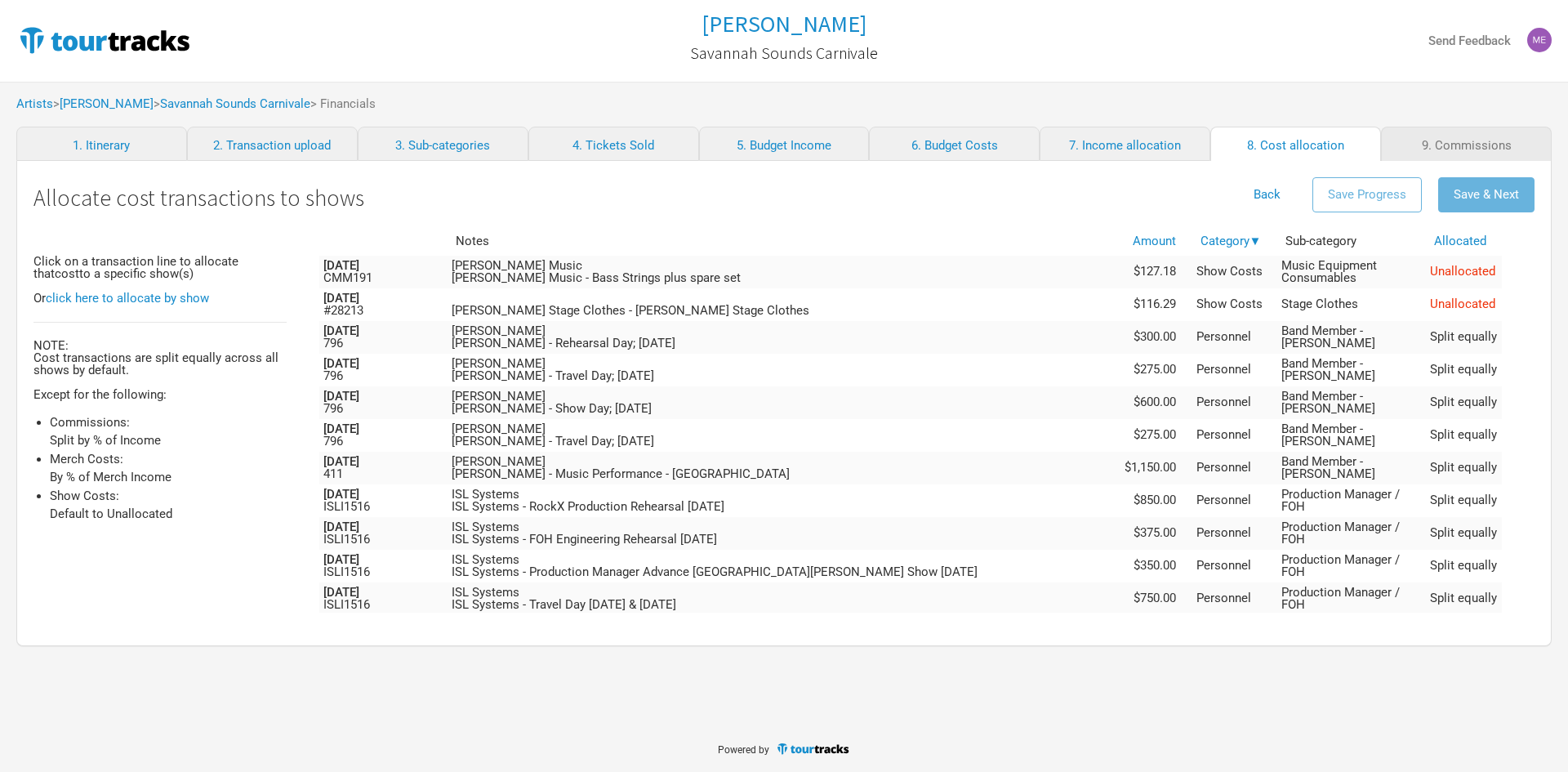
click at [982, 309] on td "[PERSON_NAME] Stage Clothes - [PERSON_NAME] Stage Clothes" at bounding box center [782, 305] width 670 height 33
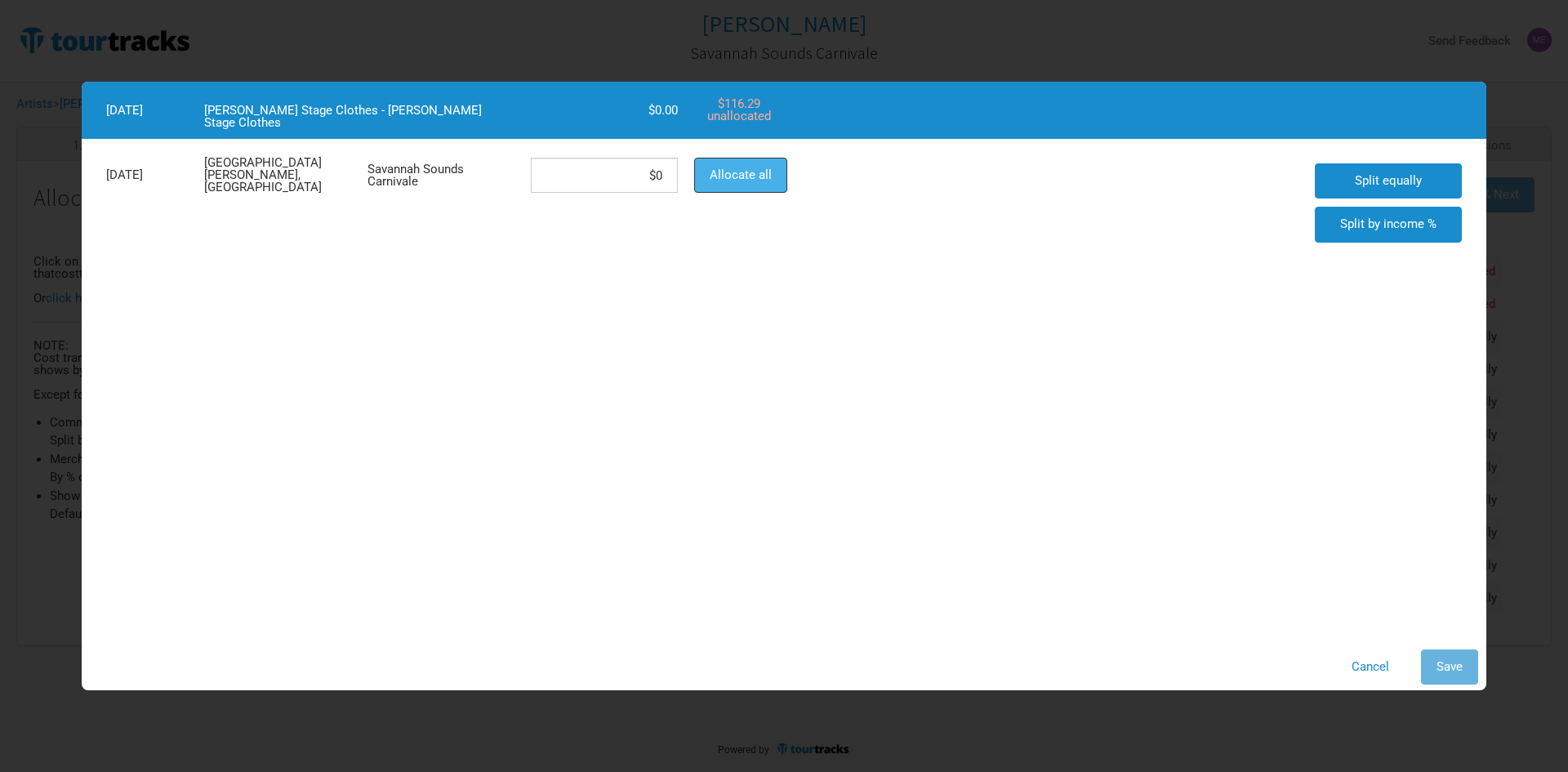
click at [770, 170] on button "Allocate all" at bounding box center [741, 175] width 93 height 35
type input "$116.29"
click at [1445, 665] on span "Save" at bounding box center [1450, 666] width 26 height 15
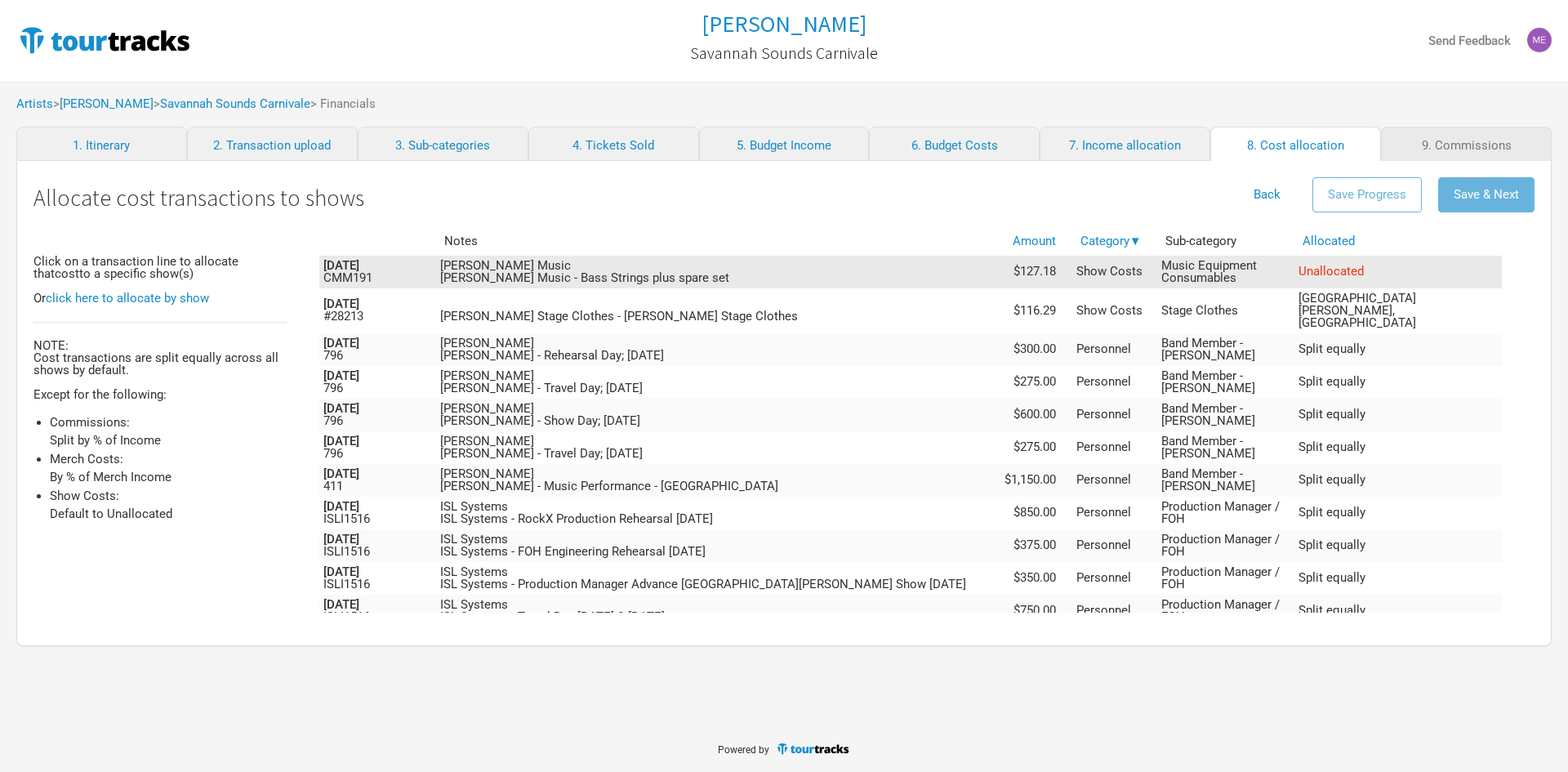
click at [999, 267] on td "[PERSON_NAME] Music [PERSON_NAME] Music - Bass Strings plus spare set" at bounding box center [717, 272] width 562 height 33
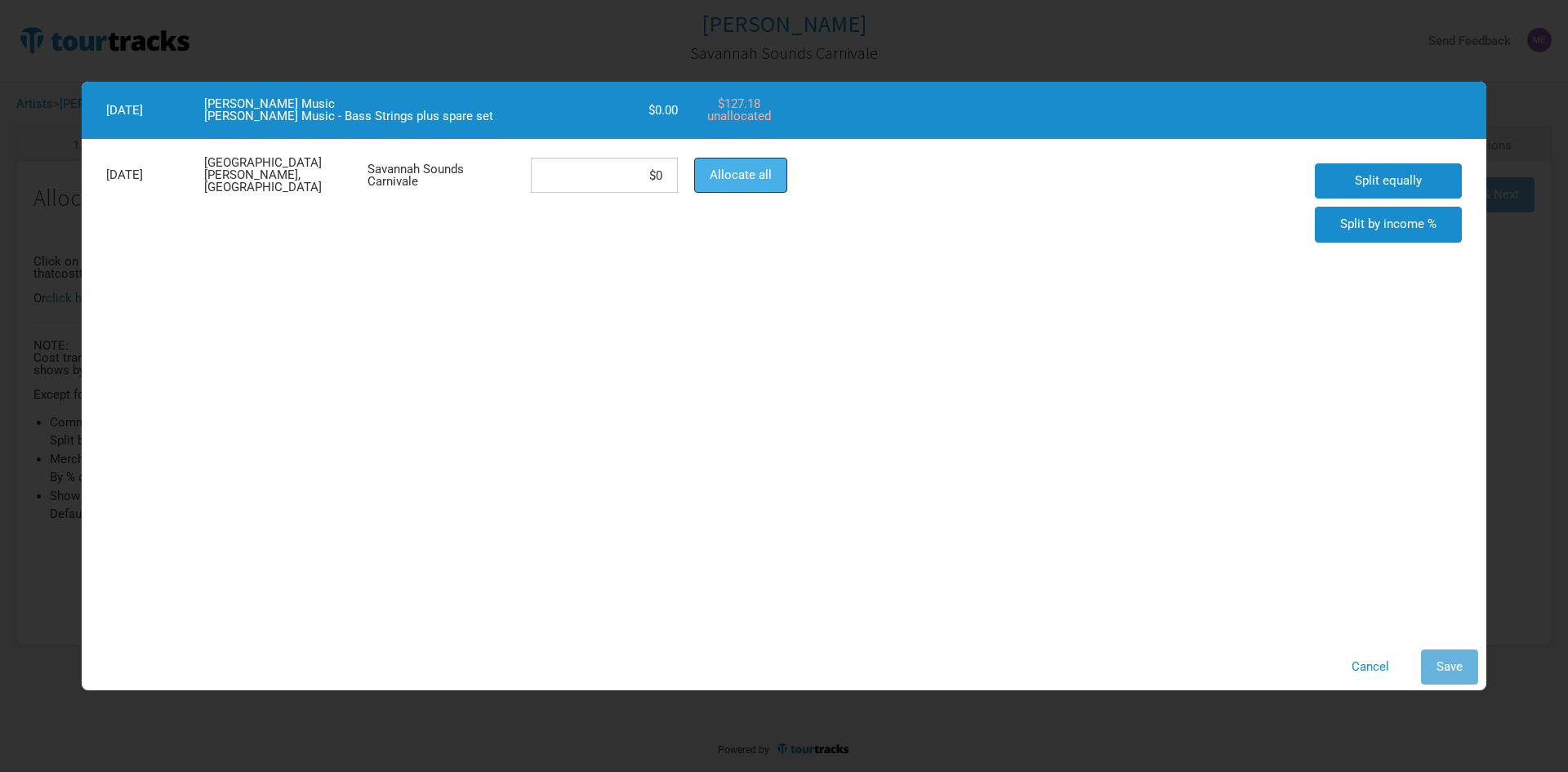
click at [741, 175] on span "Allocate all" at bounding box center [741, 175] width 62 height 15
type input "$127.18"
click at [1455, 658] on button "Save" at bounding box center [1450, 667] width 57 height 35
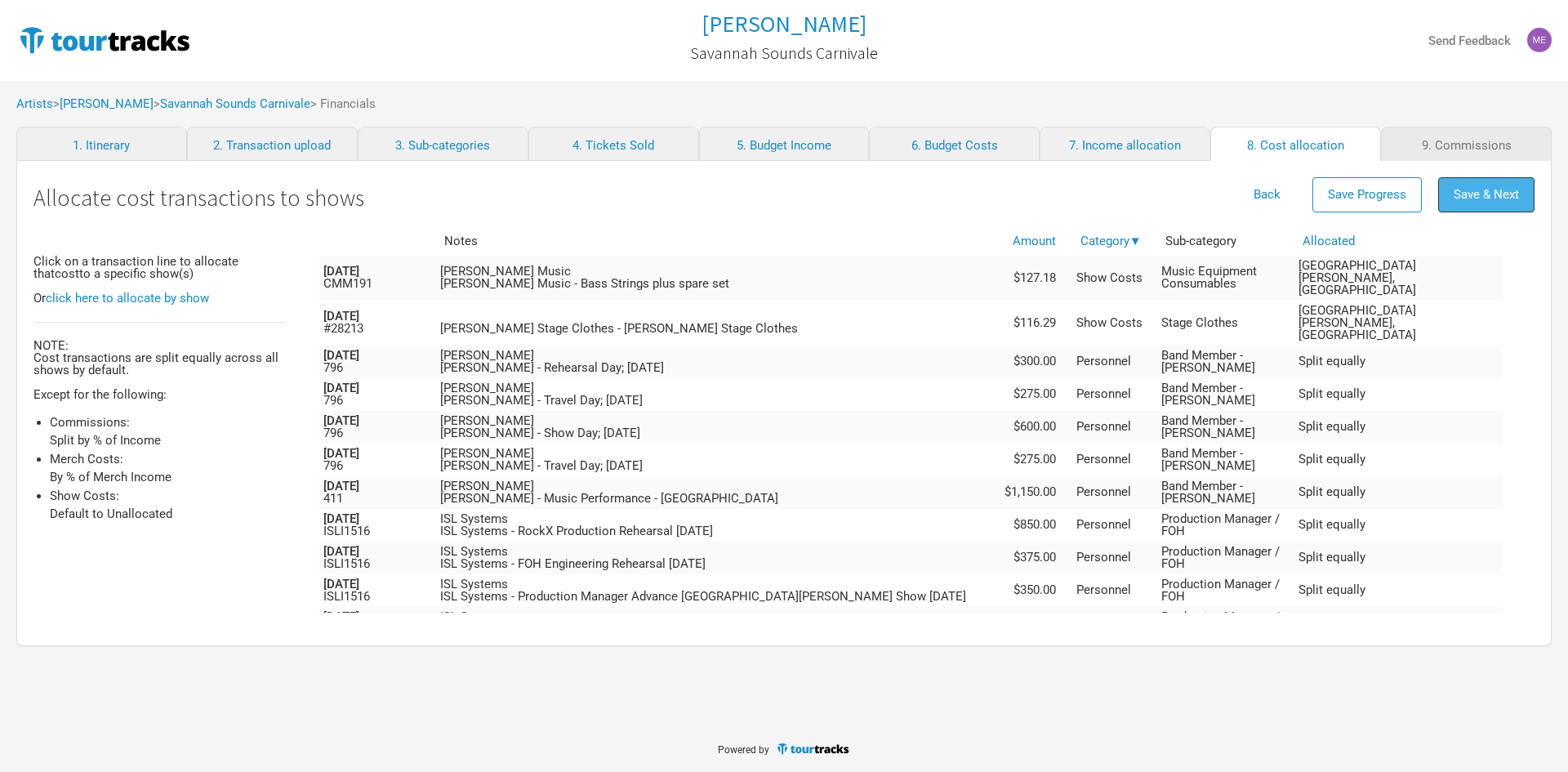
click at [1482, 196] on span "Save & Next" at bounding box center [1486, 194] width 65 height 15
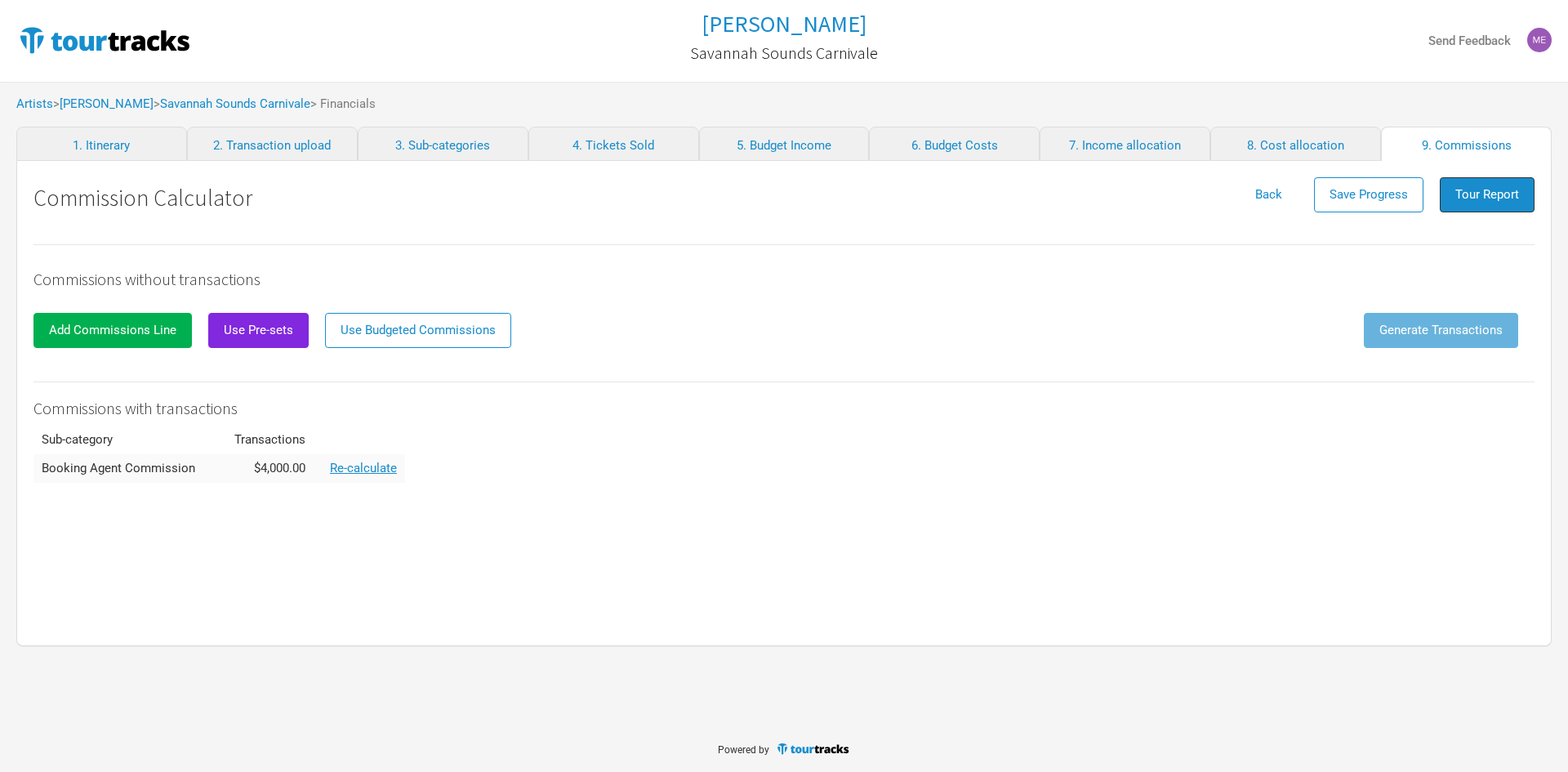
click at [1482, 196] on span "Tour Report" at bounding box center [1486, 194] width 63 height 15
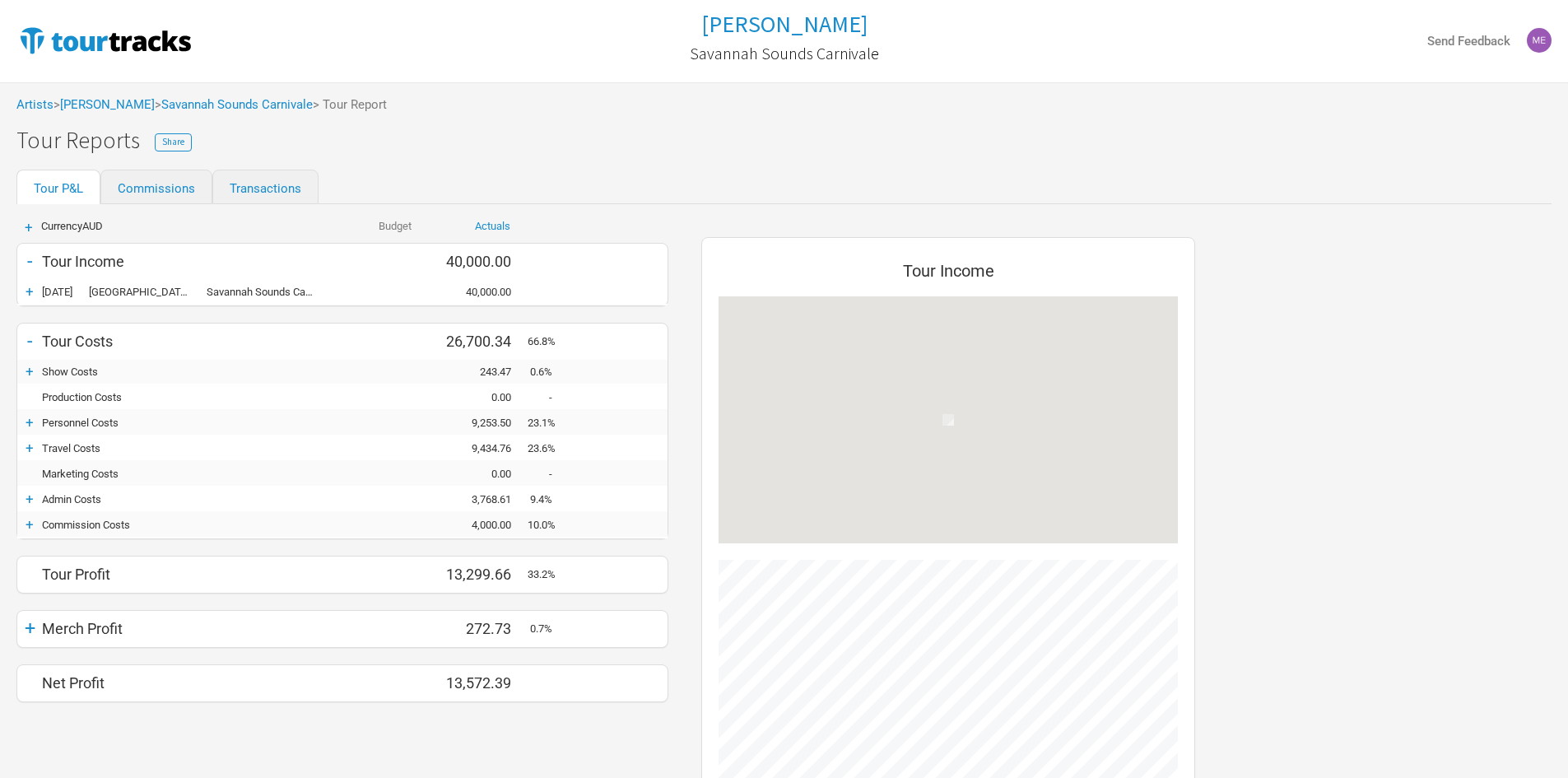
scroll to position [666, 526]
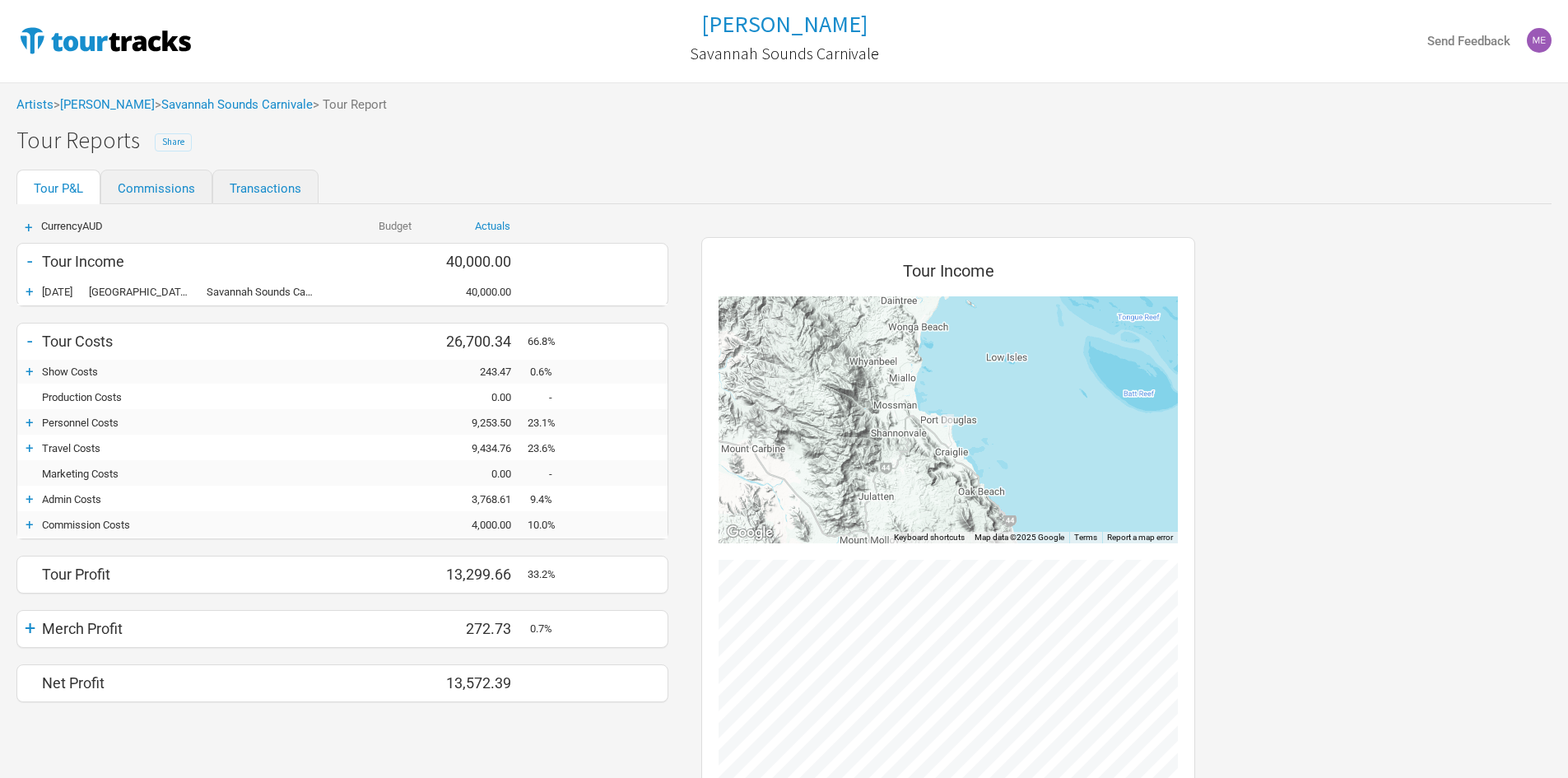
click at [162, 143] on span "Share" at bounding box center [173, 141] width 22 height 11
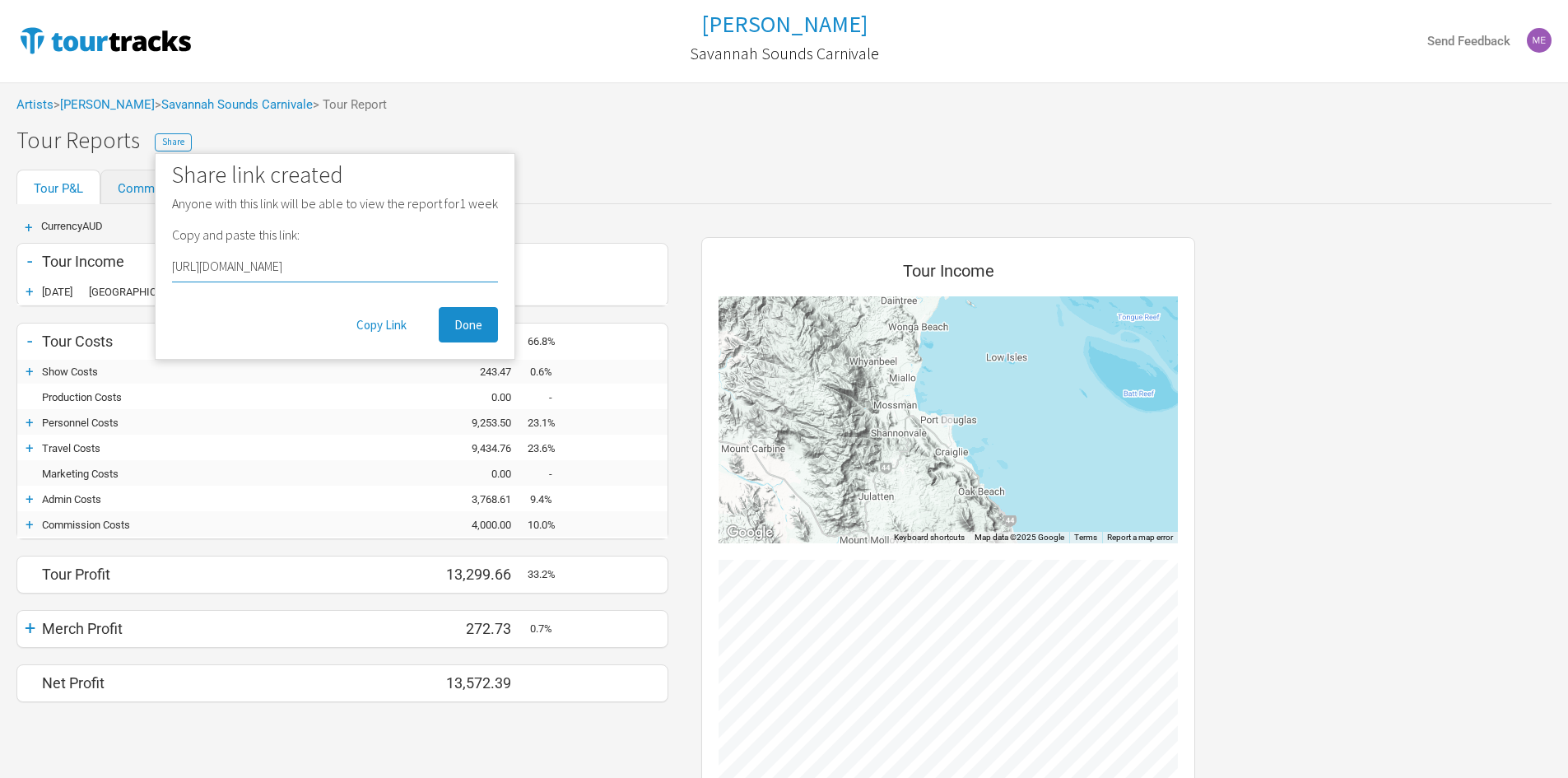
click at [402, 130] on div "Tour Reports Share Share link created Anyone with this link will be able to vie…" at bounding box center [792, 140] width 1551 height 25
click at [606, 122] on div "Artists > [PERSON_NAME] > Savannah Sounds Carnivale > Tour Report" at bounding box center [784, 105] width 1568 height 46
click at [474, 321] on span "Done" at bounding box center [469, 325] width 28 height 16
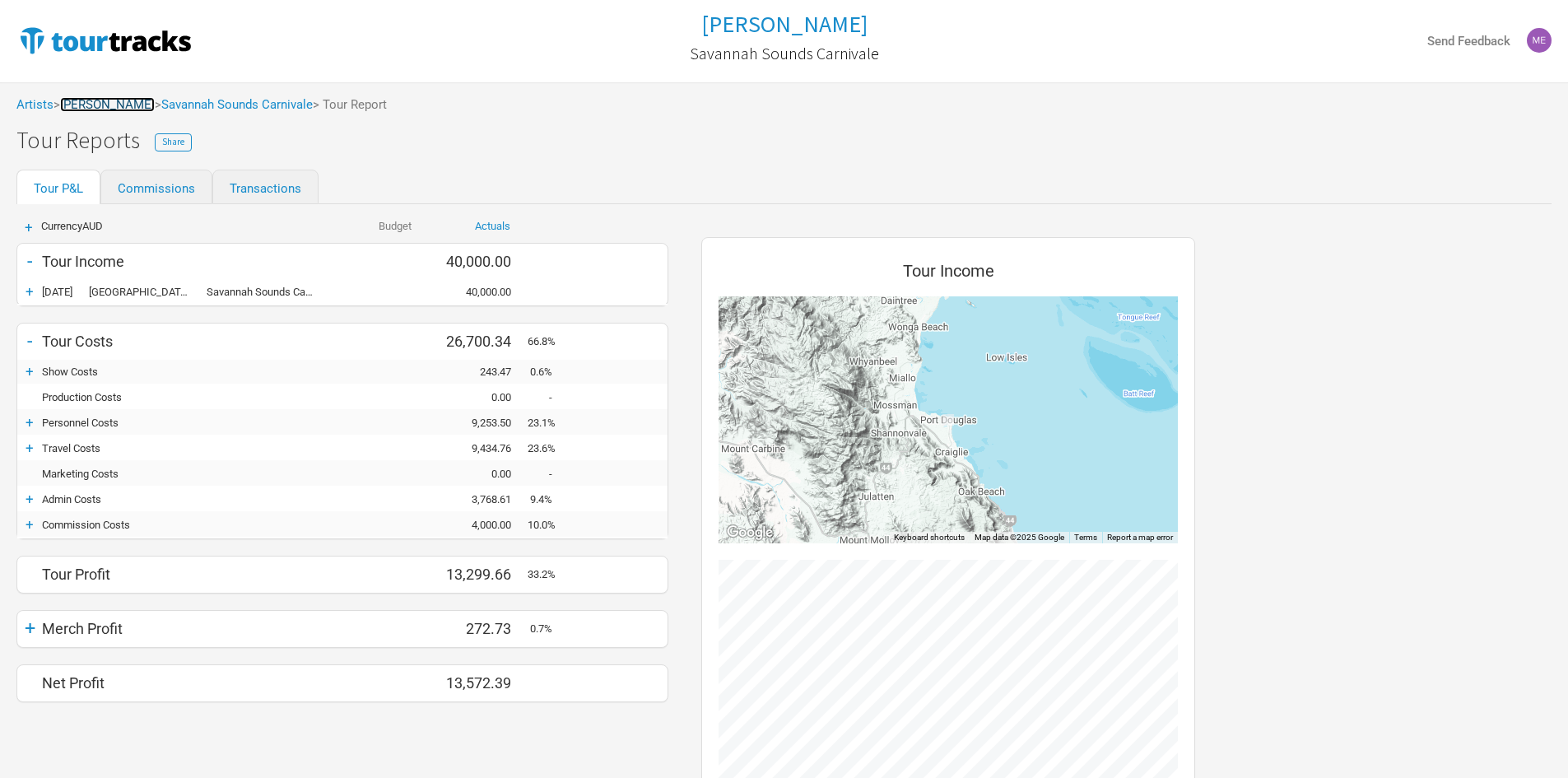
click at [102, 105] on link "[PERSON_NAME]" at bounding box center [108, 104] width 95 height 15
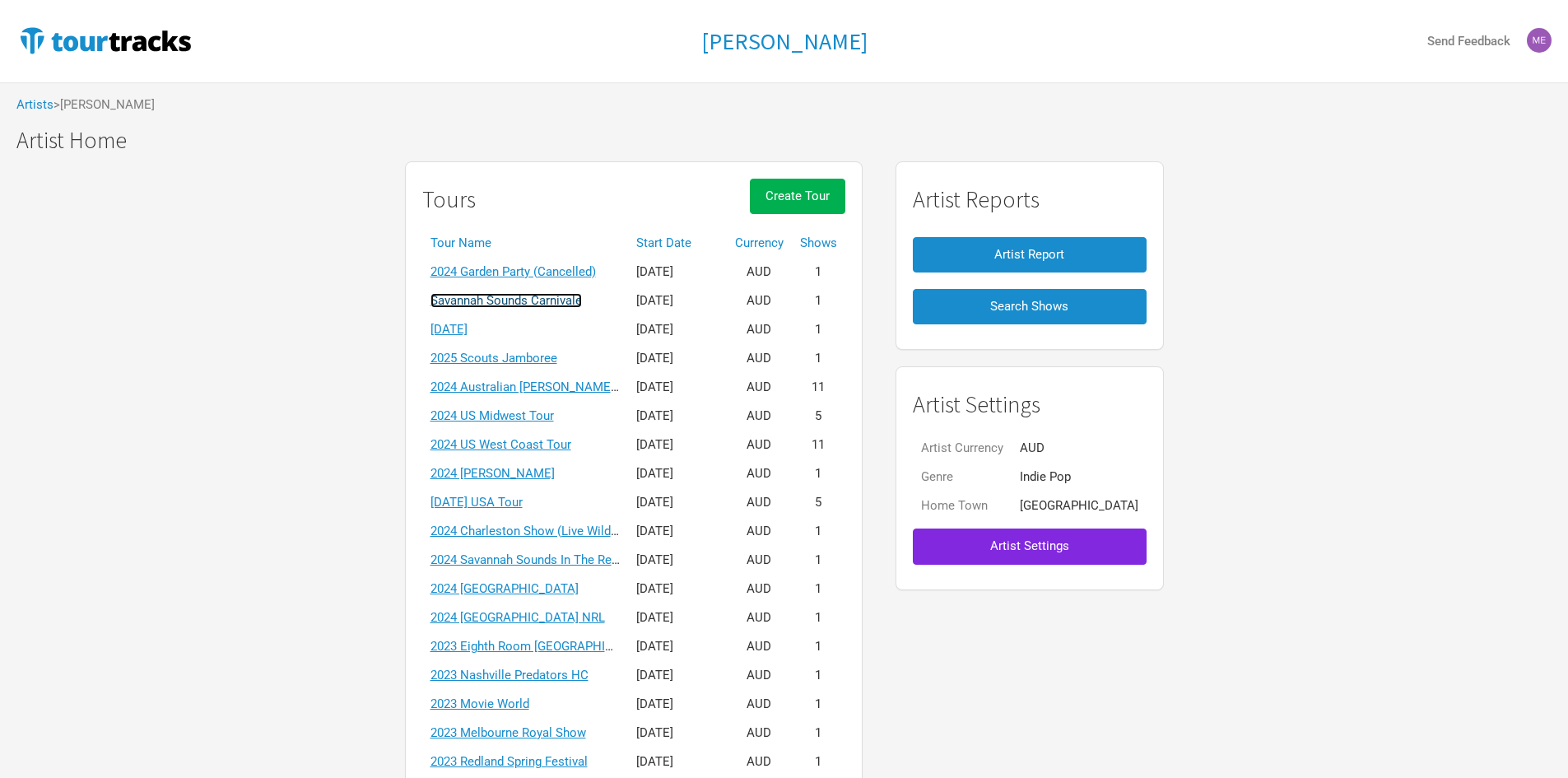
click at [532, 301] on link "Savannah Sounds Carnivale" at bounding box center [505, 301] width 152 height 15
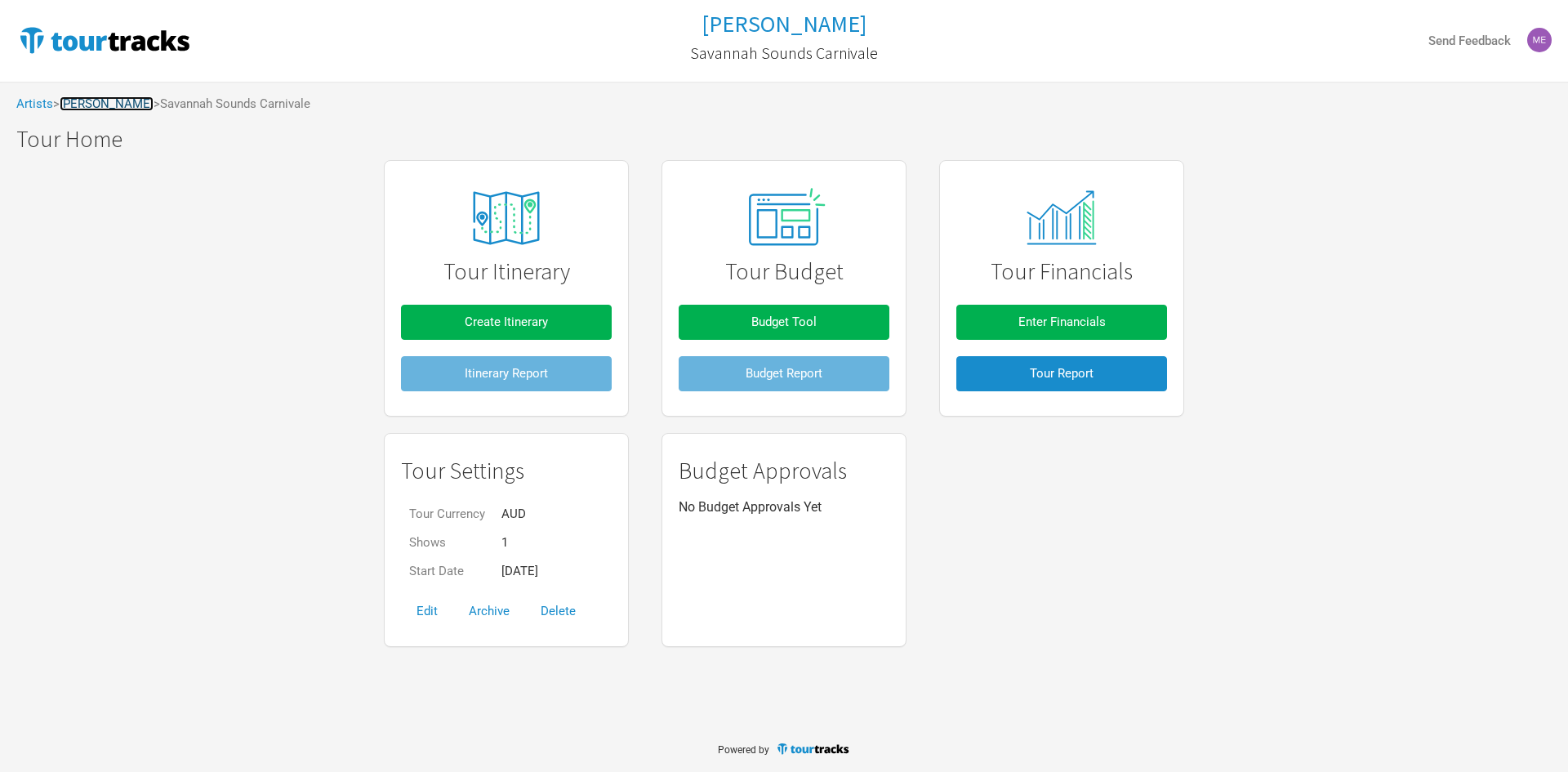
click at [80, 102] on link "[PERSON_NAME]" at bounding box center [107, 103] width 94 height 15
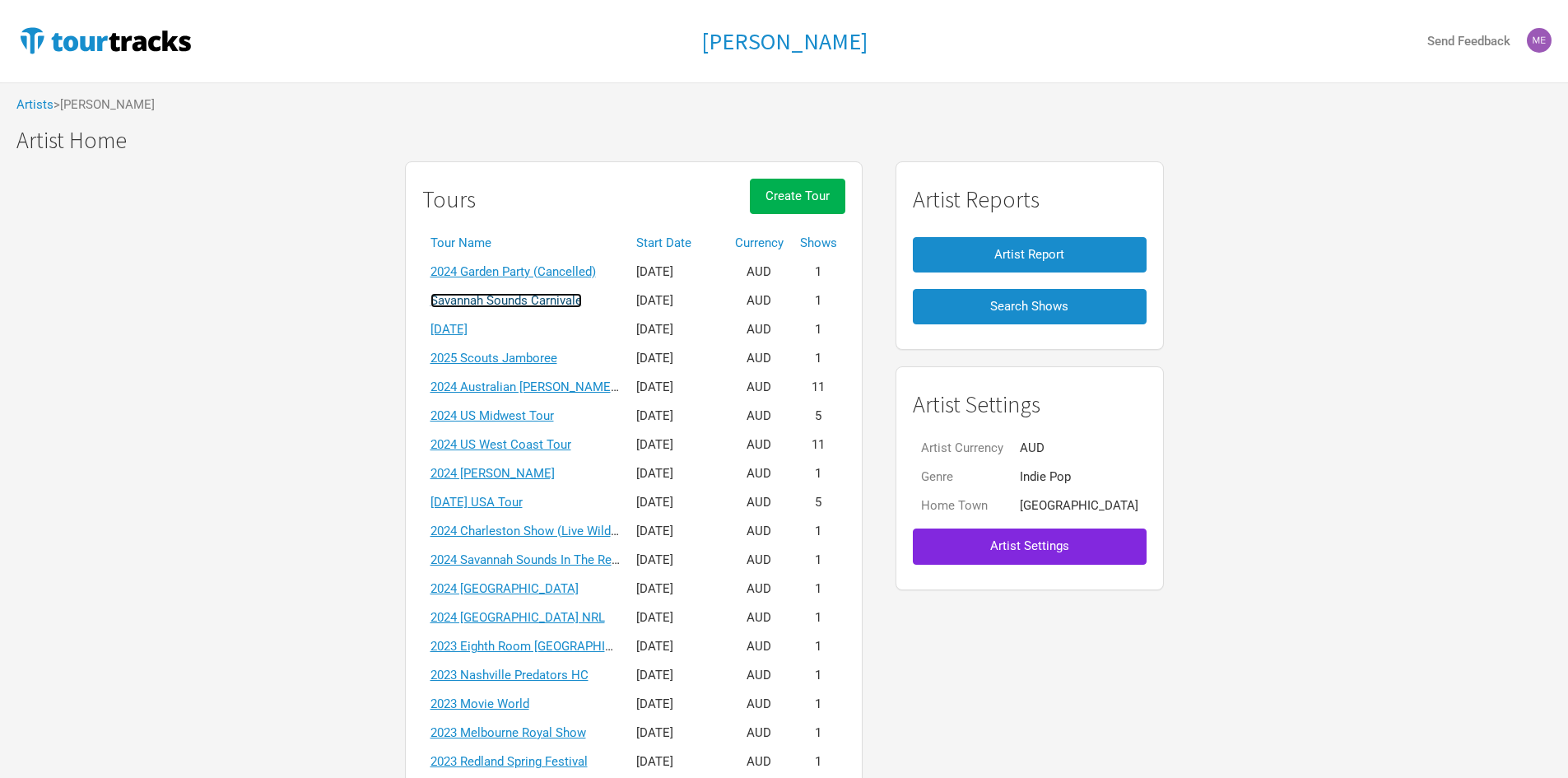
click at [582, 296] on link "Savannah Sounds Carnivale" at bounding box center [505, 301] width 152 height 15
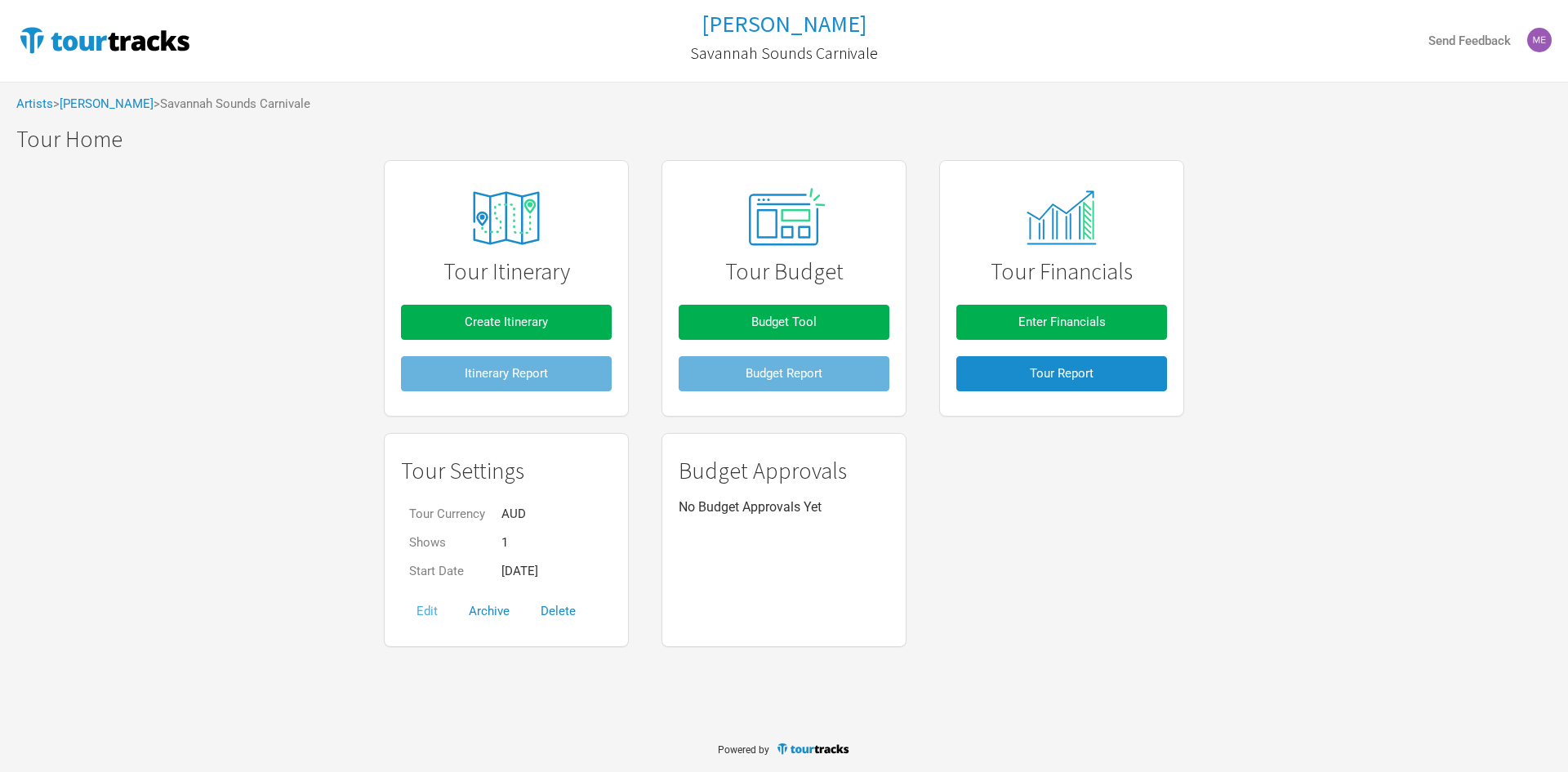
click at [438, 609] on button "Edit" at bounding box center [427, 611] width 52 height 35
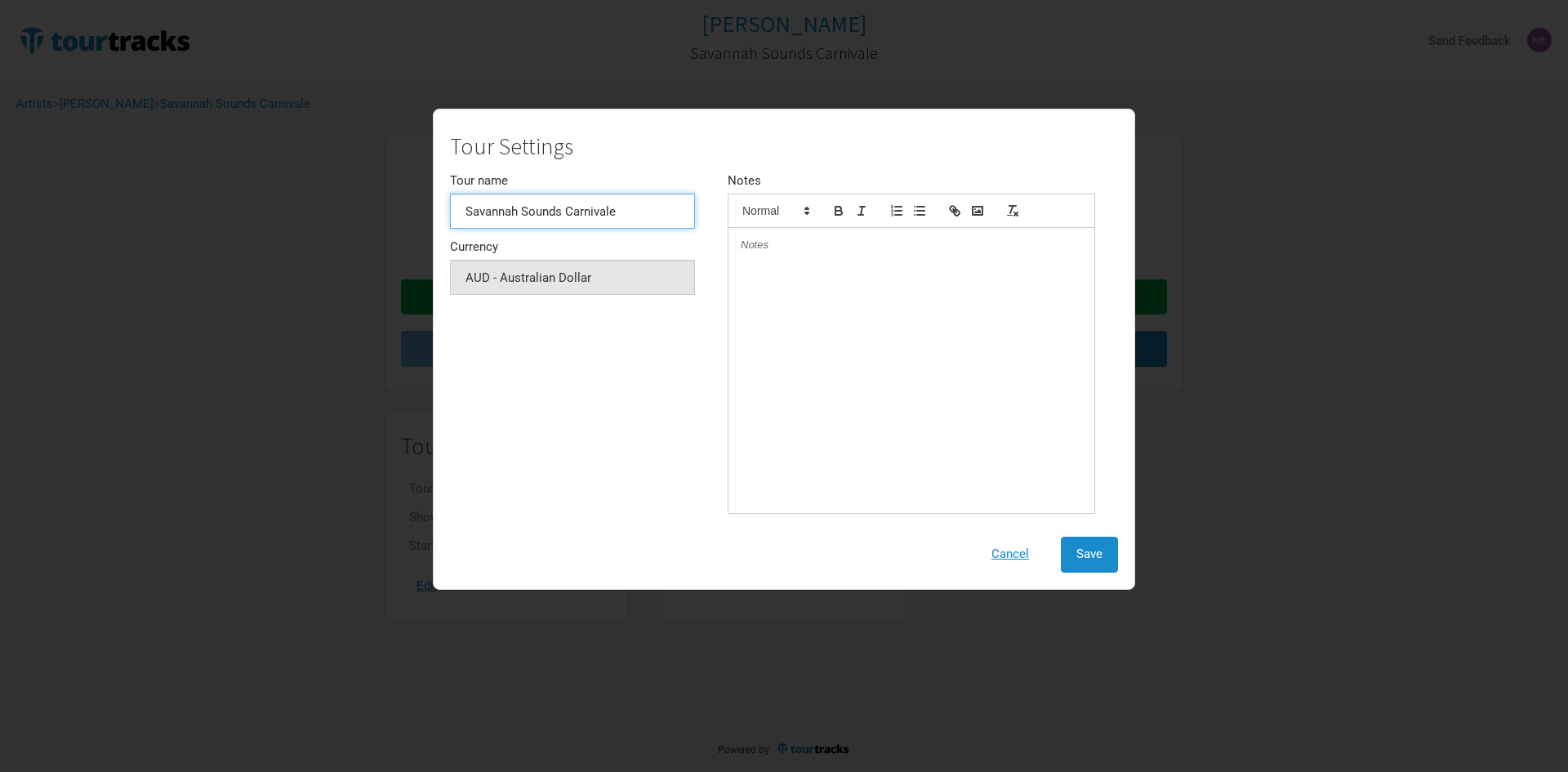
click at [465, 212] on input "Savannah Sounds Carnivale" at bounding box center [573, 211] width 245 height 35
type input "2505 Savannah Sounds Carnivale"
click at [1080, 558] on span "Save" at bounding box center [1089, 554] width 26 height 15
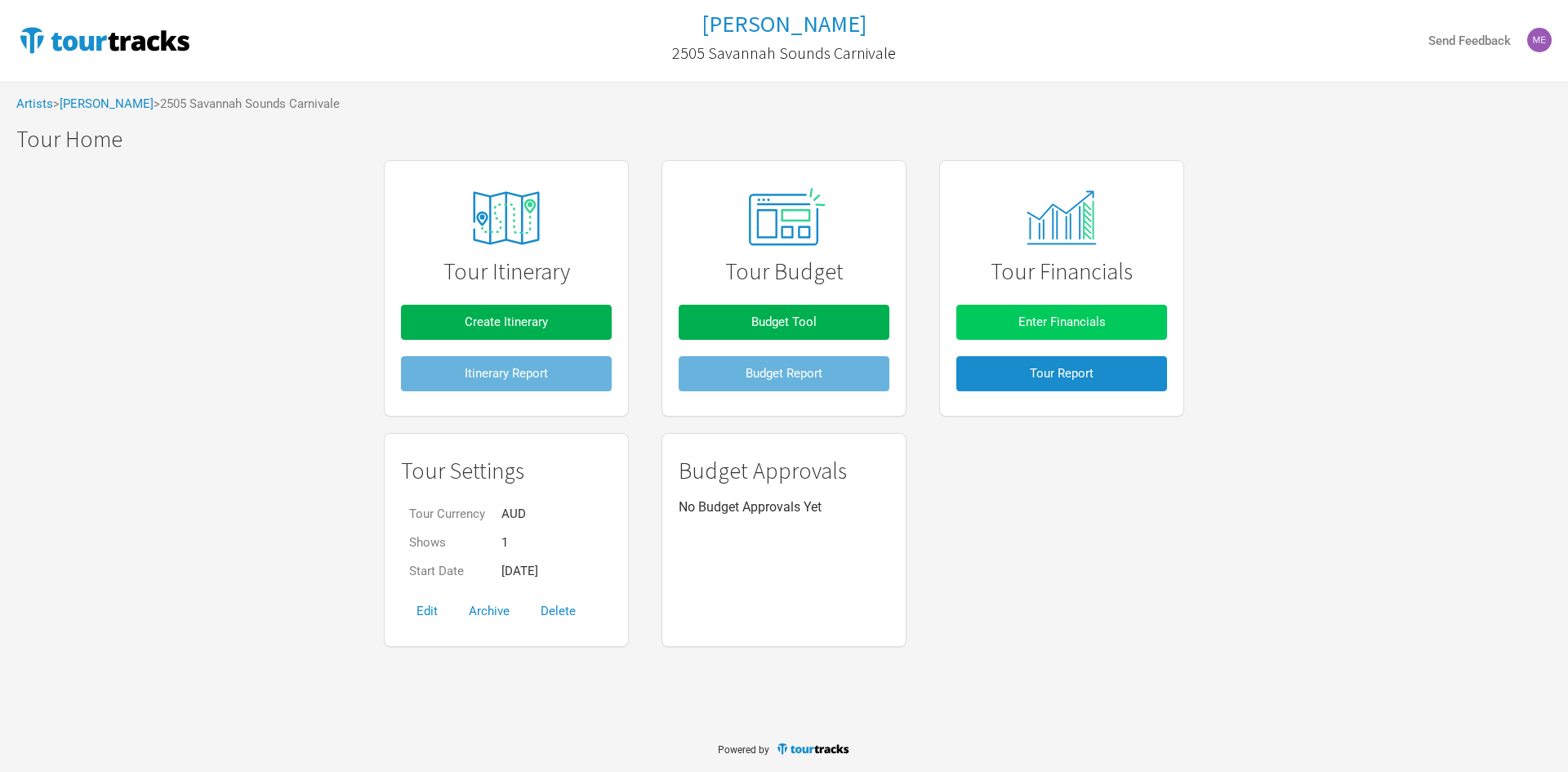
click at [1018, 312] on button "Enter Financials" at bounding box center [1061, 322] width 210 height 35
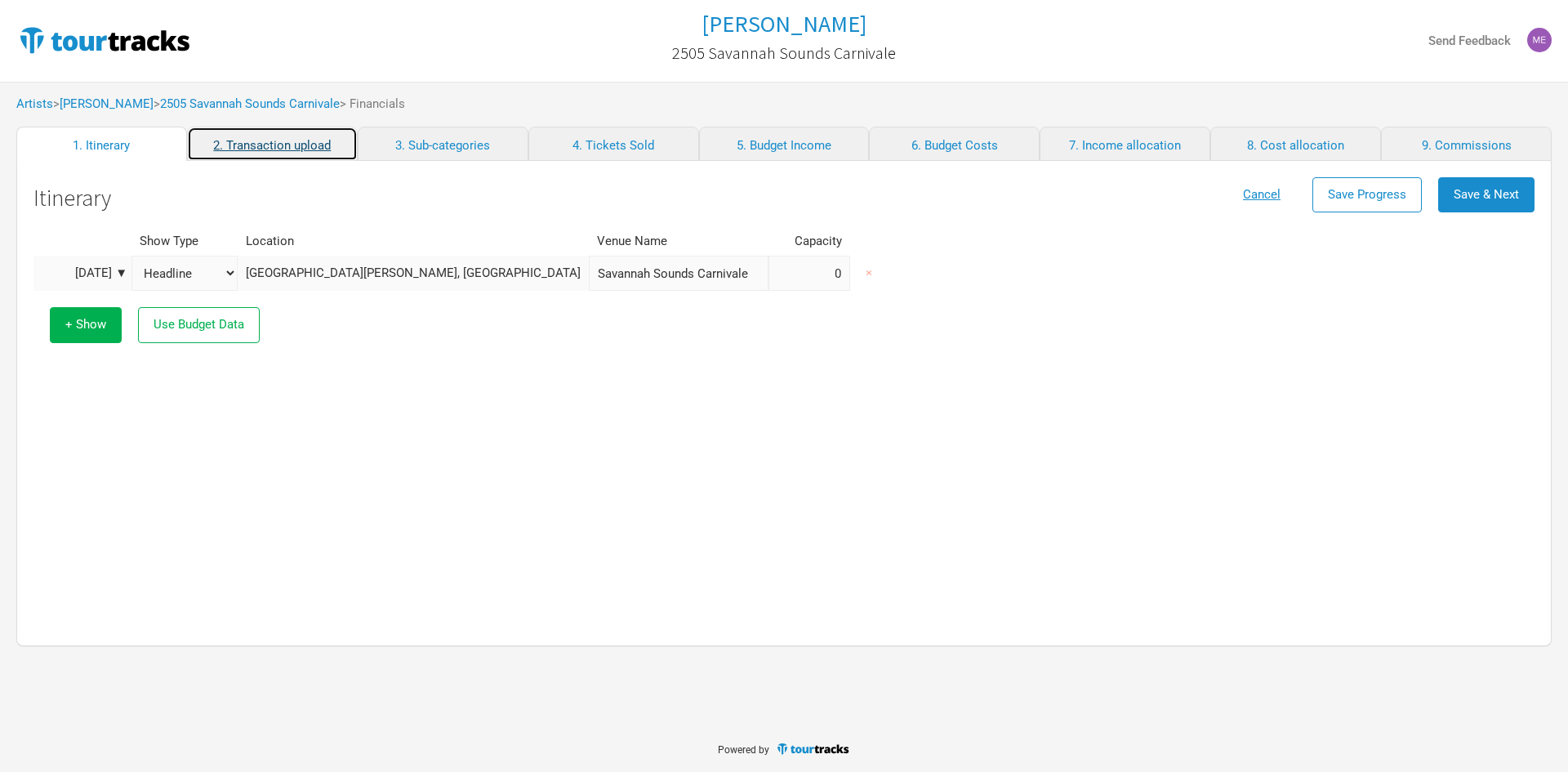
click at [249, 142] on link "2. Transaction upload" at bounding box center [272, 143] width 170 height 34
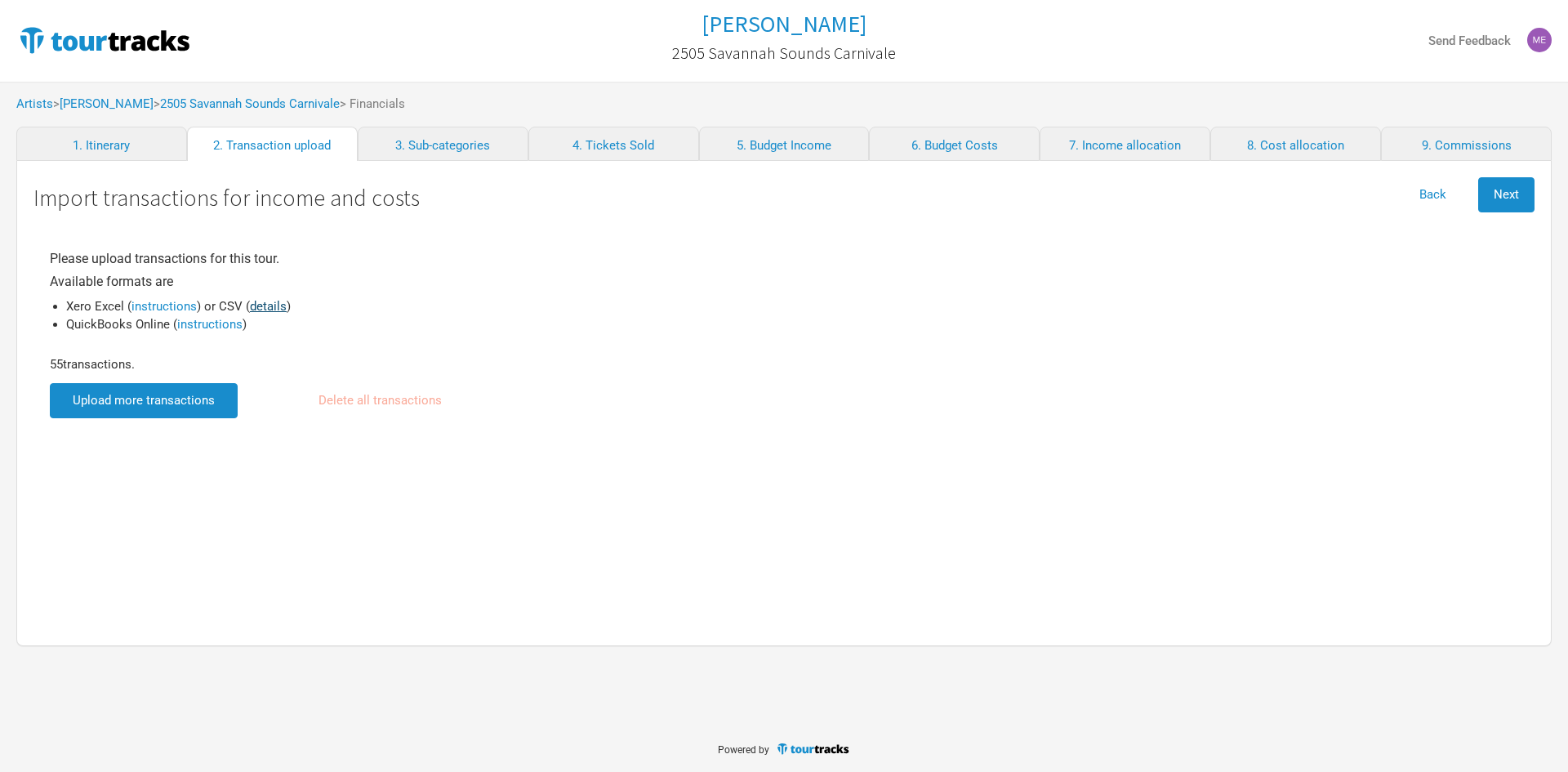
click at [257, 303] on link "details" at bounding box center [269, 306] width 37 height 15
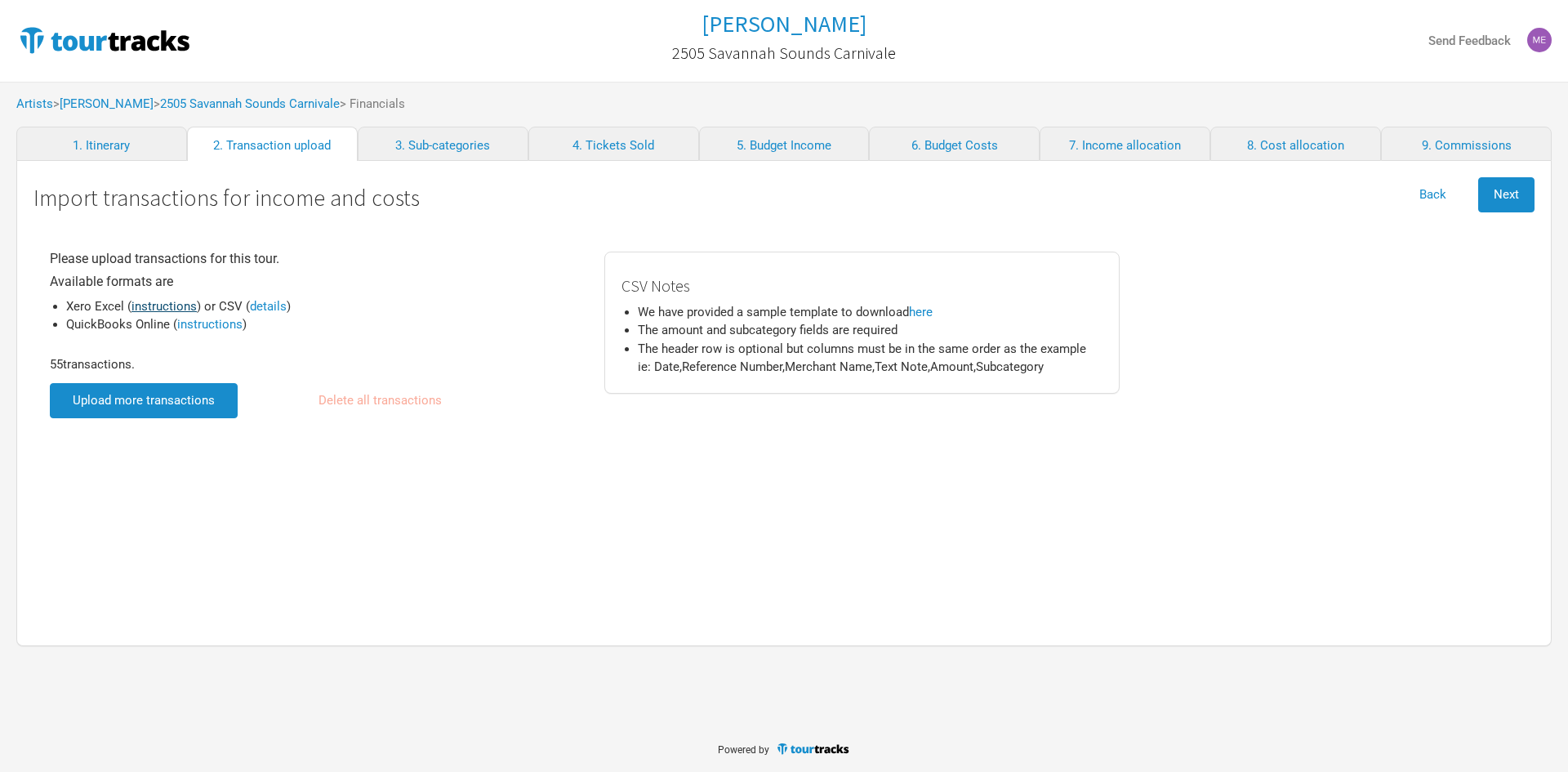
click at [159, 305] on link "instructions" at bounding box center [163, 306] width 65 height 15
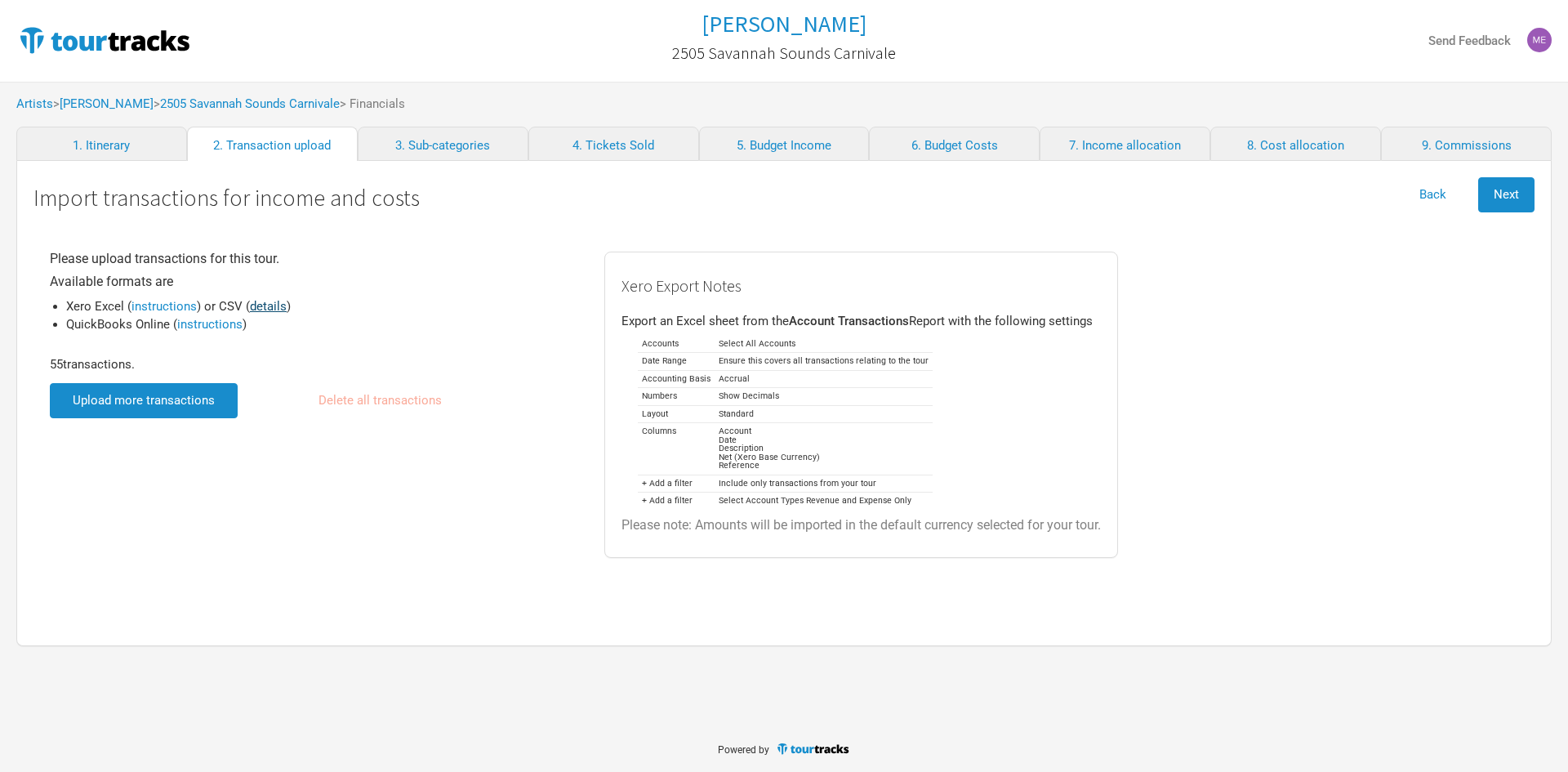
click at [262, 304] on link "details" at bounding box center [269, 306] width 37 height 15
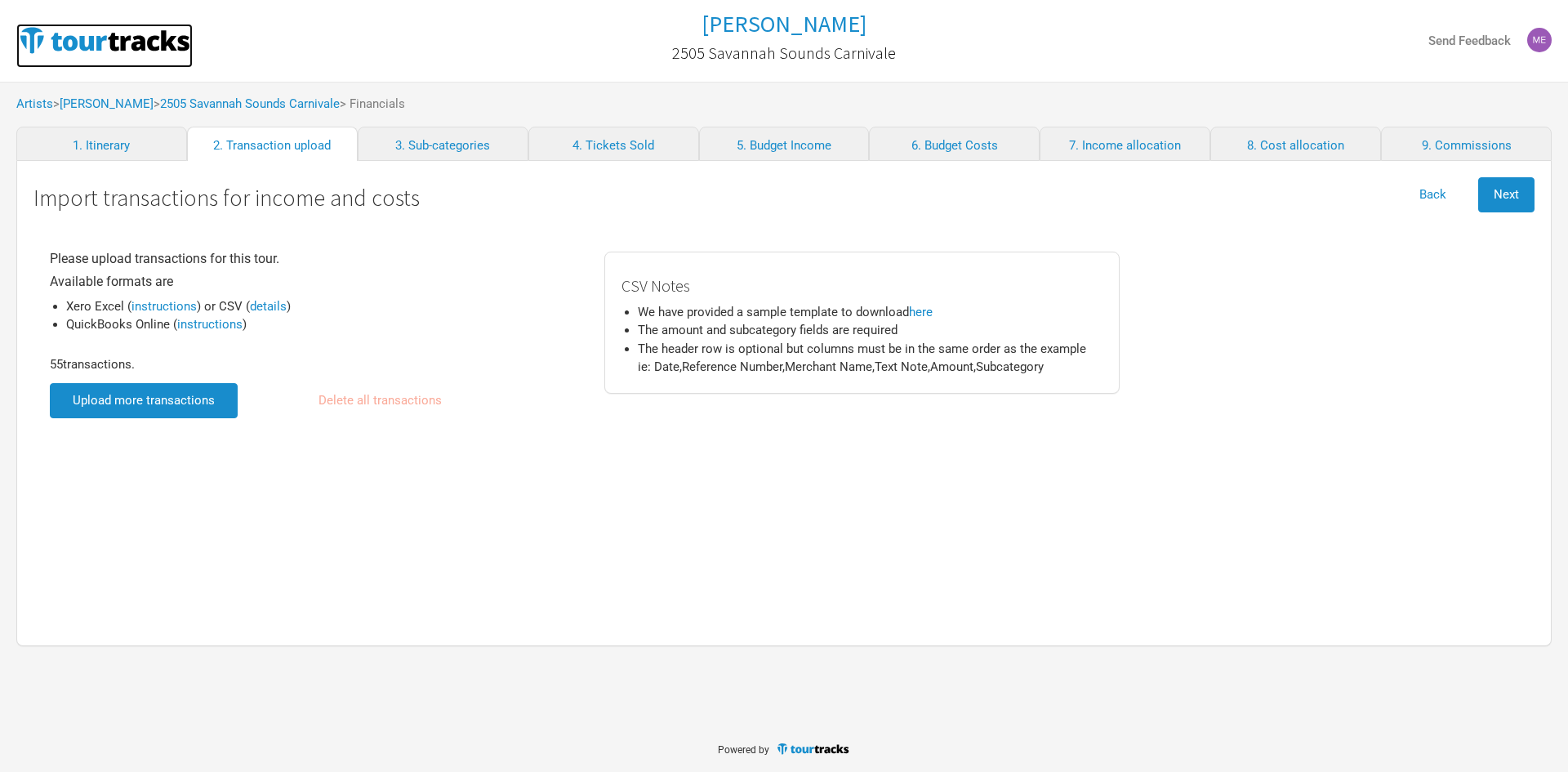
click at [47, 35] on img at bounding box center [104, 40] width 176 height 33
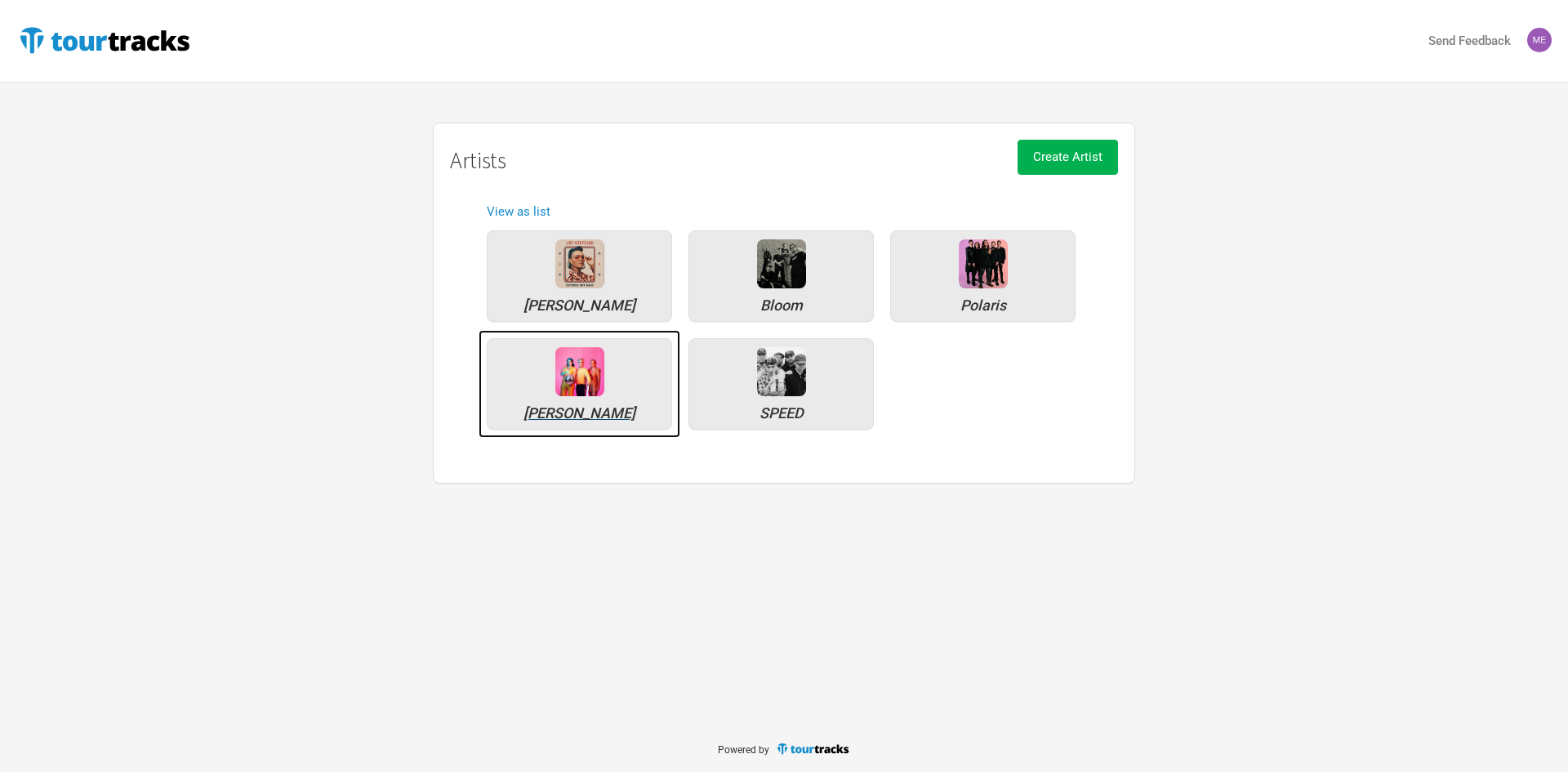
click at [559, 376] on img at bounding box center [580, 371] width 49 height 49
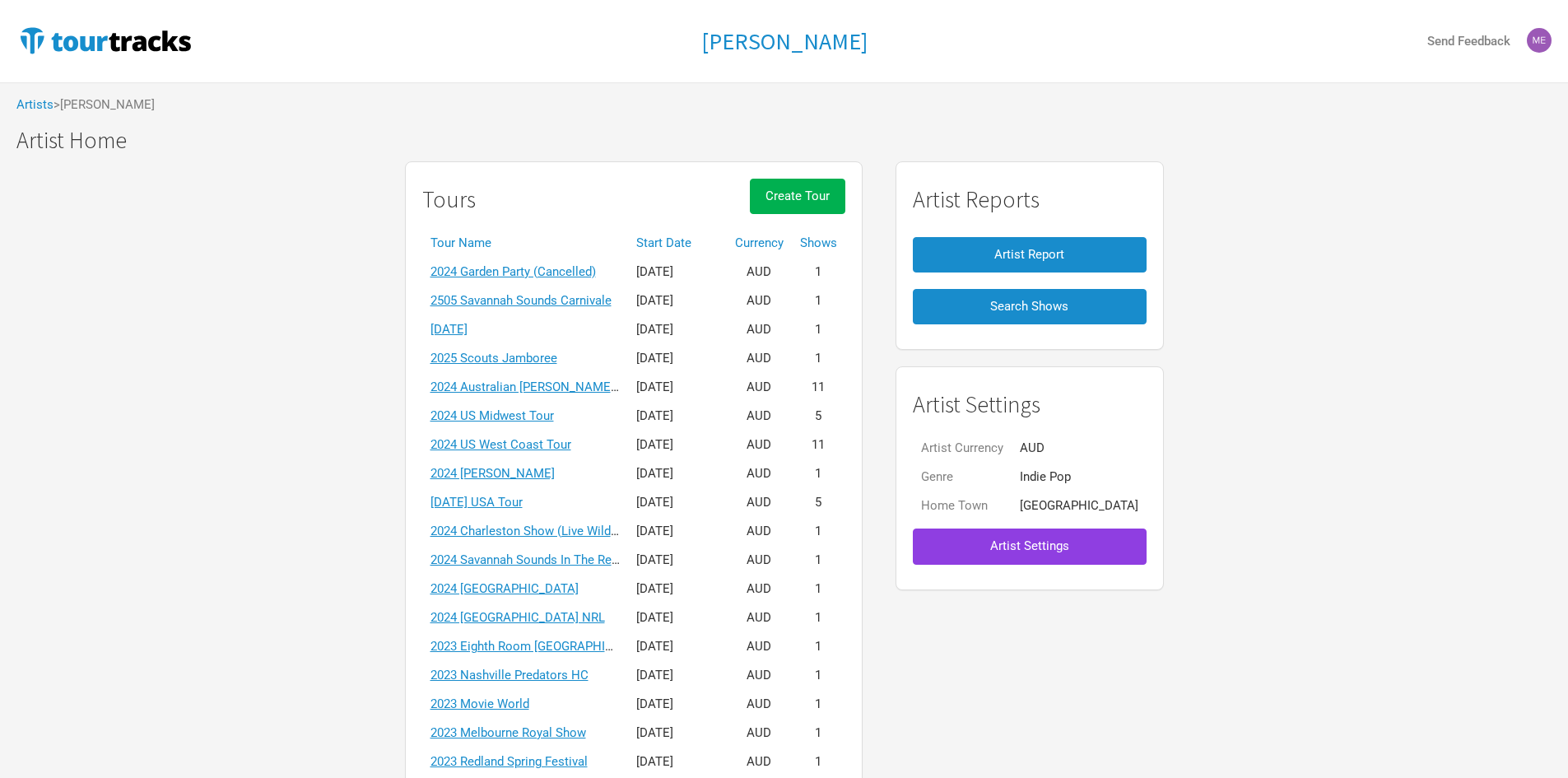
click at [1046, 552] on span "Artist Settings" at bounding box center [1029, 546] width 79 height 15
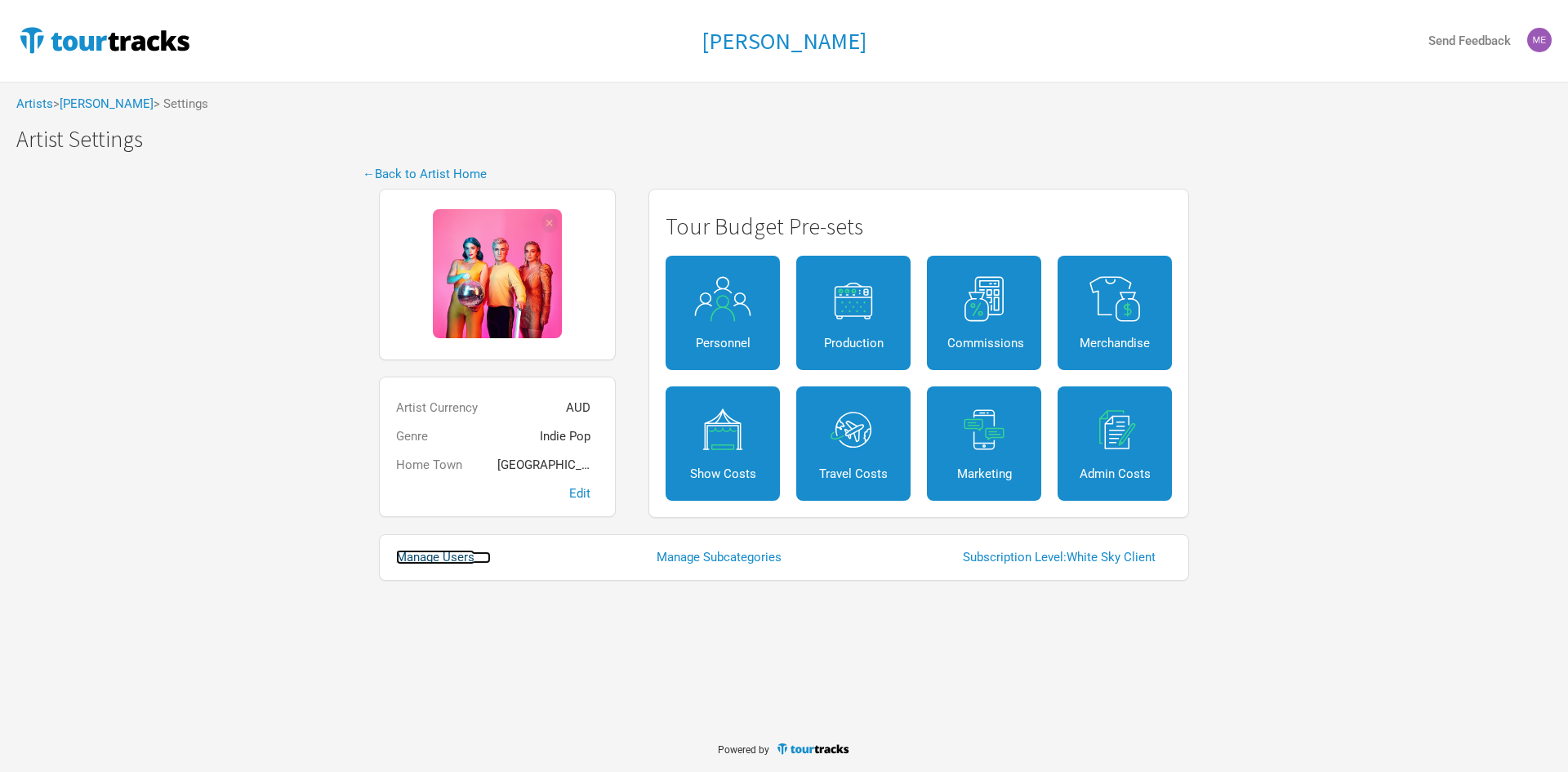
click at [437, 561] on link "Manage Users" at bounding box center [443, 557] width 95 height 12
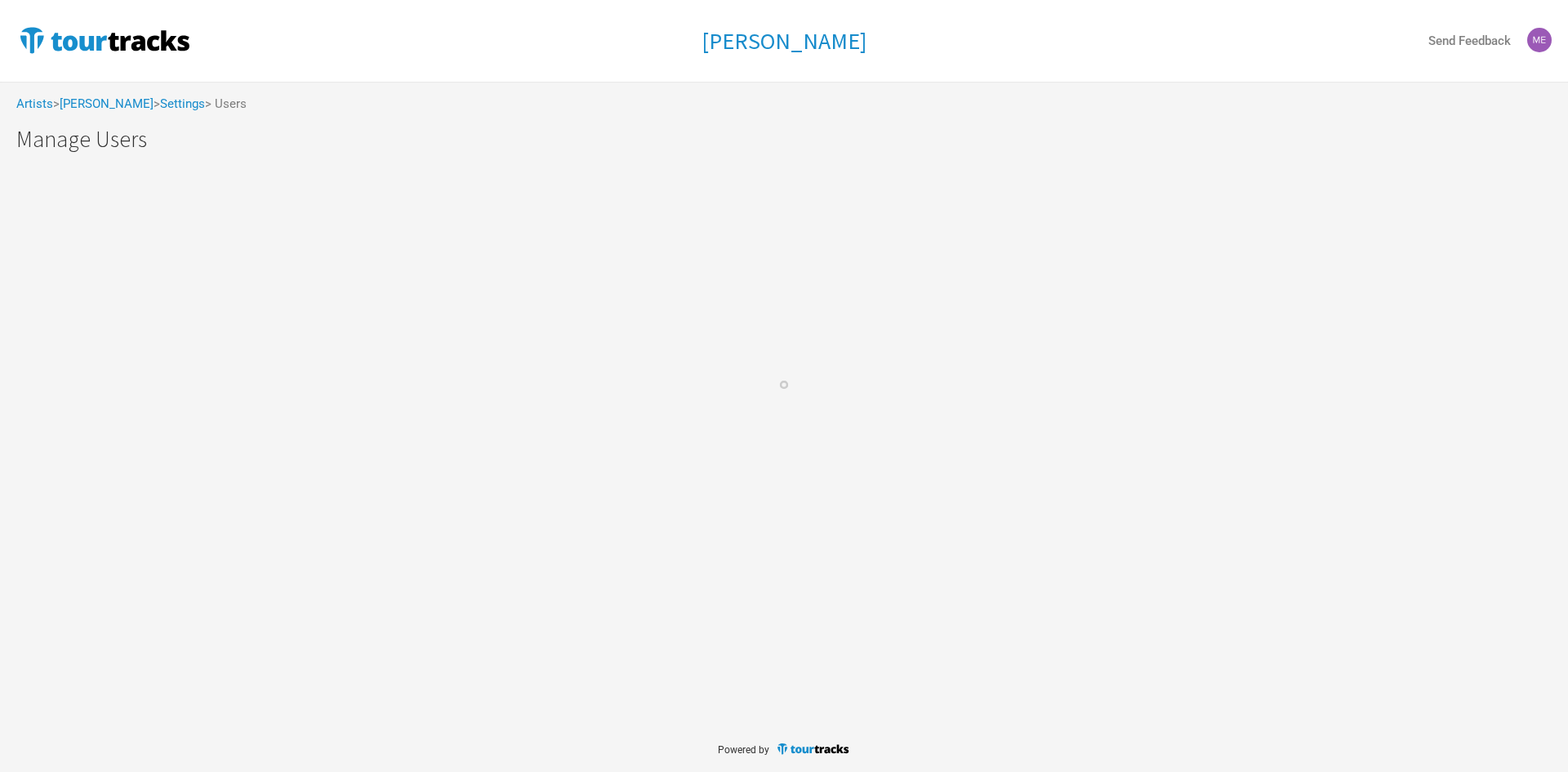
select select "50"
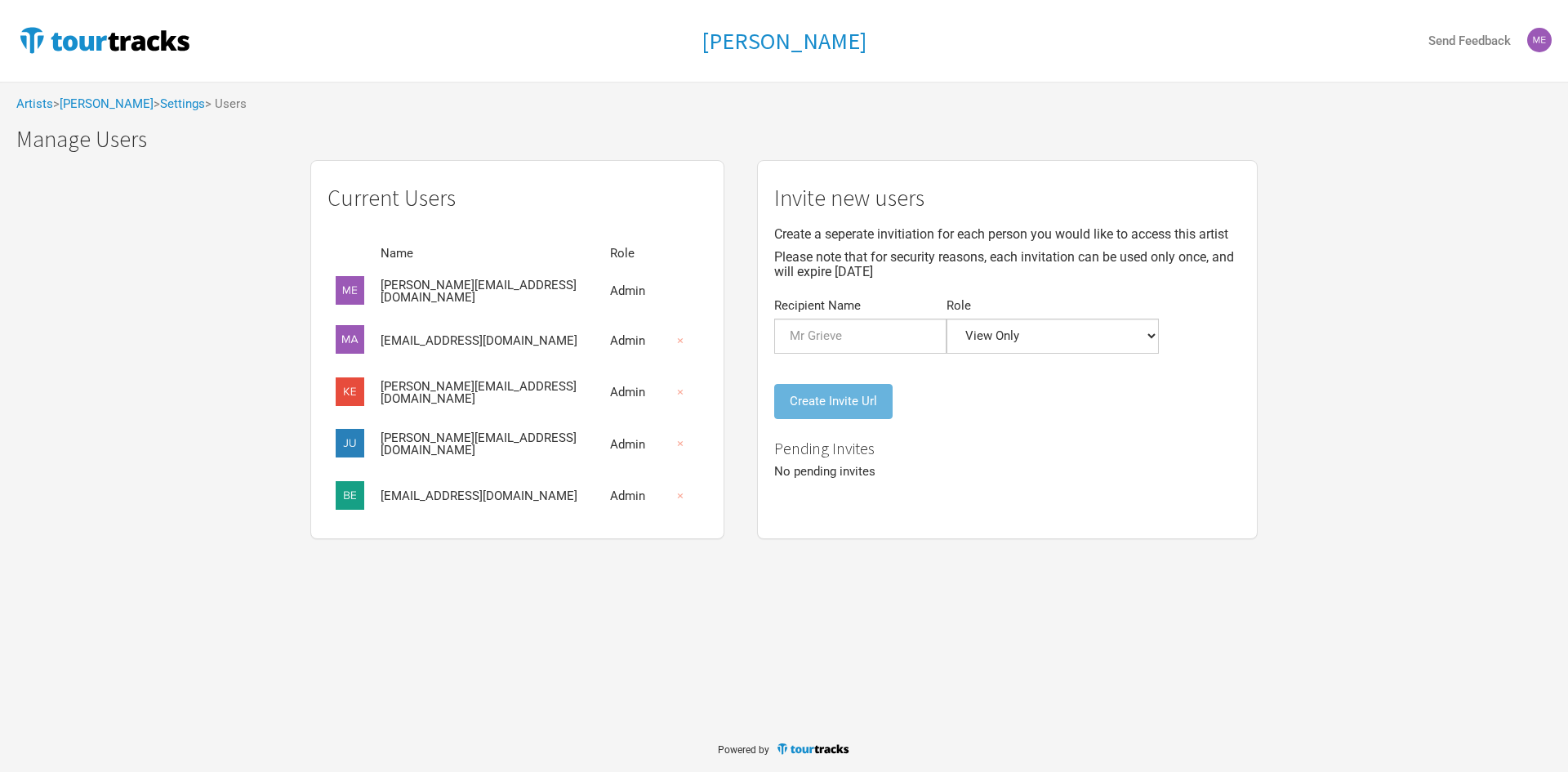
click at [395, 380] on td "[PERSON_NAME][EMAIL_ADDRESS][DOMAIN_NAME]" at bounding box center [487, 392] width 229 height 51
drag, startPoint x: 397, startPoint y: 395, endPoint x: 532, endPoint y: 396, distance: 135.0
click at [531, 396] on td "[PERSON_NAME][EMAIL_ADDRESS][DOMAIN_NAME]" at bounding box center [487, 392] width 229 height 51
click at [841, 336] on input "Recipient Name" at bounding box center [860, 336] width 172 height 35
click at [1003, 344] on select "Admin Itinerary + Budget + Financials Itinerary Only Budgets Only Financials On…" at bounding box center [1053, 336] width 212 height 35
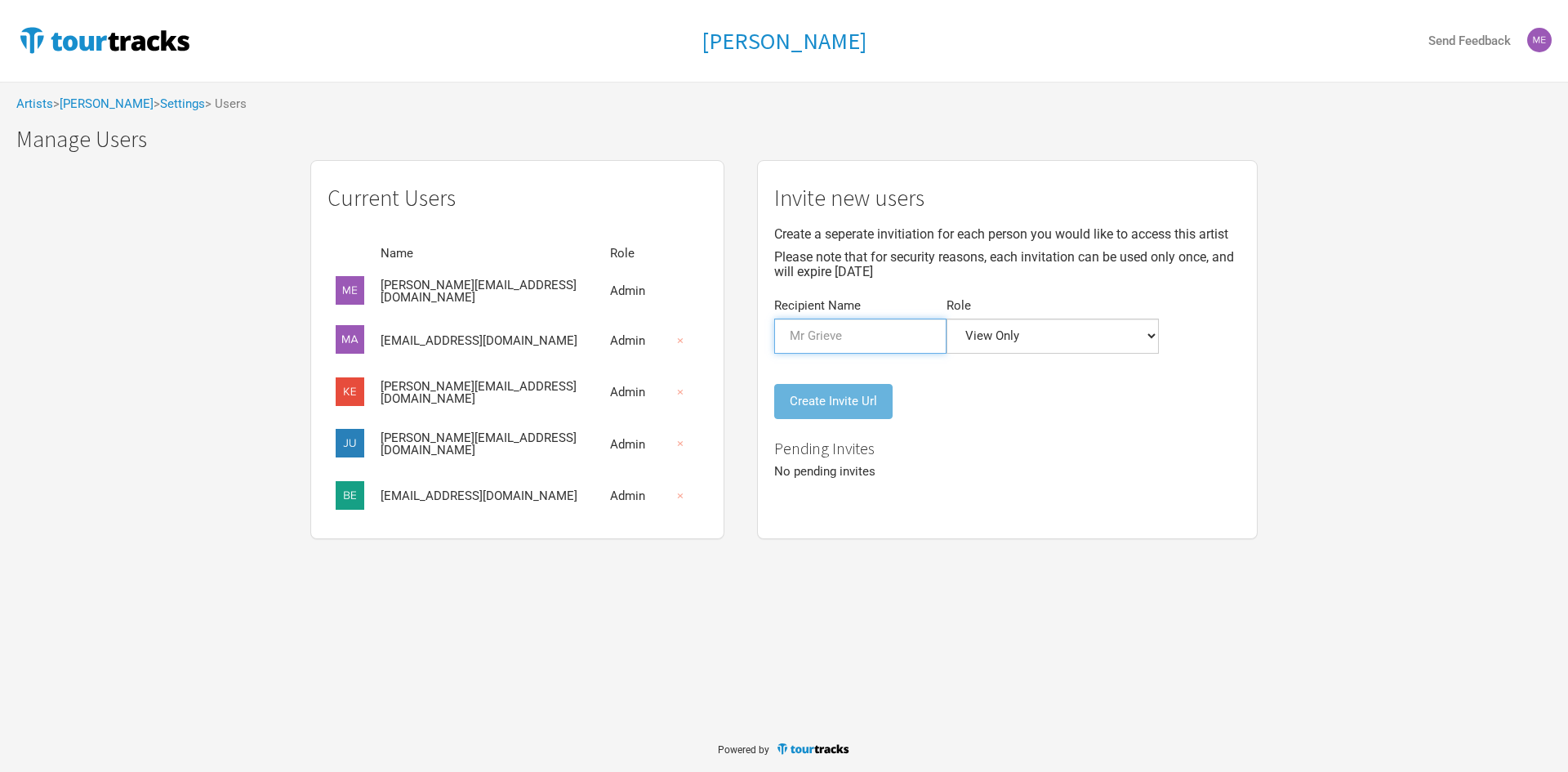
click at [836, 342] on input "Recipient Name" at bounding box center [860, 336] width 172 height 35
type input "Riyan"
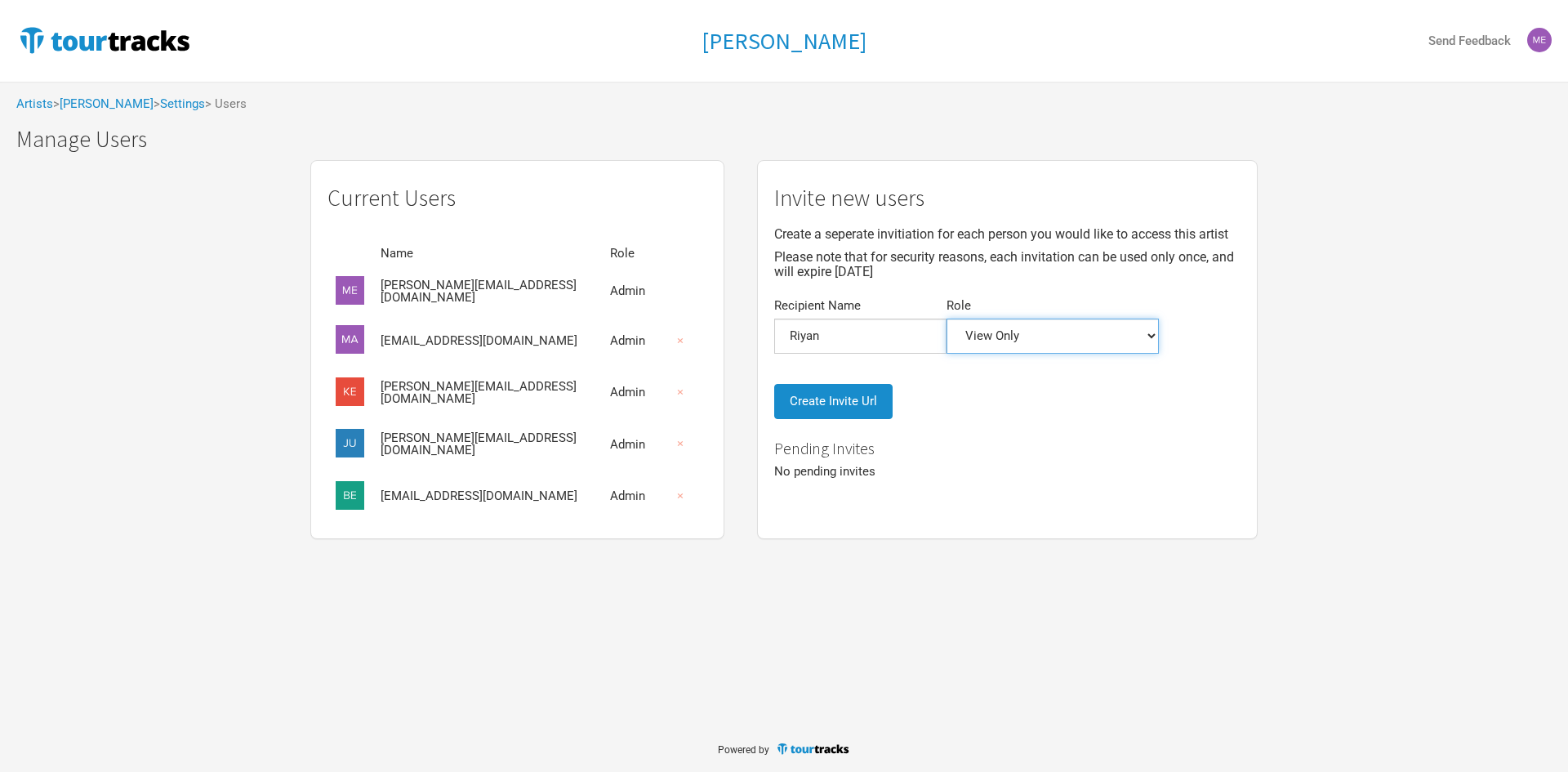
click at [1042, 329] on select "Admin Itinerary + Budget + Financials Itinerary Only Budgets Only Financials On…" at bounding box center [1053, 336] width 212 height 35
select select "0"
click at [947, 318] on select "Admin Itinerary + Budget + Financials Itinerary Only Budgets Only Financials On…" at bounding box center [1053, 336] width 212 height 35
click at [847, 403] on button "Create Invite Url" at bounding box center [834, 402] width 118 height 35
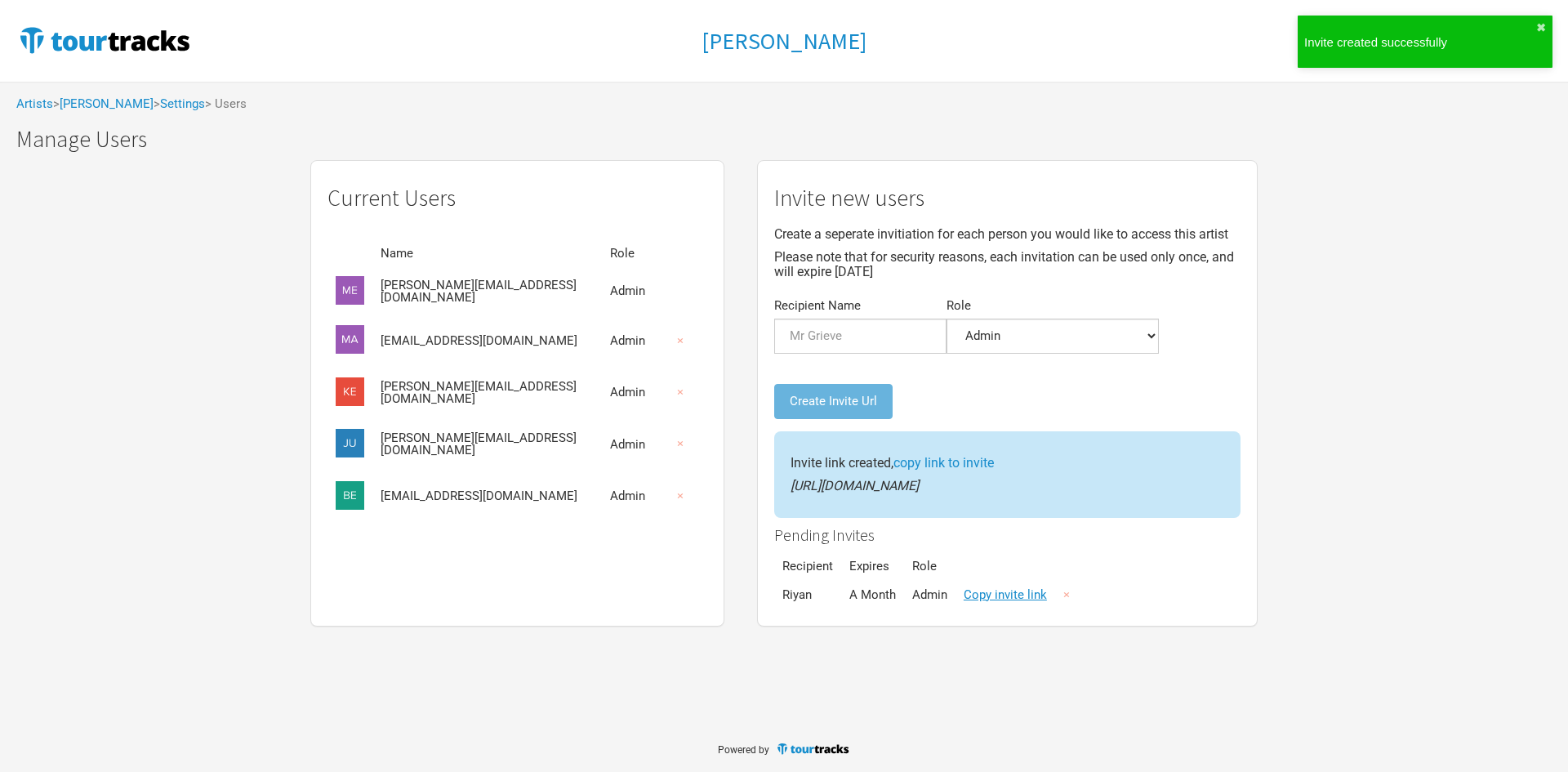
drag, startPoint x: 1129, startPoint y: 486, endPoint x: 762, endPoint y: 491, distance: 367.0
click at [774, 491] on div "Invite link created, copy link to invite [URL][DOMAIN_NAME]" at bounding box center [1007, 475] width 467 height 87
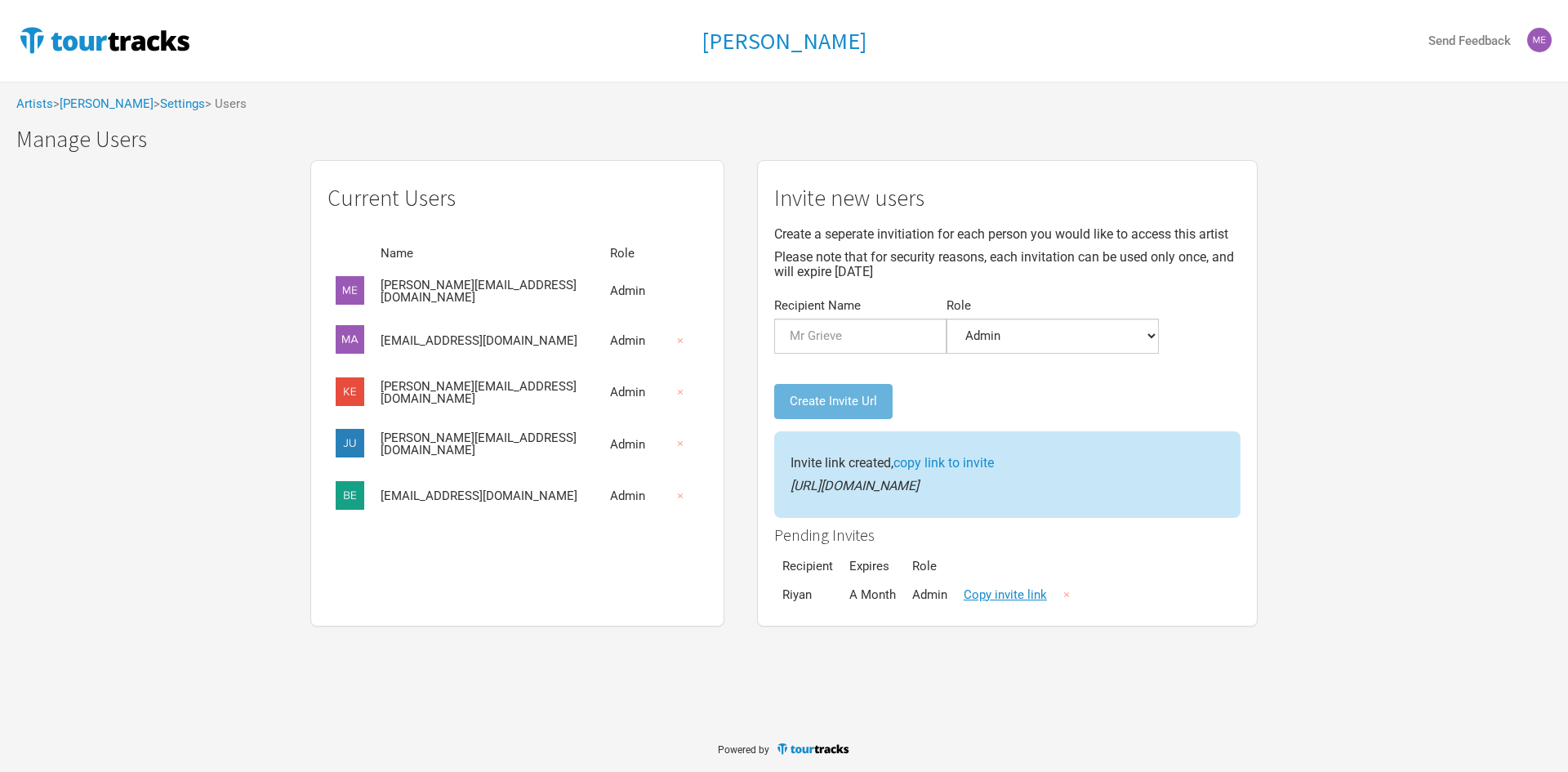
copy em "[URL][DOMAIN_NAME]"
click at [661, 495] on button "×" at bounding box center [680, 496] width 37 height 35
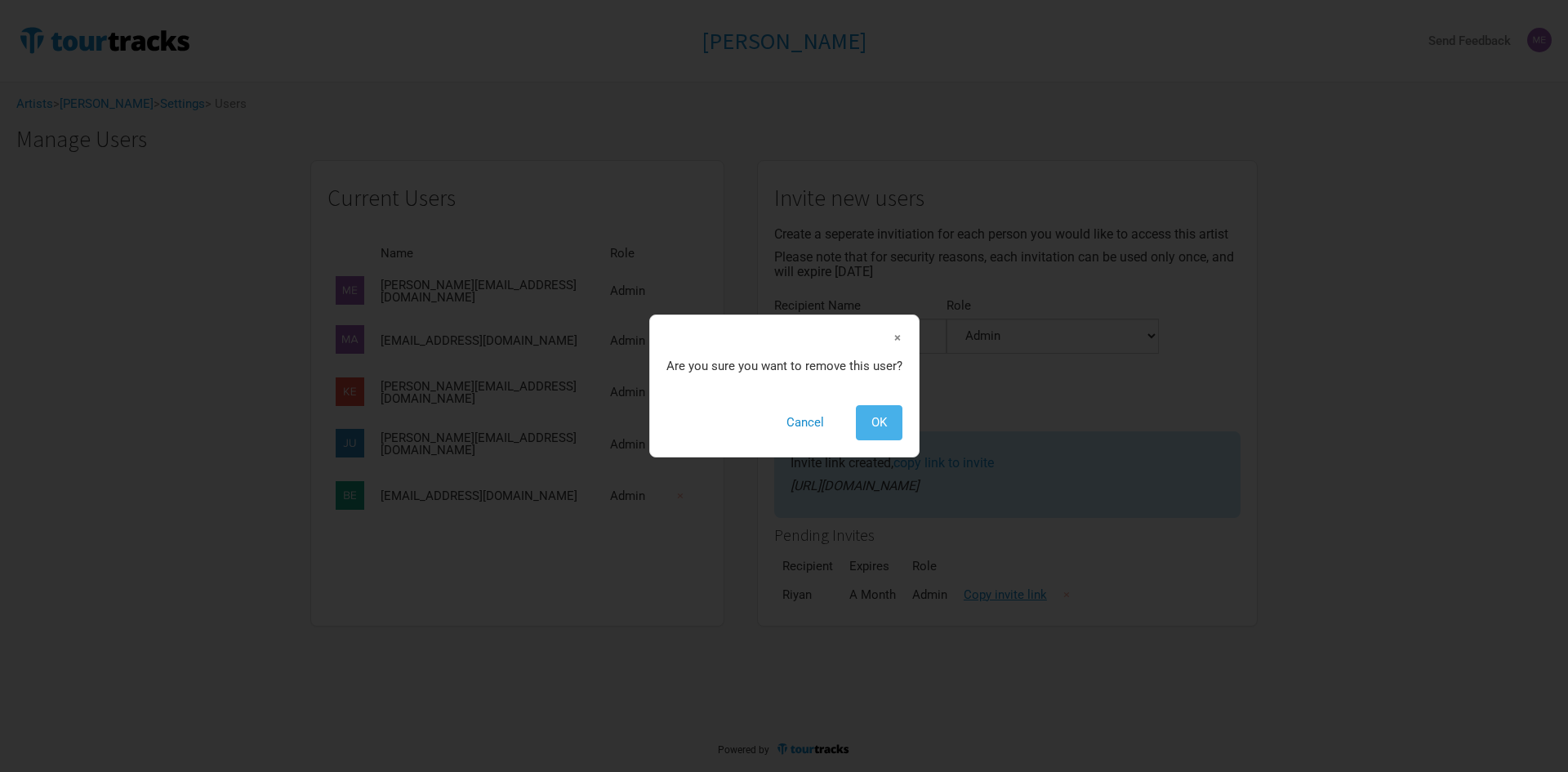
click at [863, 422] on button "OK" at bounding box center [880, 423] width 47 height 35
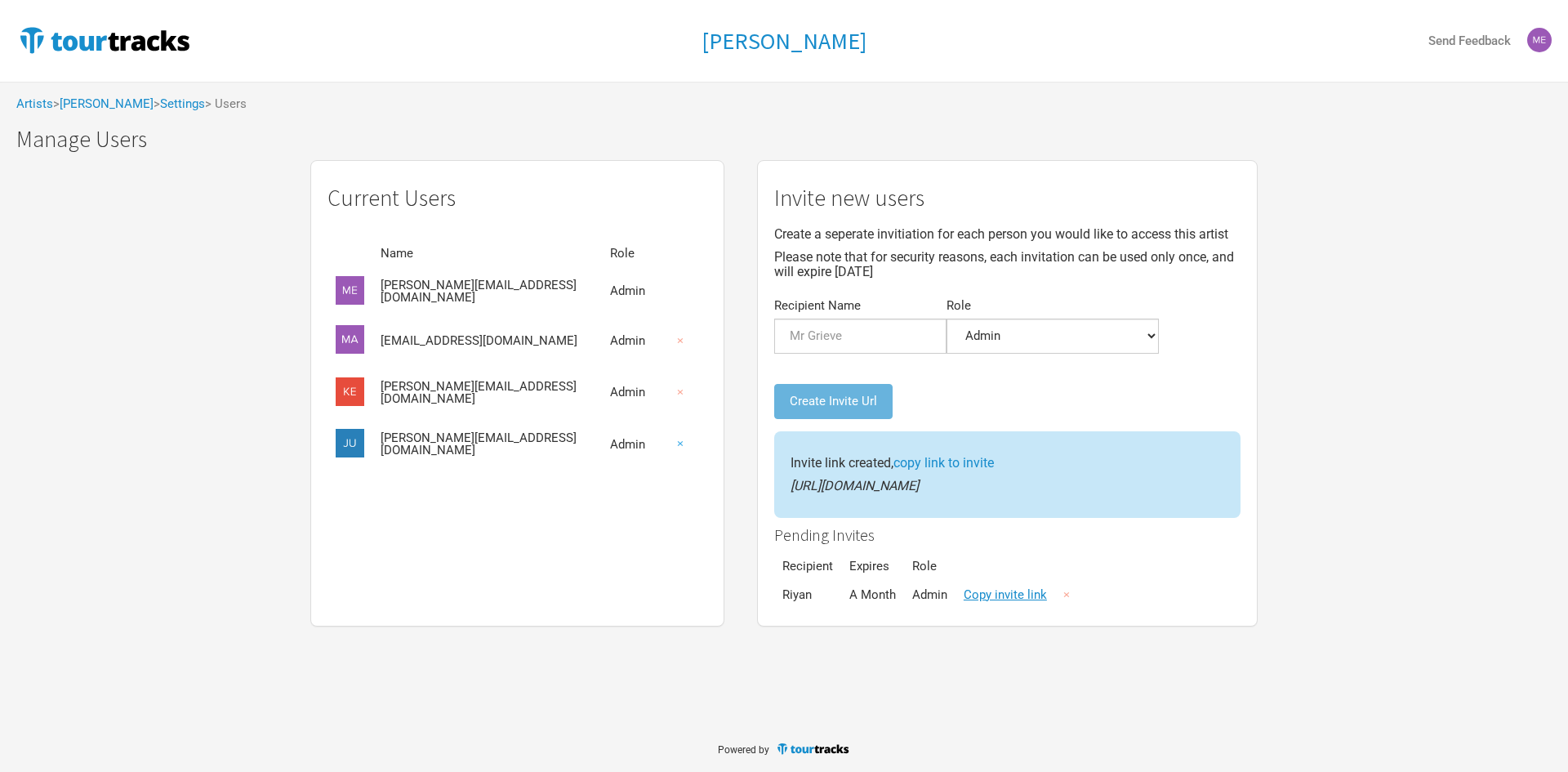
click at [661, 444] on button "×" at bounding box center [680, 443] width 37 height 35
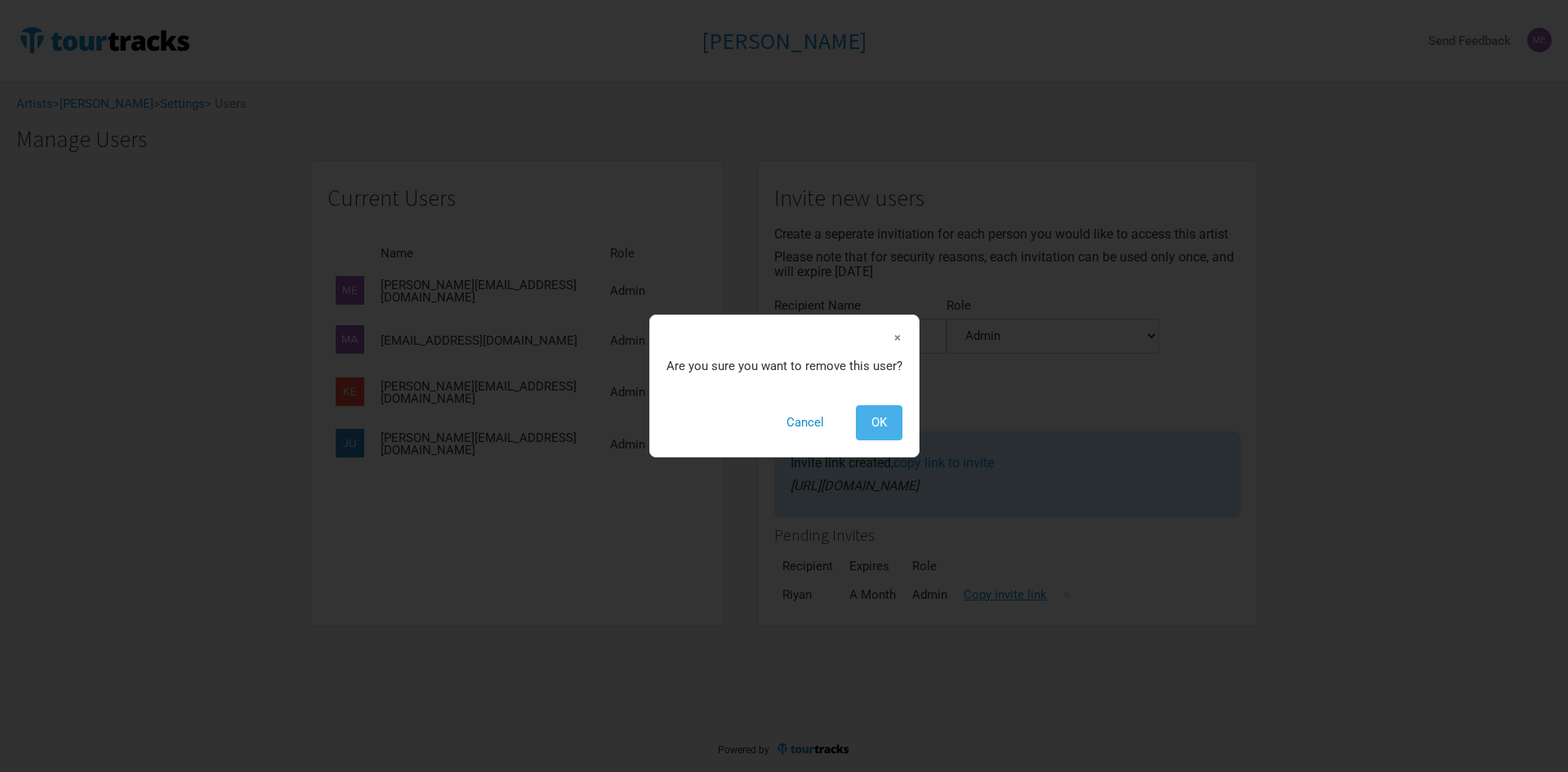
click at [866, 413] on button "OK" at bounding box center [880, 423] width 47 height 35
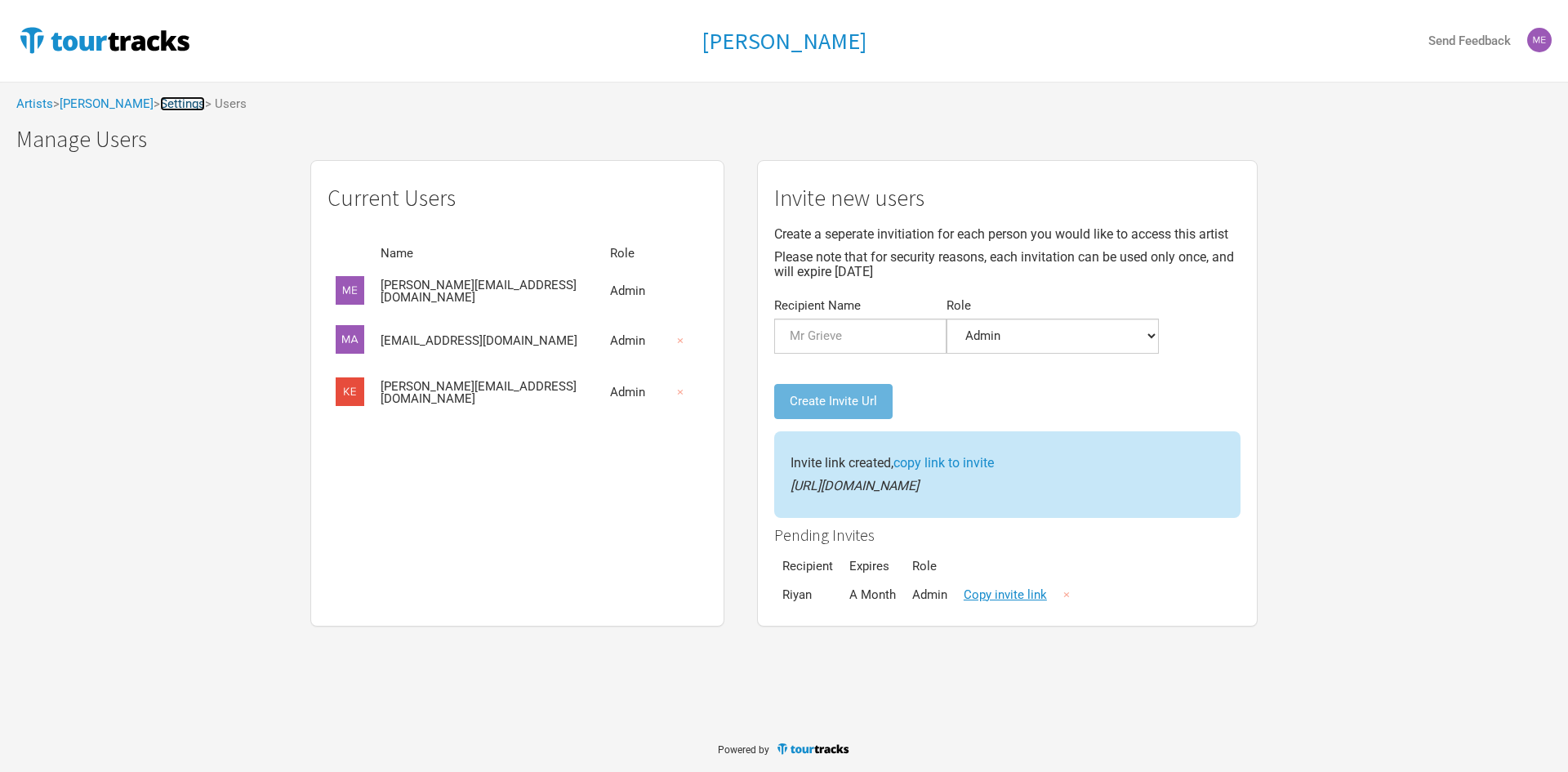
click at [160, 102] on link "Settings" at bounding box center [183, 103] width 45 height 15
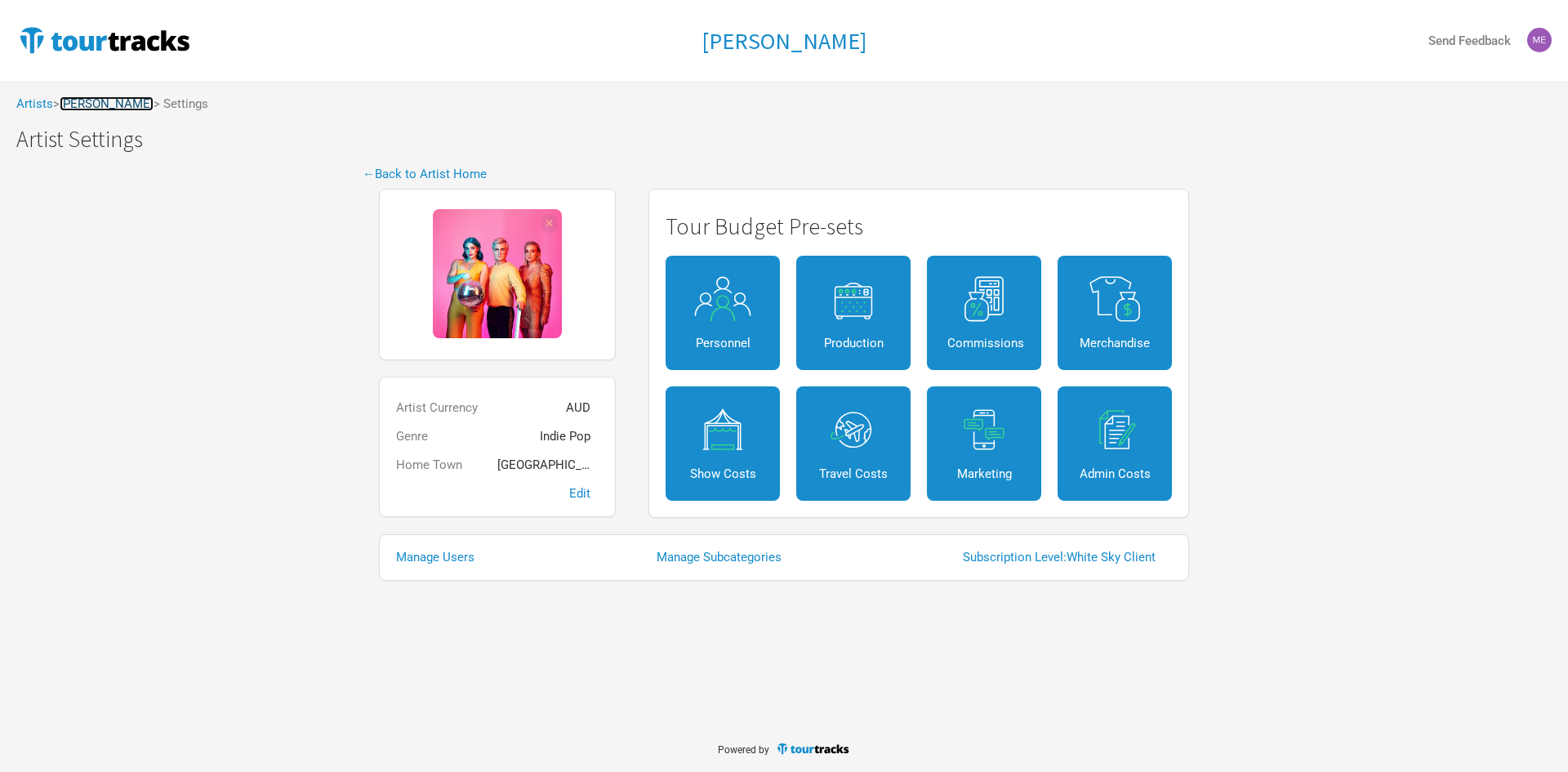
click at [114, 104] on link "[PERSON_NAME]" at bounding box center [107, 103] width 94 height 15
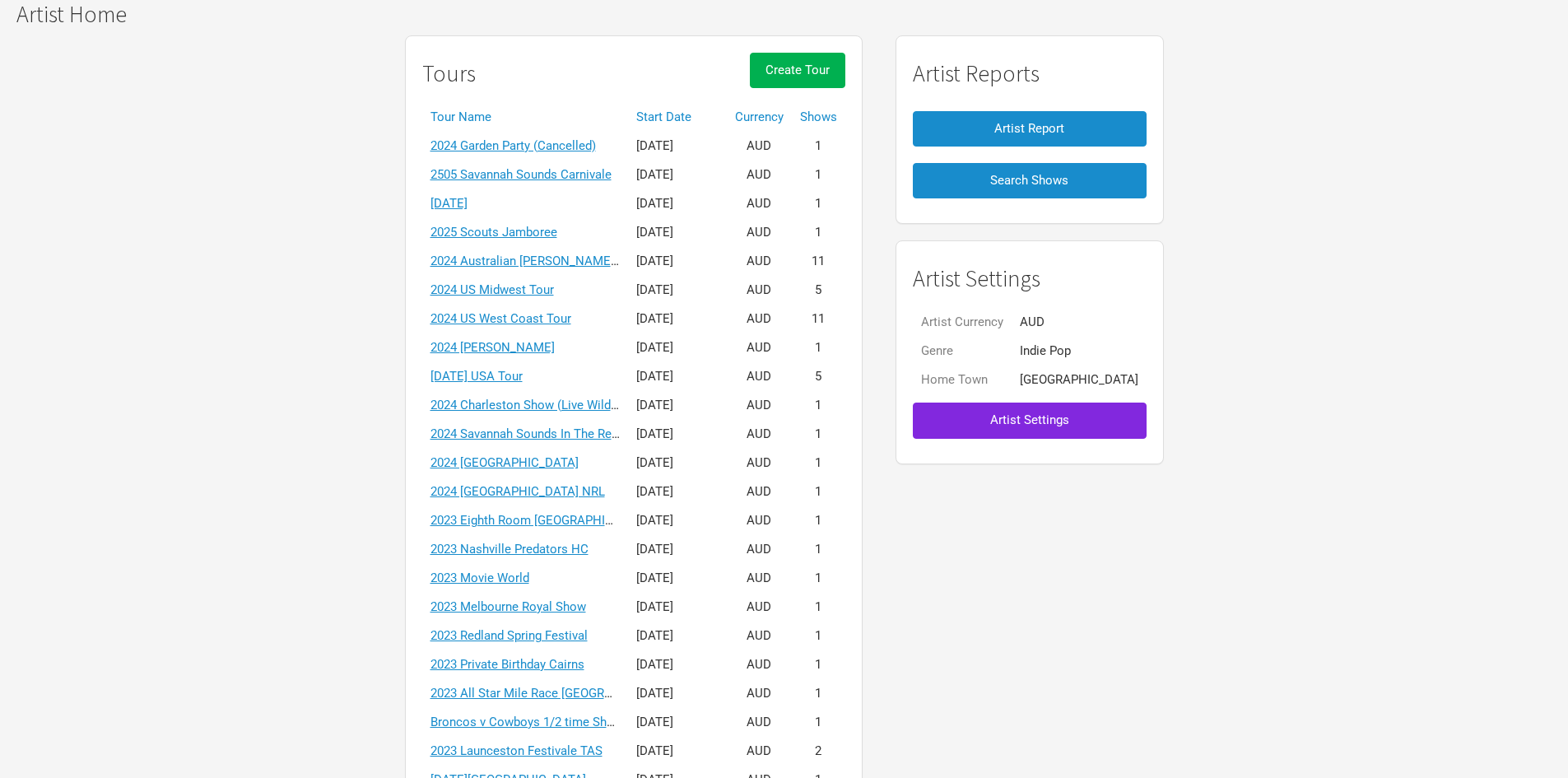
scroll to position [247, 0]
